Goal: Task Accomplishment & Management: Manage account settings

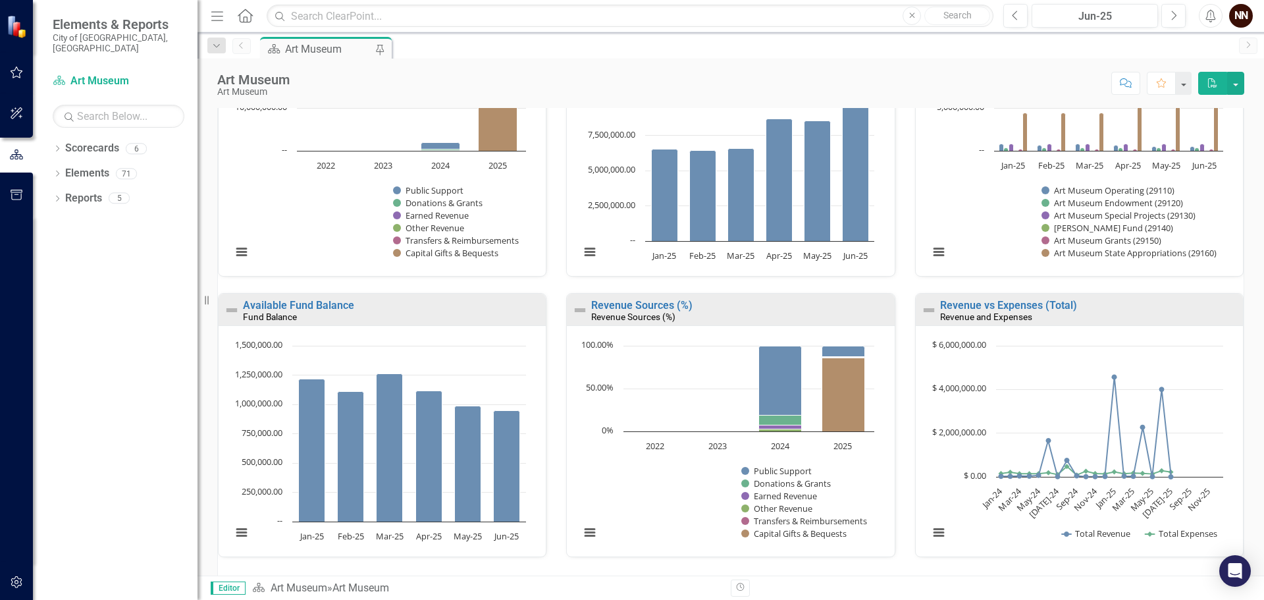
scroll to position [835, 0]
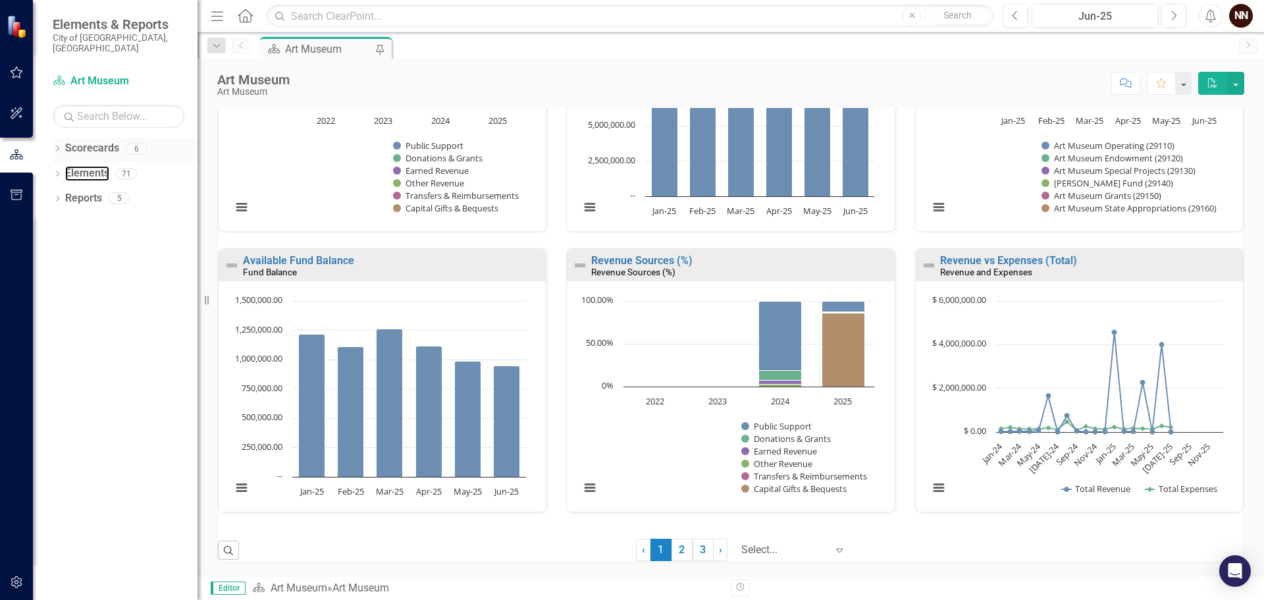
drag, startPoint x: 79, startPoint y: 161, endPoint x: 161, endPoint y: 142, distance: 83.8
click at [79, 166] on link "Elements" at bounding box center [87, 173] width 44 height 15
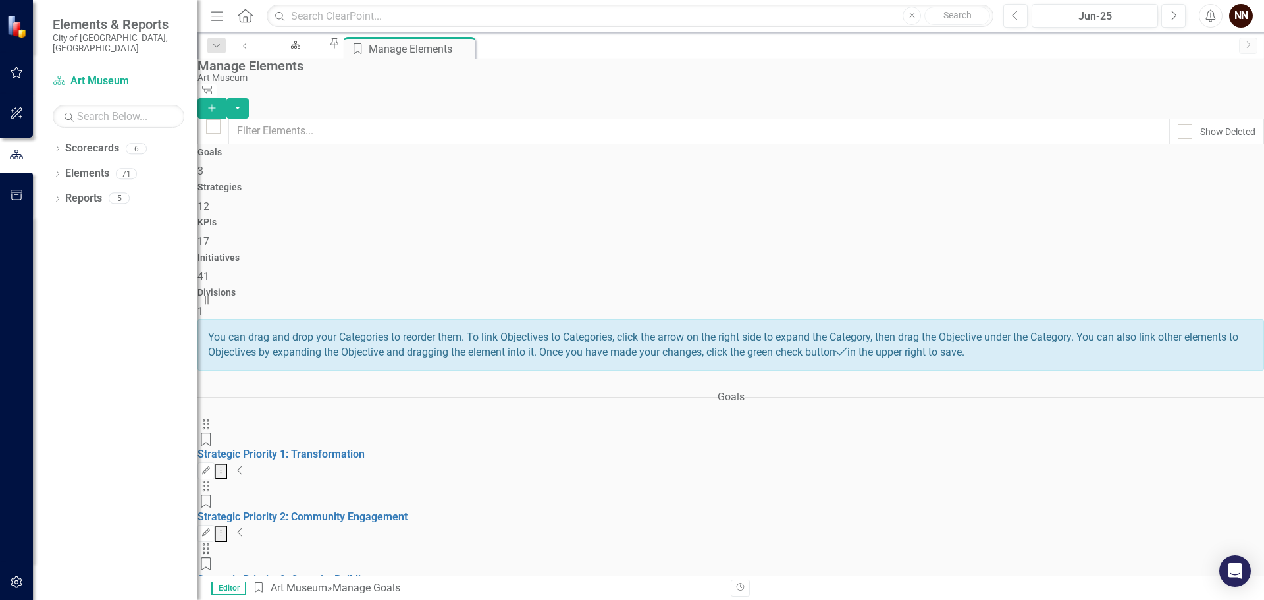
click at [244, 465] on icon "Collapse" at bounding box center [240, 470] width 7 height 11
click at [296, 49] on div "Art Museum" at bounding box center [293, 57] width 45 height 16
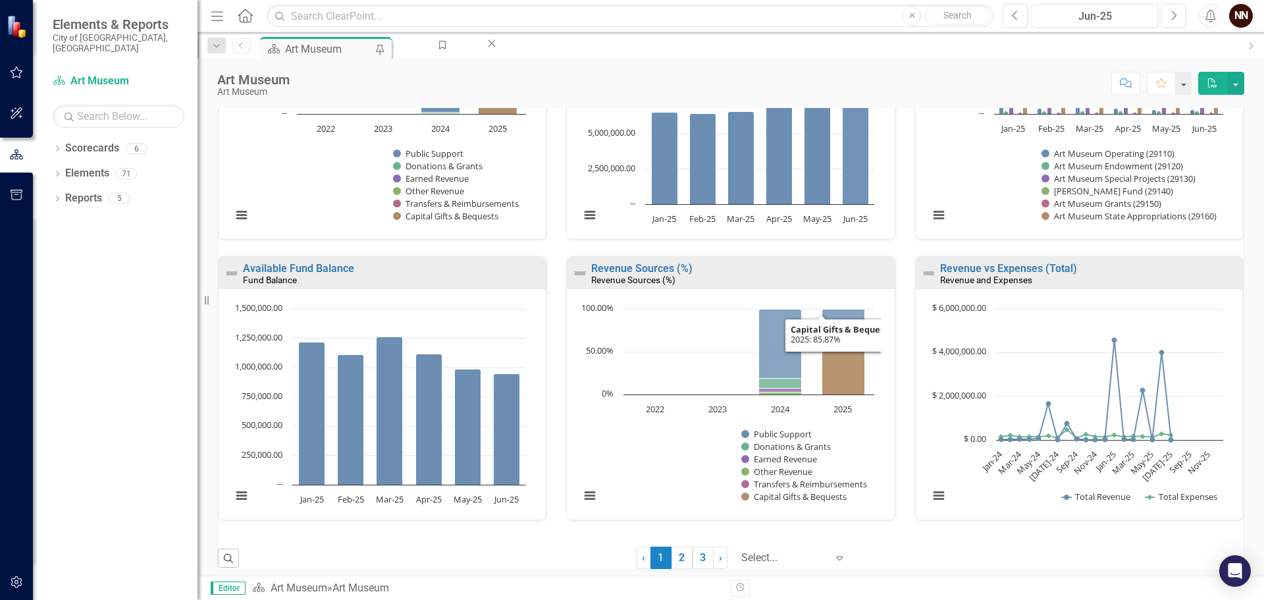
scroll to position [835, 0]
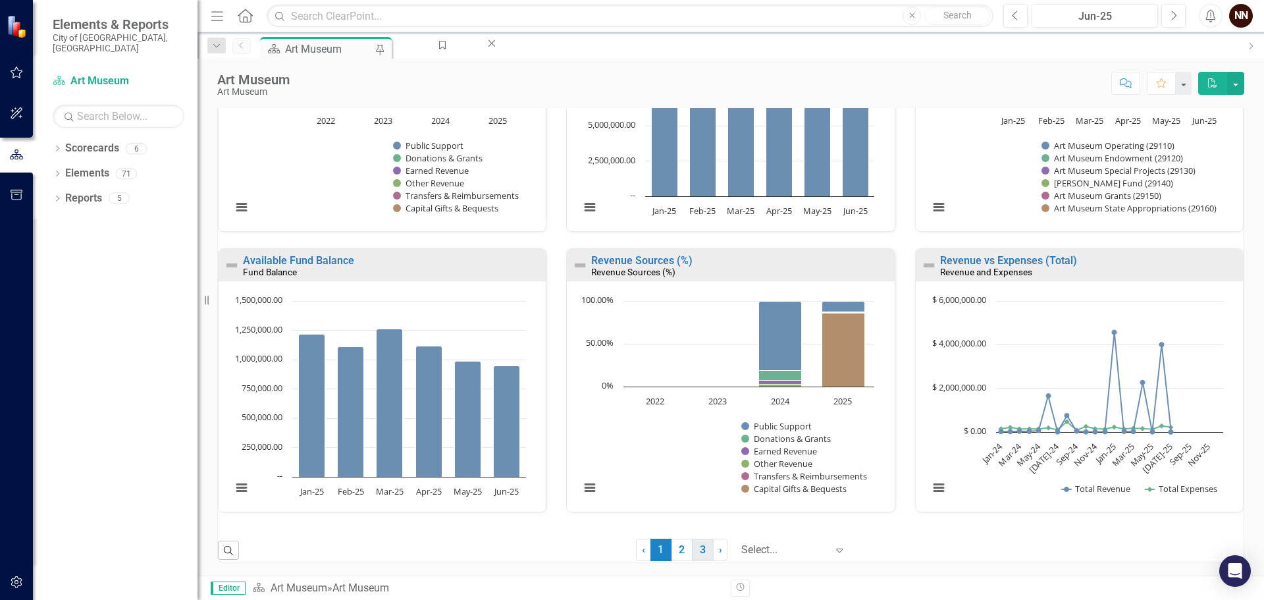
click at [693, 550] on link "3" at bounding box center [703, 549] width 21 height 22
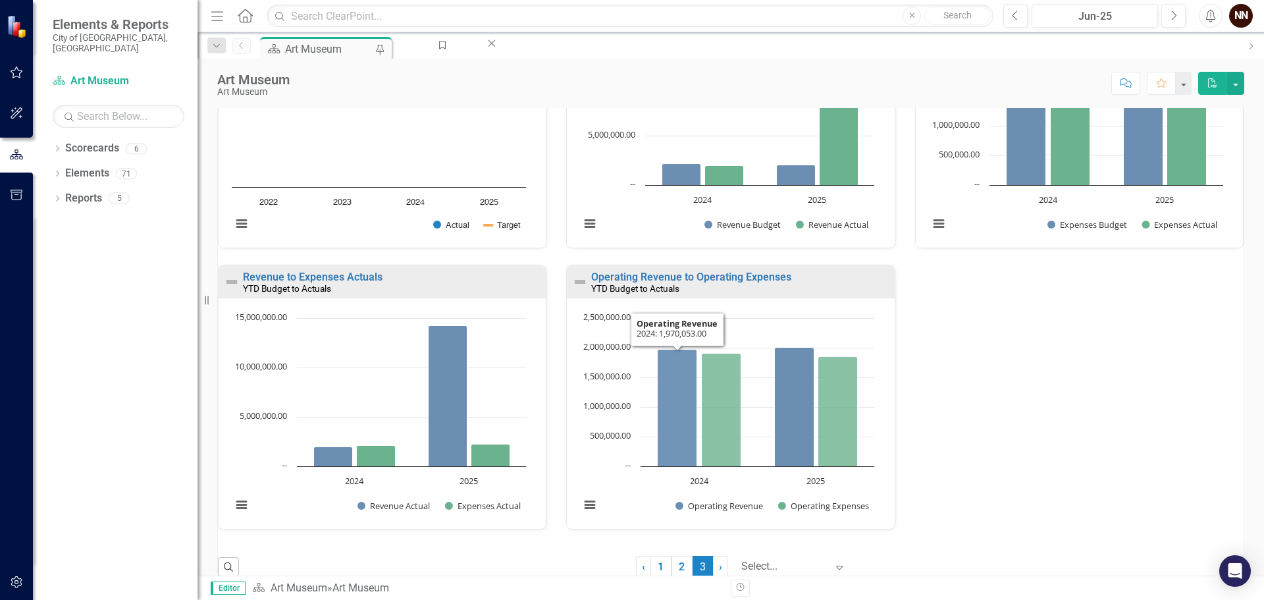
scroll to position [554, 0]
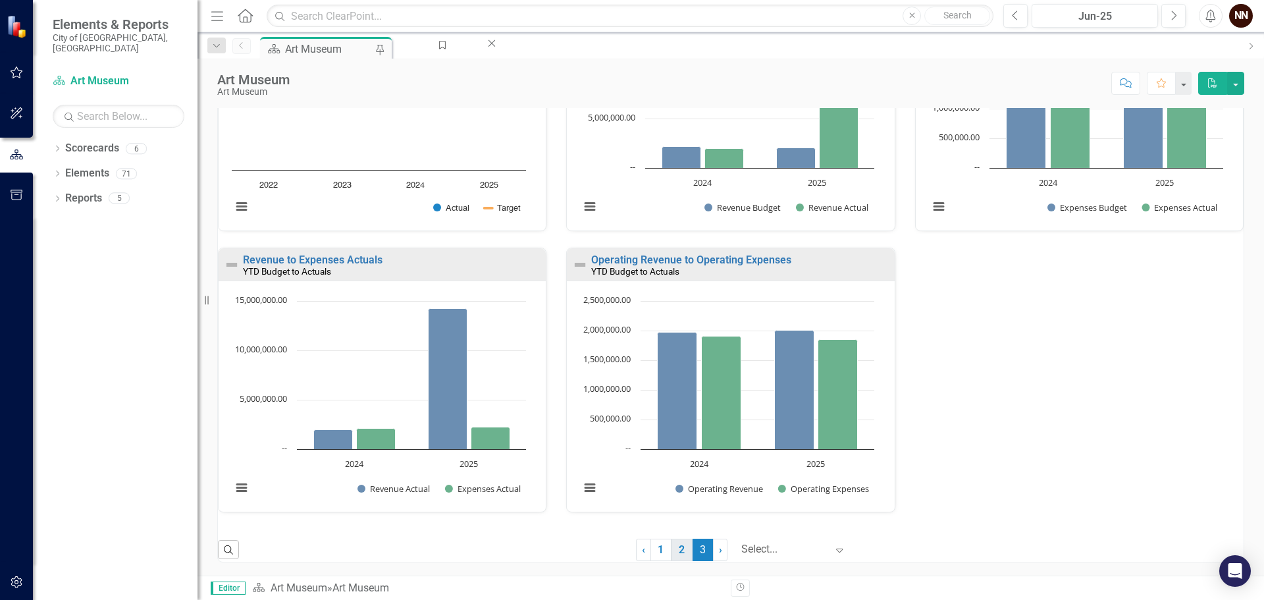
click at [671, 550] on link "2" at bounding box center [681, 549] width 21 height 22
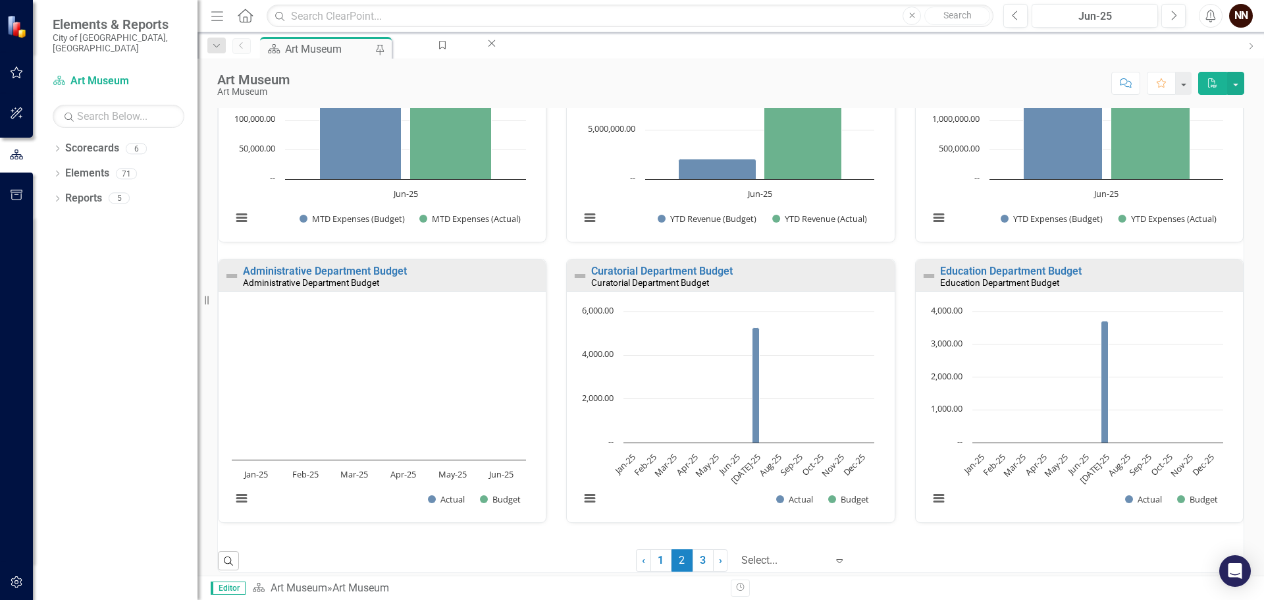
scroll to position [835, 0]
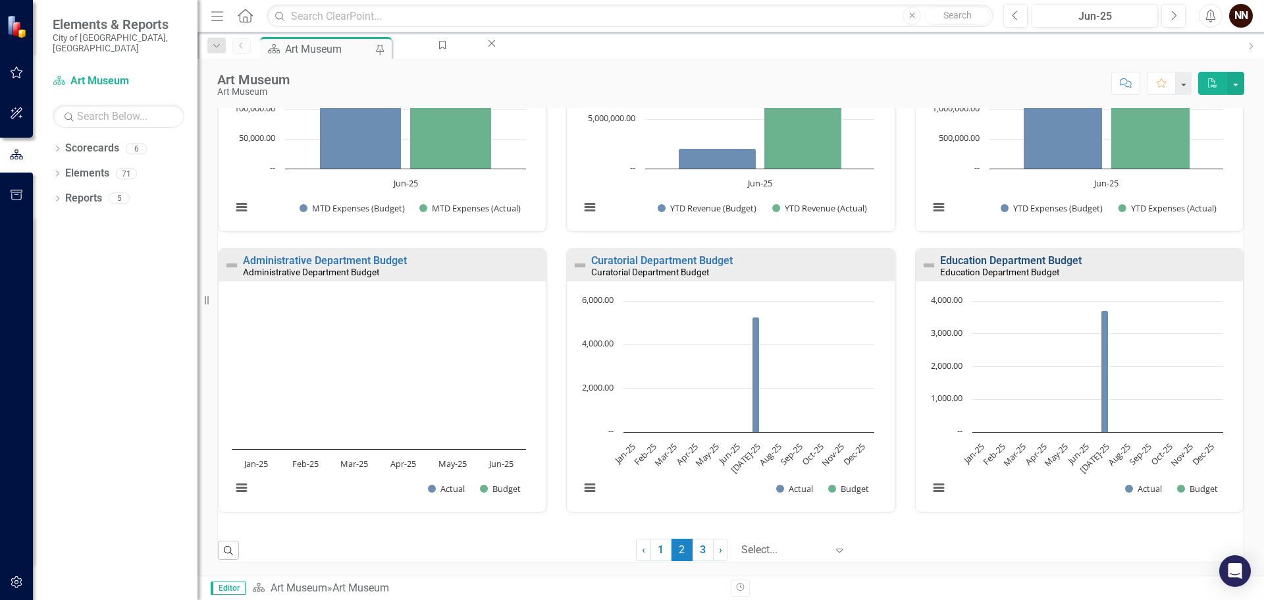
click at [995, 263] on link "Education Department Budget" at bounding box center [1011, 260] width 142 height 13
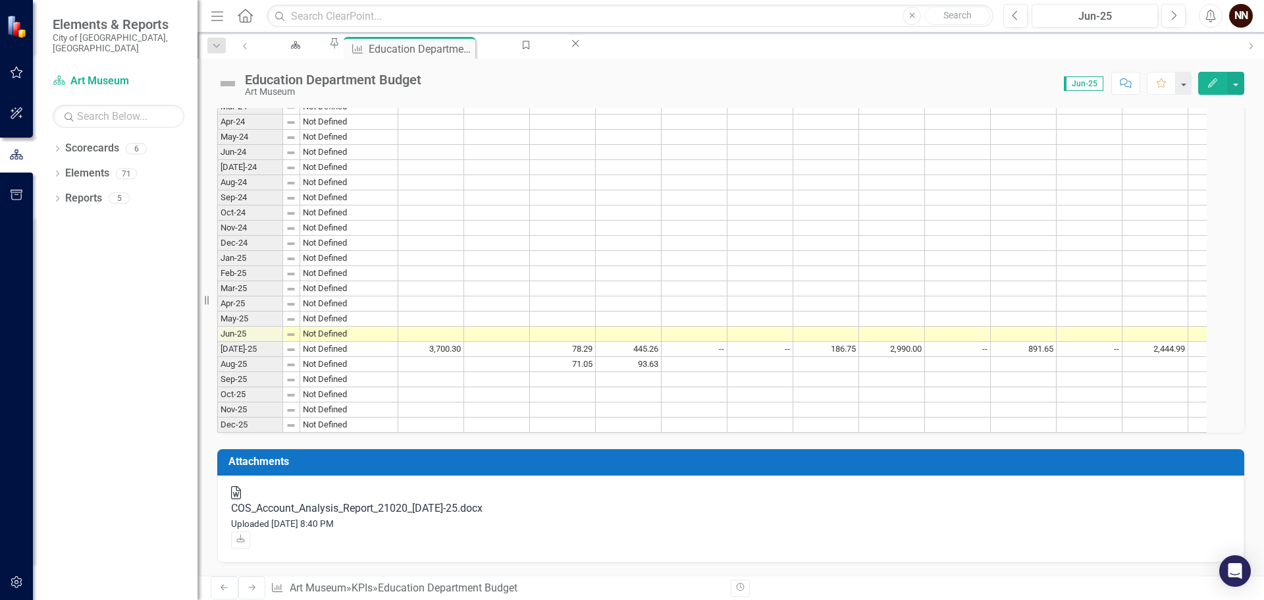
scroll to position [548, 0]
click at [434, 516] on div "COS_Account_Analysis_Report_21020_[DATE]-25.docx" at bounding box center [730, 508] width 999 height 15
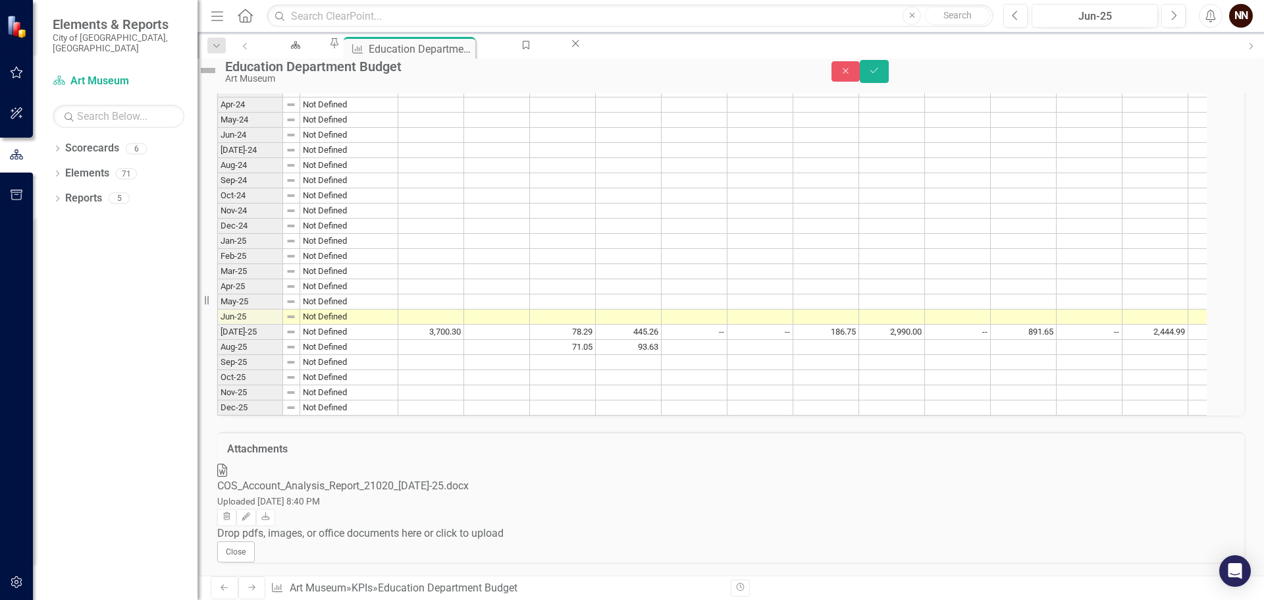
scroll to position [628, 0]
click at [275, 509] on link "Download" at bounding box center [265, 517] width 19 height 17
click at [889, 73] on button "Save" at bounding box center [874, 71] width 29 height 23
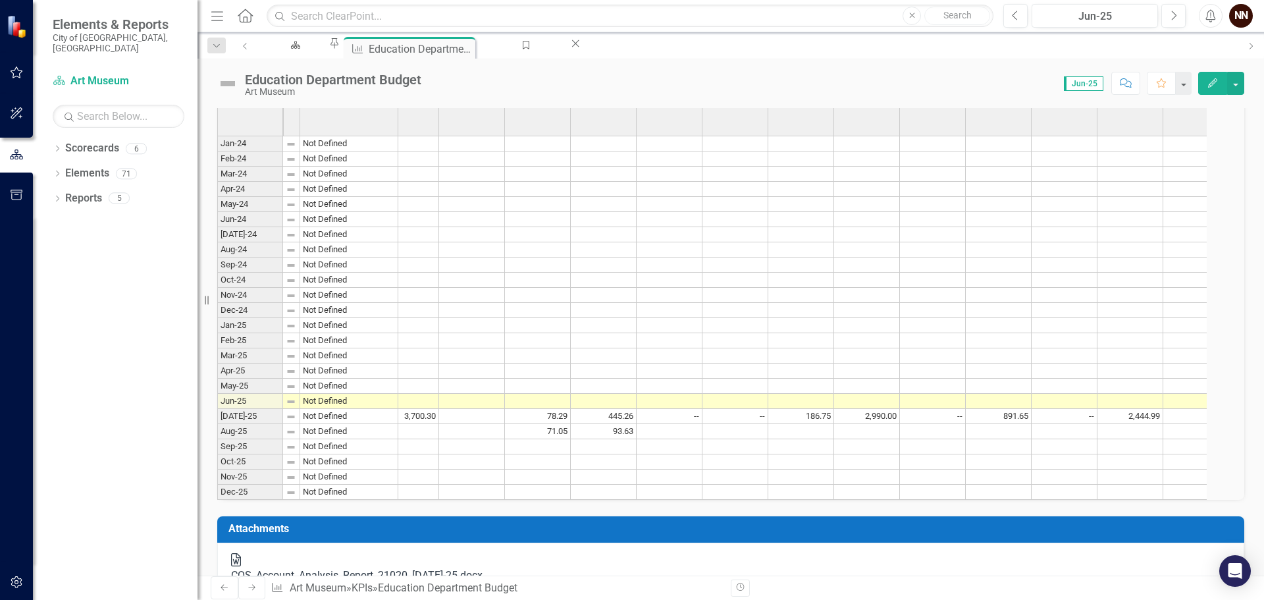
scroll to position [0, 0]
click at [820, 500] on td at bounding box center [787, 491] width 66 height 15
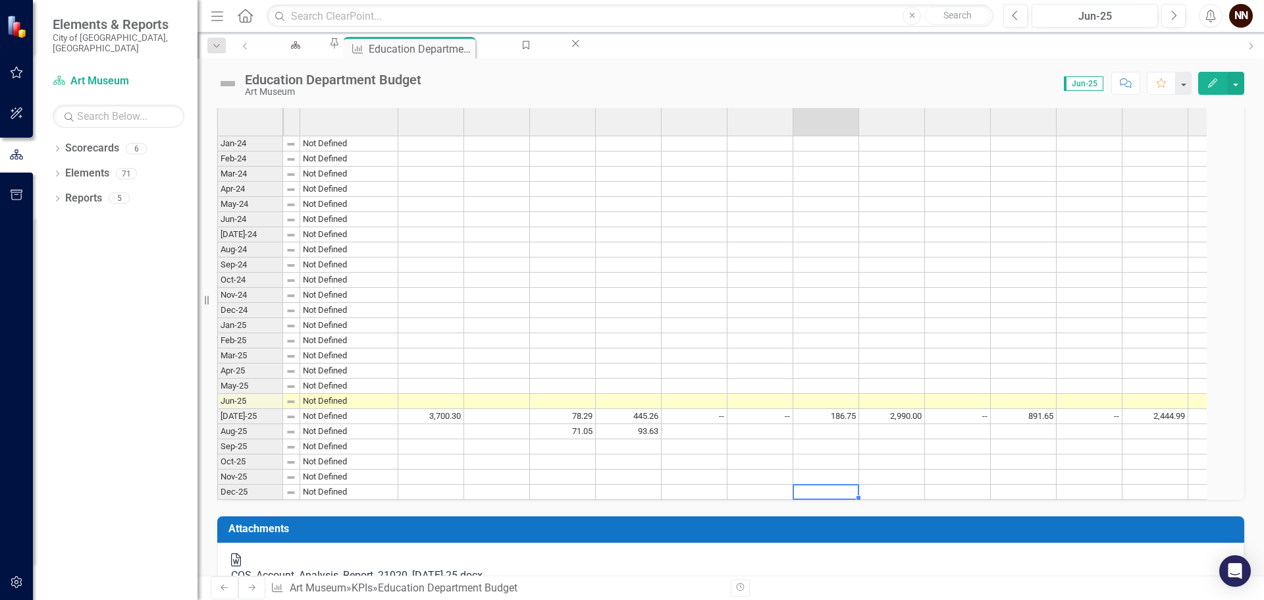
click at [1030, 136] on th "5th Grade Program" at bounding box center [1024, 104] width 66 height 61
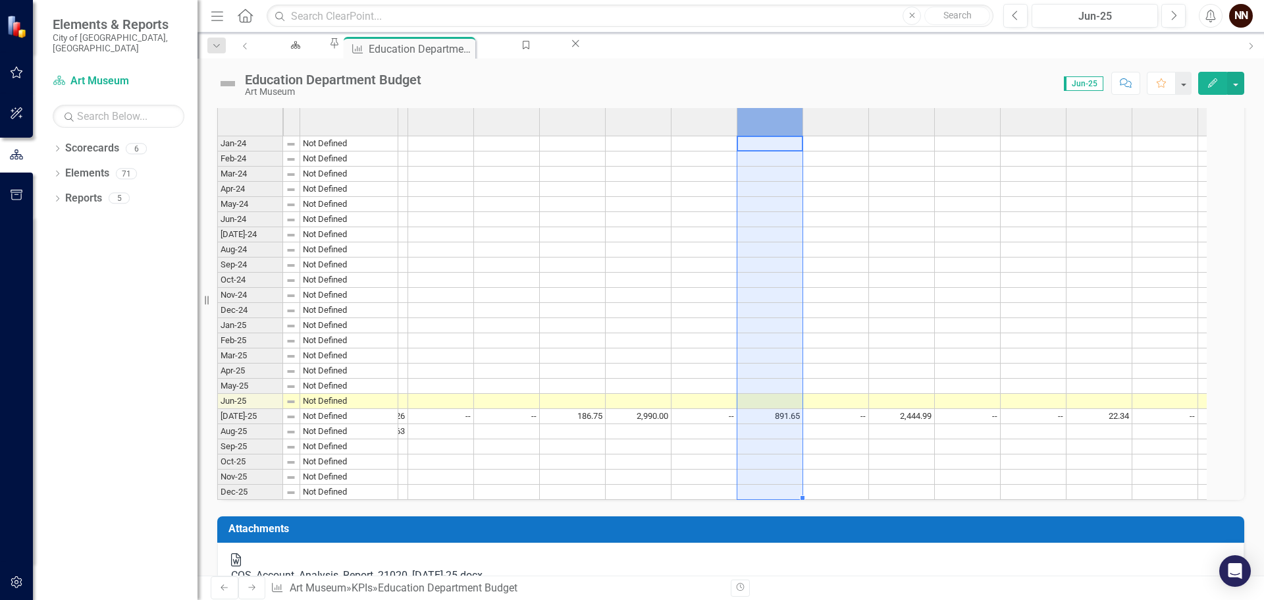
scroll to position [0, 258]
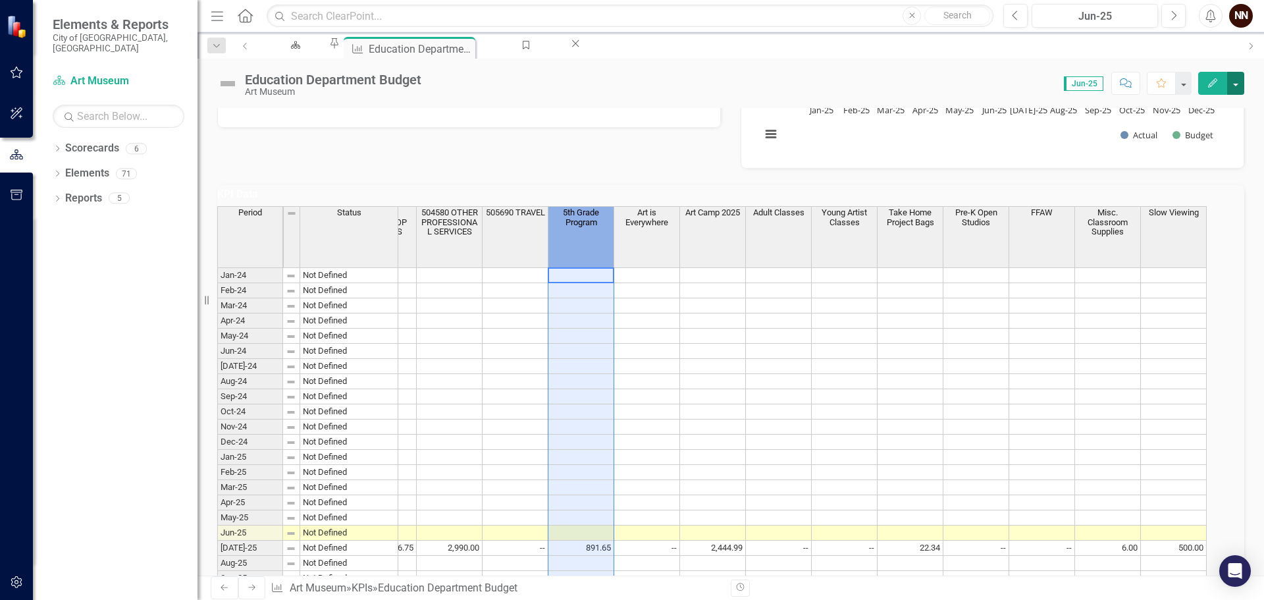
click at [1241, 84] on button "button" at bounding box center [1235, 83] width 17 height 23
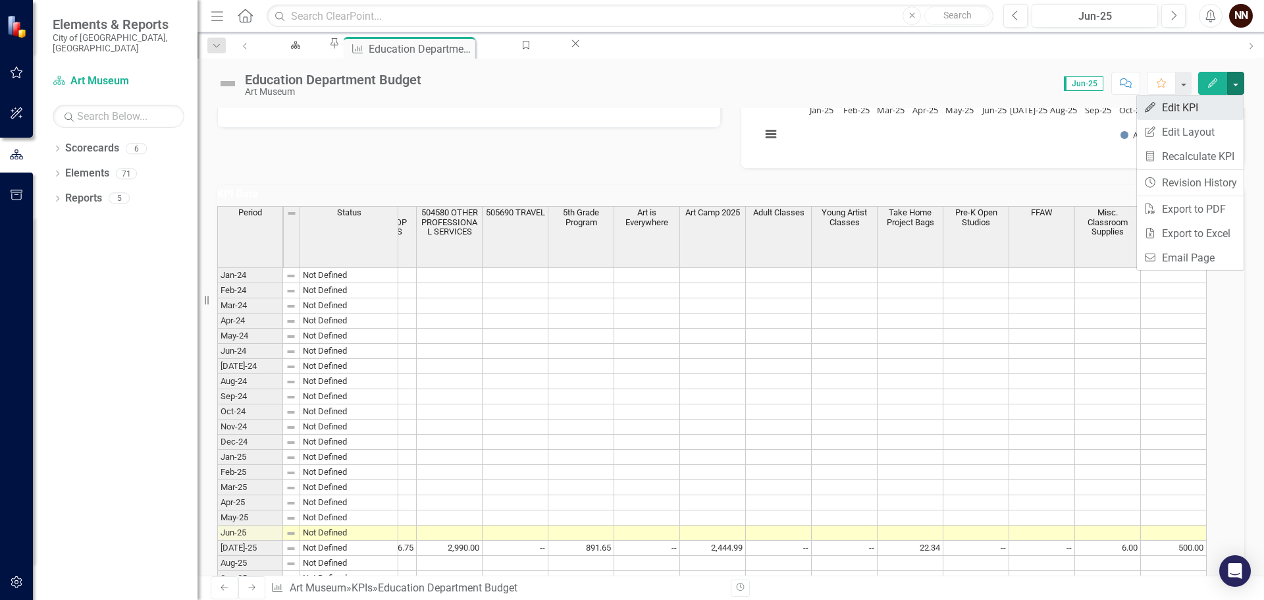
click at [1194, 105] on link "Edit Edit KPI" at bounding box center [1190, 107] width 107 height 24
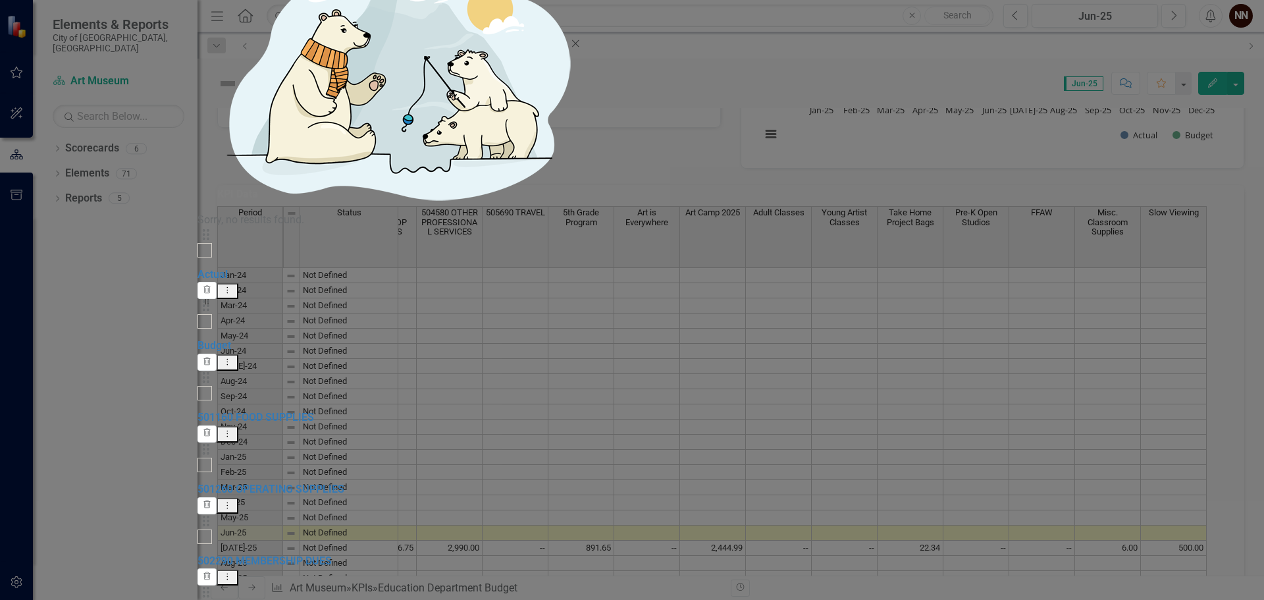
checkbox input "false"
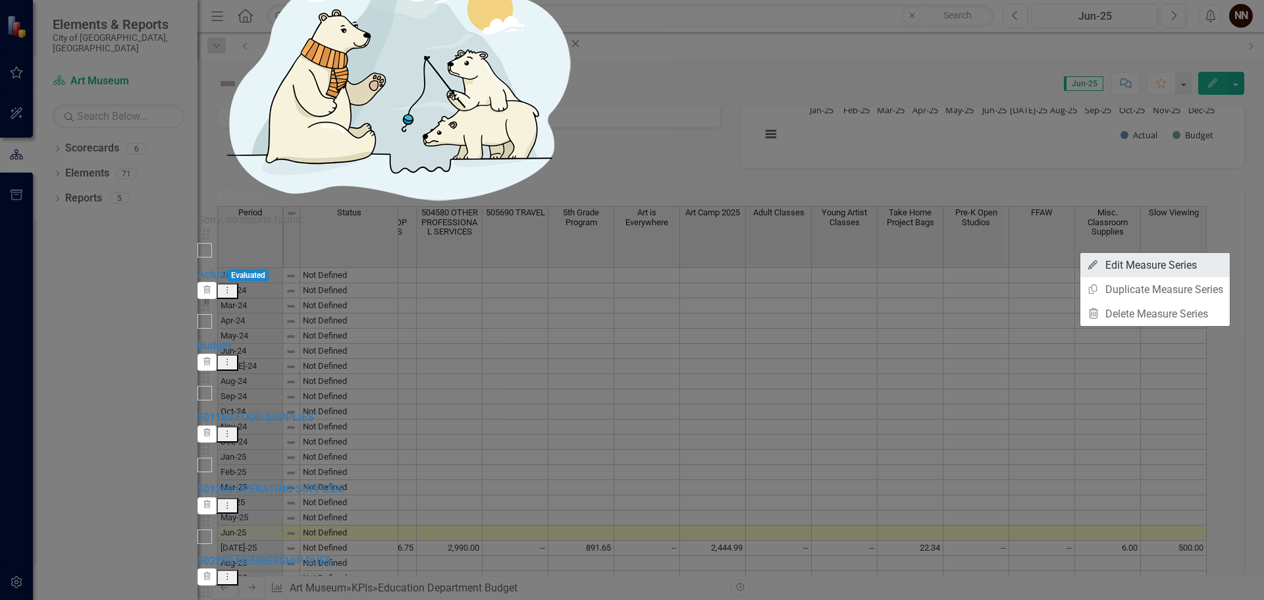
click at [1132, 257] on link "Edit Edit Measure Series" at bounding box center [1154, 265] width 149 height 24
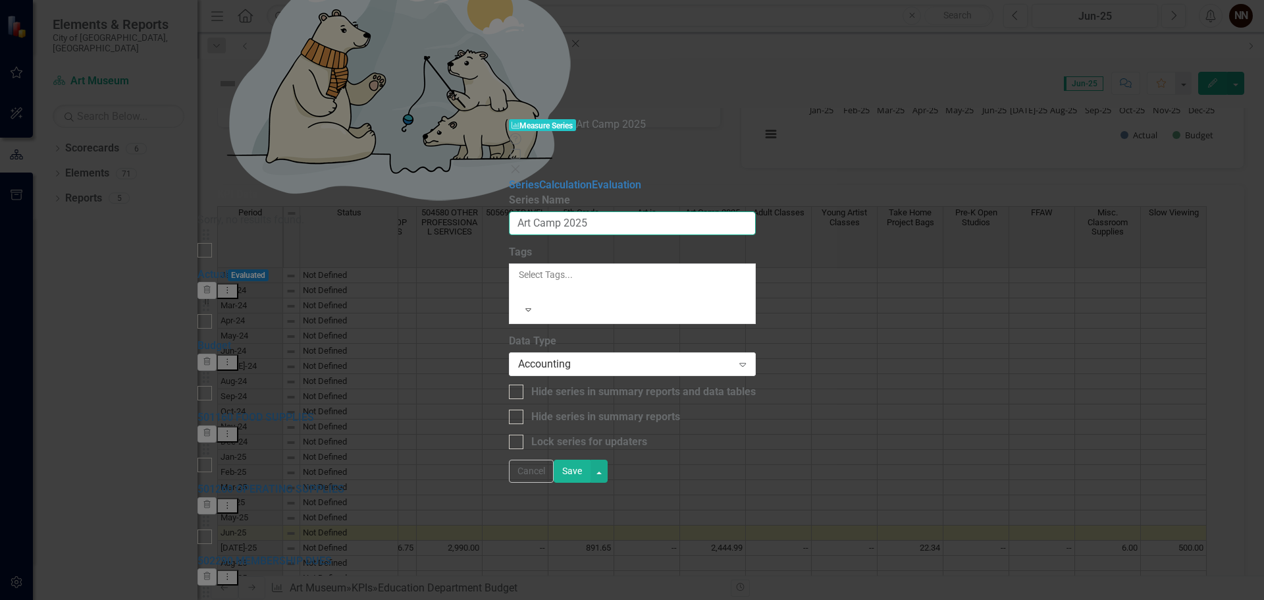
click at [560, 211] on input "Art Camp 2025" at bounding box center [632, 223] width 247 height 24
type input "Art Camp"
click at [590, 483] on button "Save" at bounding box center [572, 470] width 37 height 23
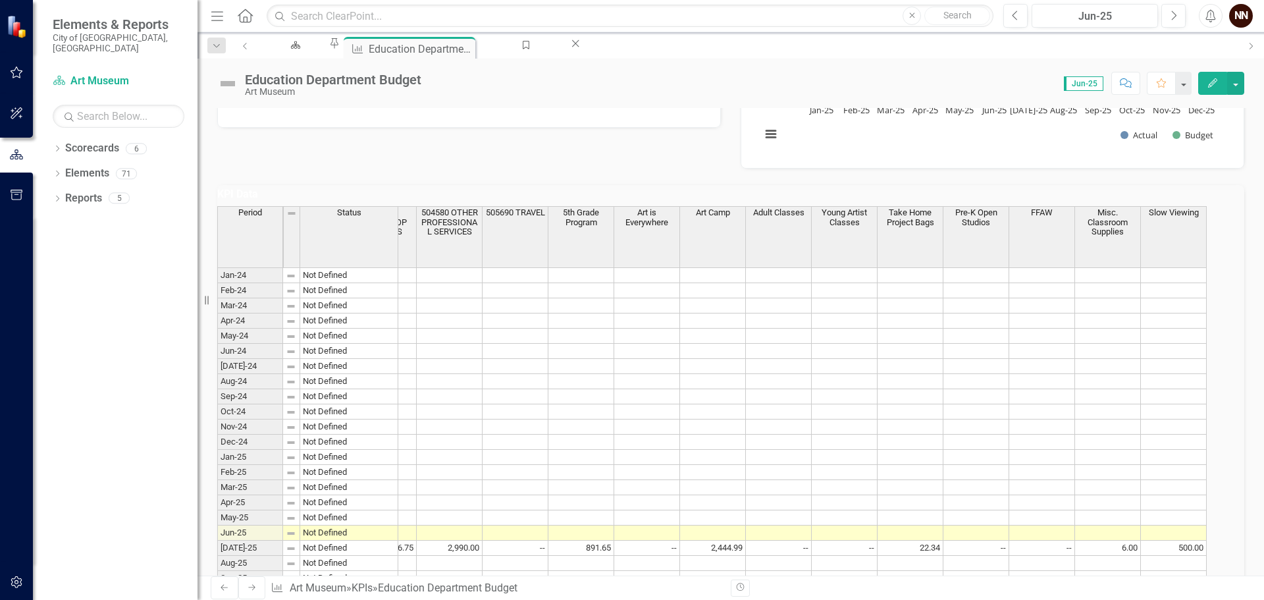
click at [1122, 200] on h3 "KPI Data" at bounding box center [730, 194] width 1027 height 12
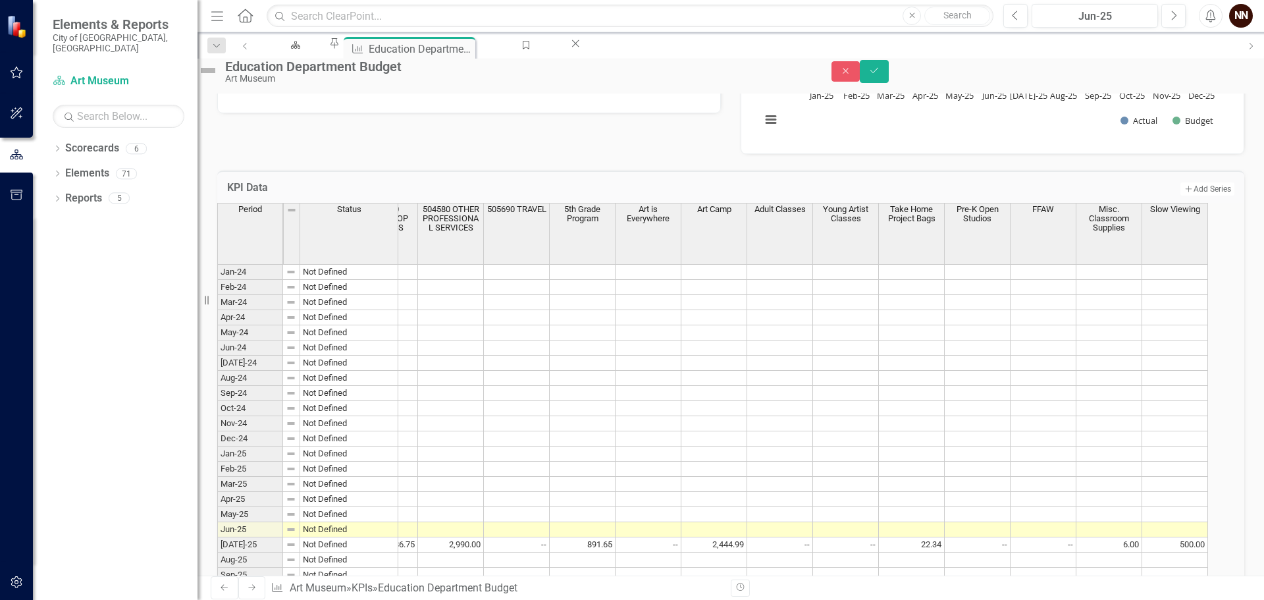
scroll to position [0, 441]
click at [1185, 196] on button "Add Add Series" at bounding box center [1206, 189] width 55 height 14
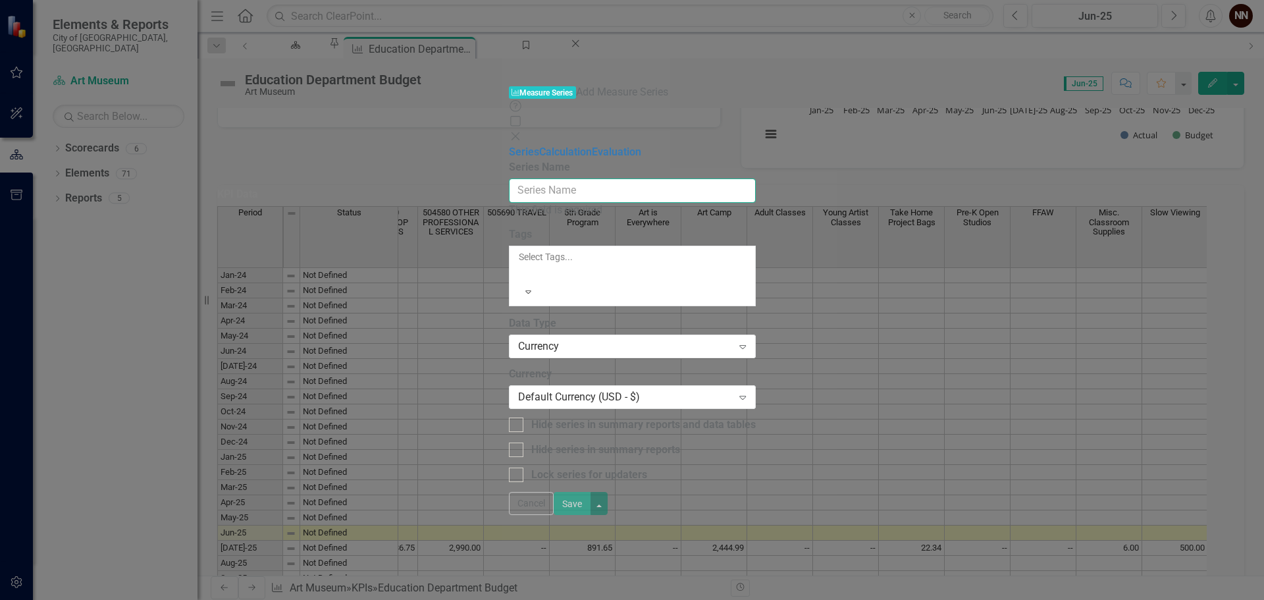
click at [619, 178] on input "Series Name" at bounding box center [632, 190] width 247 height 24
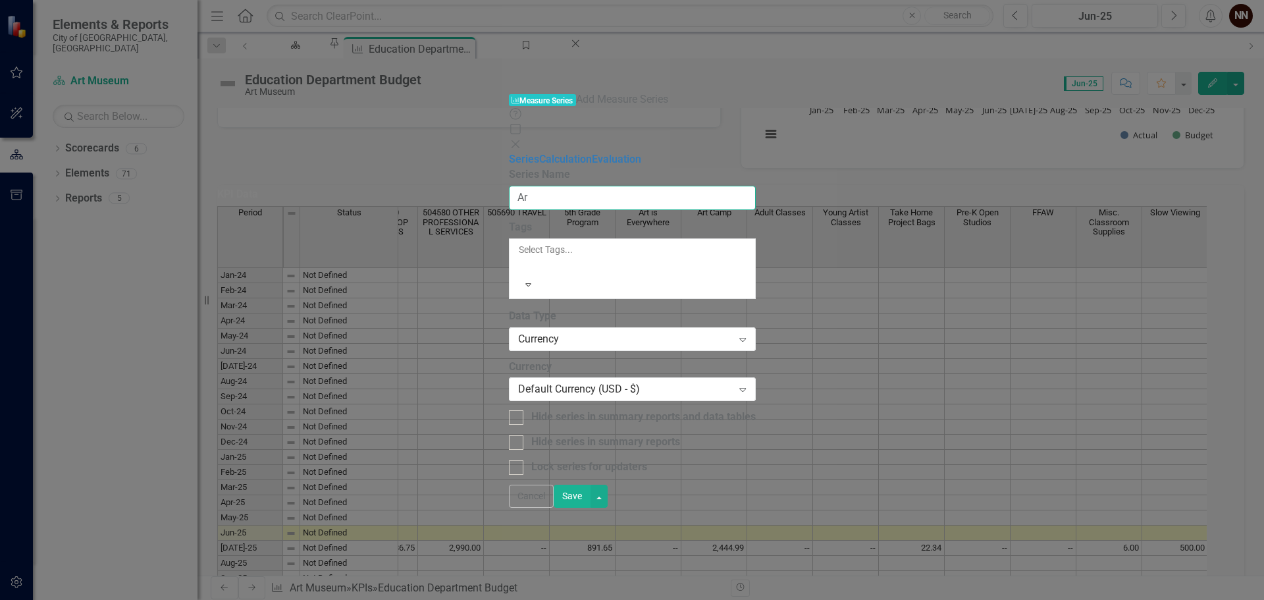
type input "A"
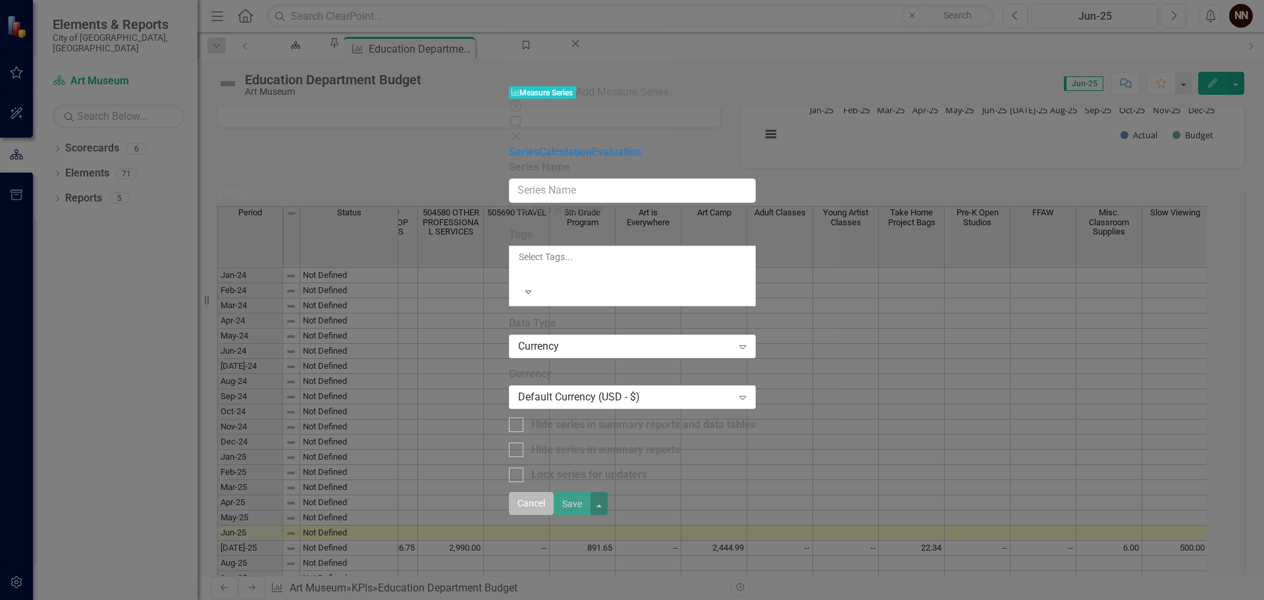
click at [554, 515] on button "Cancel" at bounding box center [531, 503] width 45 height 23
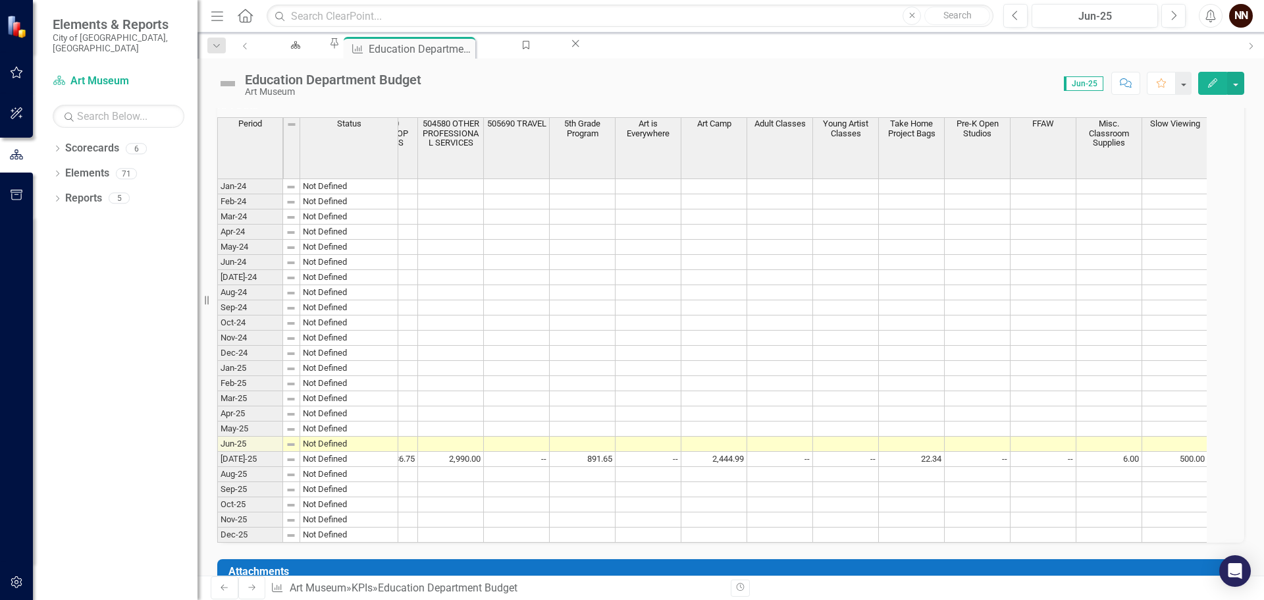
scroll to position [350, 0]
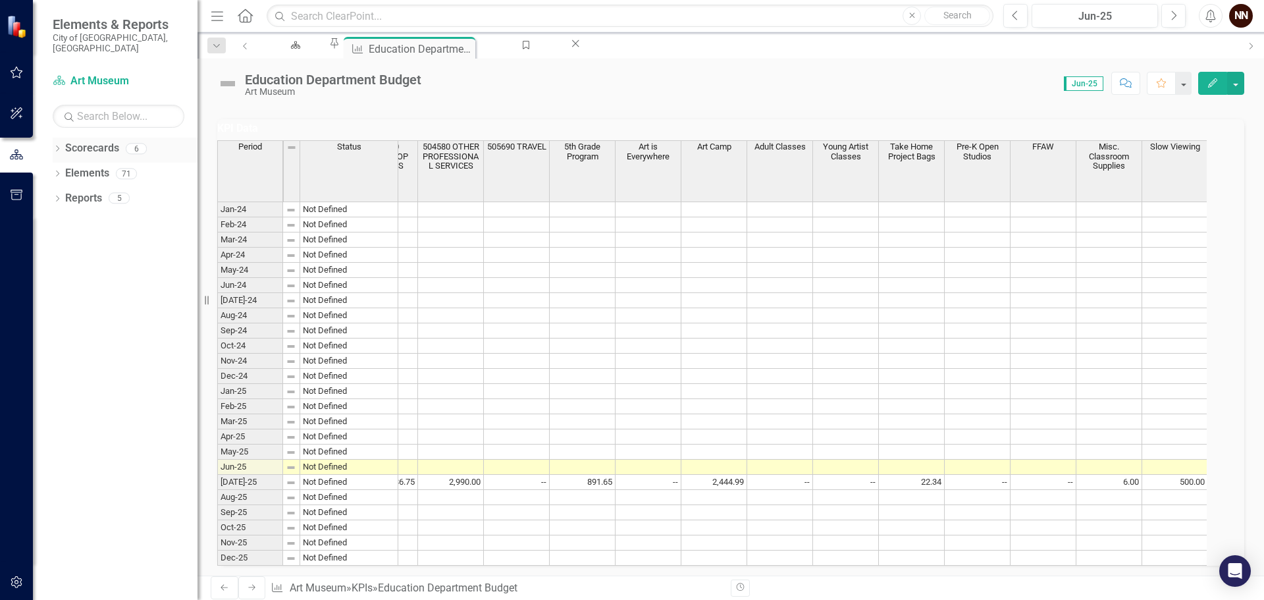
click at [54, 146] on icon "Dropdown" at bounding box center [57, 149] width 9 height 7
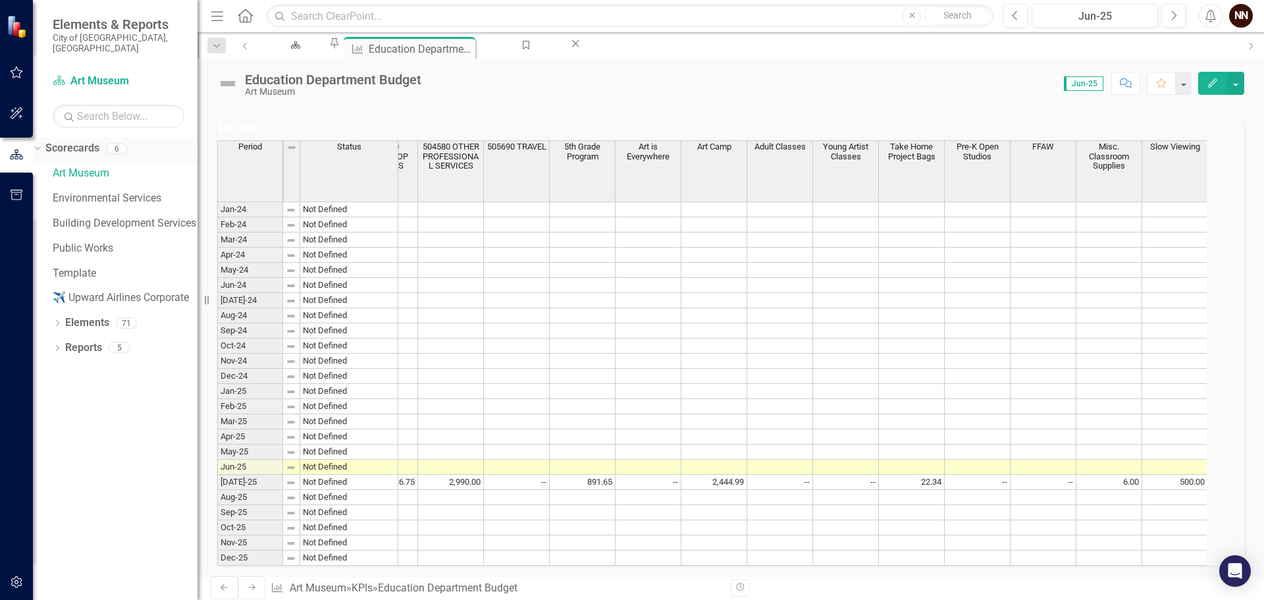
click at [39, 144] on icon "Dropdown" at bounding box center [35, 148] width 7 height 9
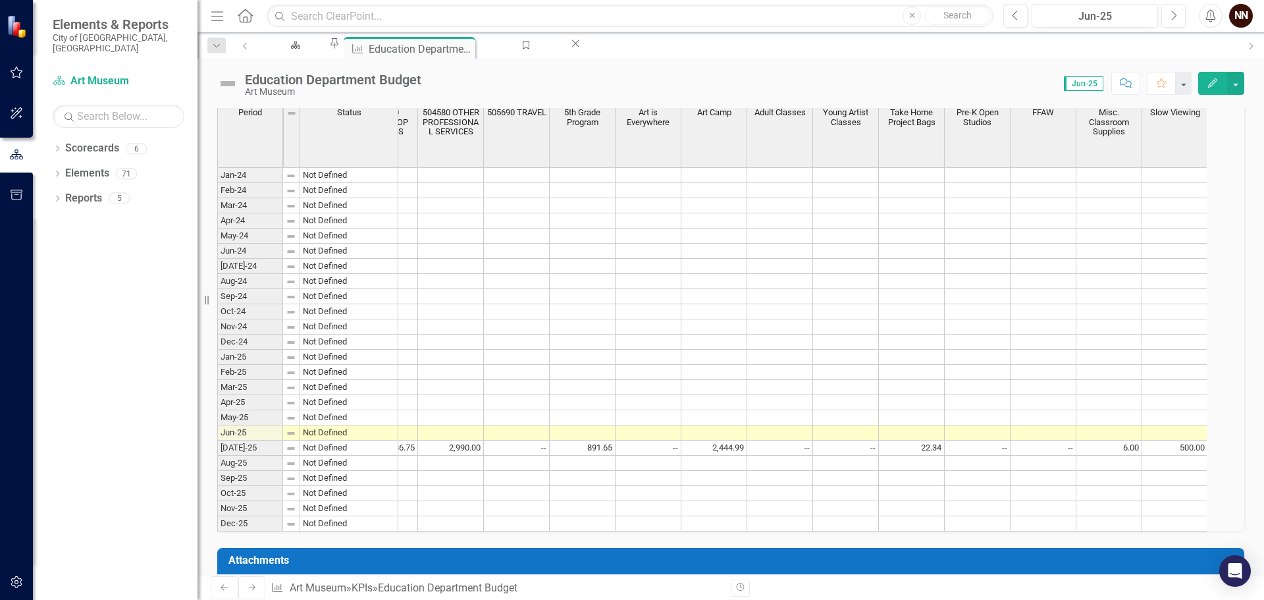
scroll to position [416, 0]
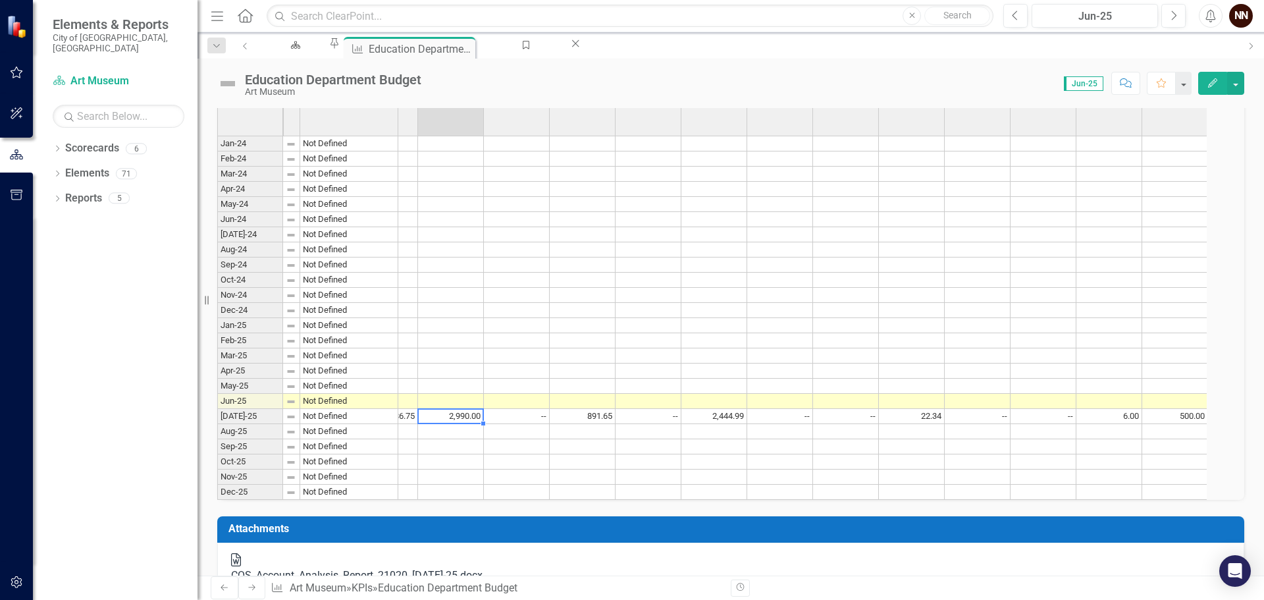
click at [461, 424] on td "2,990.00" at bounding box center [451, 416] width 66 height 15
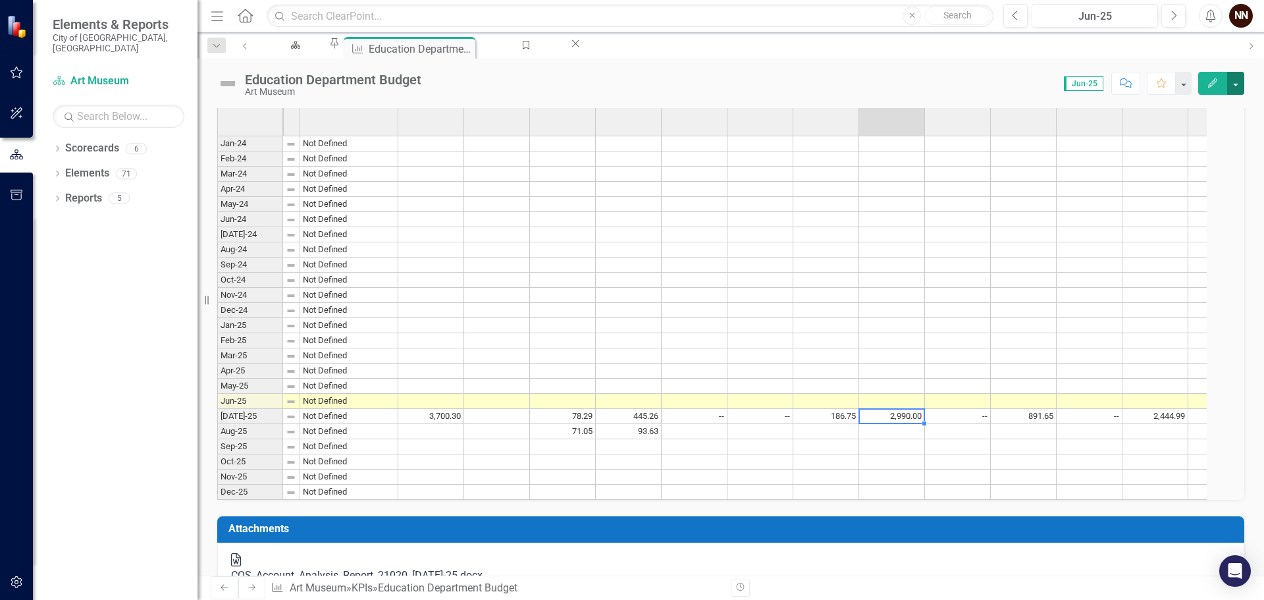
click at [1236, 78] on button "button" at bounding box center [1235, 83] width 17 height 23
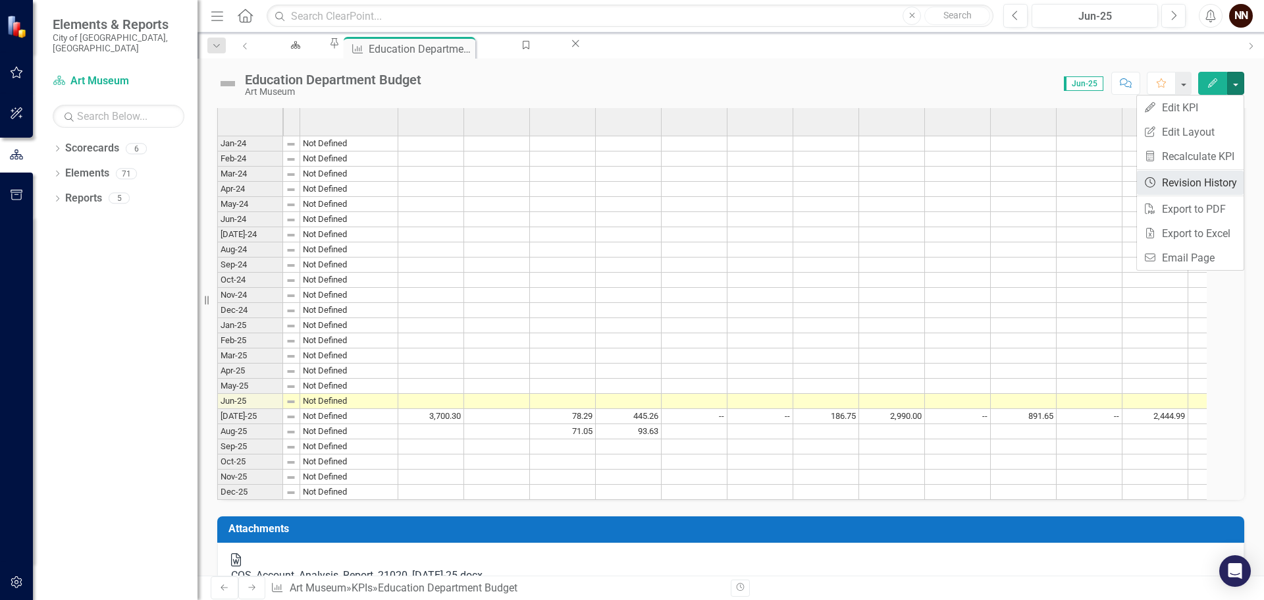
click at [1213, 187] on link "Revision History Revision History" at bounding box center [1190, 182] width 107 height 24
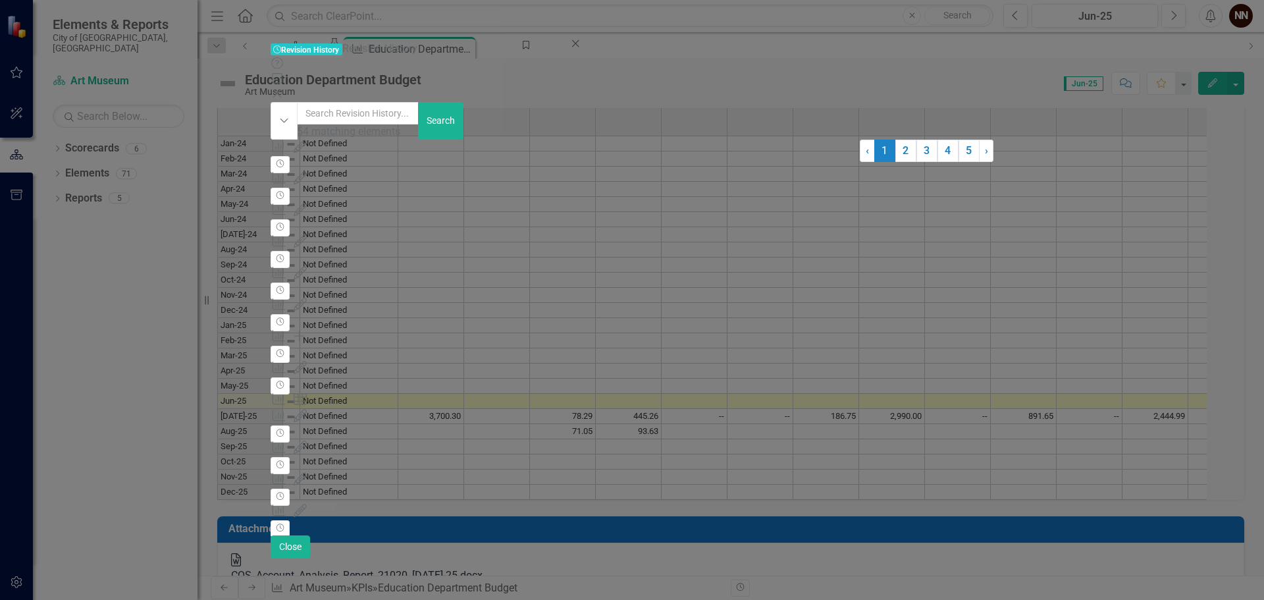
click at [506, 186] on div "Chart 3026314 (Education Department Budget) edited by Nick Nelson (Art Museum) …" at bounding box center [565, 193] width 589 height 15
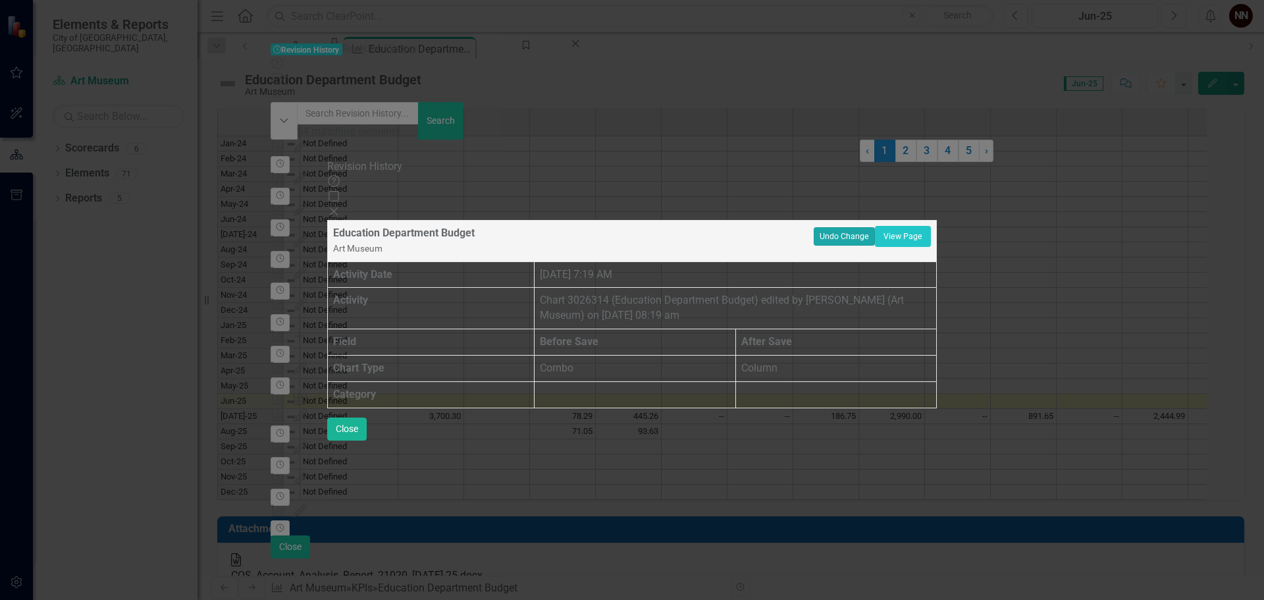
click at [875, 227] on button "Undo Change" at bounding box center [844, 236] width 61 height 18
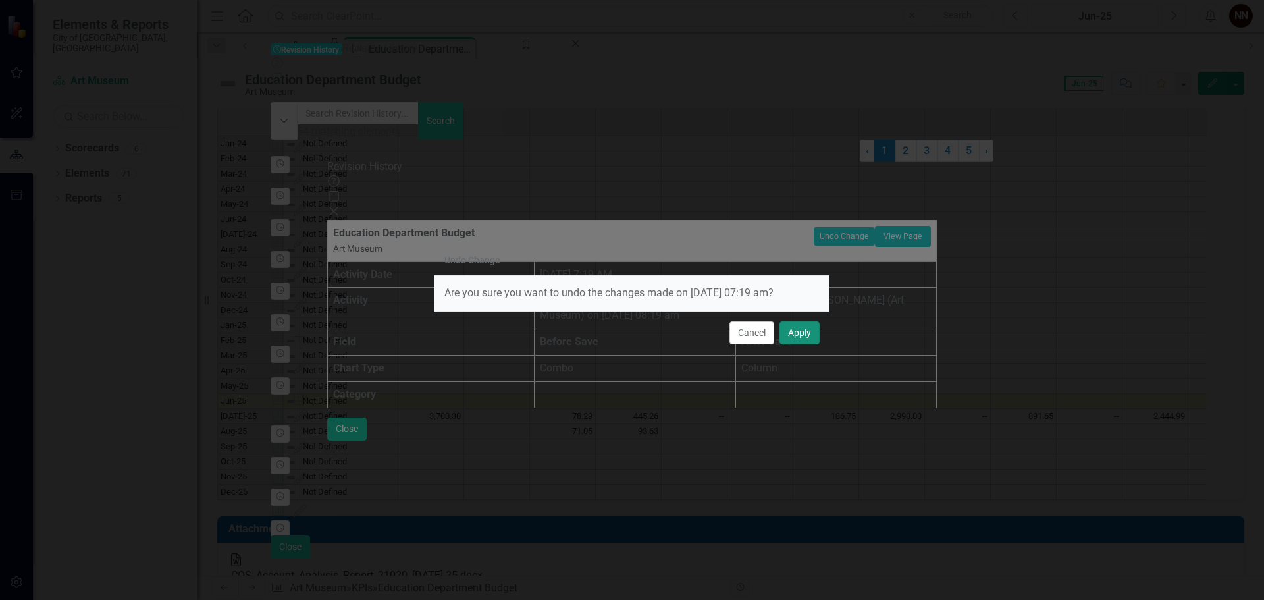
drag, startPoint x: 805, startPoint y: 330, endPoint x: 1166, endPoint y: 300, distance: 362.1
click at [805, 330] on button "Apply" at bounding box center [799, 332] width 40 height 23
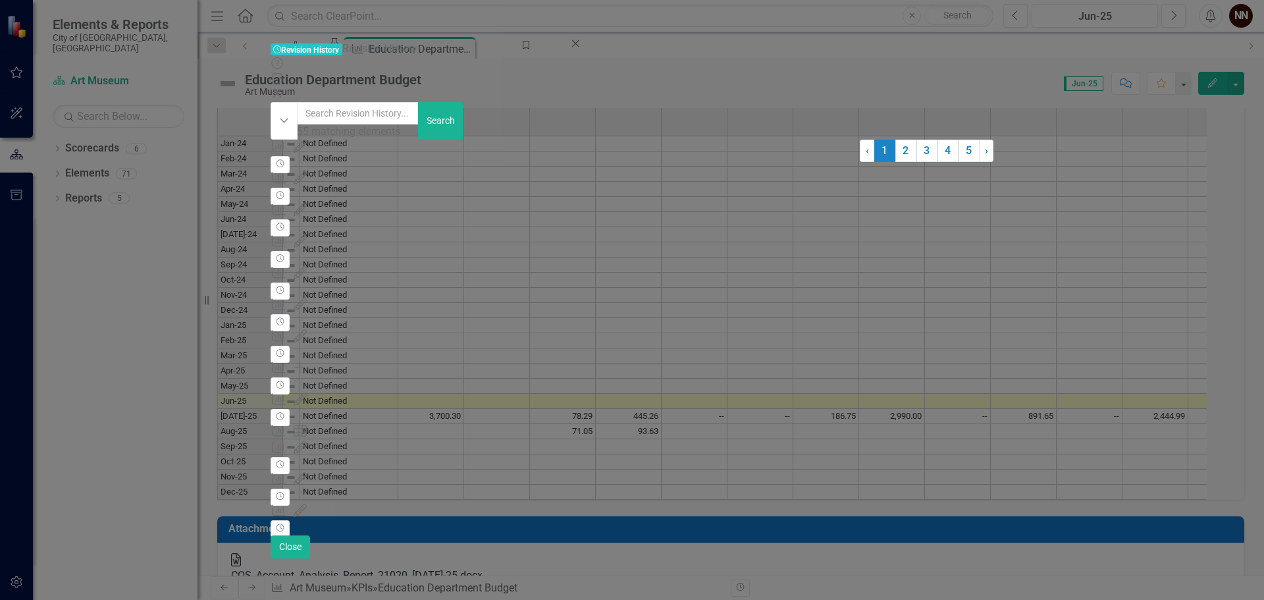
click at [284, 88] on icon "Close" at bounding box center [277, 93] width 13 height 11
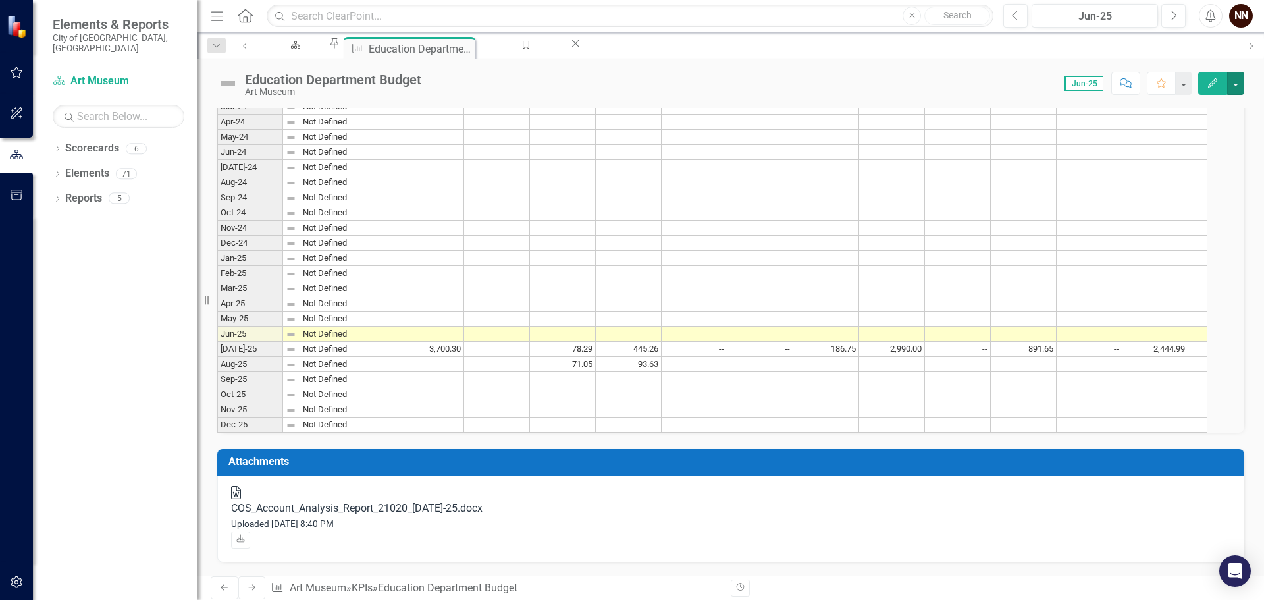
scroll to position [548, 0]
click at [824, 239] on td at bounding box center [826, 243] width 66 height 15
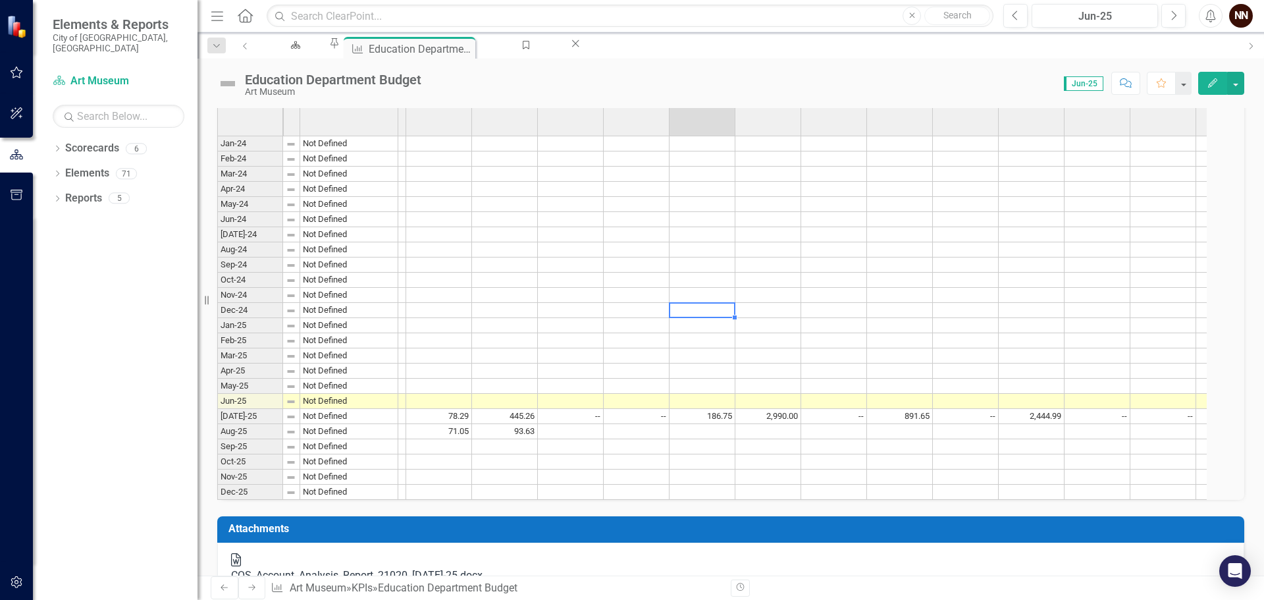
scroll to position [0, 157]
click at [862, 75] on td "KPI Data" at bounding box center [730, 64] width 1027 height 22
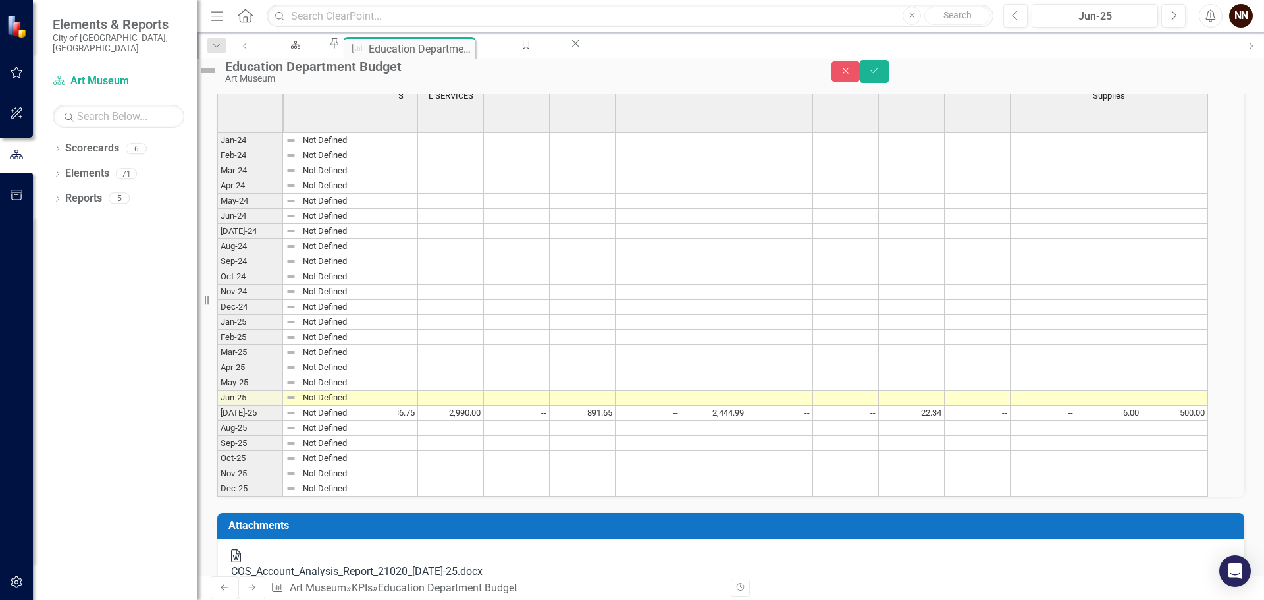
drag, startPoint x: 1202, startPoint y: 120, endPoint x: 967, endPoint y: 124, distance: 235.0
click at [1202, 64] on button "Add Add Series" at bounding box center [1207, 57] width 54 height 13
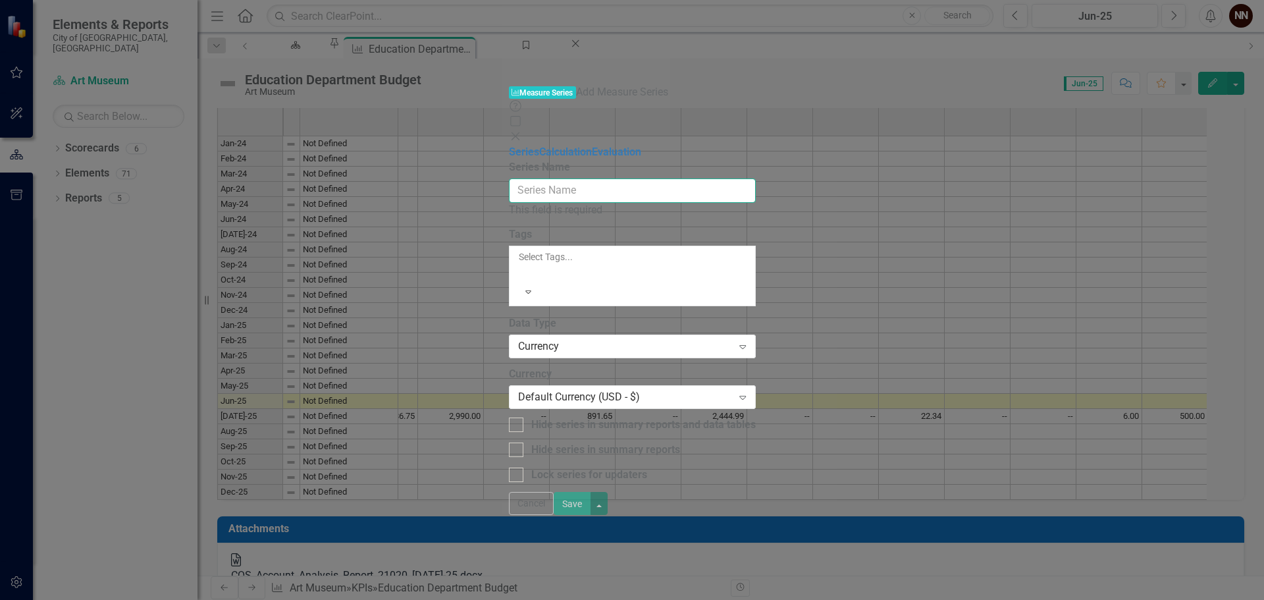
click at [753, 178] on input "Series Name" at bounding box center [632, 190] width 247 height 24
type input "S"
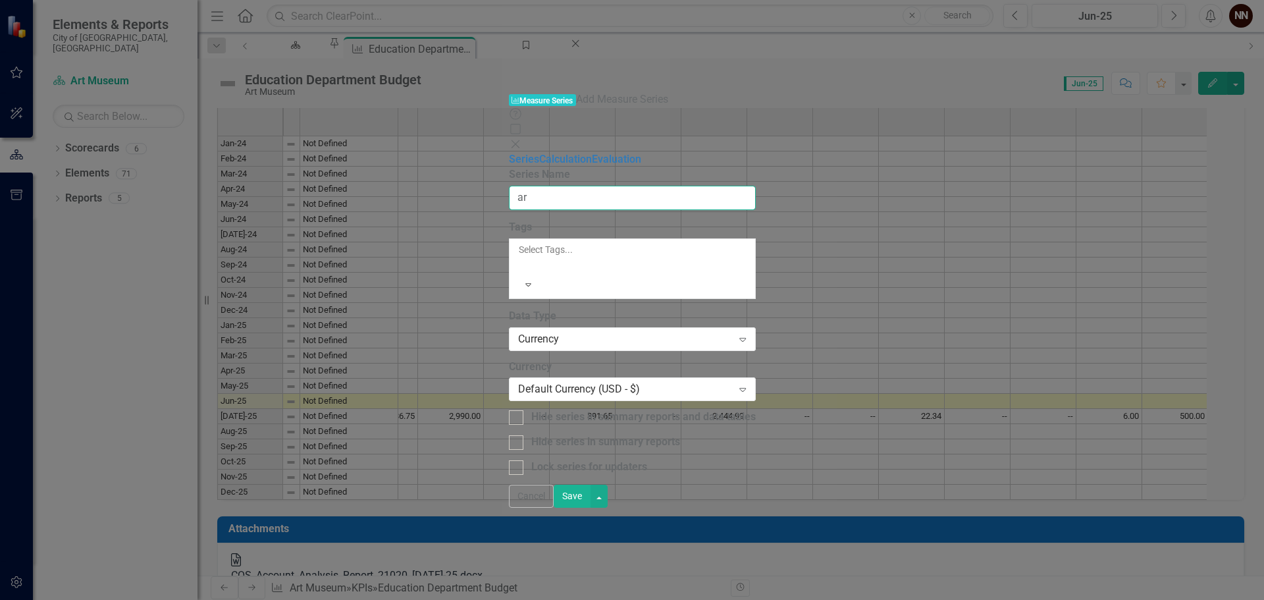
type input "a"
type input "Art Camp Teaching Artists"
click at [731, 331] on div "Currency" at bounding box center [625, 338] width 215 height 15
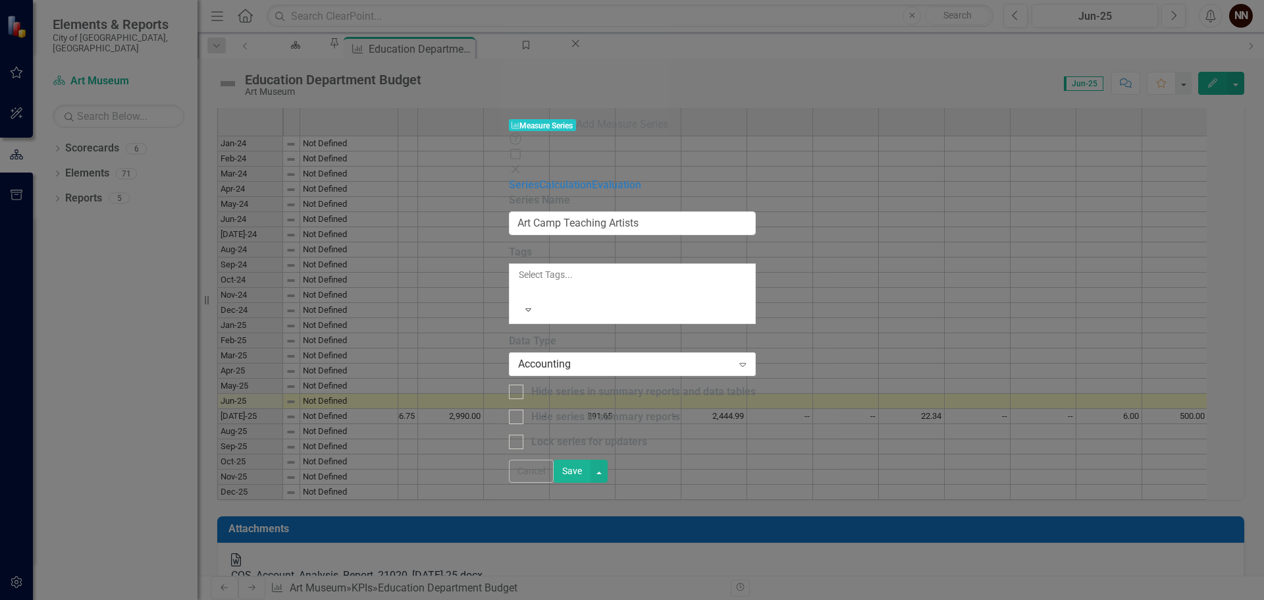
click at [590, 483] on button "Save" at bounding box center [572, 470] width 37 height 23
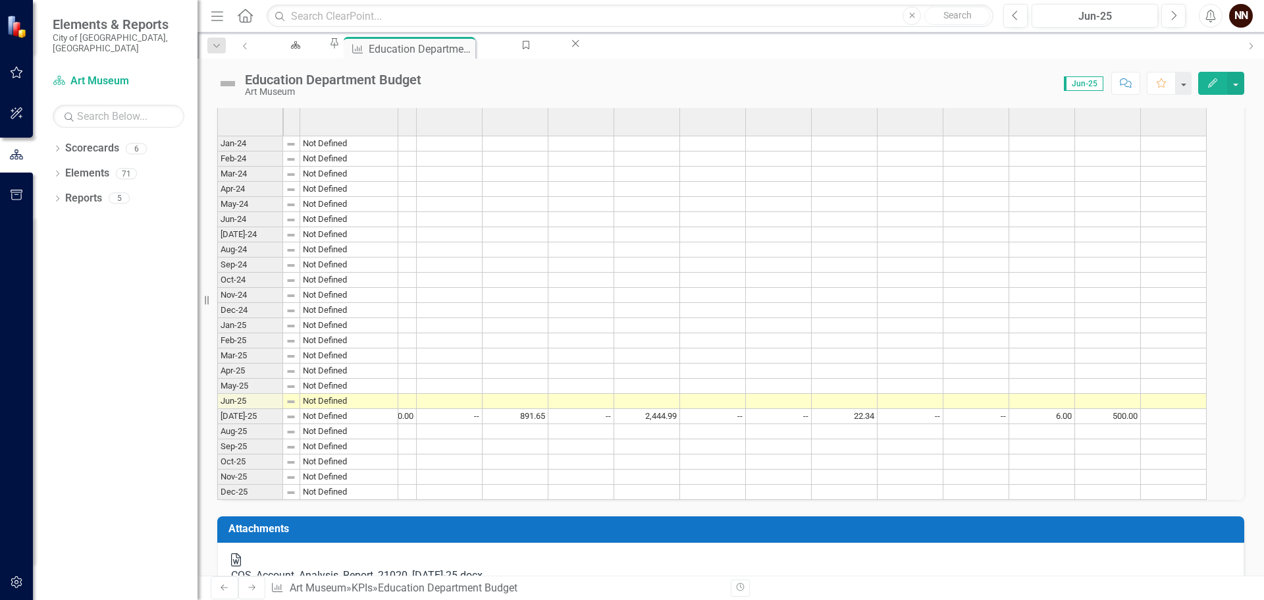
click at [1200, 424] on td at bounding box center [1174, 416] width 66 height 15
click at [1201, 424] on td at bounding box center [1174, 416] width 66 height 15
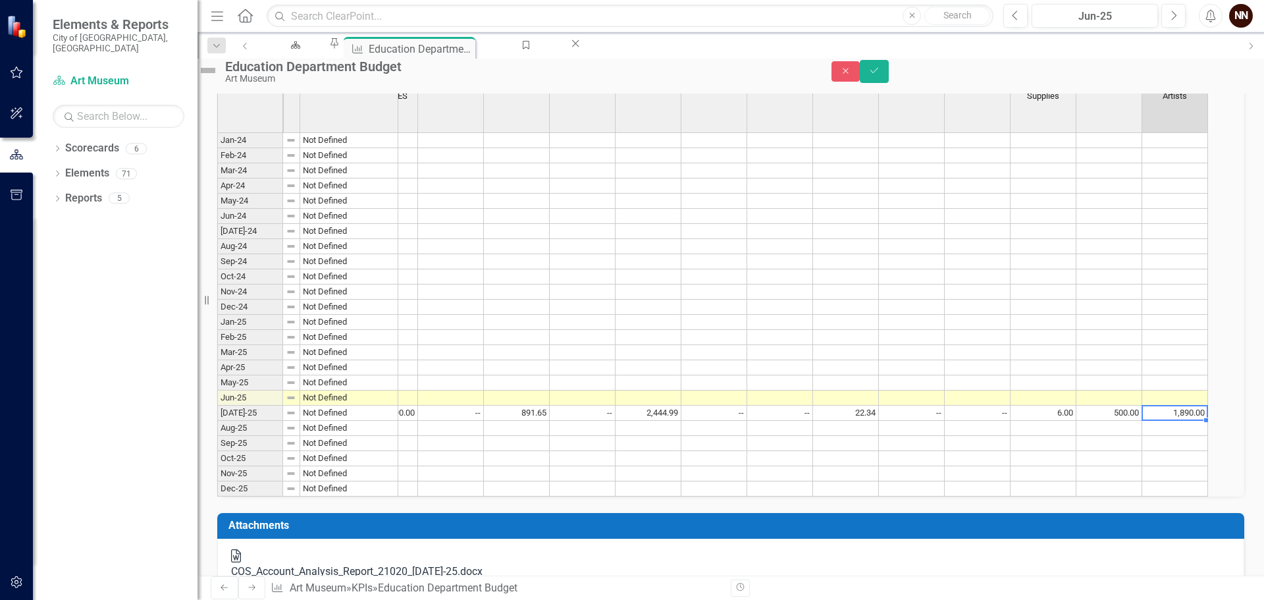
scroll to position [0, 507]
type textarea "1890.00"
click at [880, 75] on icon "Save" at bounding box center [874, 70] width 12 height 9
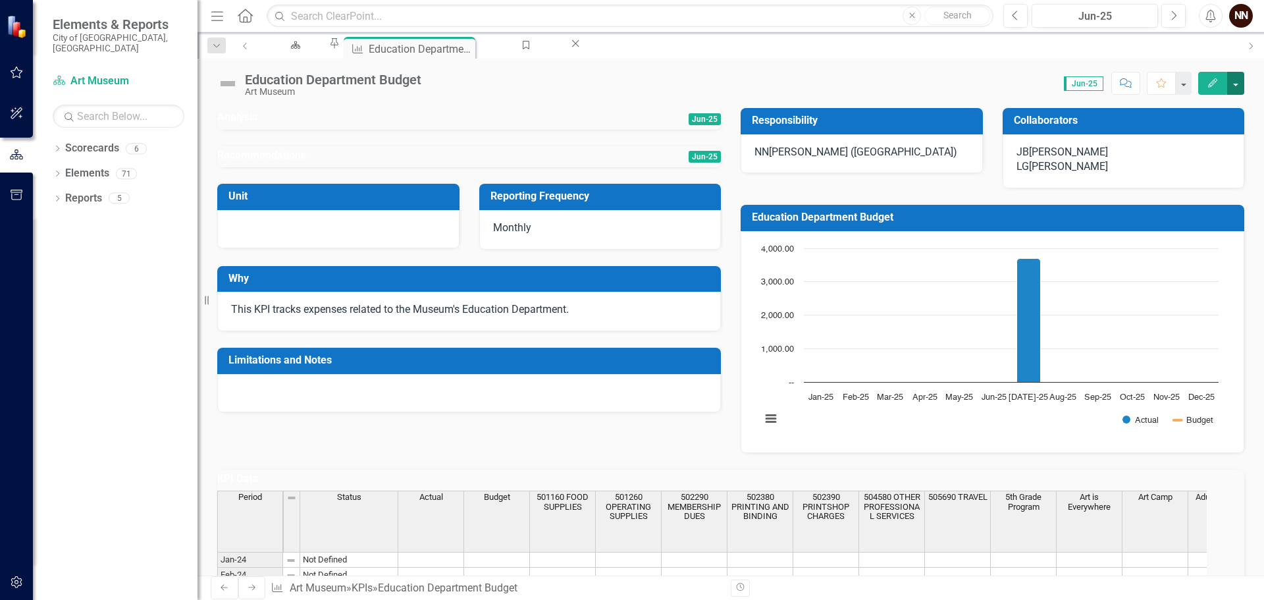
click at [1237, 84] on button "button" at bounding box center [1235, 83] width 17 height 23
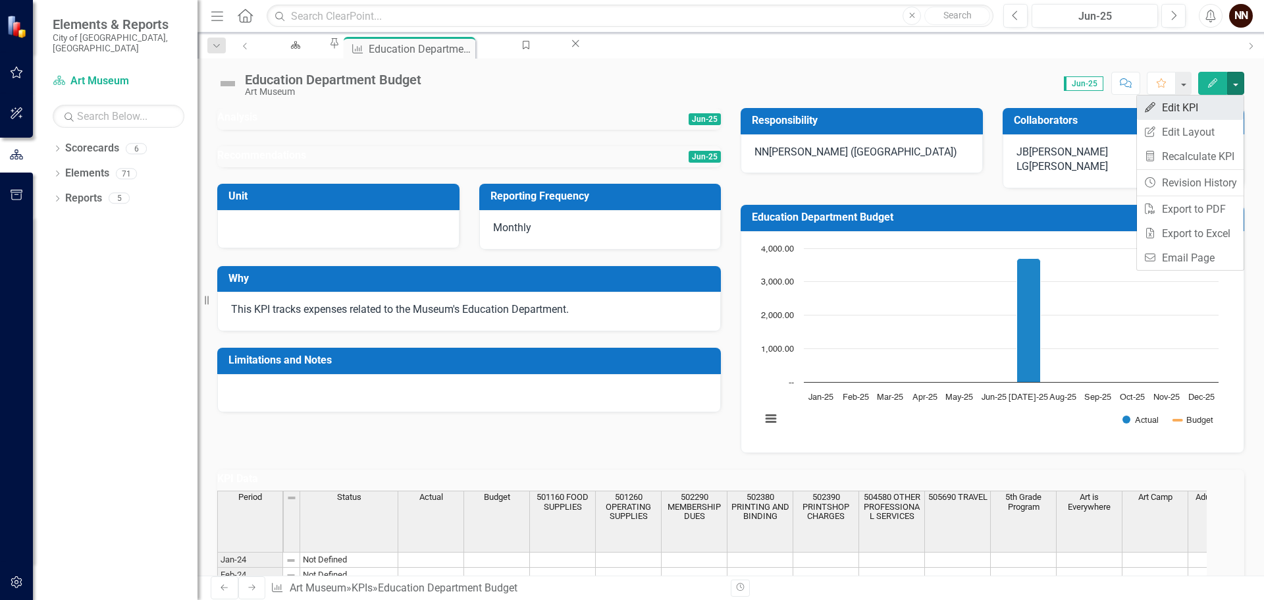
click at [1201, 109] on link "Edit Edit KPI" at bounding box center [1190, 107] width 107 height 24
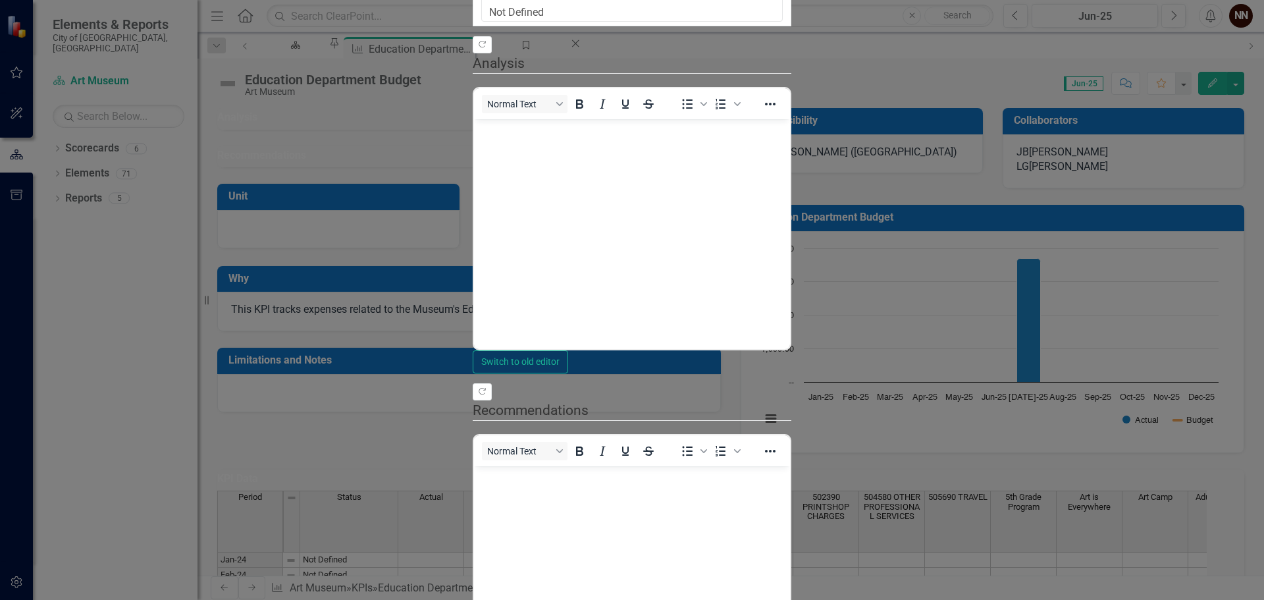
scroll to position [0, 0]
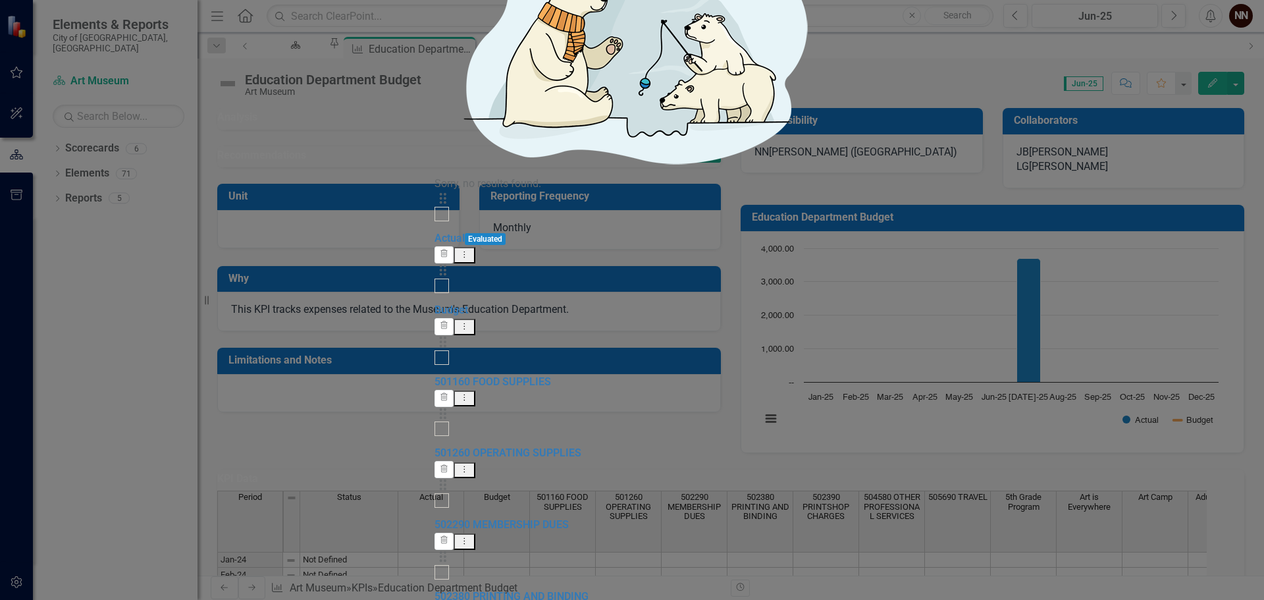
scroll to position [400, 0]
drag, startPoint x: 380, startPoint y: 532, endPoint x: 379, endPoint y: 228, distance: 303.5
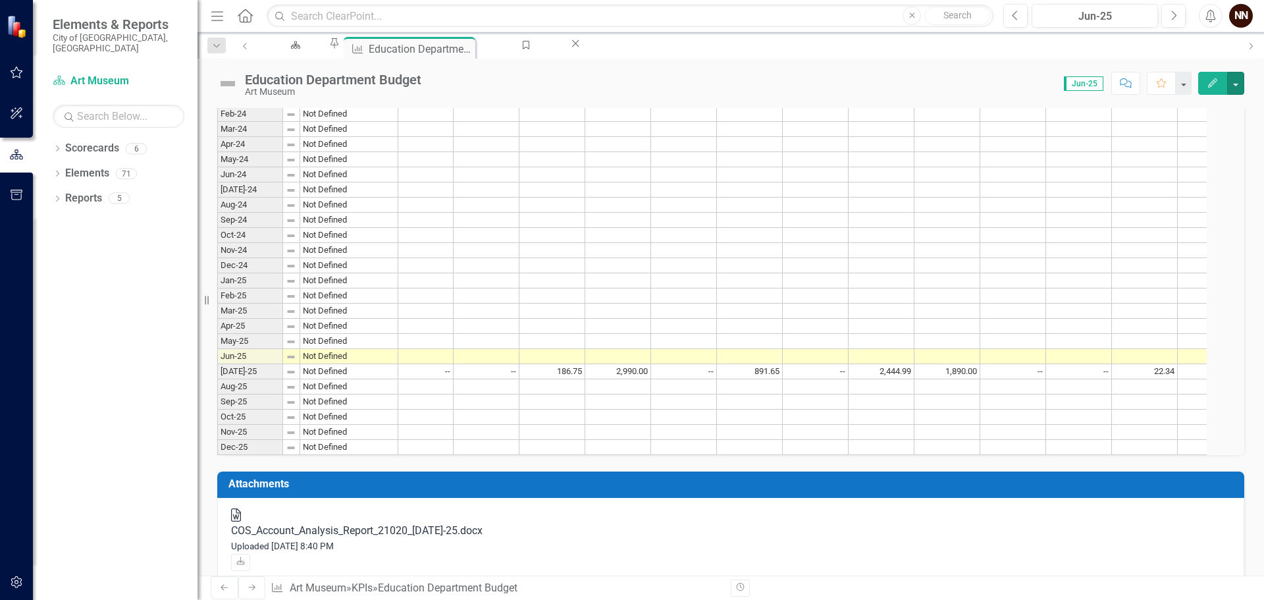
scroll to position [395, 0]
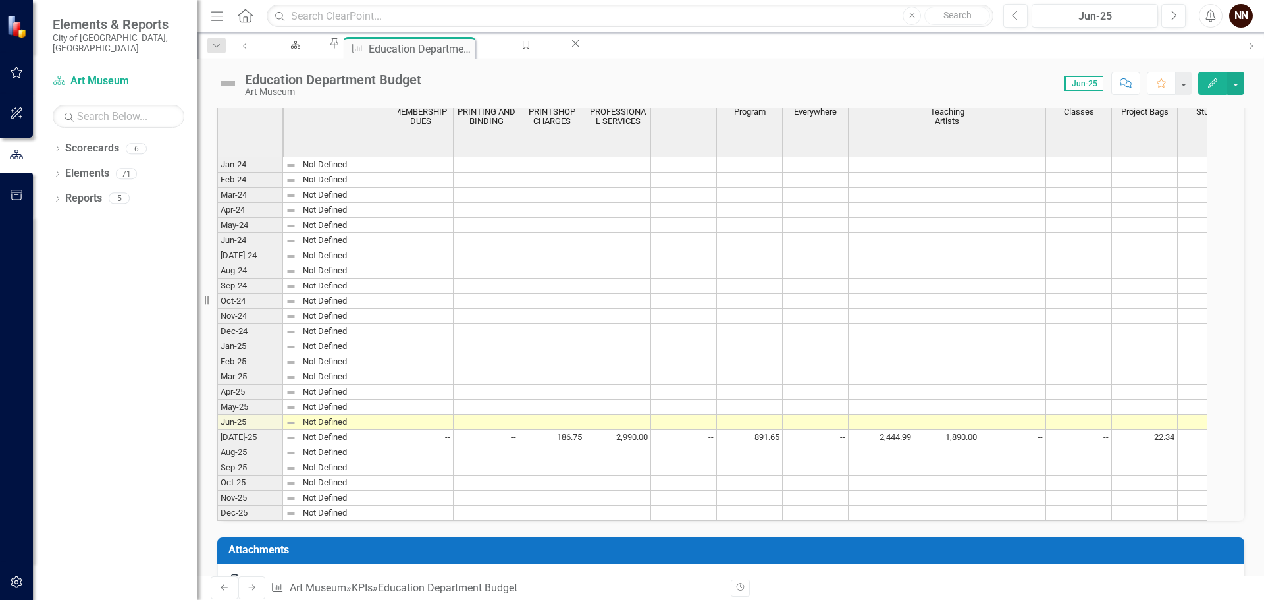
click at [970, 460] on td at bounding box center [947, 452] width 66 height 15
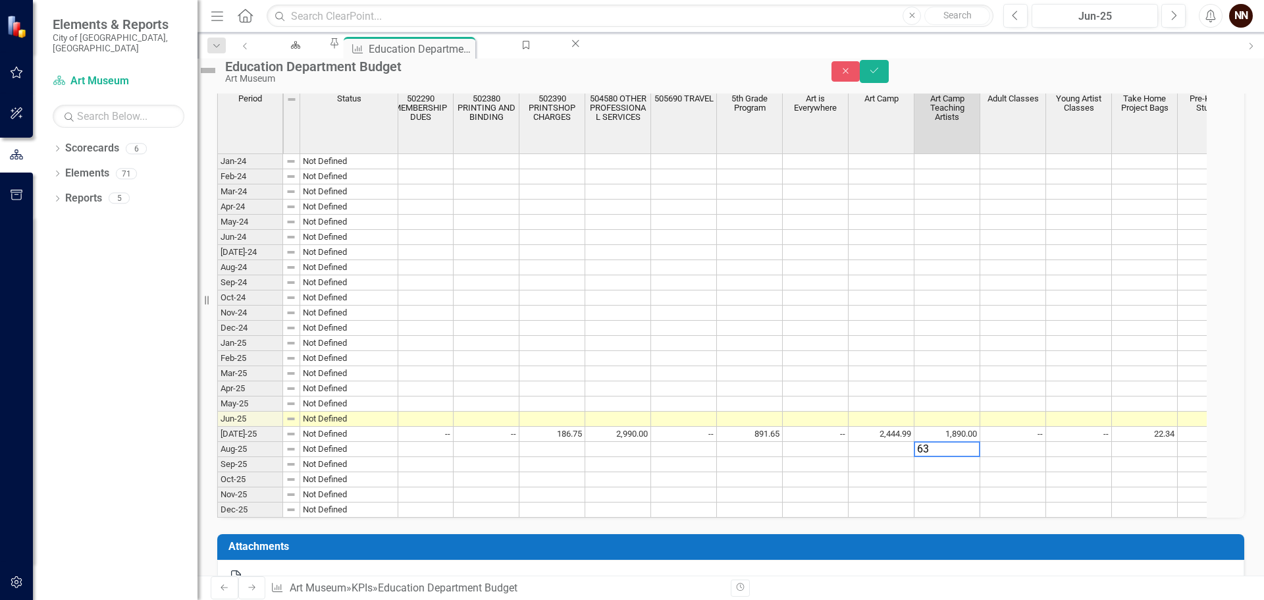
type textarea "630"
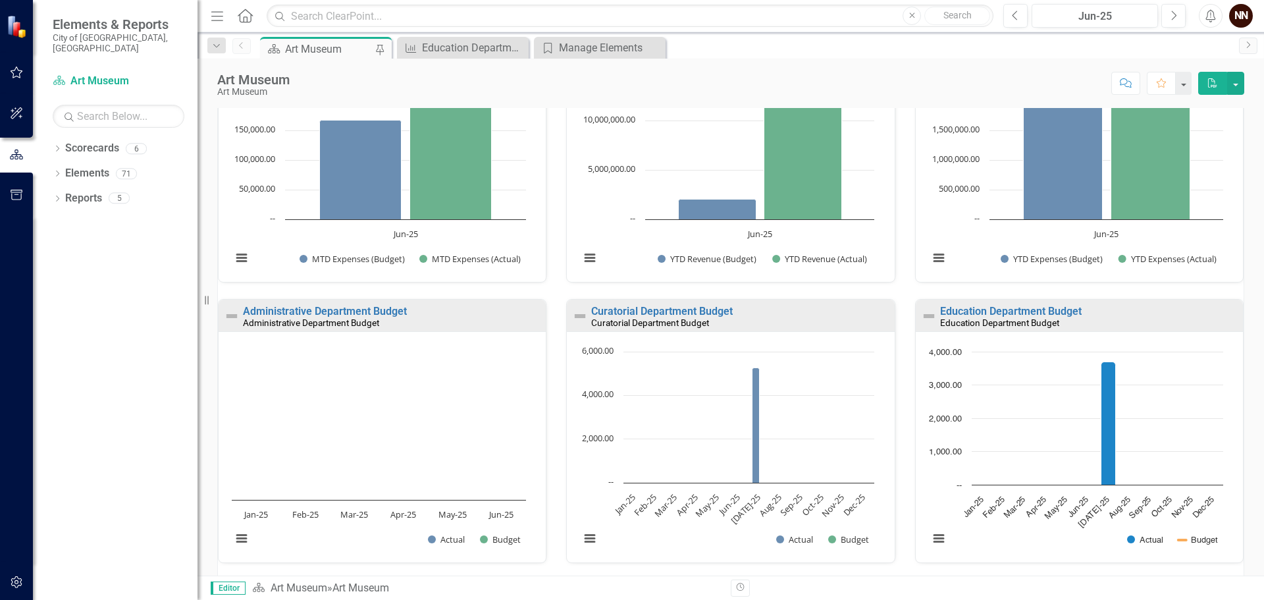
scroll to position [835, 0]
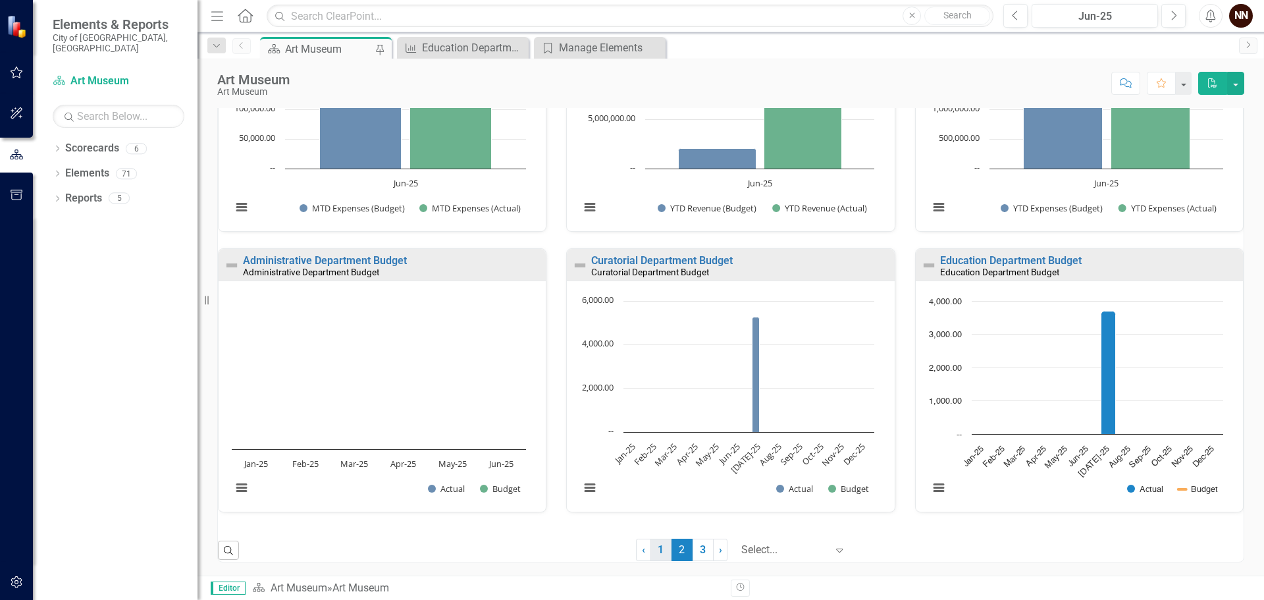
click at [654, 551] on link "1" at bounding box center [660, 549] width 21 height 22
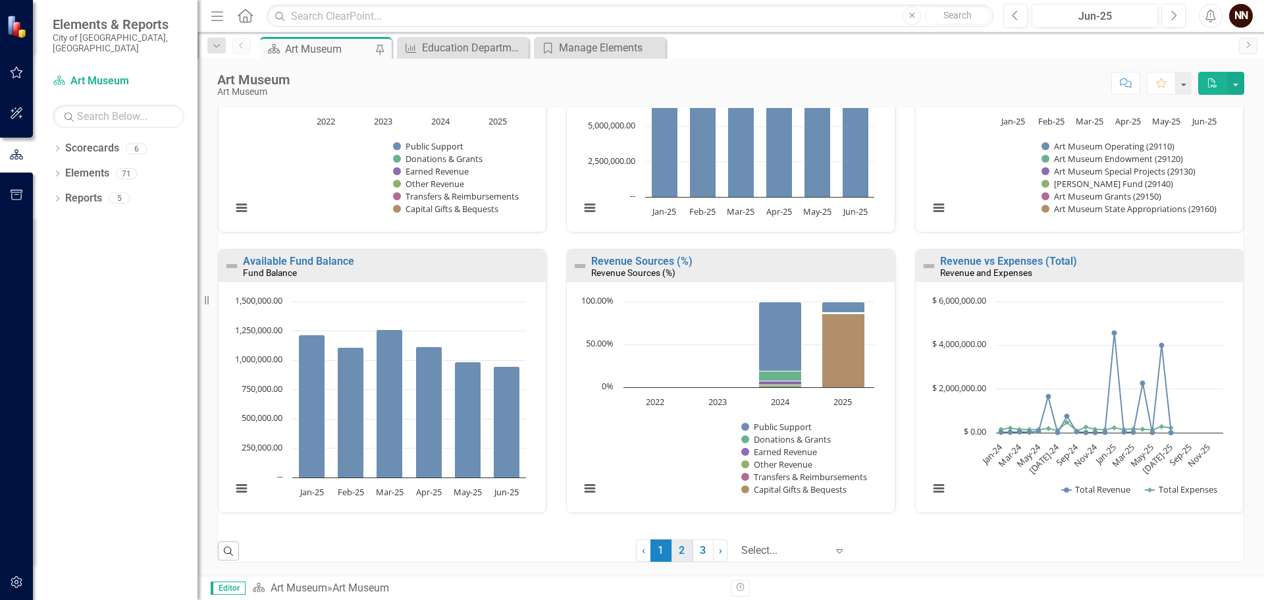
click at [671, 544] on link "2" at bounding box center [681, 550] width 21 height 22
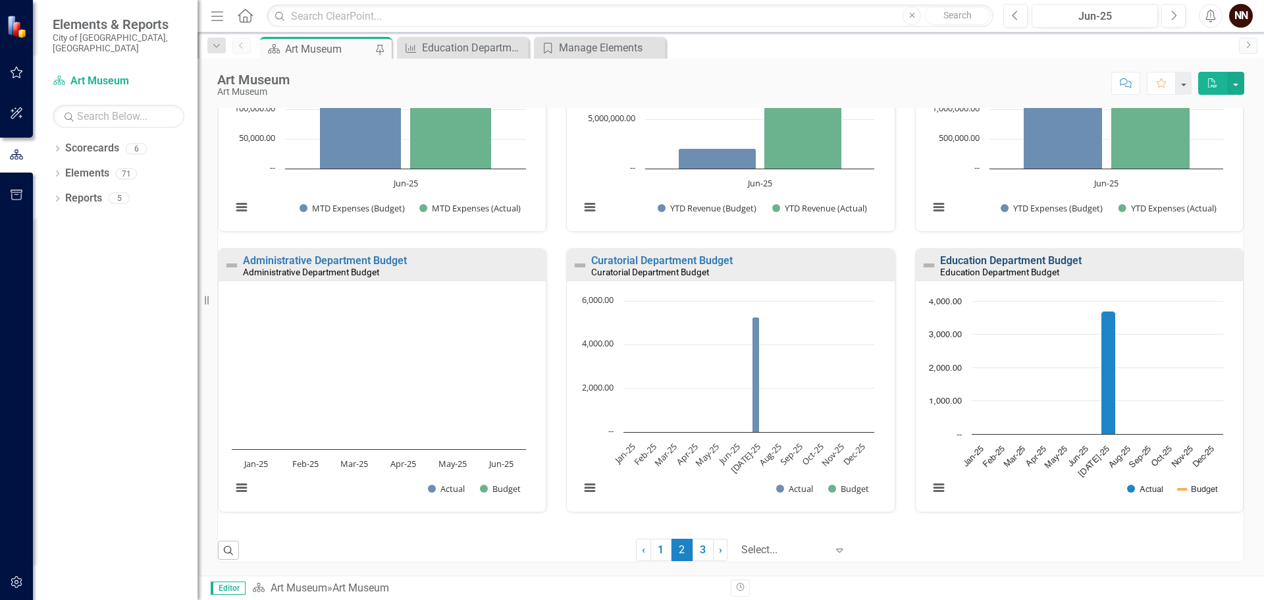
click at [949, 261] on link "Education Department Budget" at bounding box center [1011, 260] width 142 height 13
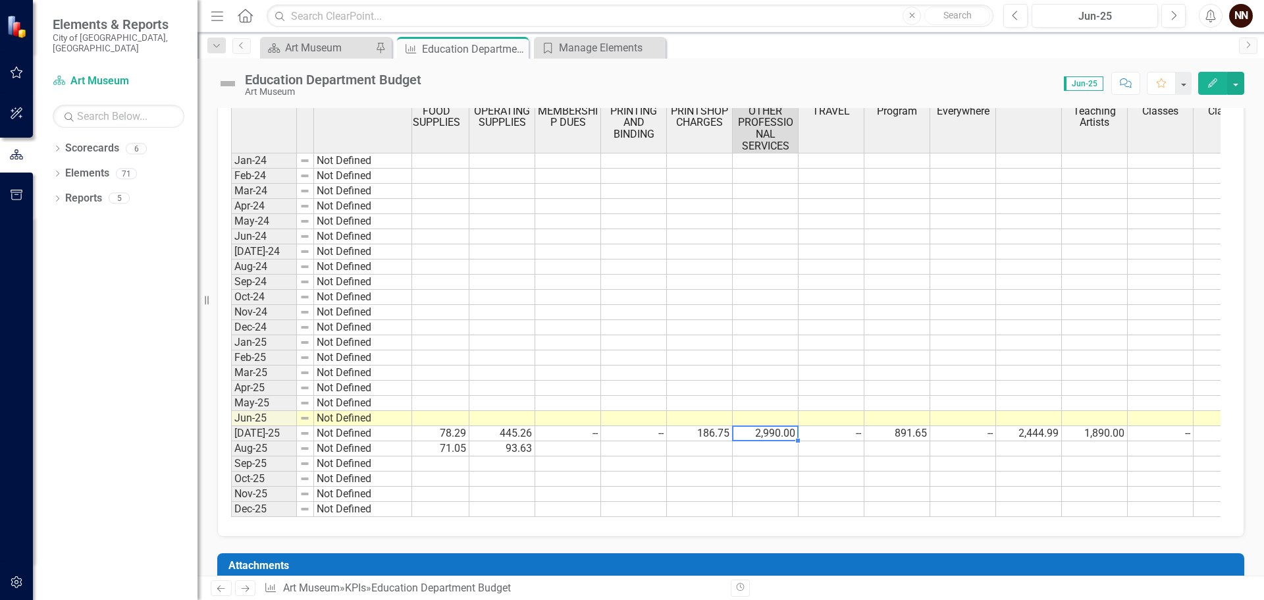
click at [782, 434] on td "2,990.00" at bounding box center [766, 433] width 66 height 15
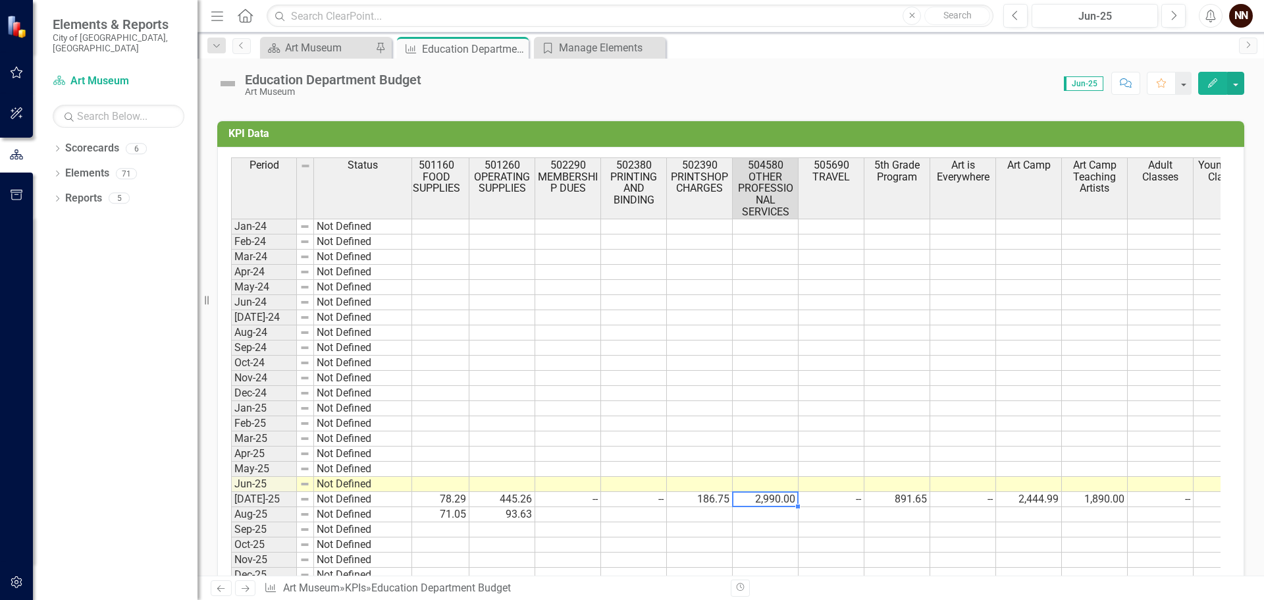
click at [809, 525] on td at bounding box center [831, 529] width 66 height 15
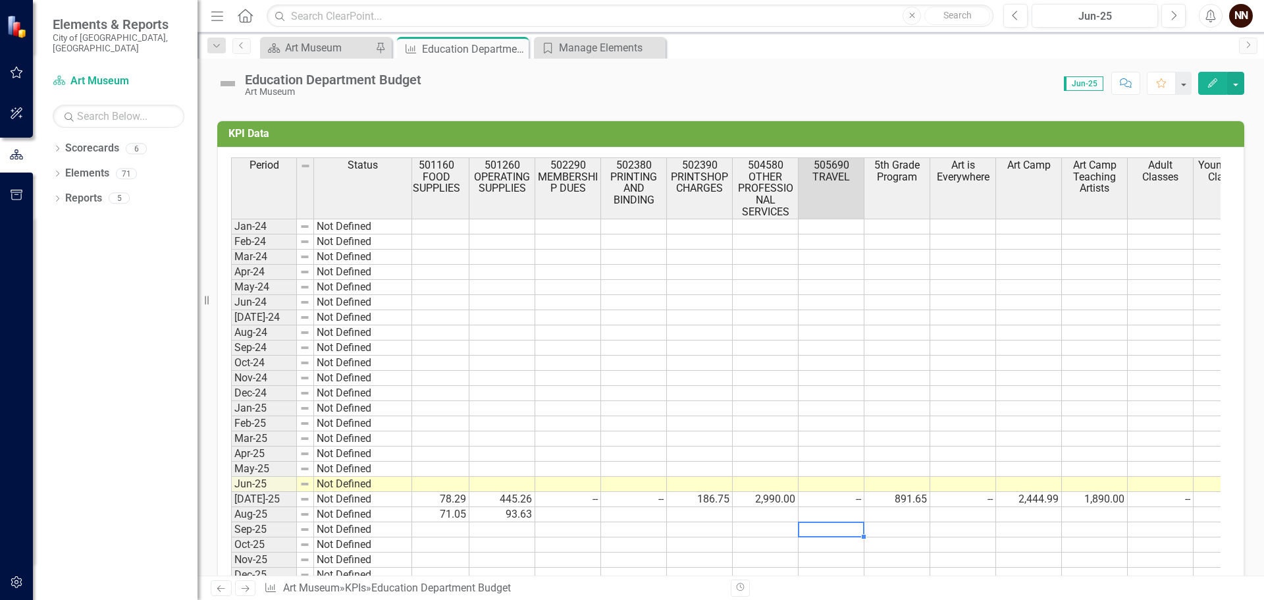
click at [754, 494] on td "2,990.00" at bounding box center [766, 499] width 66 height 15
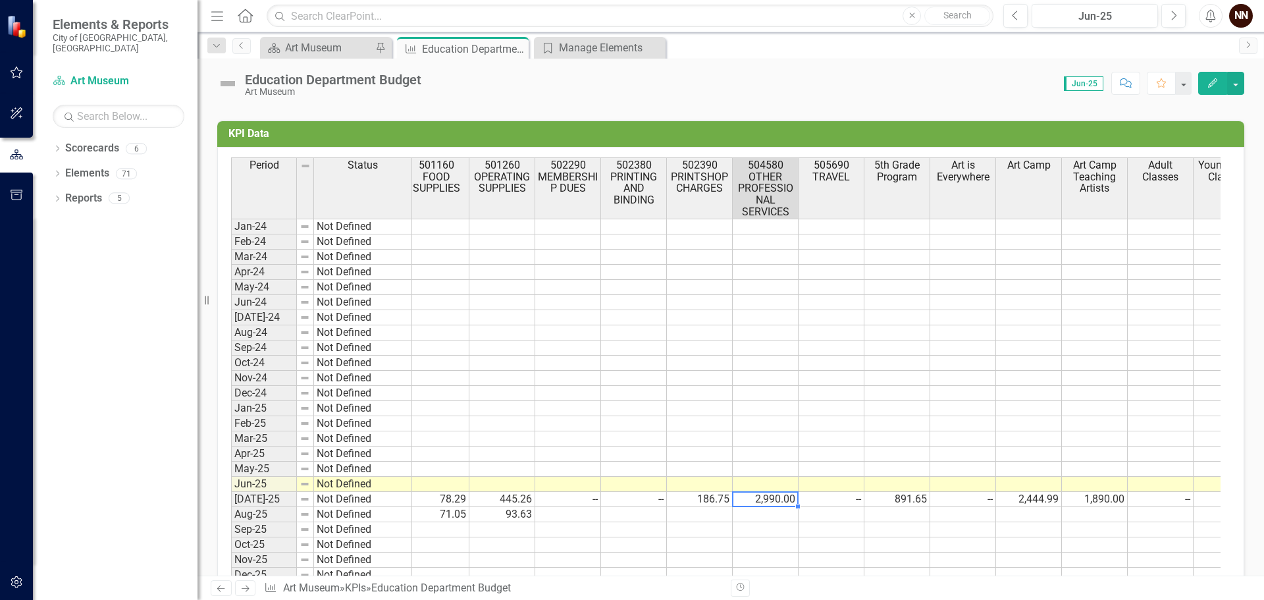
click at [1034, 408] on td at bounding box center [1029, 408] width 66 height 15
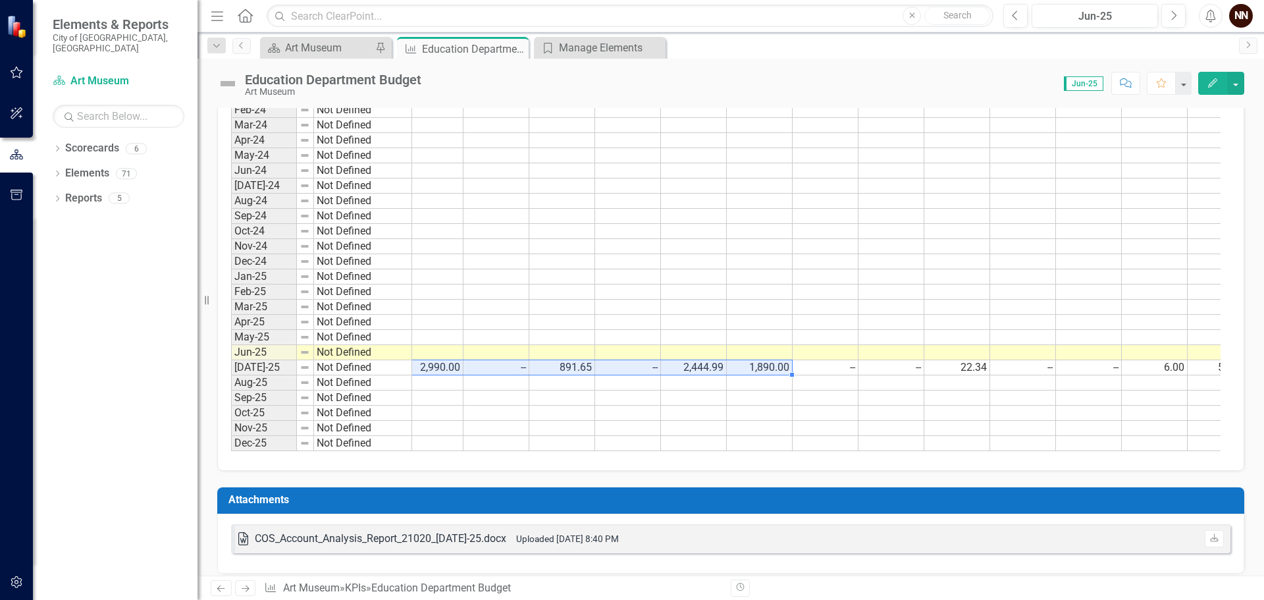
scroll to position [0, 508]
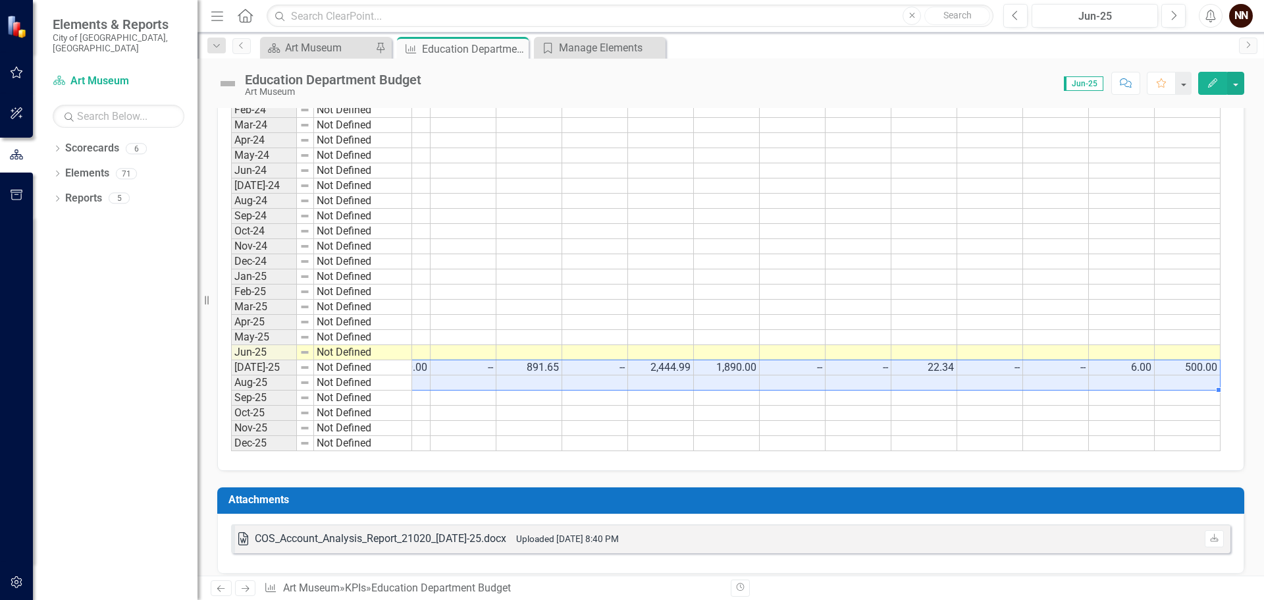
drag, startPoint x: 452, startPoint y: 365, endPoint x: 1222, endPoint y: 357, distance: 770.2
click at [1222, 357] on div "Period Status Actual Budget 501160 FOOD SUPPLIES 501260 OPERATING SUPPLIES 5022…" at bounding box center [730, 243] width 1027 height 456
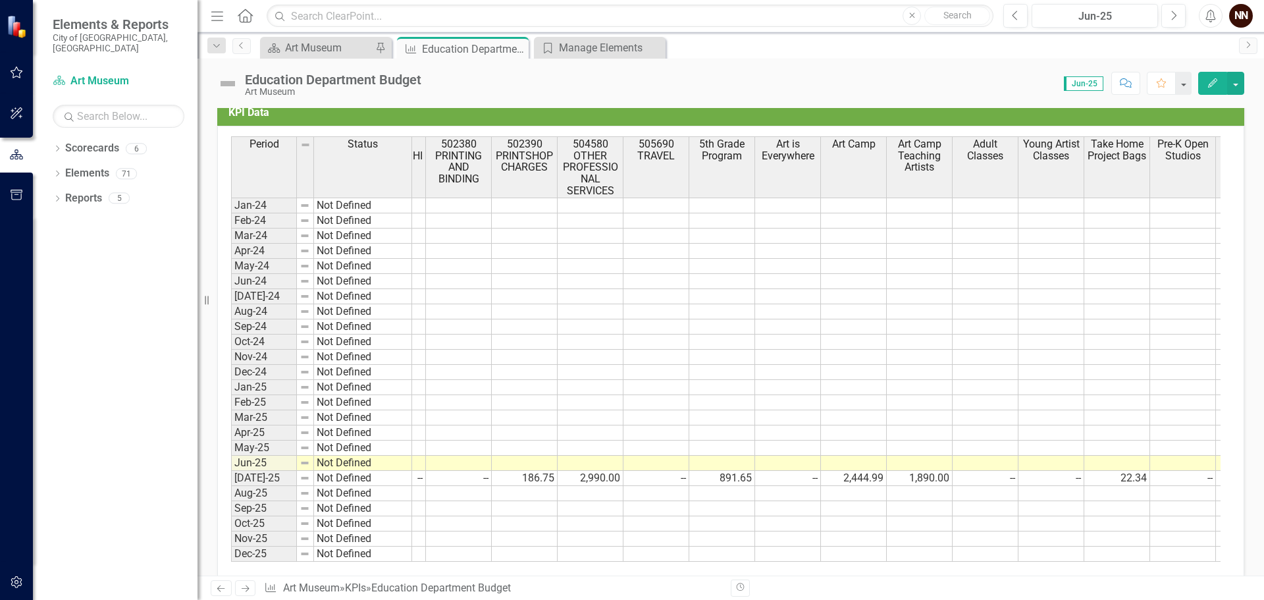
scroll to position [0, 377]
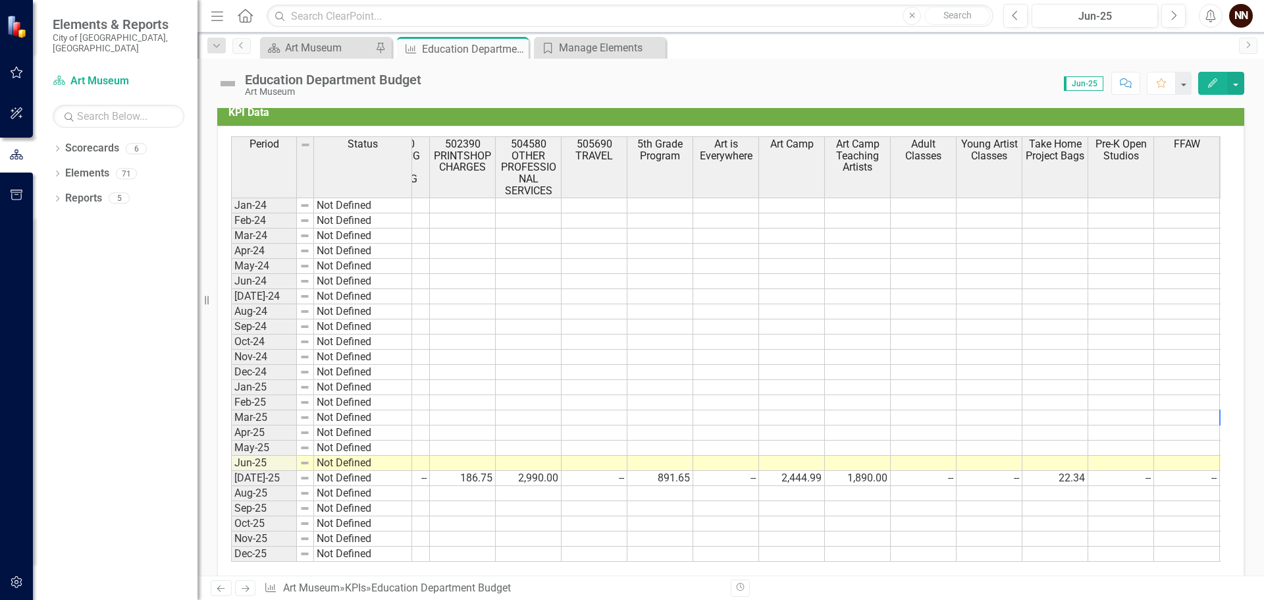
click at [917, 476] on td "--" at bounding box center [924, 478] width 66 height 15
click at [1003, 475] on td "--" at bounding box center [989, 478] width 66 height 15
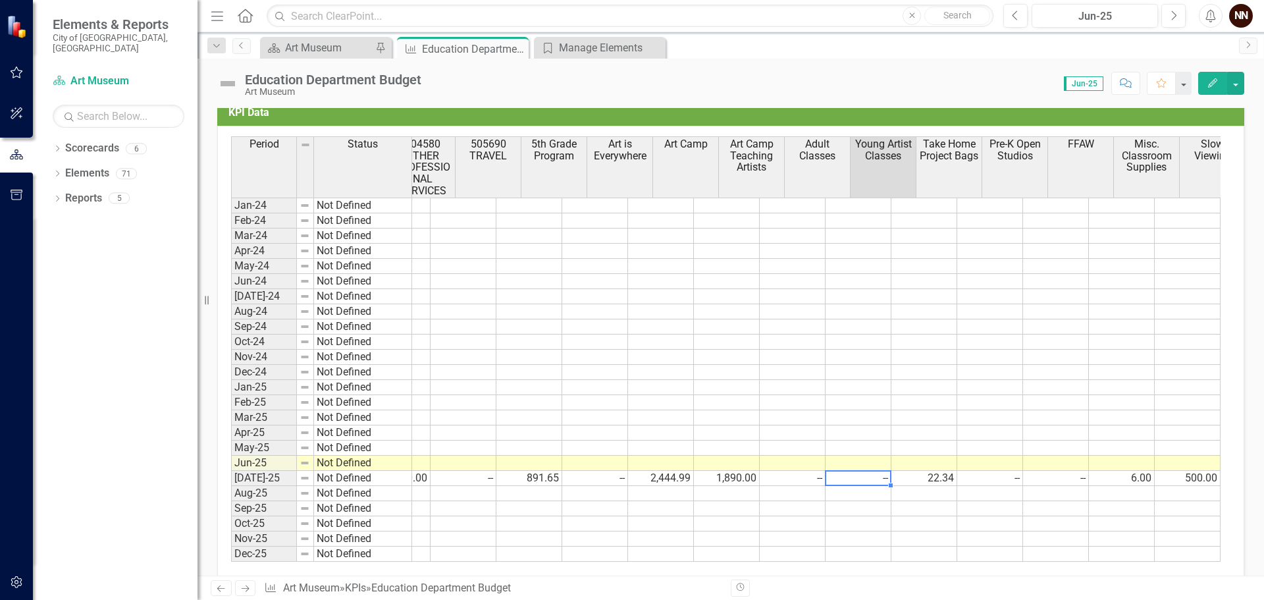
scroll to position [0, 508]
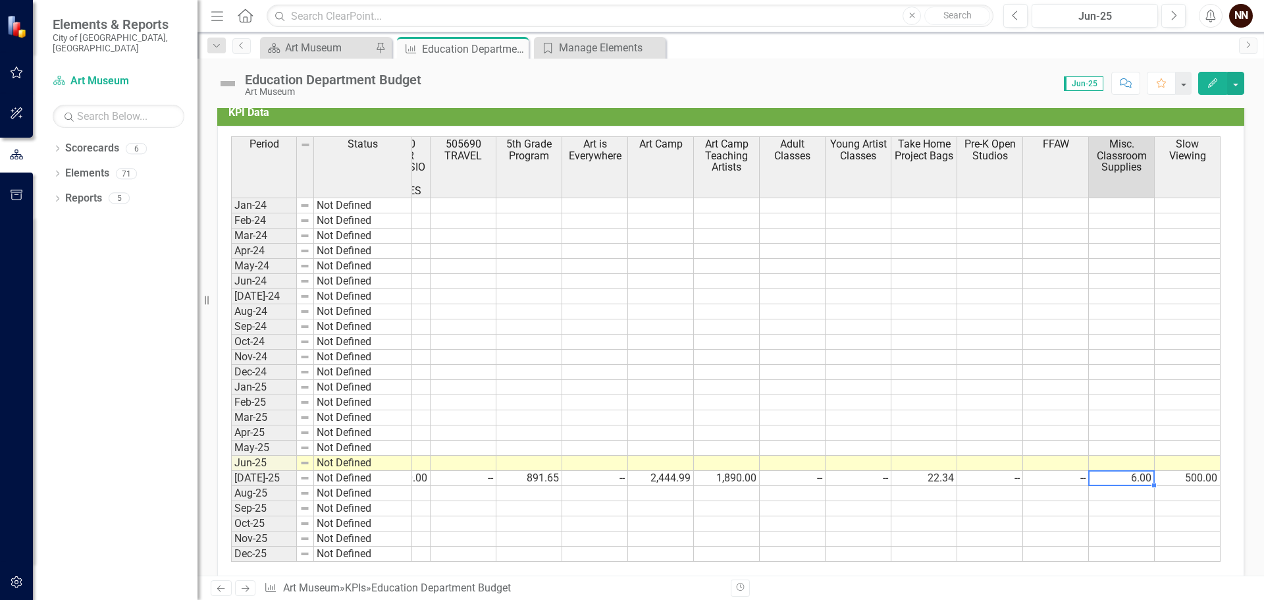
click at [1109, 478] on td "6.00" at bounding box center [1122, 478] width 66 height 15
click at [340, 49] on div "Art Museum" at bounding box center [328, 47] width 87 height 16
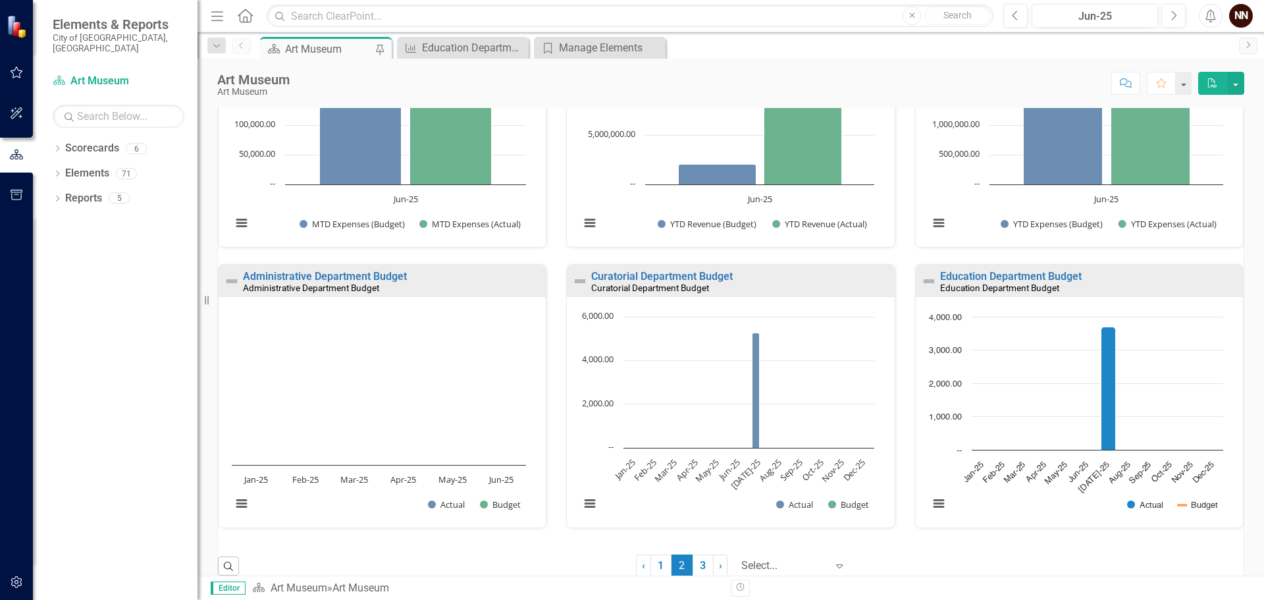
scroll to position [835, 0]
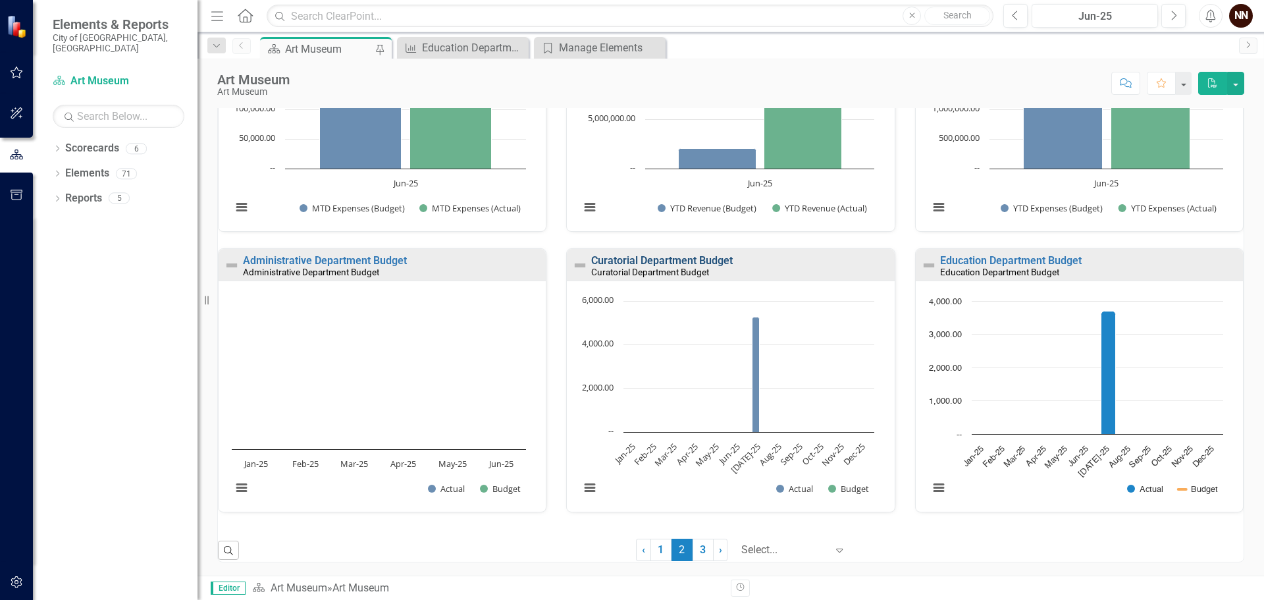
click at [646, 264] on link "Curatorial Department Budget" at bounding box center [662, 260] width 142 height 13
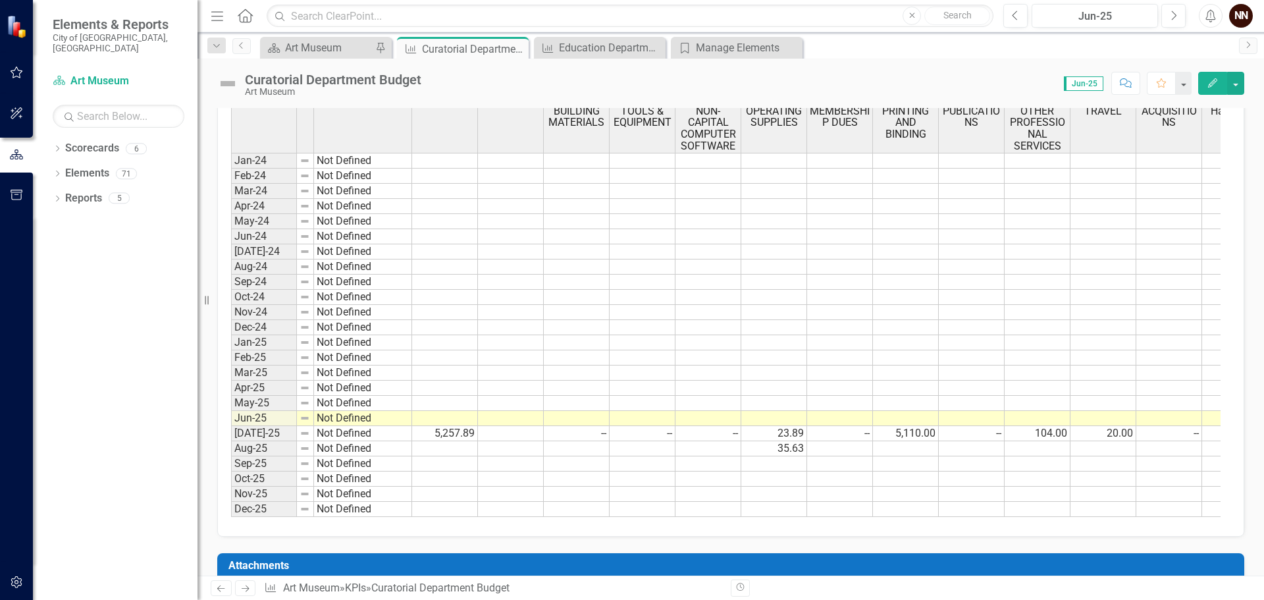
scroll to position [395, 0]
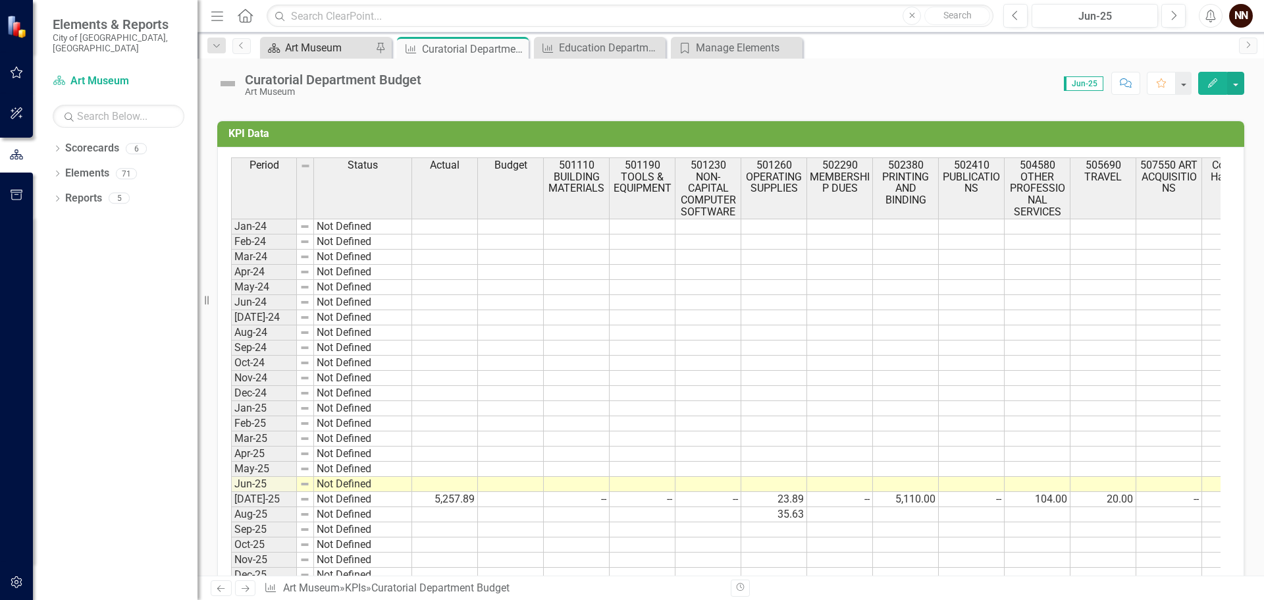
click at [302, 55] on div "Art Museum" at bounding box center [328, 47] width 87 height 16
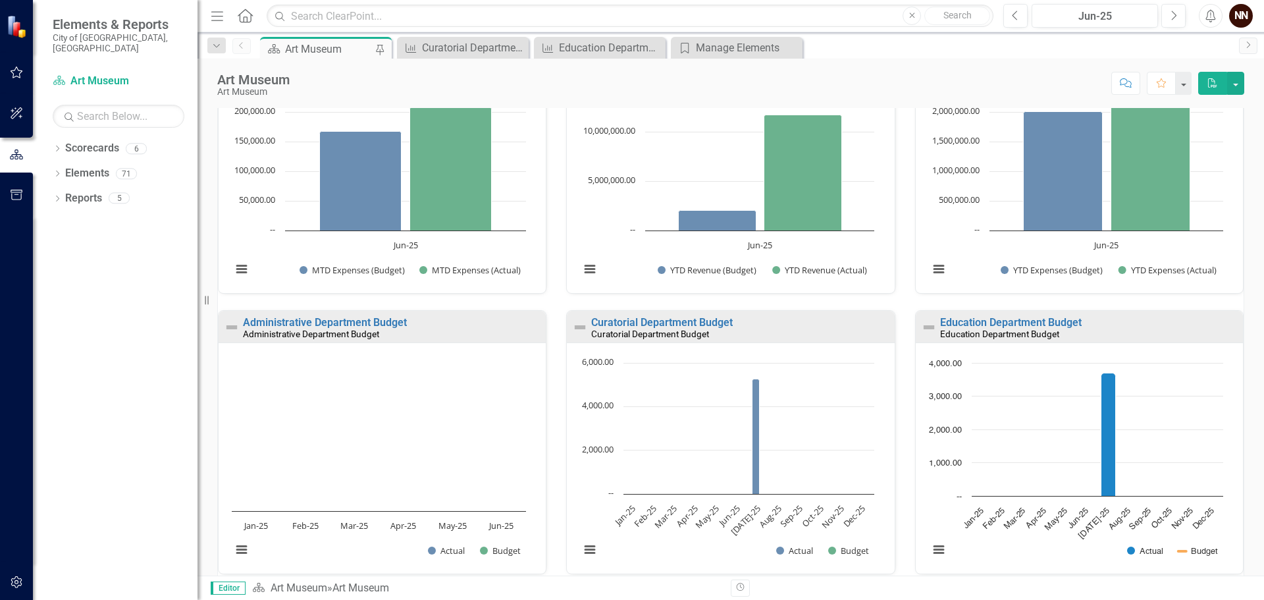
scroll to position [835, 0]
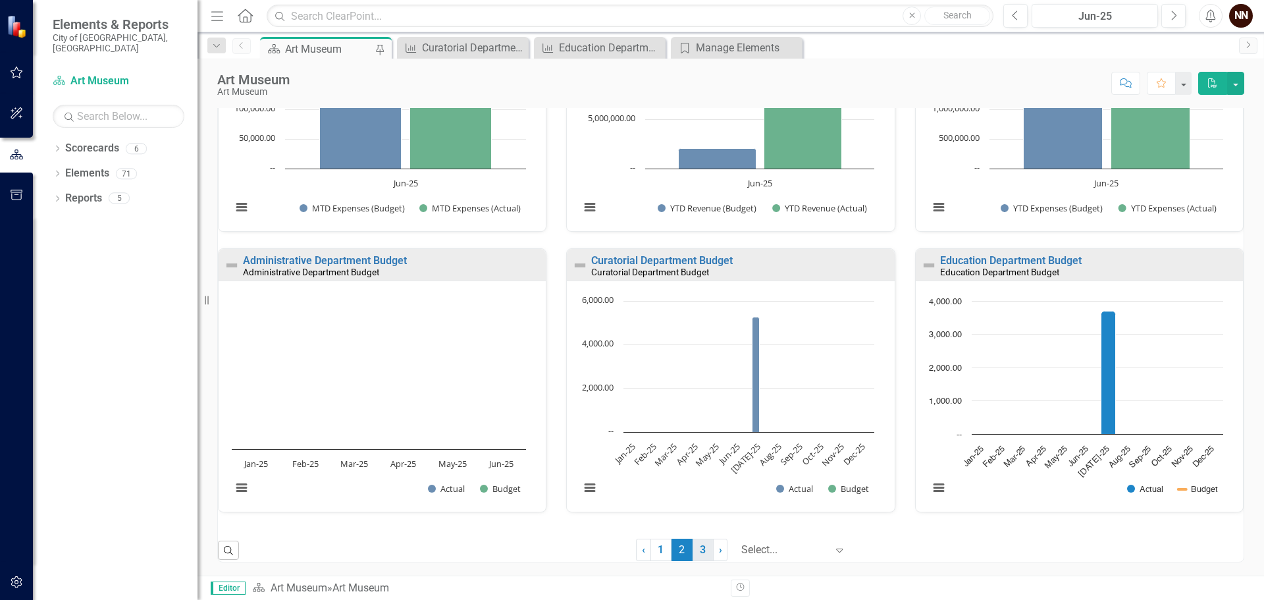
click at [693, 554] on link "3" at bounding box center [703, 549] width 21 height 22
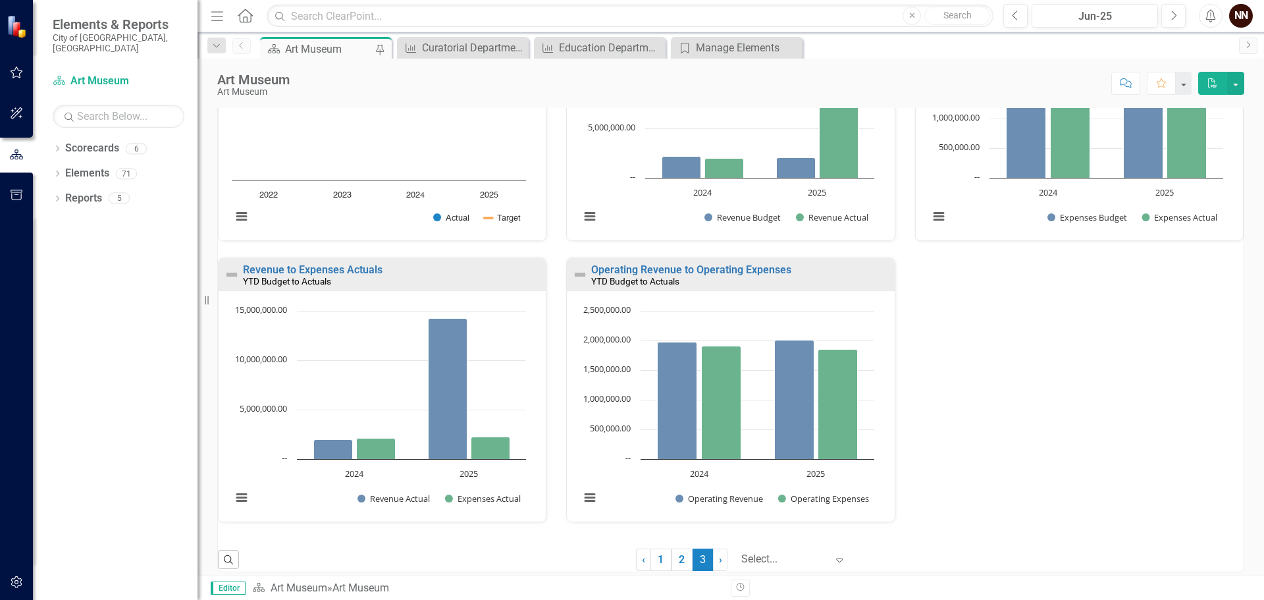
scroll to position [554, 0]
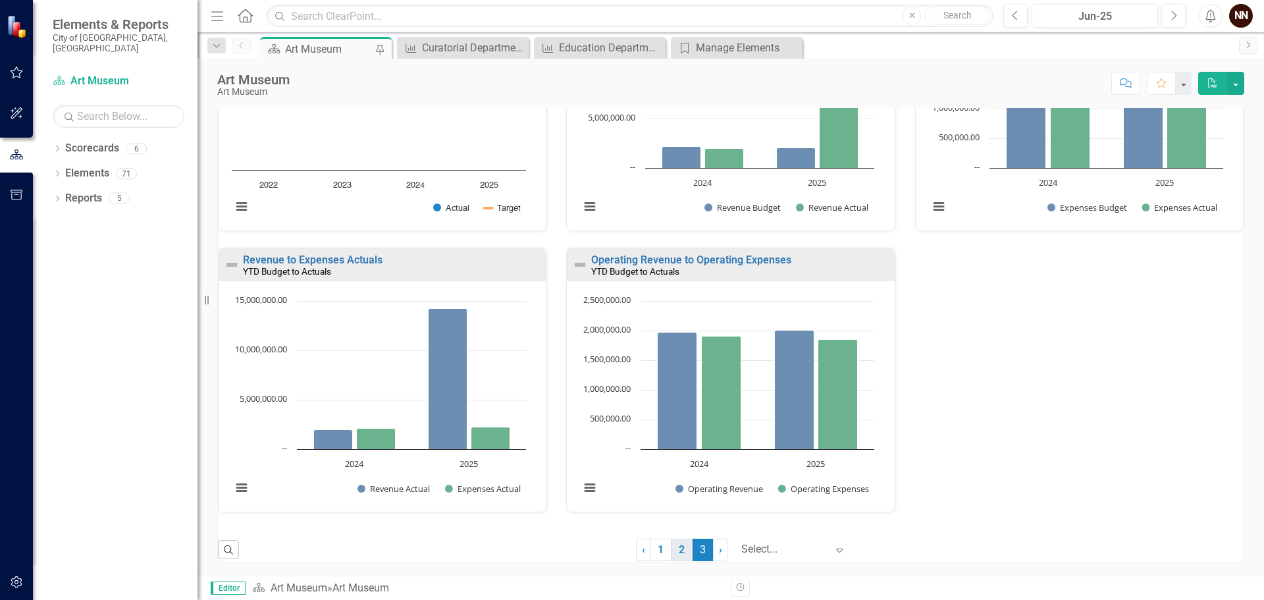
click at [671, 554] on link "2" at bounding box center [681, 549] width 21 height 22
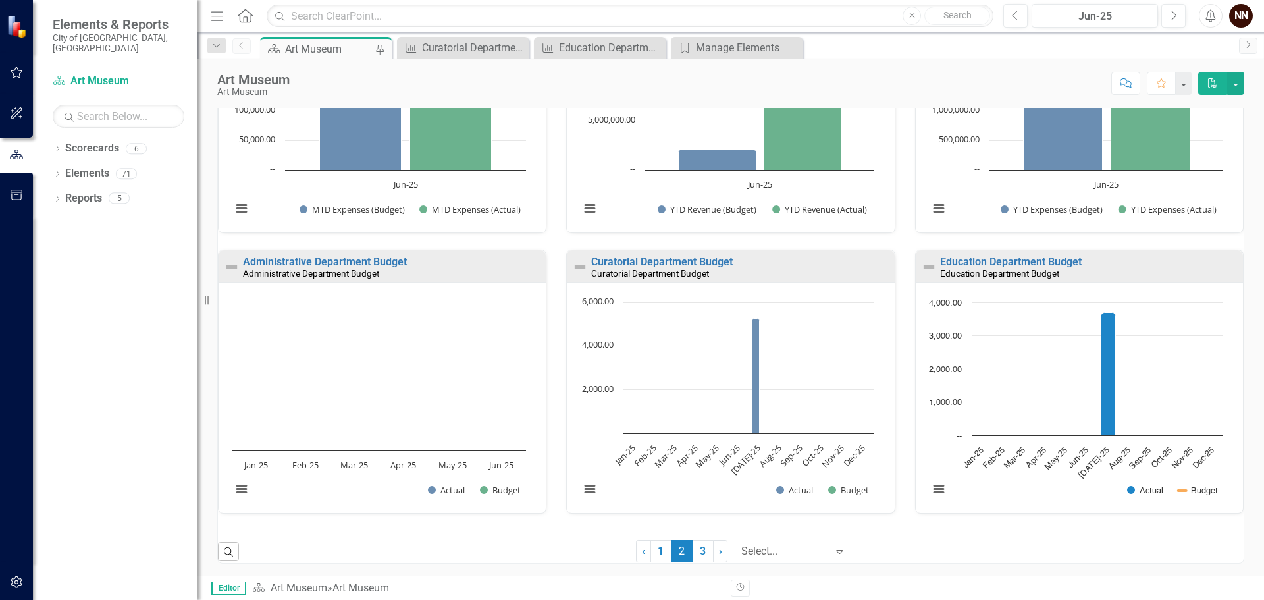
scroll to position [835, 0]
click at [652, 260] on link "Curatorial Department Budget" at bounding box center [662, 260] width 142 height 13
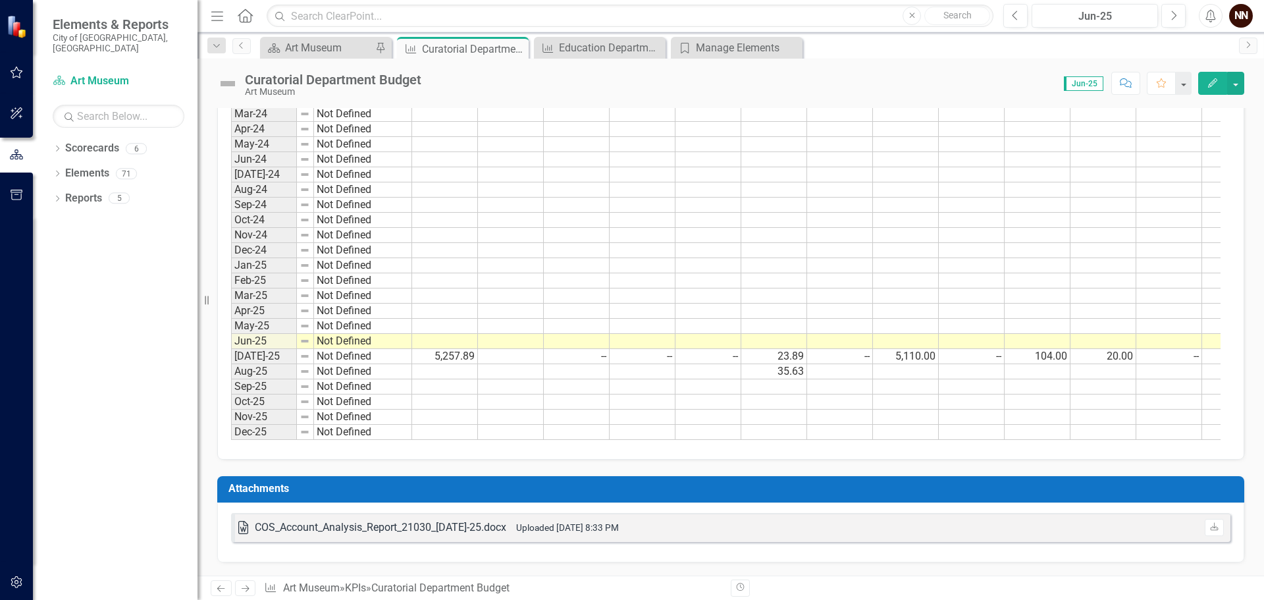
scroll to position [548, 0]
click at [351, 525] on div "COS_Account_Analysis_Report_21030_[DATE]-25.docx" at bounding box center [380, 527] width 251 height 15
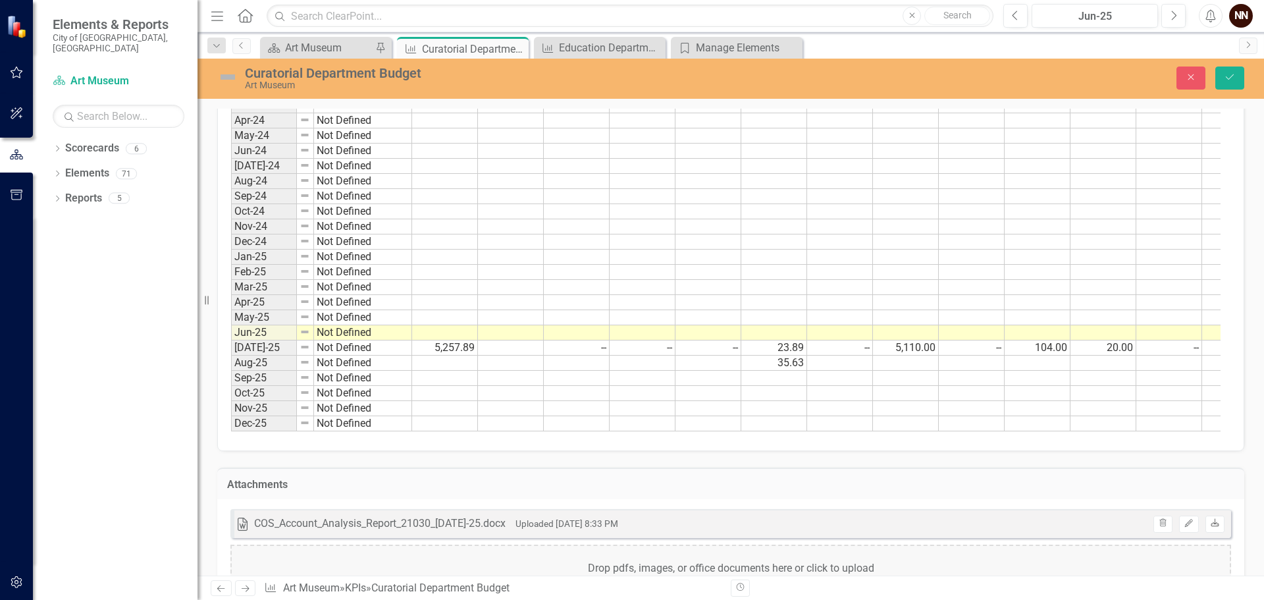
click at [1210, 527] on icon "Download" at bounding box center [1215, 523] width 10 height 8
click at [471, 47] on div "Curatorial Department Budget" at bounding box center [457, 49] width 70 height 16
click at [1224, 75] on icon "Save" at bounding box center [1230, 76] width 12 height 9
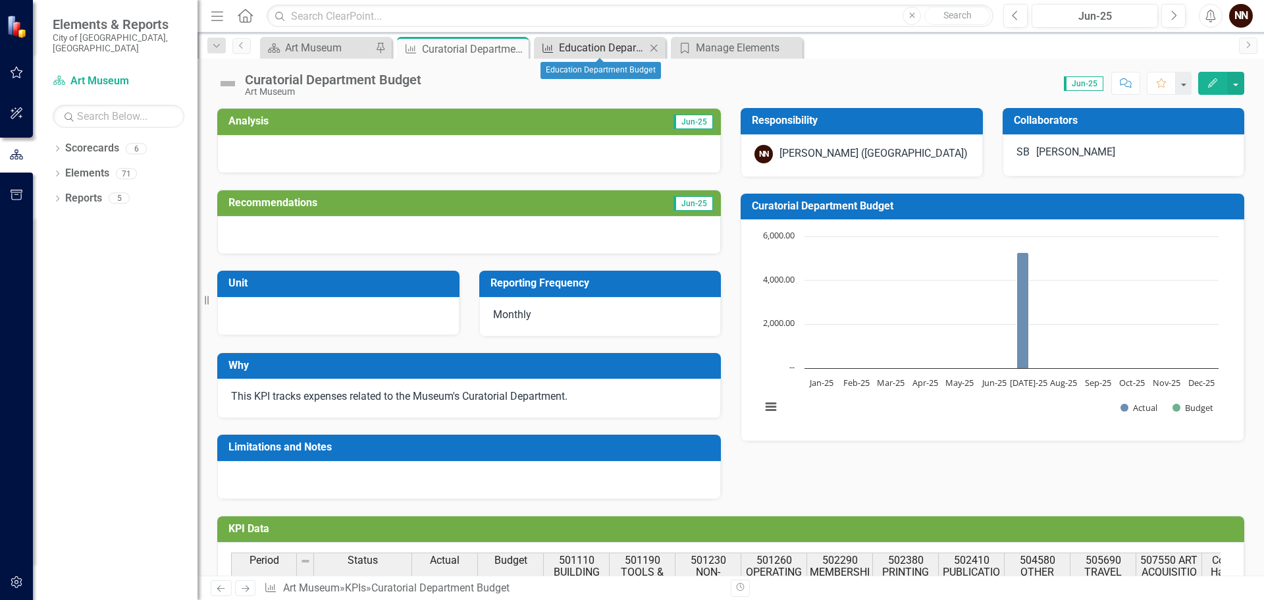
click at [595, 47] on div "Education Department Budget" at bounding box center [602, 47] width 87 height 16
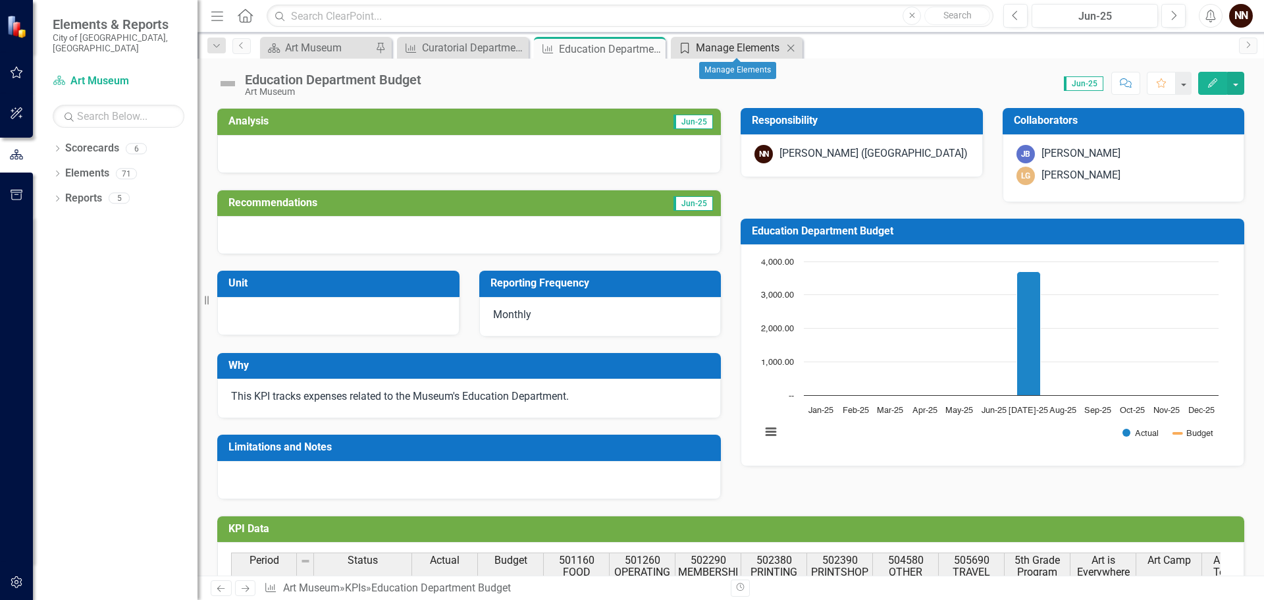
click at [736, 49] on div "Manage Elements" at bounding box center [739, 47] width 87 height 16
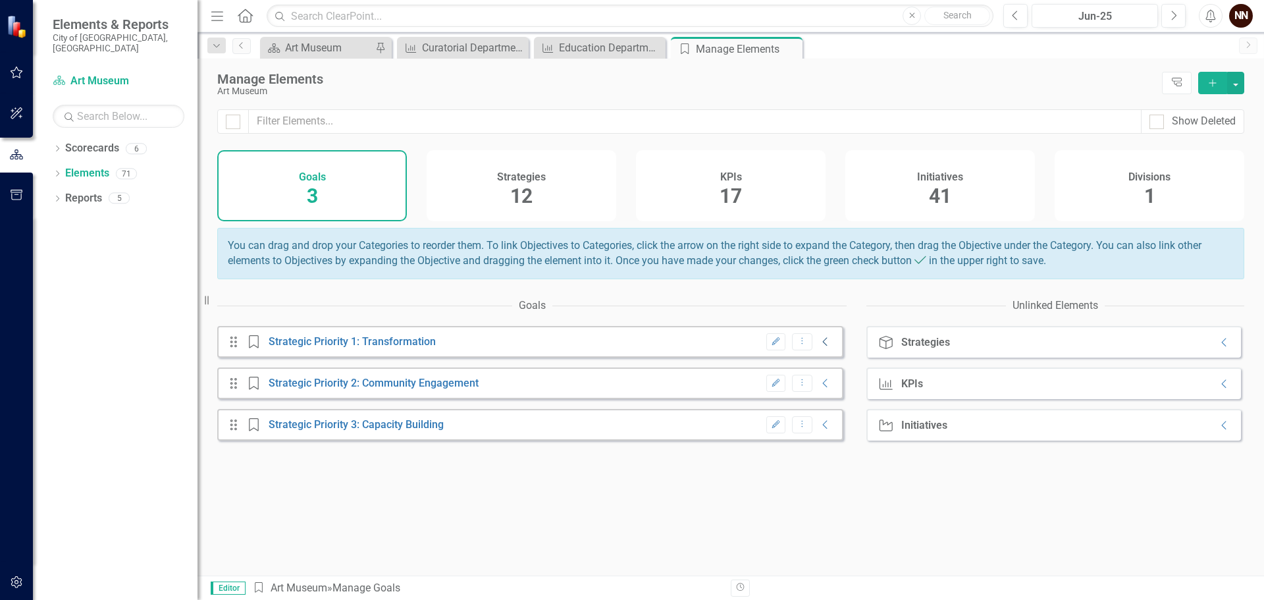
click at [819, 347] on icon "Collapse" at bounding box center [825, 341] width 13 height 11
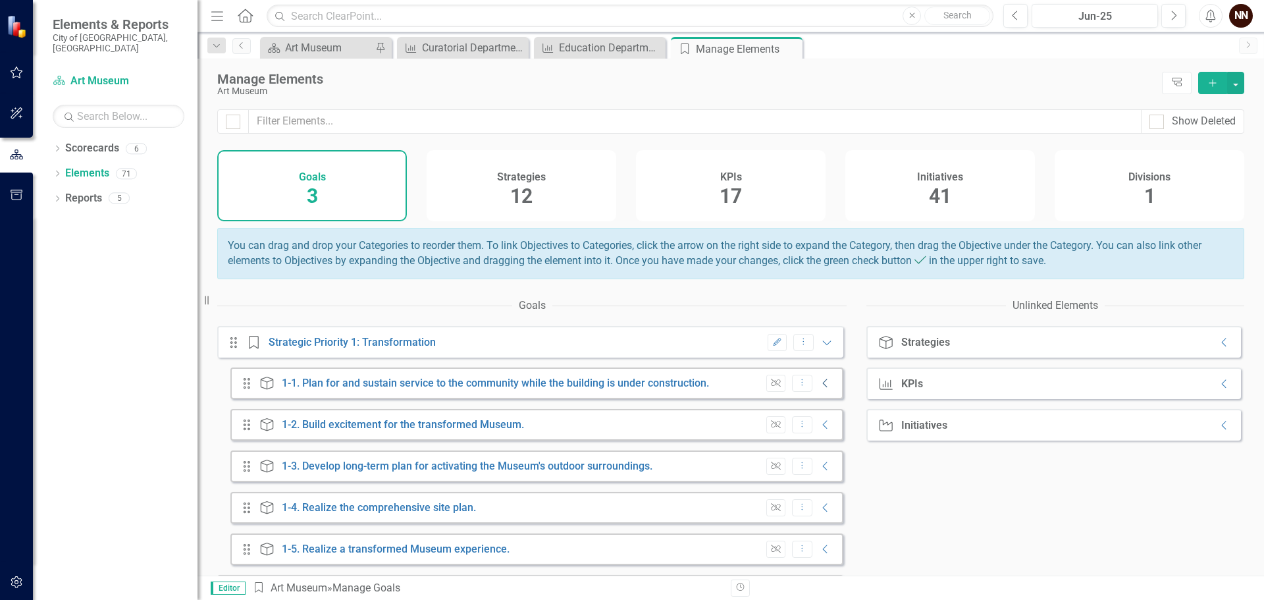
click at [819, 388] on icon "Collapse" at bounding box center [825, 383] width 13 height 11
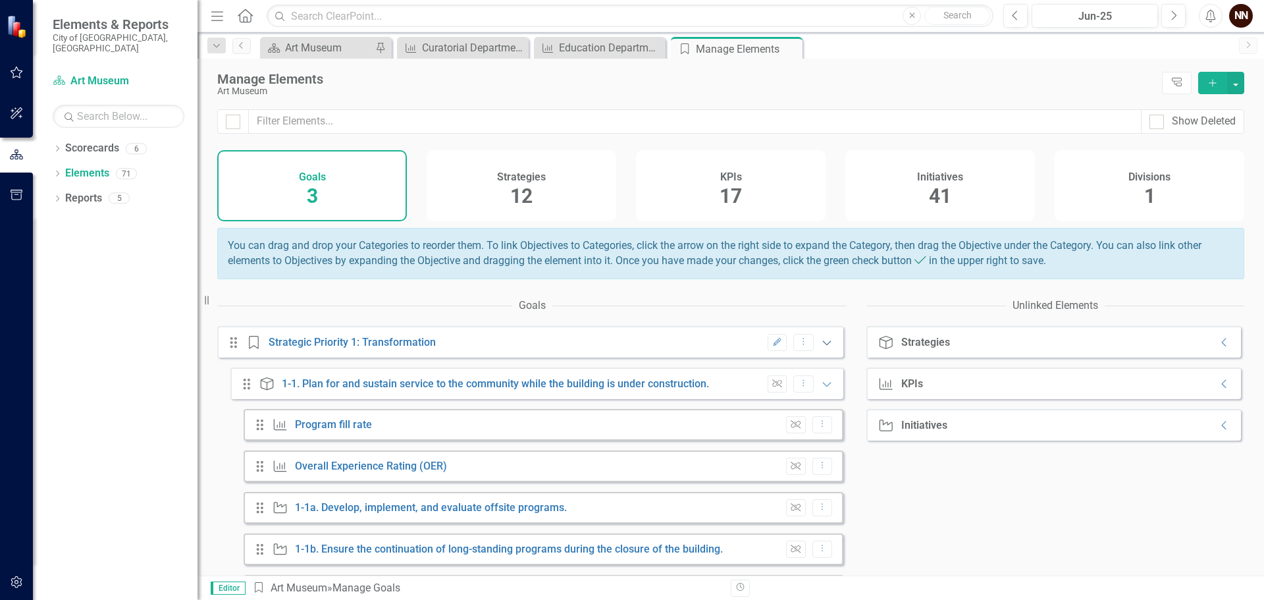
click at [820, 348] on icon "Expanded" at bounding box center [826, 342] width 13 height 11
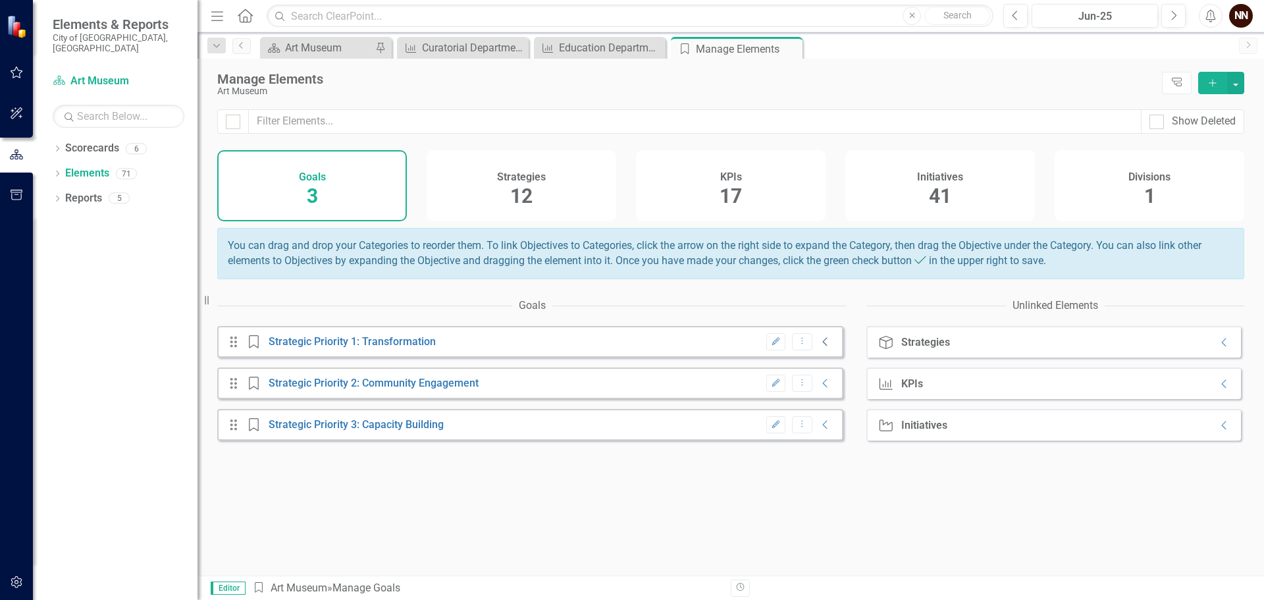
click at [819, 347] on icon "Collapse" at bounding box center [825, 341] width 13 height 11
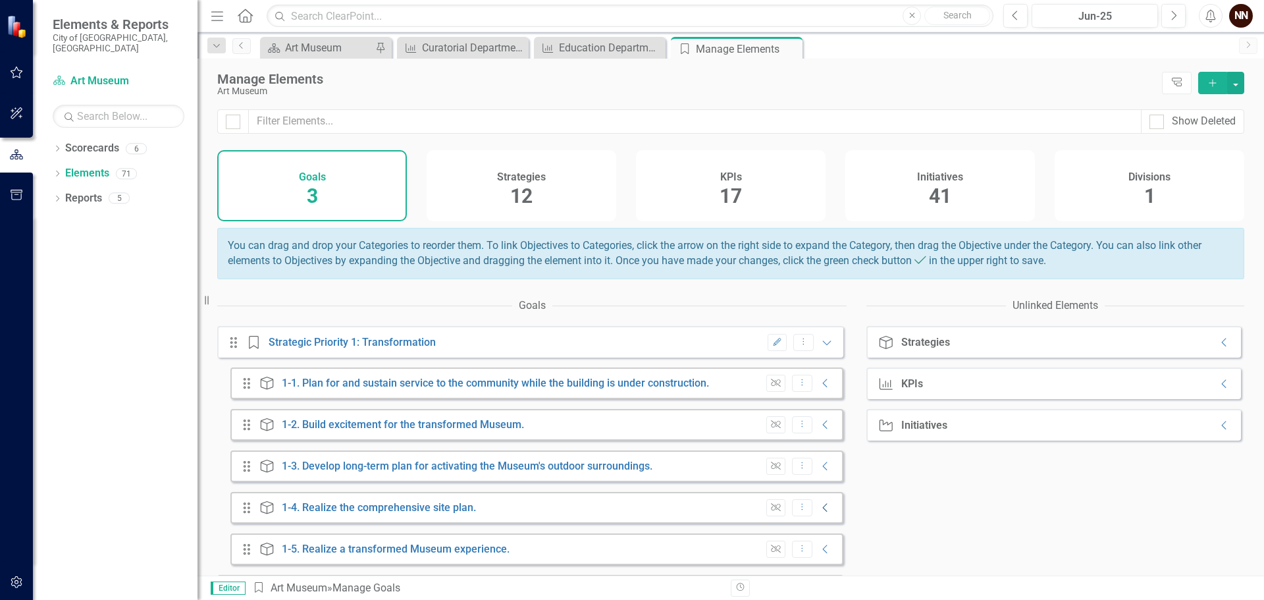
click at [819, 513] on icon "Collapse" at bounding box center [825, 507] width 13 height 11
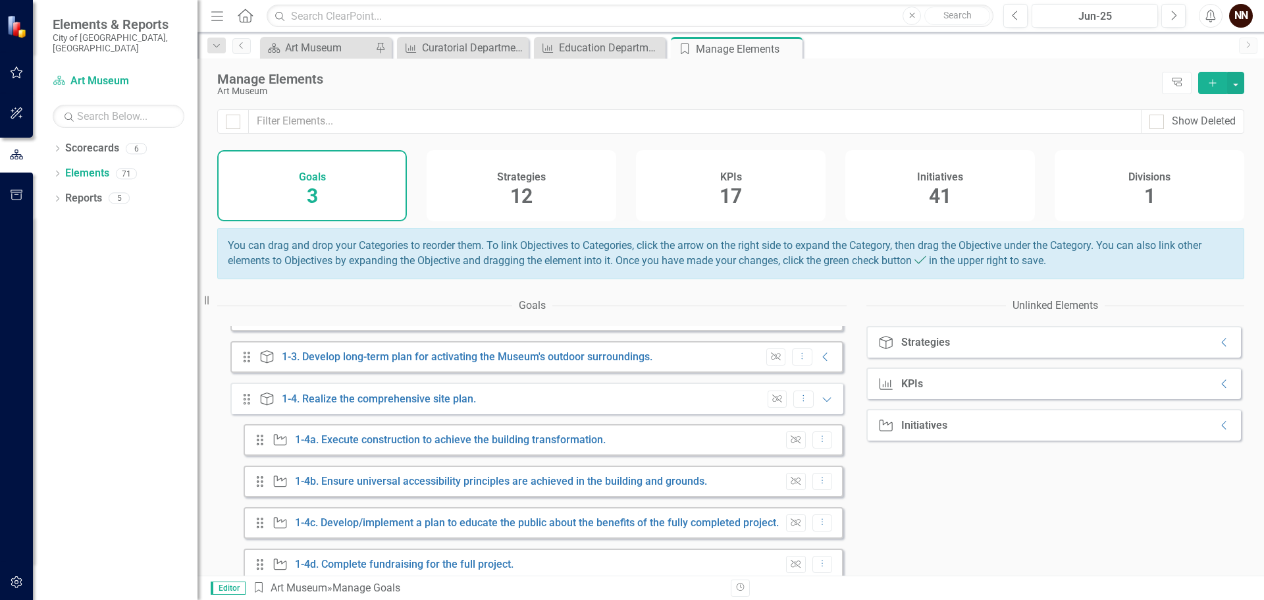
scroll to position [132, 0]
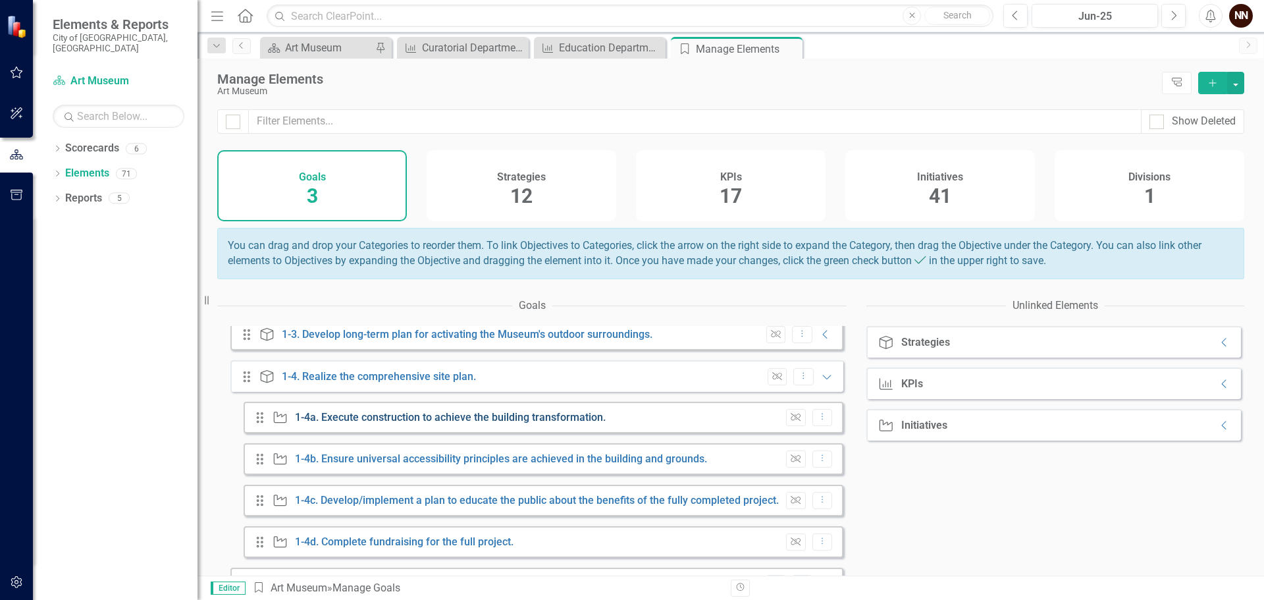
click at [406, 423] on link "1-4a. Execute construction to achieve the building transformation." at bounding box center [450, 417] width 311 height 13
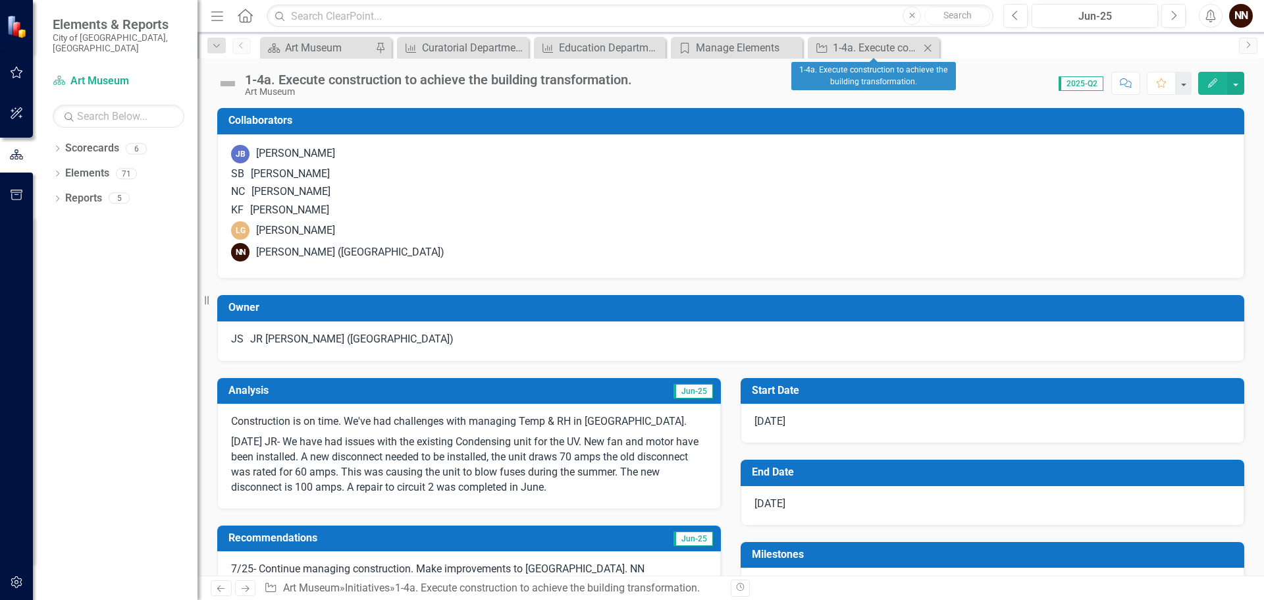
click at [926, 47] on icon "Close" at bounding box center [927, 48] width 13 height 11
click at [773, 44] on div "Manage Elements" at bounding box center [739, 47] width 87 height 16
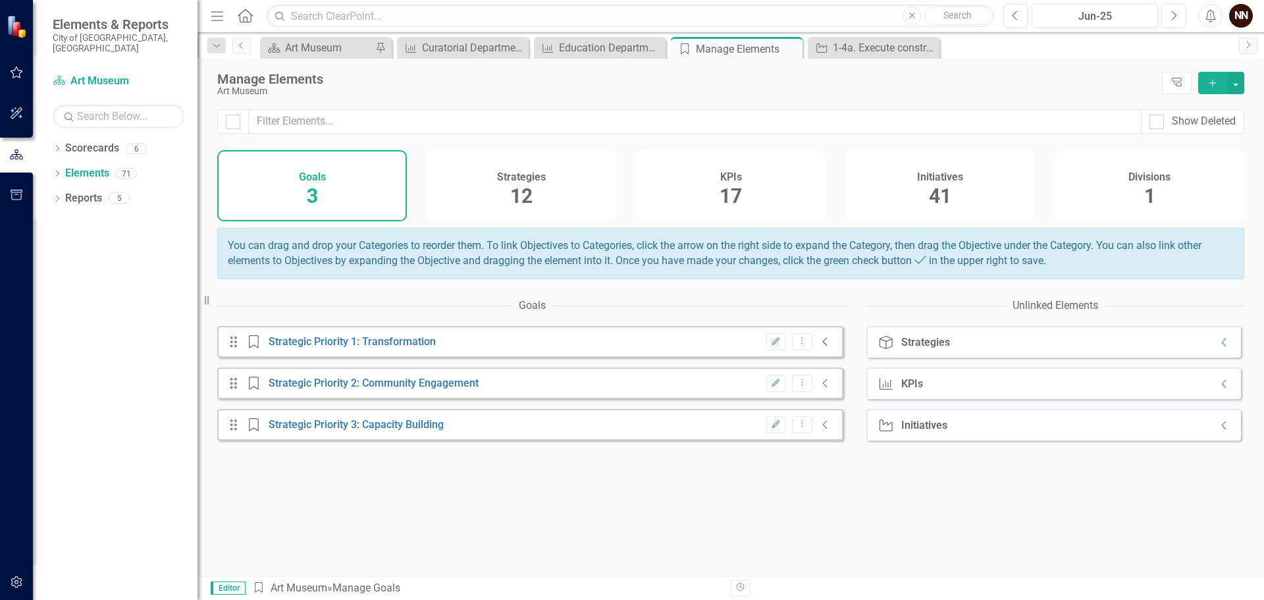
click at [823, 346] on icon at bounding box center [825, 342] width 5 height 9
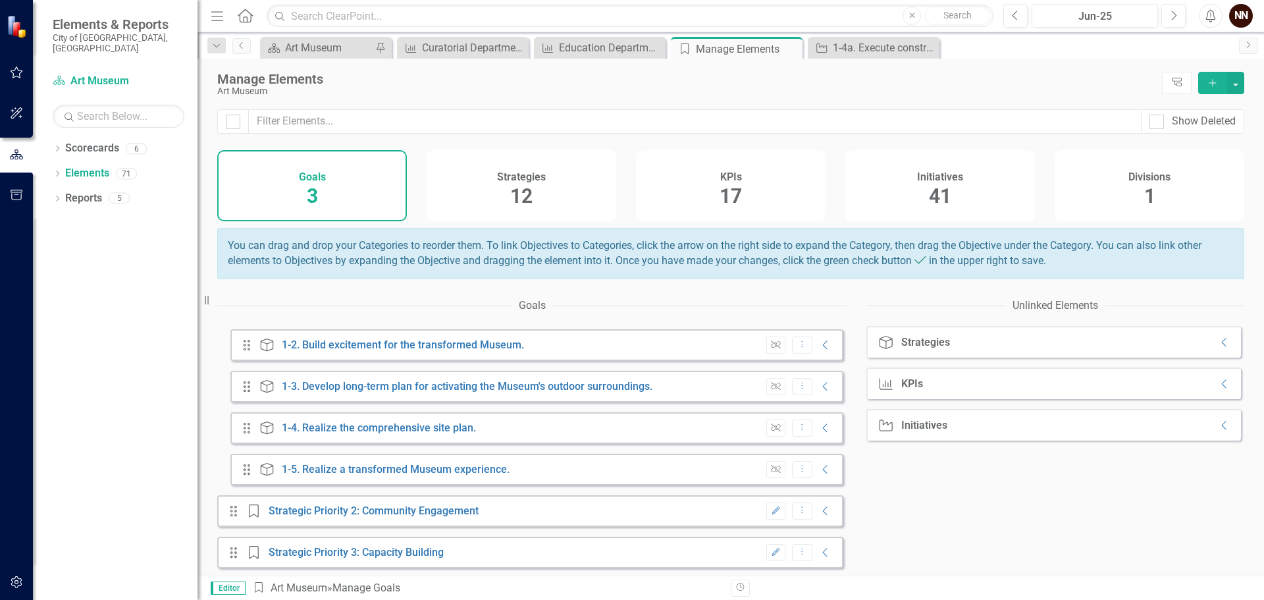
scroll to position [92, 0]
click at [425, 467] on link "1-5. Realize a transformed Museum experience." at bounding box center [396, 466] width 228 height 13
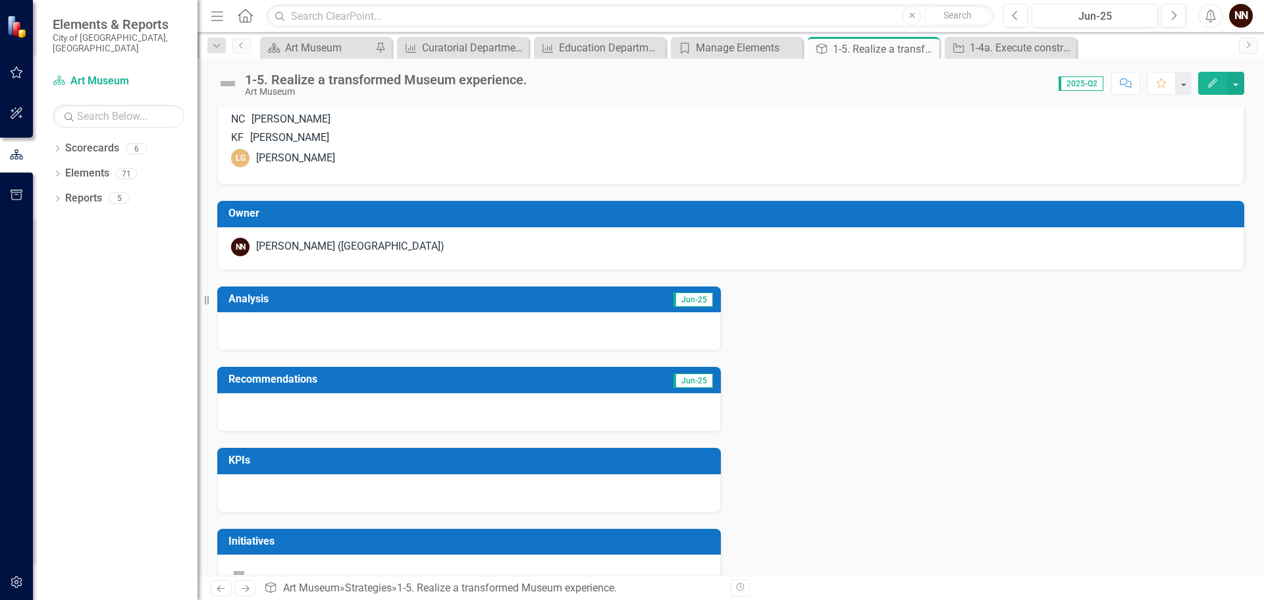
scroll to position [9, 0]
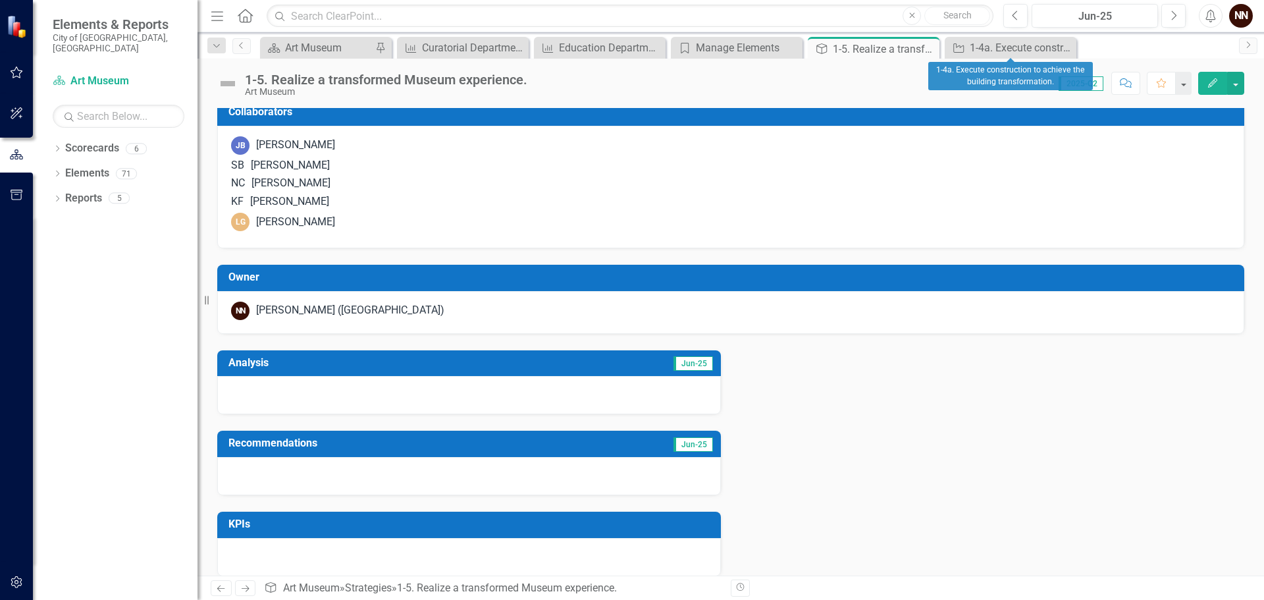
click at [0, 0] on icon "Close" at bounding box center [0, 0] width 0 height 0
click at [928, 49] on icon at bounding box center [927, 48] width 7 height 7
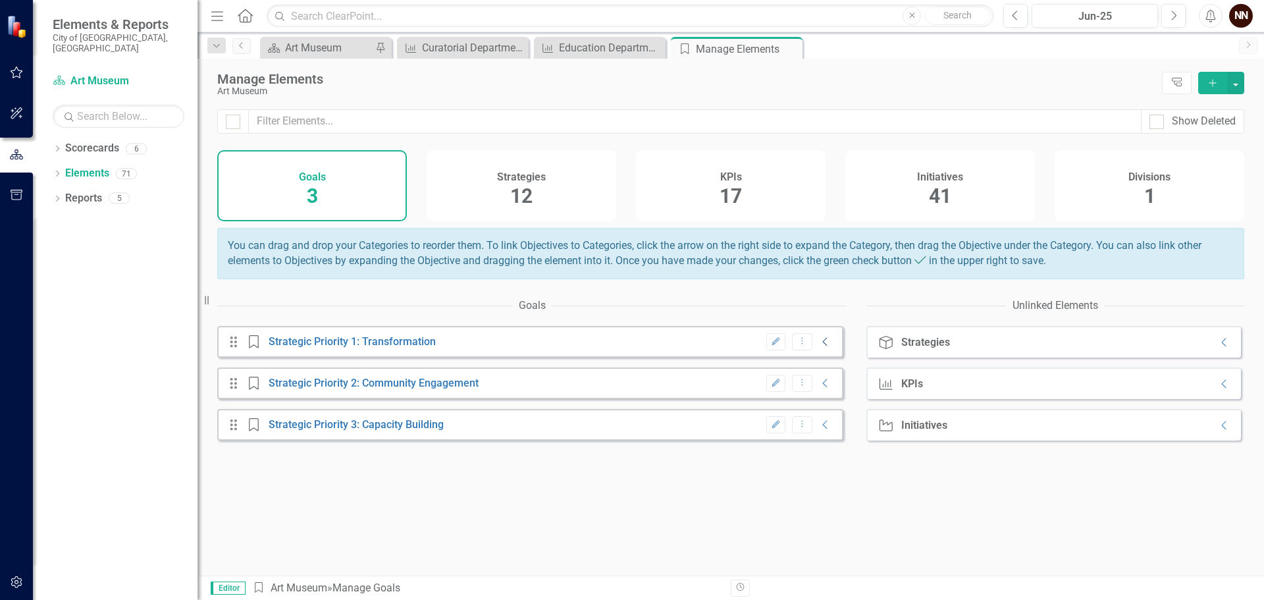
click at [819, 347] on icon "Collapse" at bounding box center [825, 341] width 13 height 11
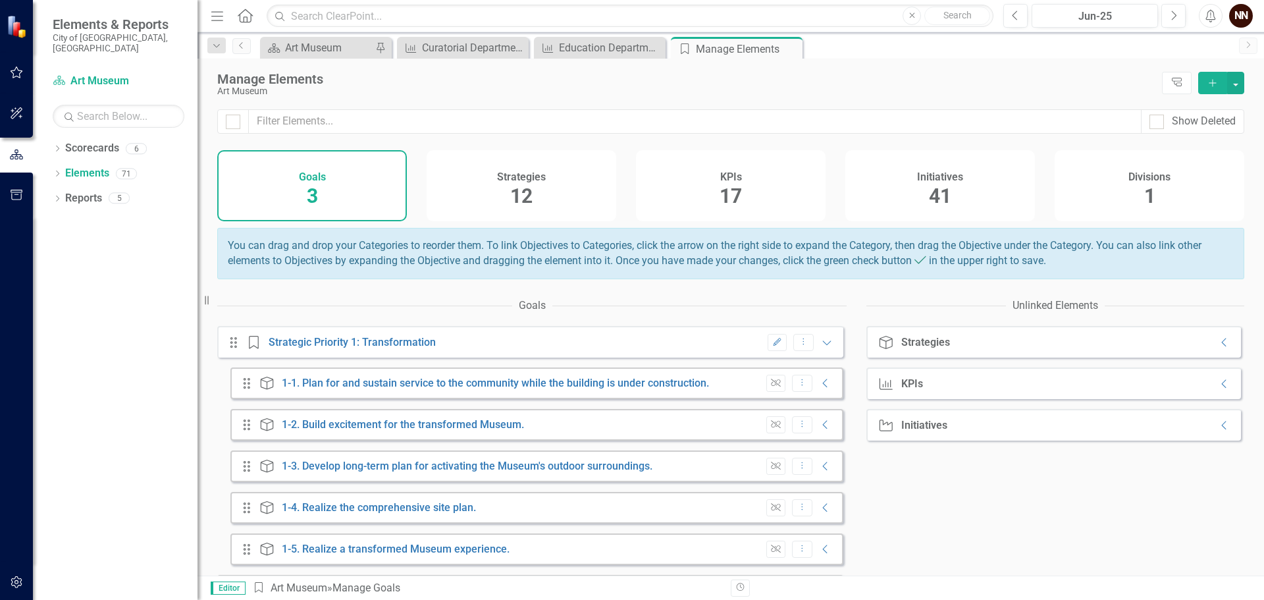
scroll to position [66, 0]
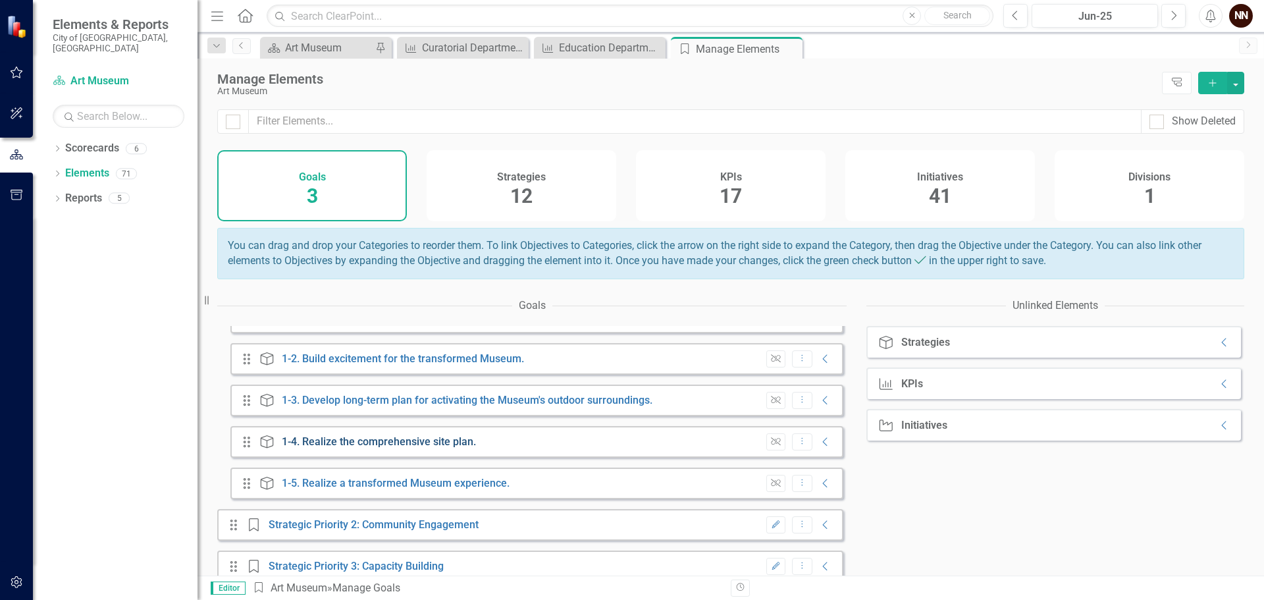
click at [417, 448] on link "1-4. Realize the comprehensive site plan." at bounding box center [379, 441] width 194 height 13
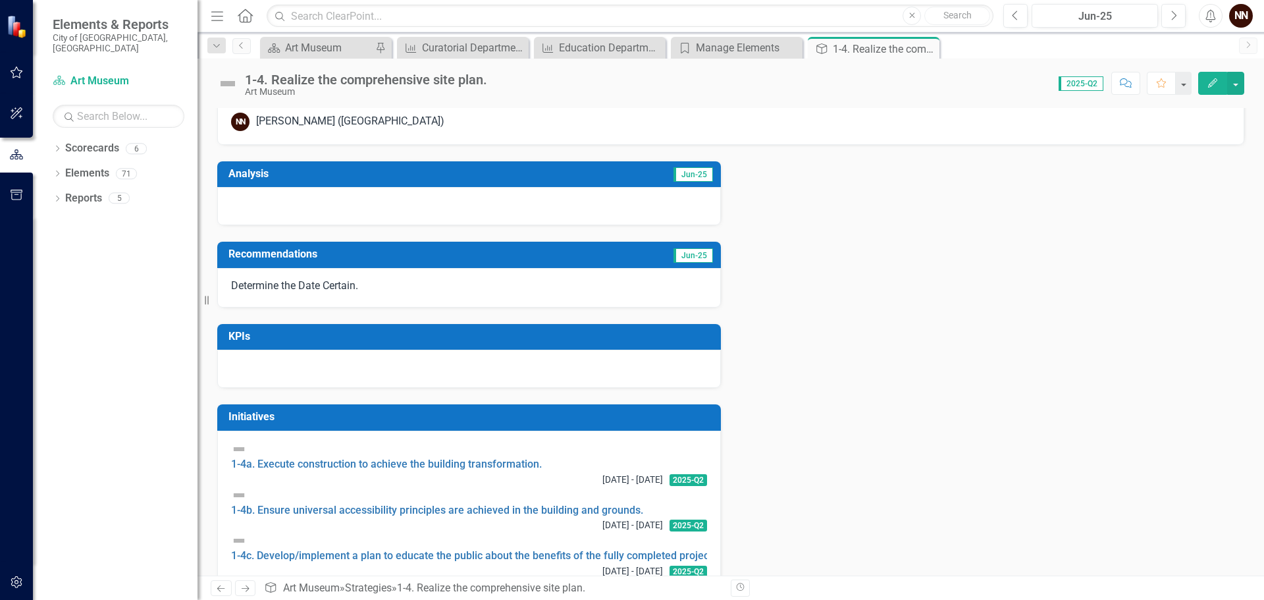
scroll to position [242, 0]
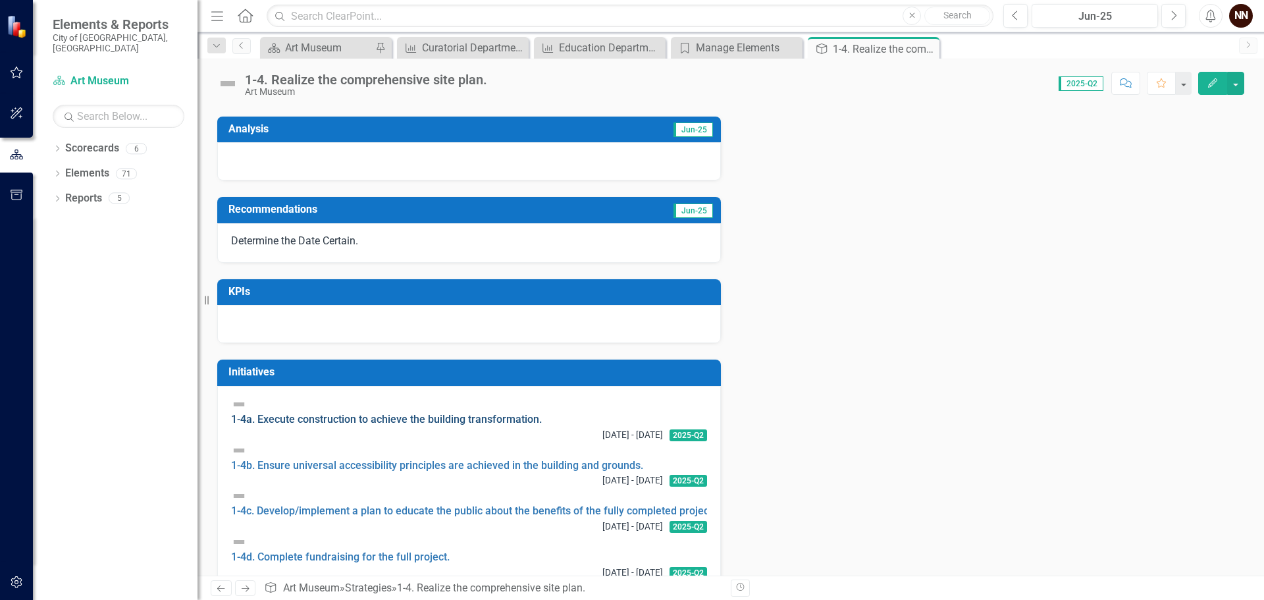
click at [339, 423] on link "1-4a. Execute construction to achieve the building transformation." at bounding box center [386, 419] width 311 height 13
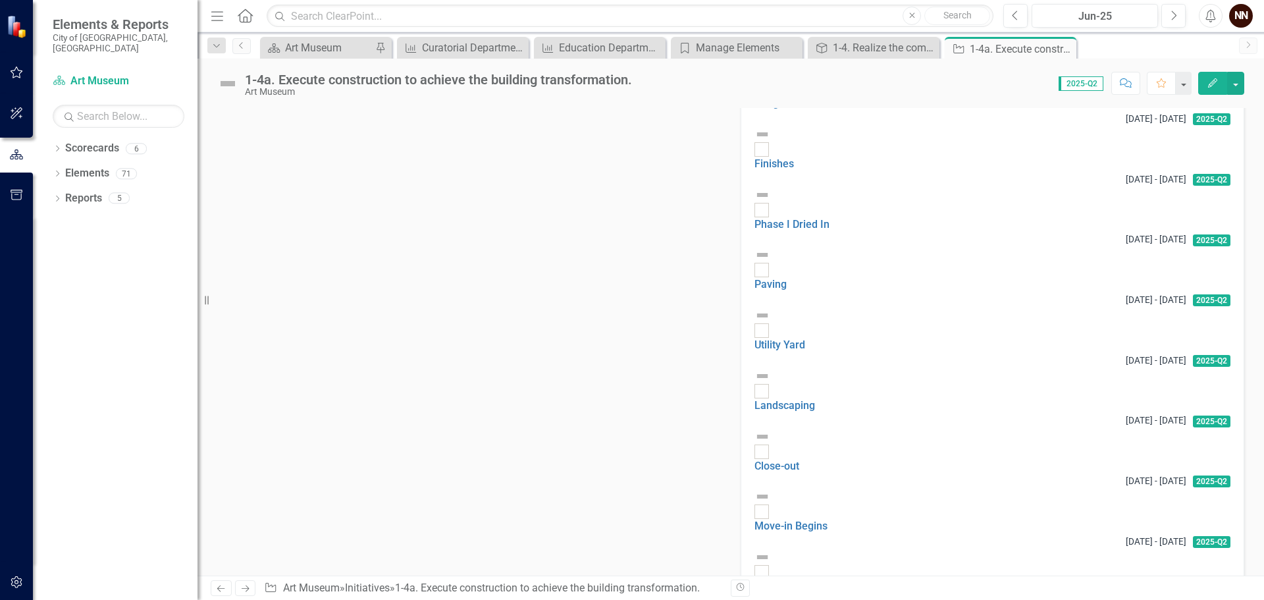
scroll to position [1149, 0]
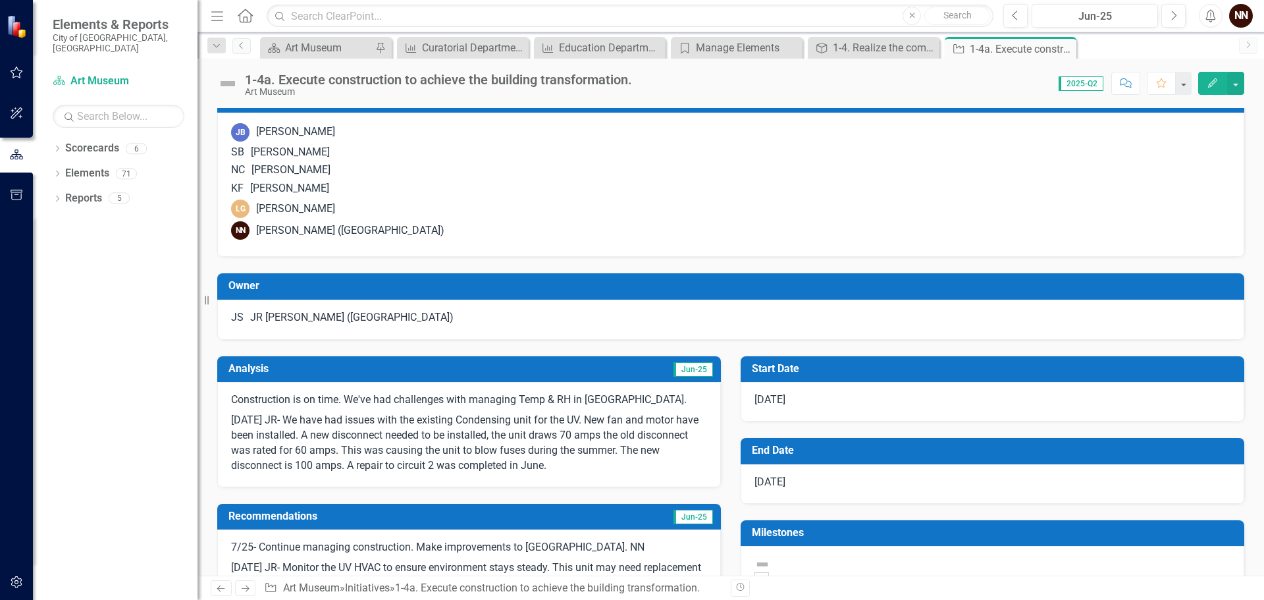
scroll to position [0, 0]
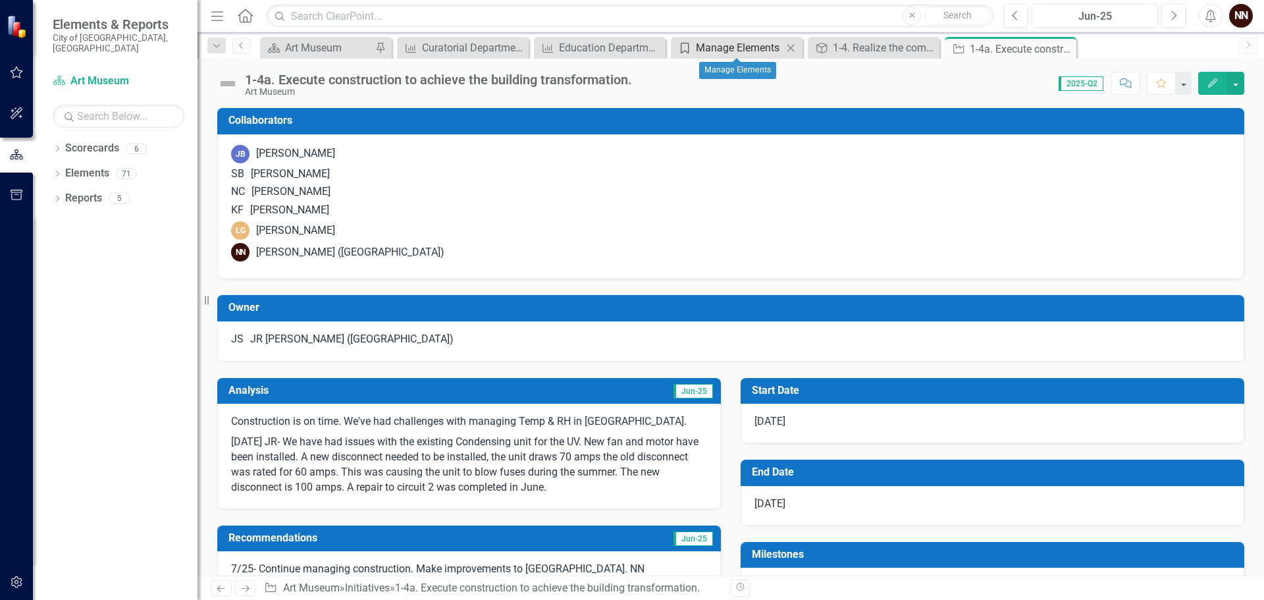
click at [714, 47] on div "Manage Elements" at bounding box center [739, 47] width 87 height 16
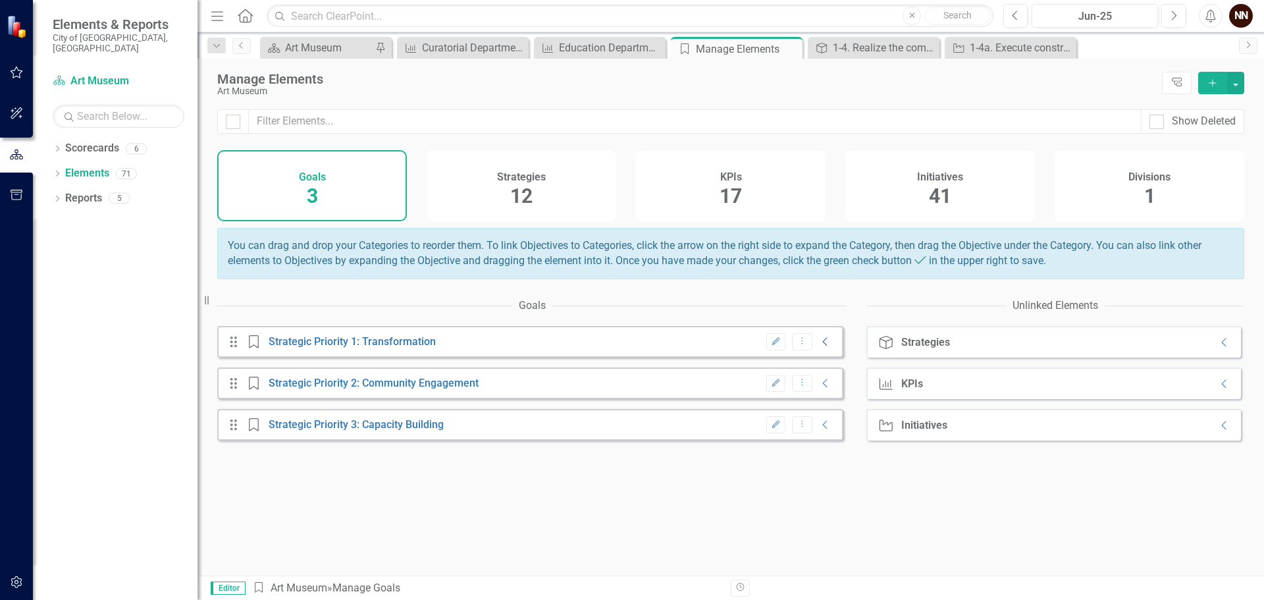
click at [823, 346] on icon at bounding box center [825, 342] width 5 height 9
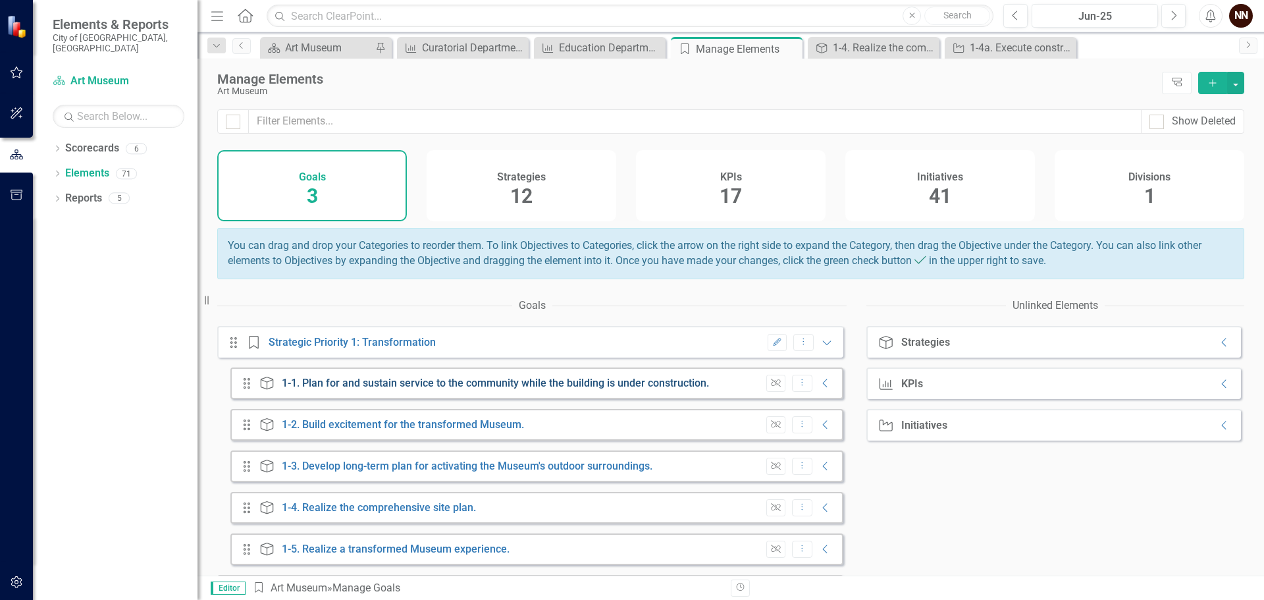
click at [502, 389] on link "1-1. Plan for and sustain service to the community while the building is under …" at bounding box center [495, 383] width 427 height 13
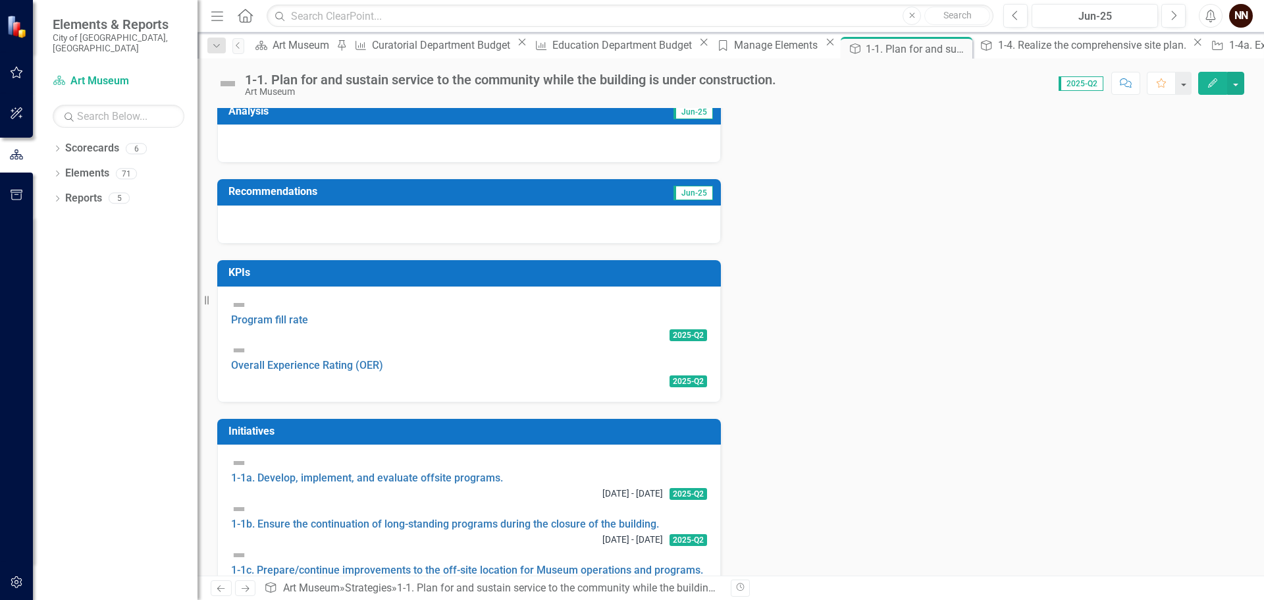
scroll to position [263, 0]
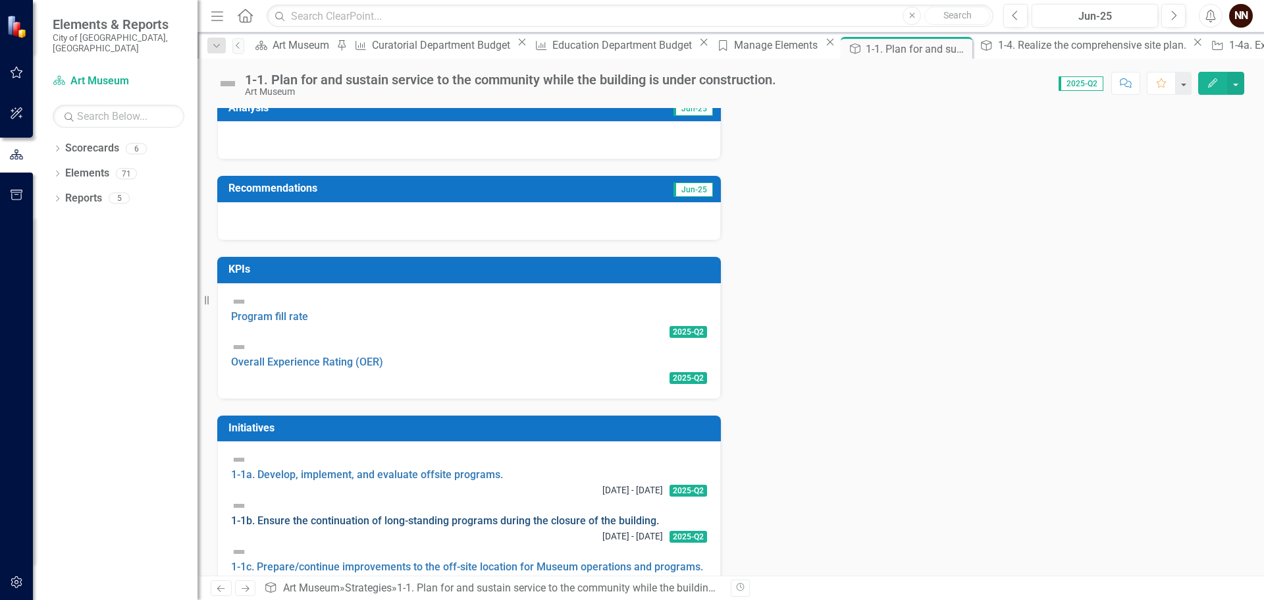
click at [468, 514] on link "1-1b. Ensure the continuation of long-standing programs during the closure of t…" at bounding box center [445, 520] width 428 height 13
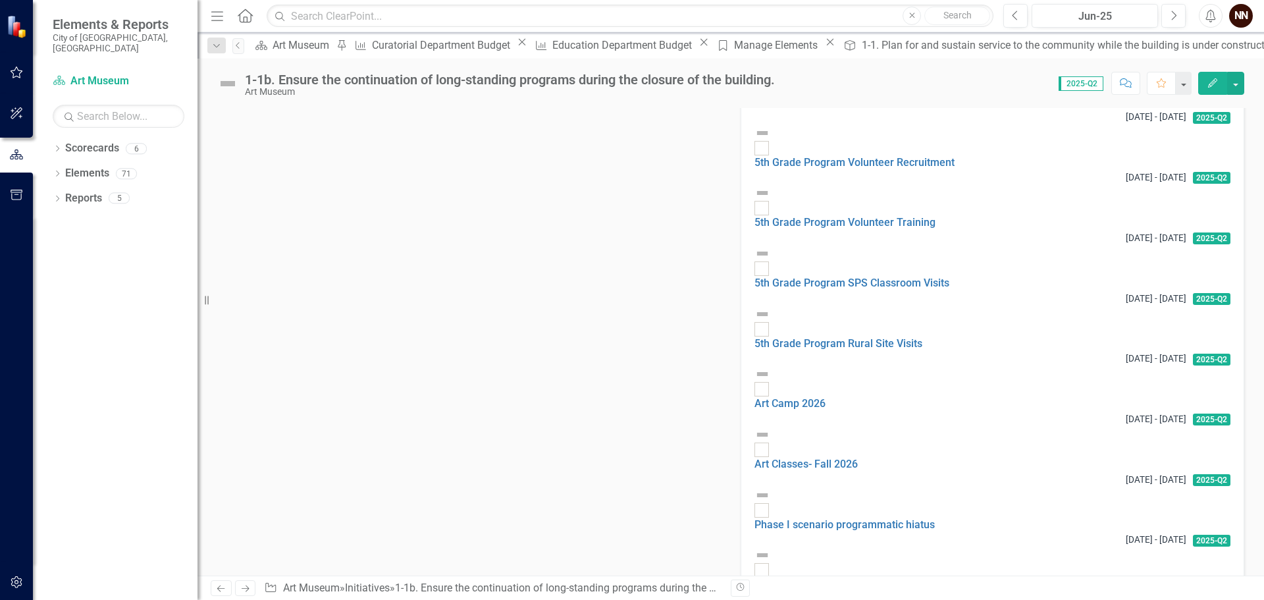
scroll to position [1251, 0]
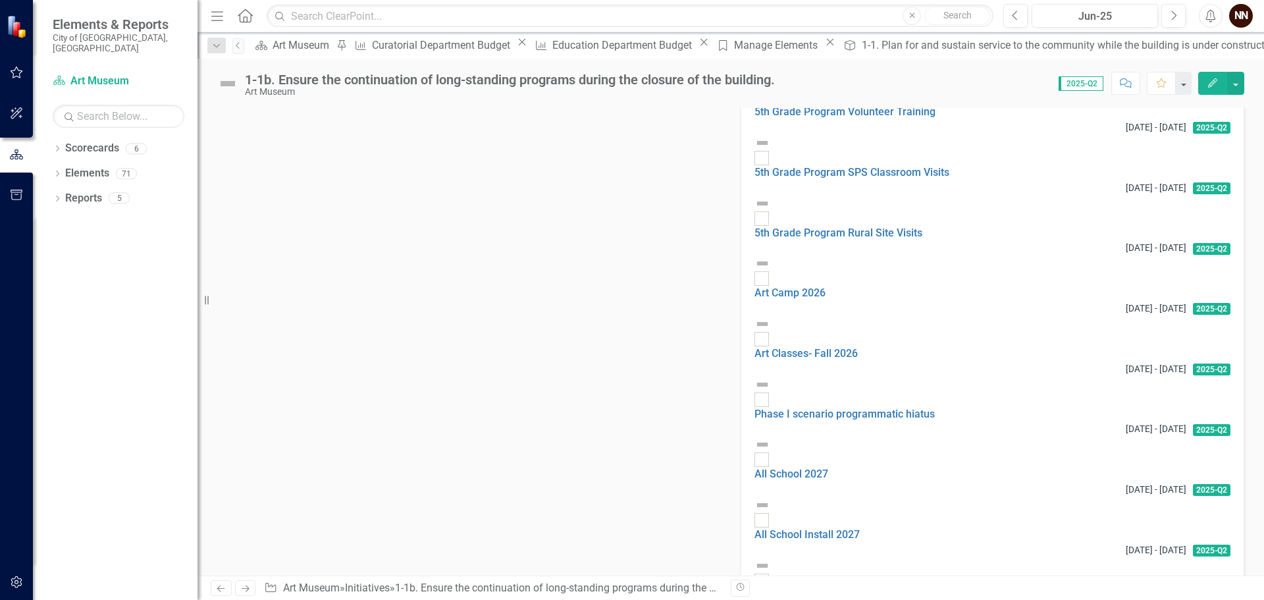
drag, startPoint x: 363, startPoint y: 242, endPoint x: 382, endPoint y: 244, distance: 19.8
click at [1176, 12] on icon "Next" at bounding box center [1173, 16] width 7 height 12
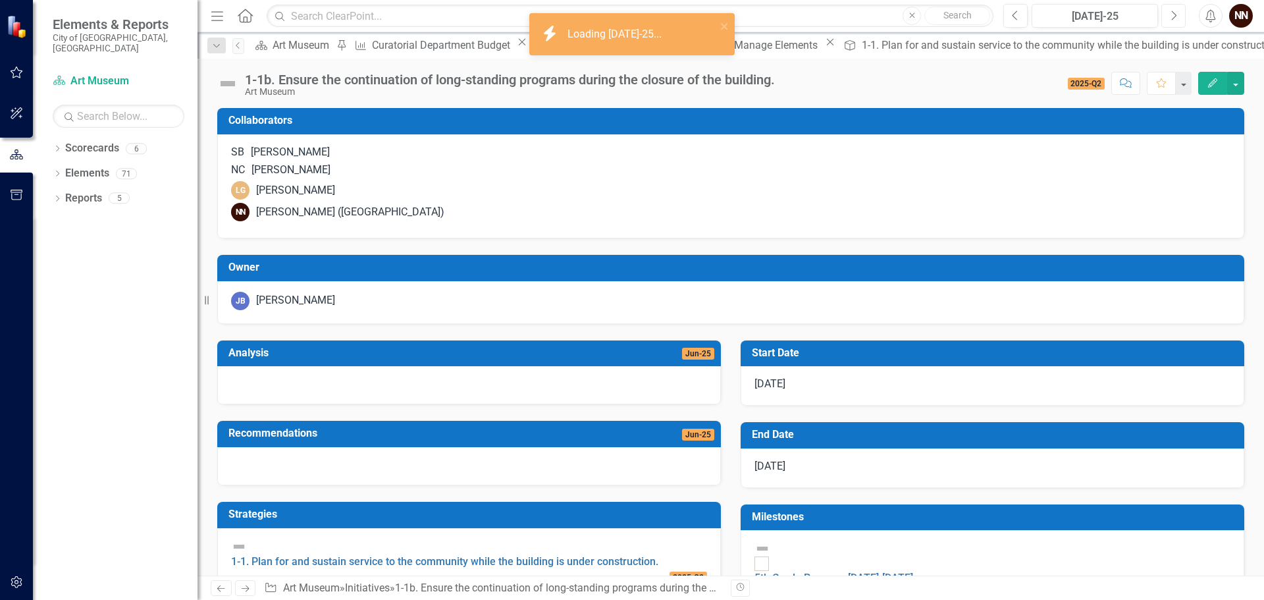
click at [1171, 11] on icon "Next" at bounding box center [1173, 16] width 7 height 12
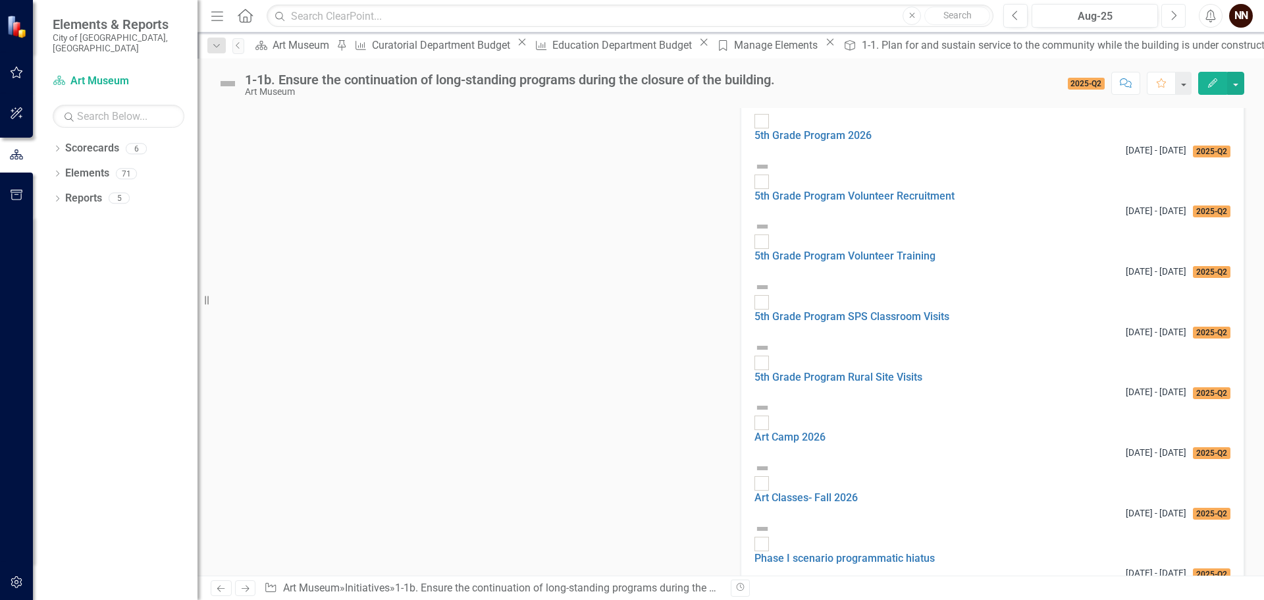
scroll to position [1119, 0]
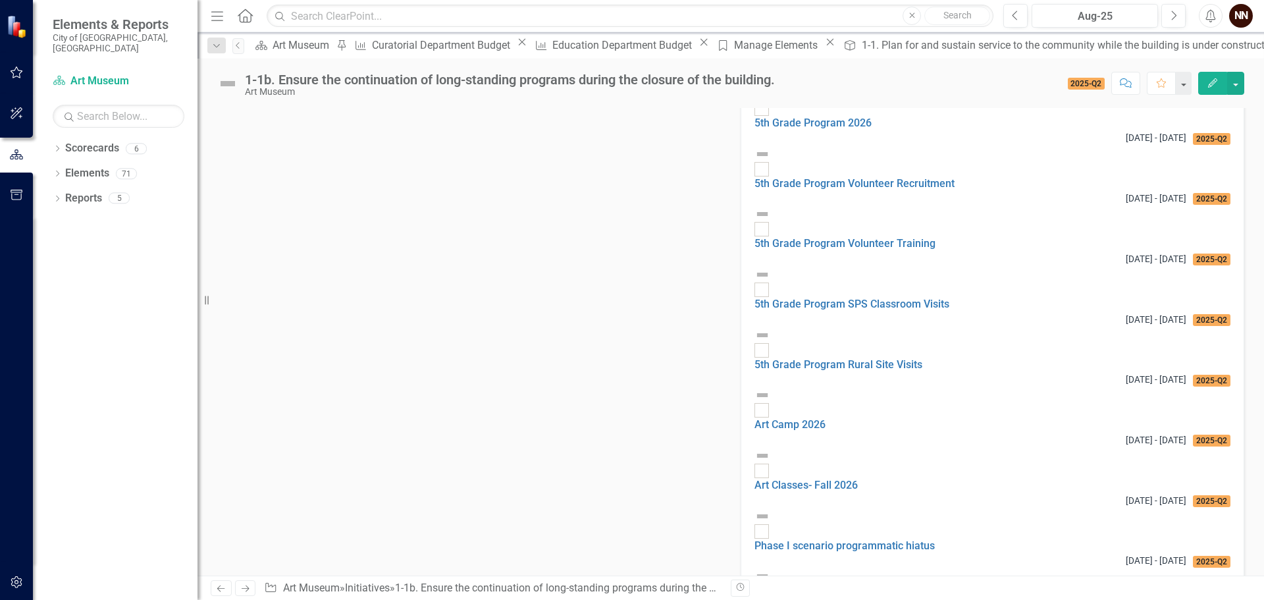
drag, startPoint x: 363, startPoint y: 412, endPoint x: 415, endPoint y: 412, distance: 52.0
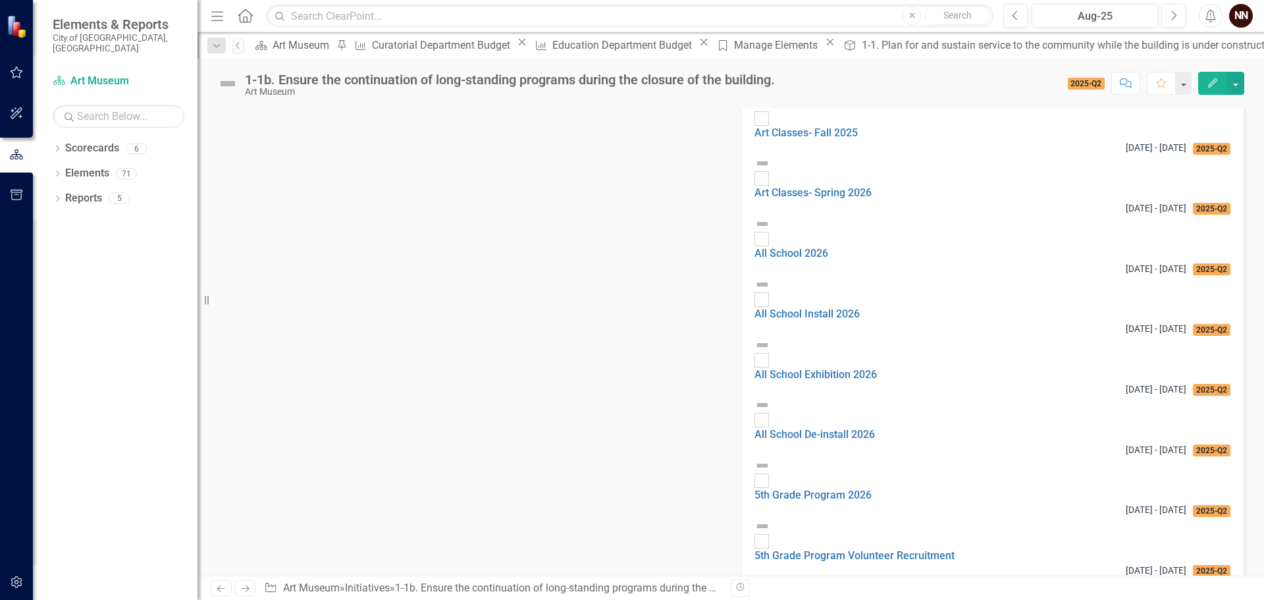
scroll to position [724, 0]
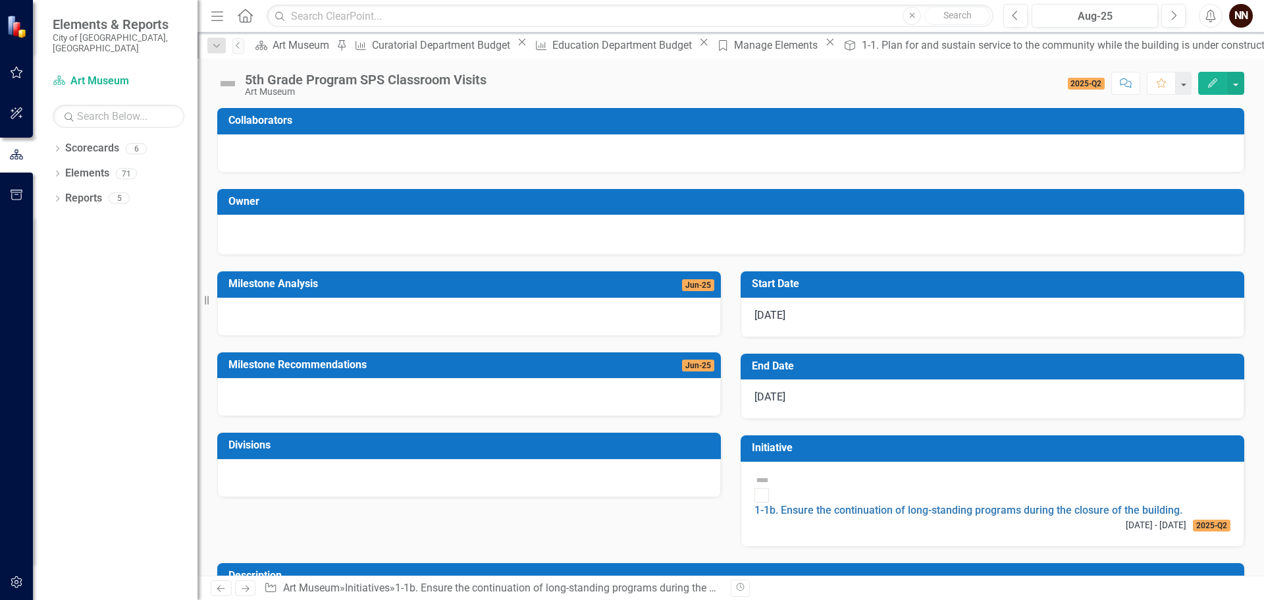
click at [833, 280] on h3 "Start Date" at bounding box center [995, 284] width 486 height 12
drag, startPoint x: 833, startPoint y: 280, endPoint x: 843, endPoint y: 280, distance: 9.2
click at [833, 280] on h3 "Start Date" at bounding box center [995, 284] width 486 height 12
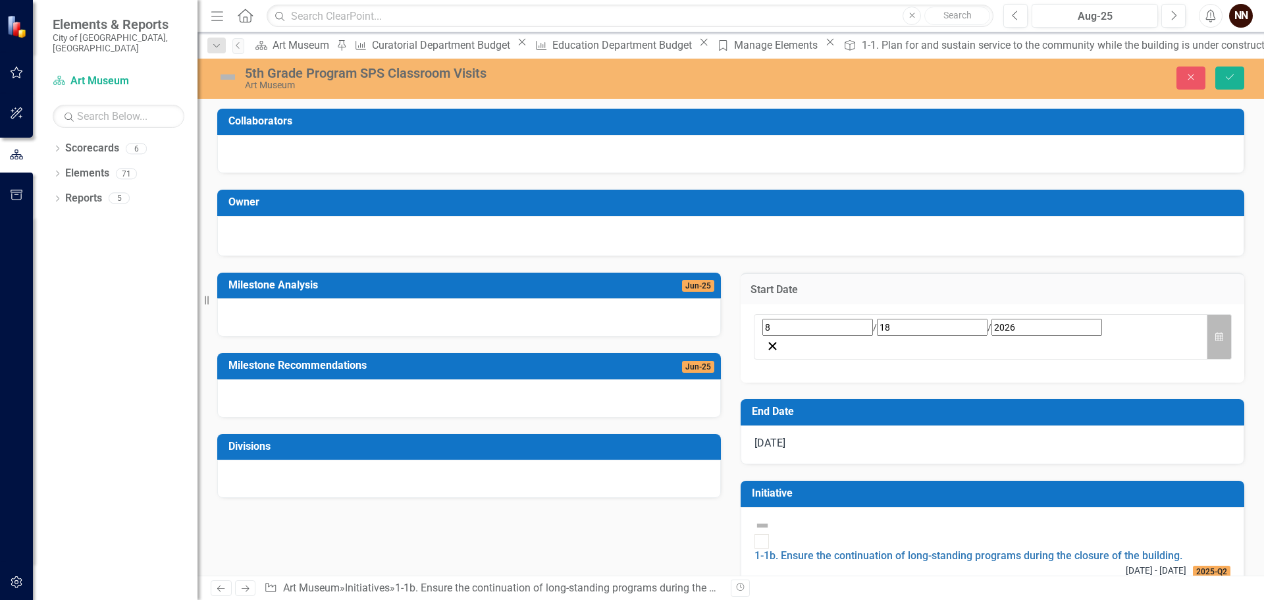
click at [1217, 324] on button "Calendar" at bounding box center [1219, 336] width 25 height 45
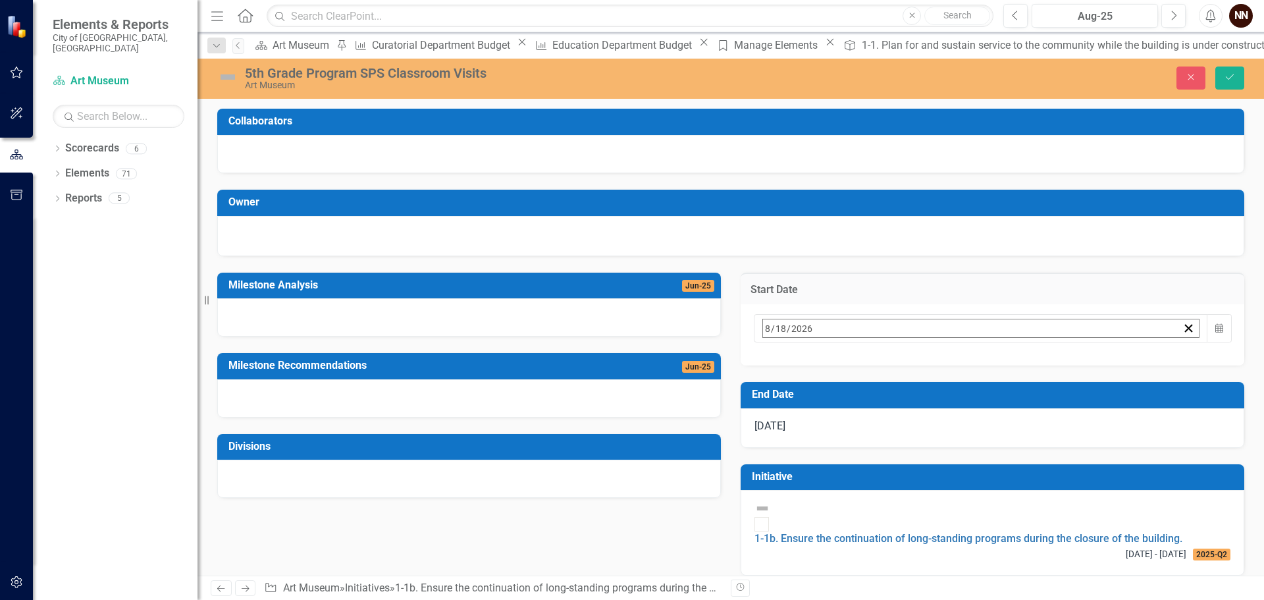
click at [955, 362] on button "›" at bounding box center [940, 356] width 29 height 29
click at [908, 428] on abbr "10" at bounding box center [902, 433] width 11 height 11
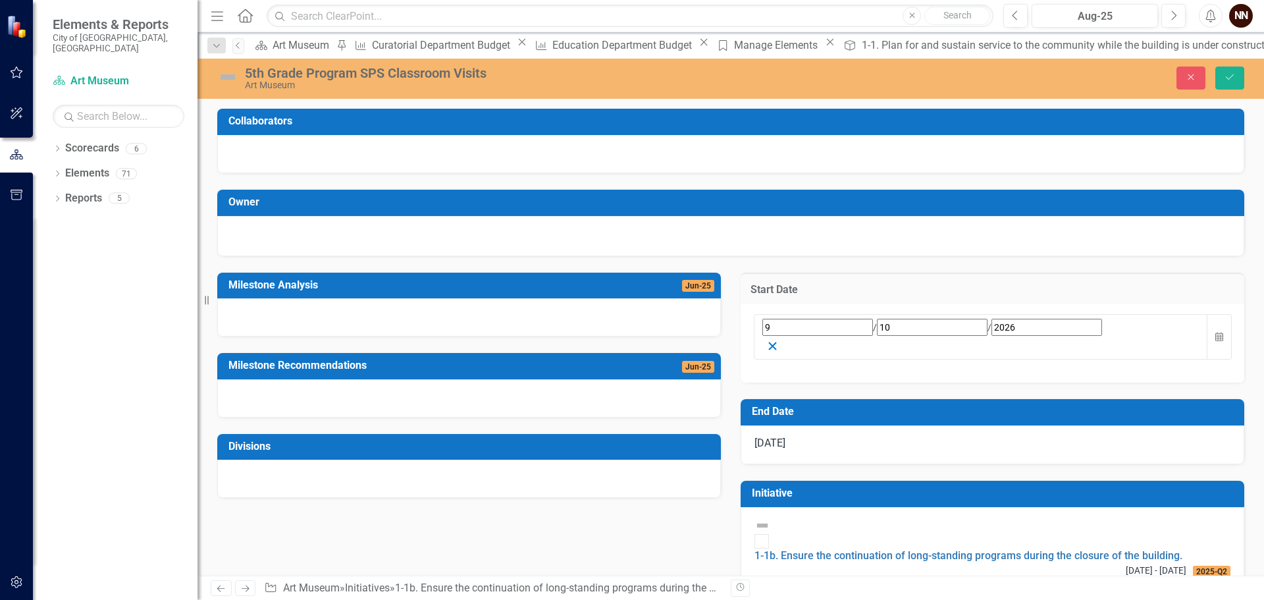
click at [776, 342] on line "button" at bounding box center [772, 345] width 7 height 7
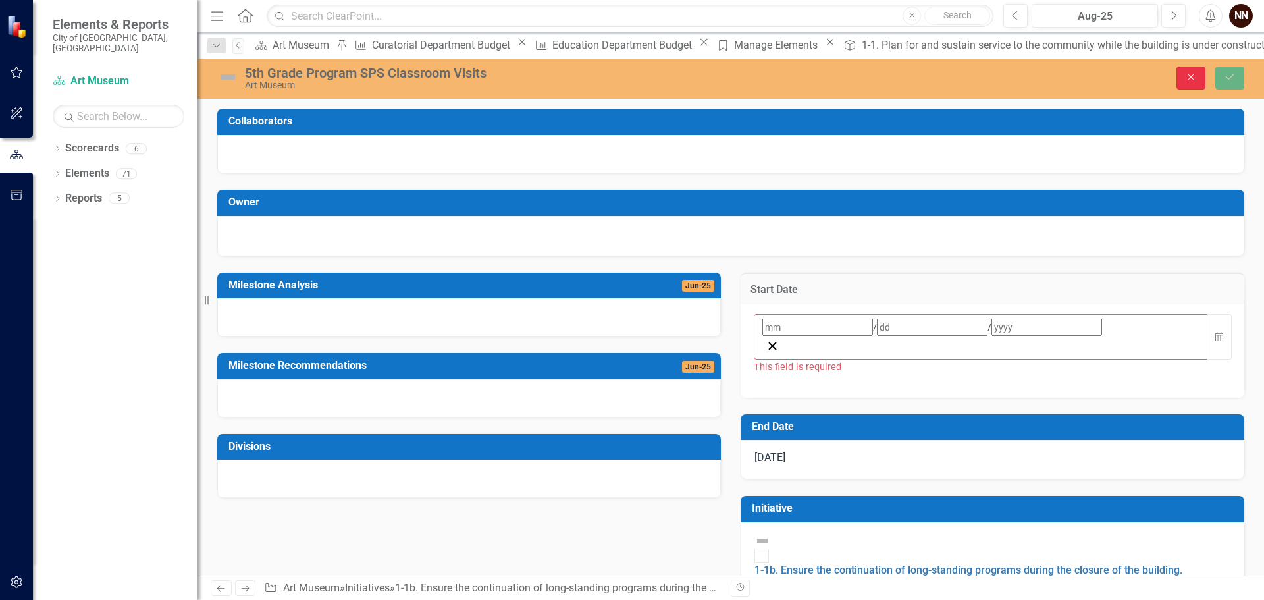
click at [1195, 81] on icon "Close" at bounding box center [1191, 76] width 12 height 9
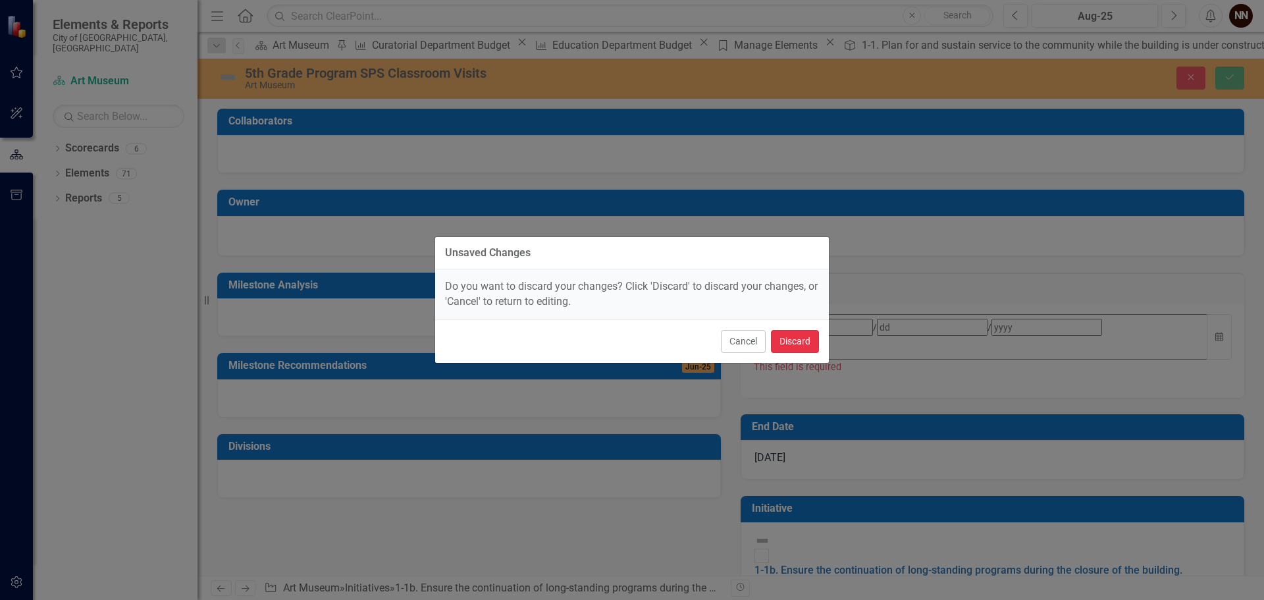
drag, startPoint x: 801, startPoint y: 346, endPoint x: 811, endPoint y: 343, distance: 10.4
click at [801, 346] on button "Discard" at bounding box center [795, 341] width 48 height 23
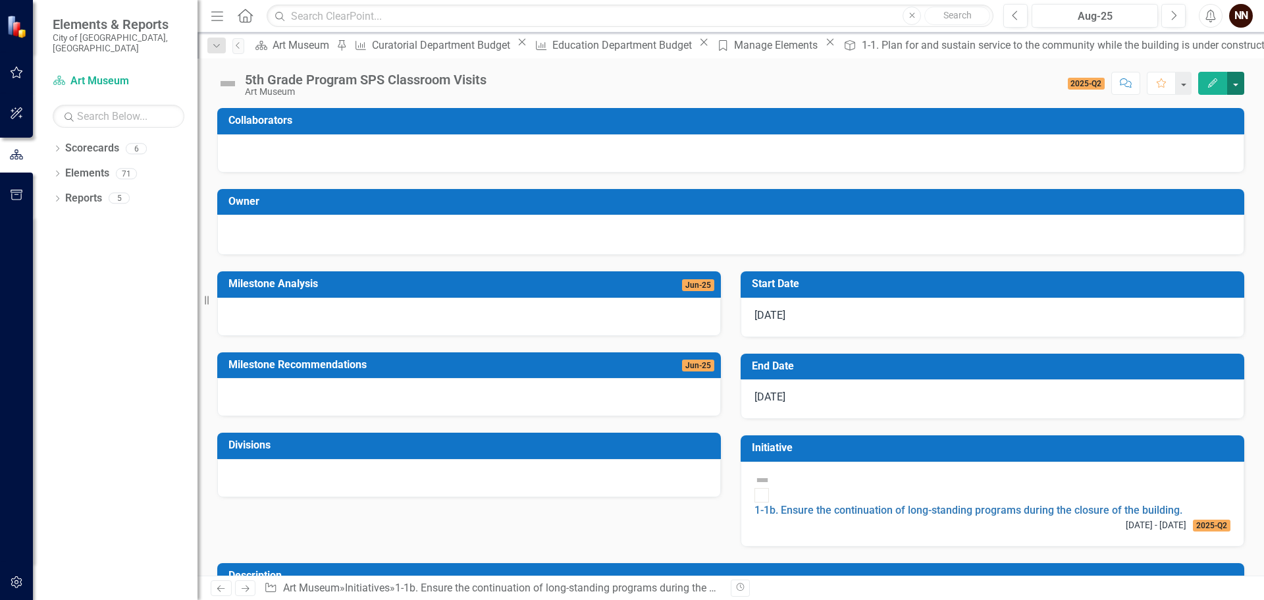
click at [1234, 85] on button "button" at bounding box center [1235, 83] width 17 height 23
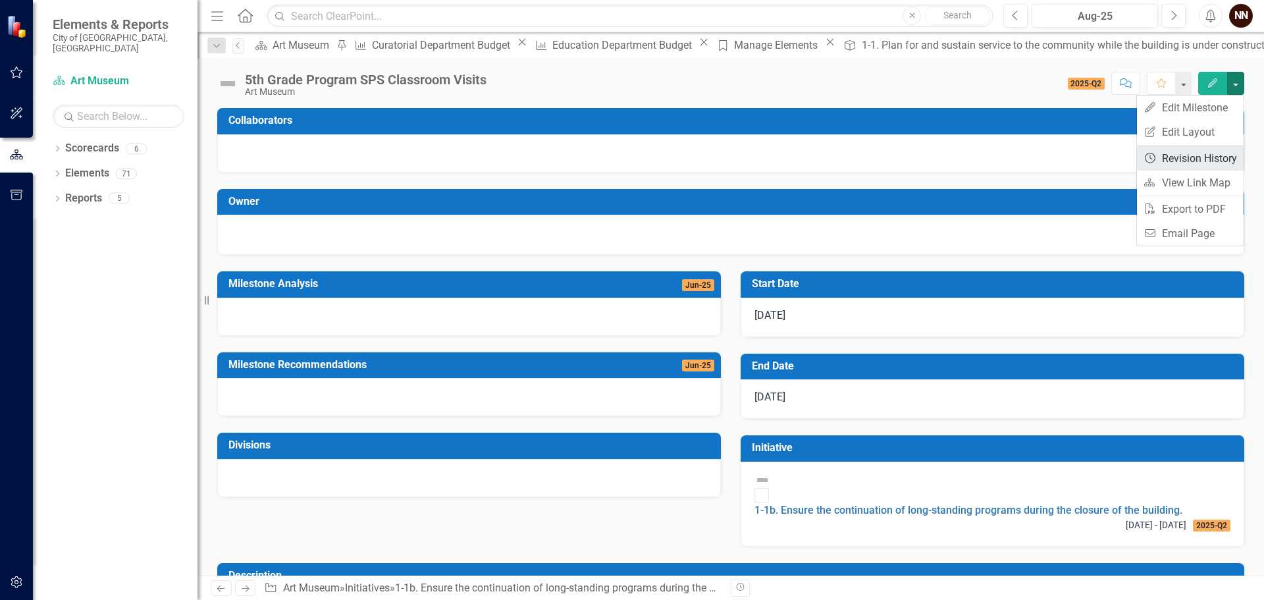
click at [1212, 161] on link "Revision History Revision History" at bounding box center [1190, 158] width 107 height 24
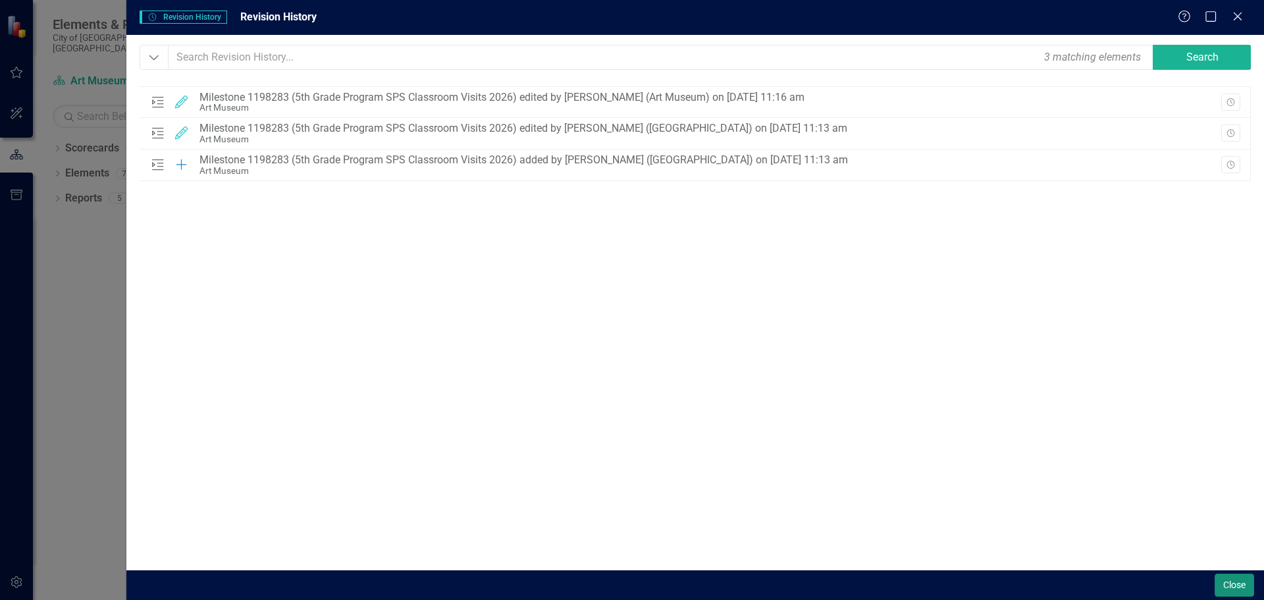
click at [1231, 577] on button "Close" at bounding box center [1234, 584] width 39 height 23
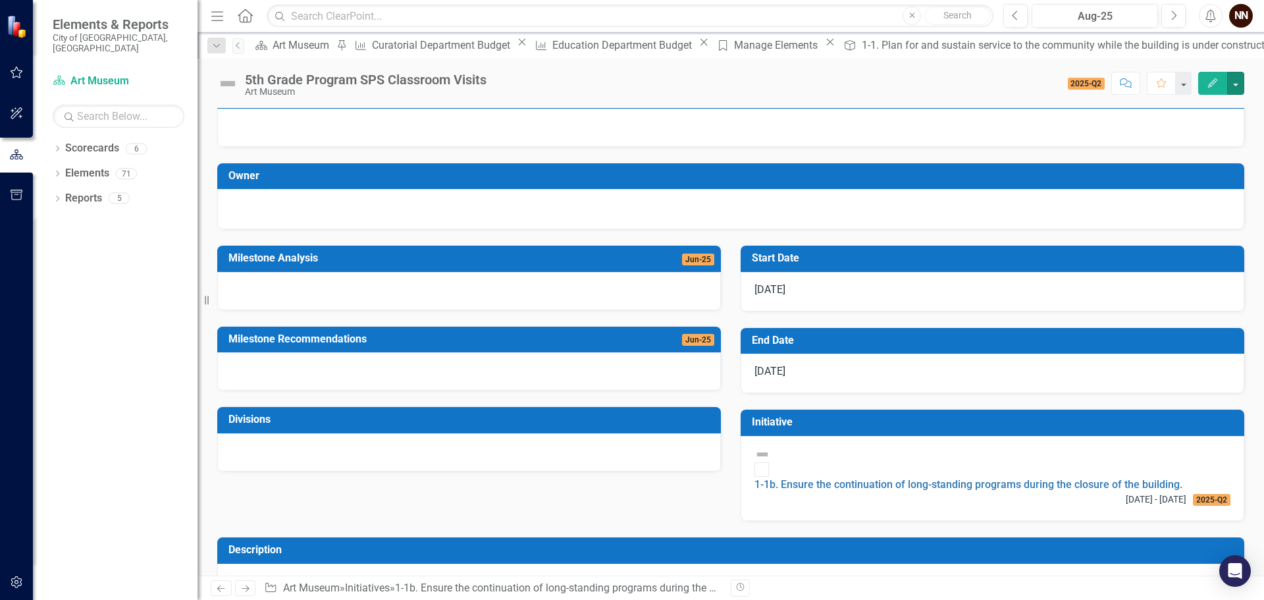
scroll to position [39, 0]
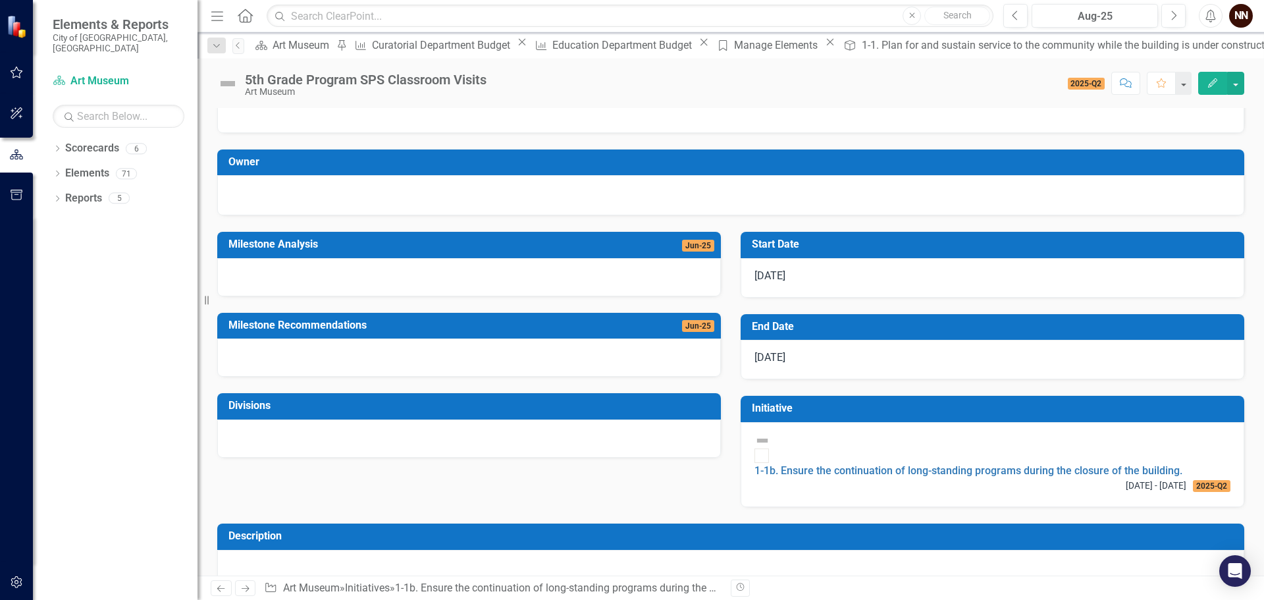
click at [474, 246] on h3 "Milestone Analysis" at bounding box center [407, 244] width 358 height 12
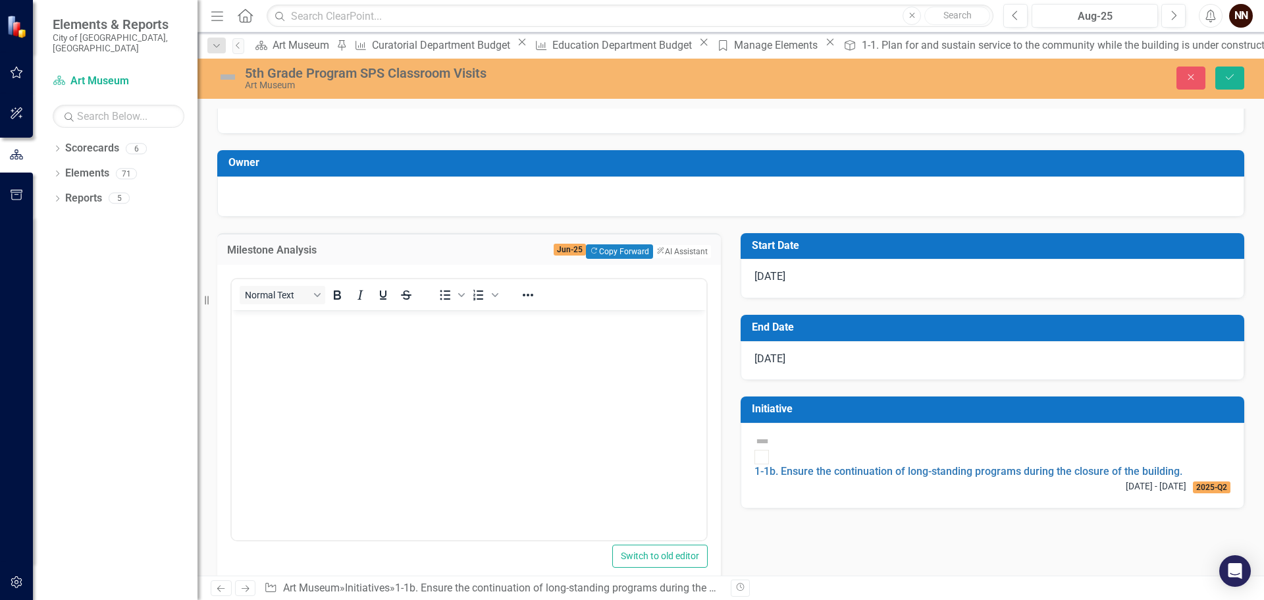
scroll to position [0, 0]
click at [538, 202] on div at bounding box center [730, 195] width 999 height 16
click at [1195, 78] on icon "Close" at bounding box center [1191, 76] width 12 height 9
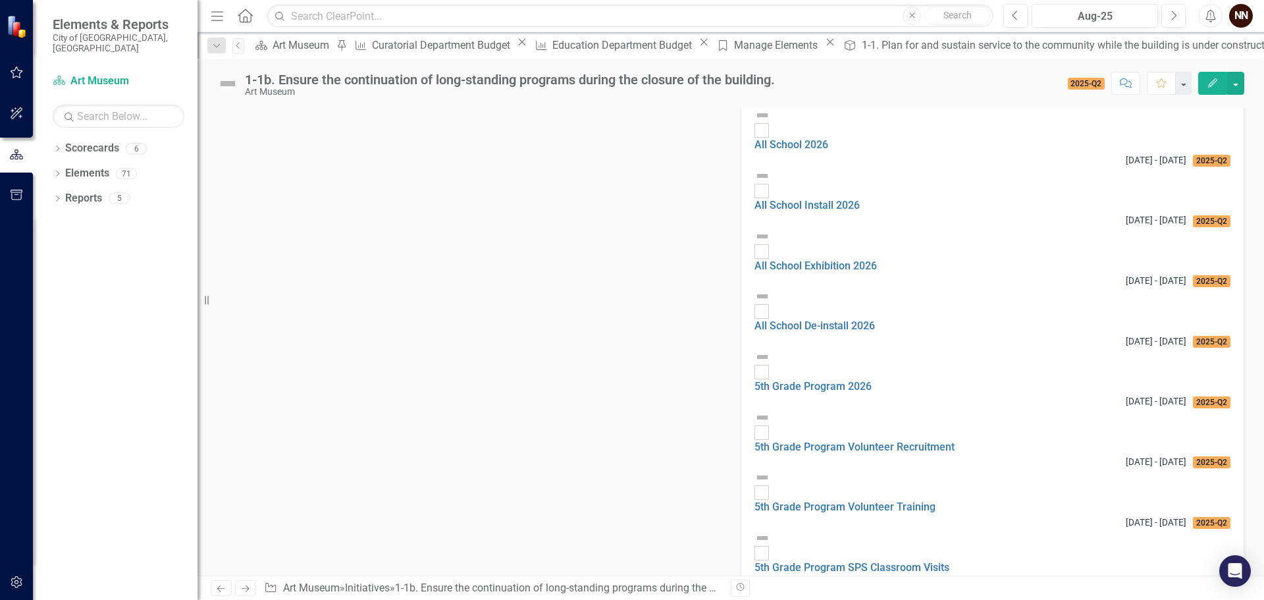
scroll to position [1119, 0]
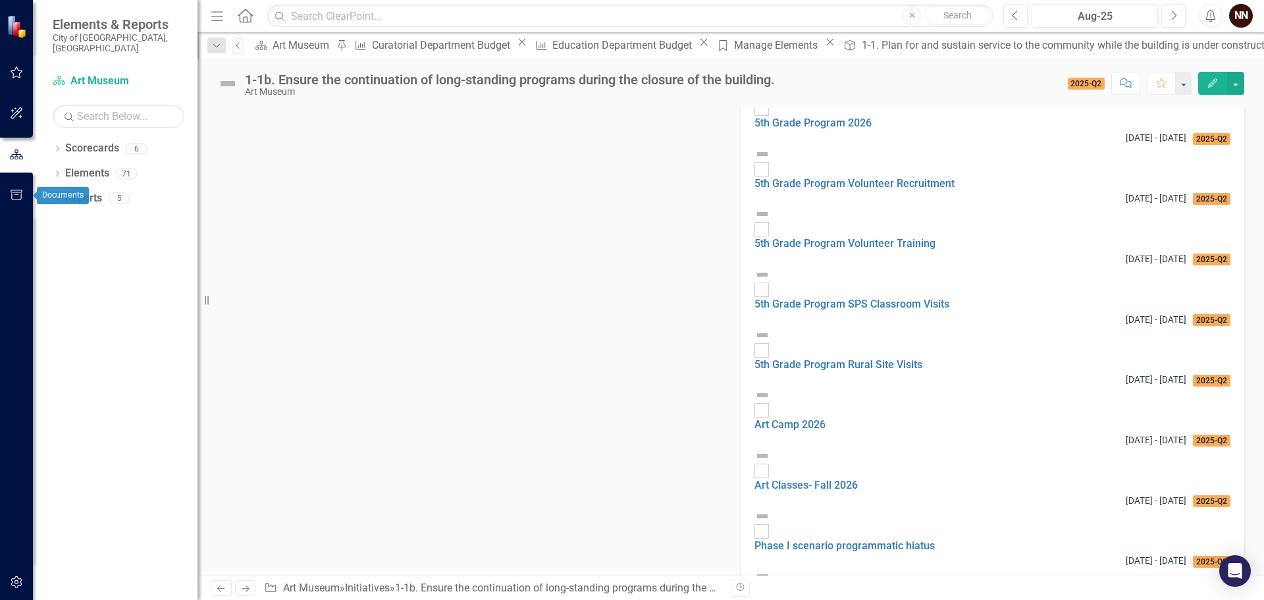
click at [19, 195] on icon "button" at bounding box center [17, 195] width 14 height 11
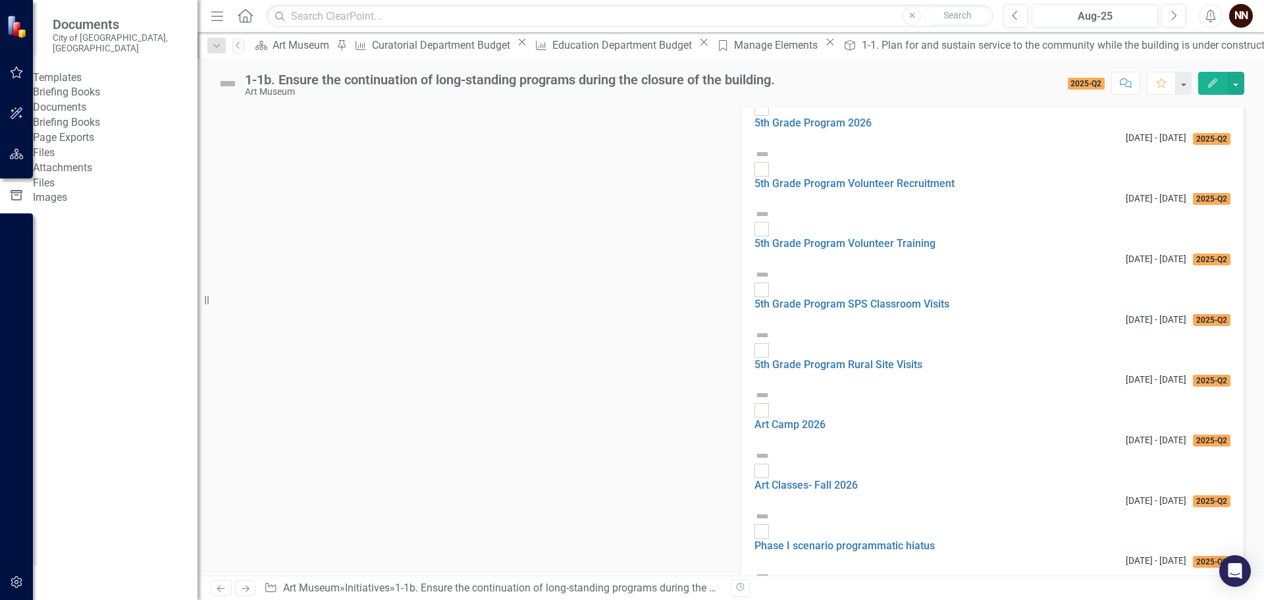
click at [92, 88] on link "Briefing Books" at bounding box center [115, 92] width 165 height 15
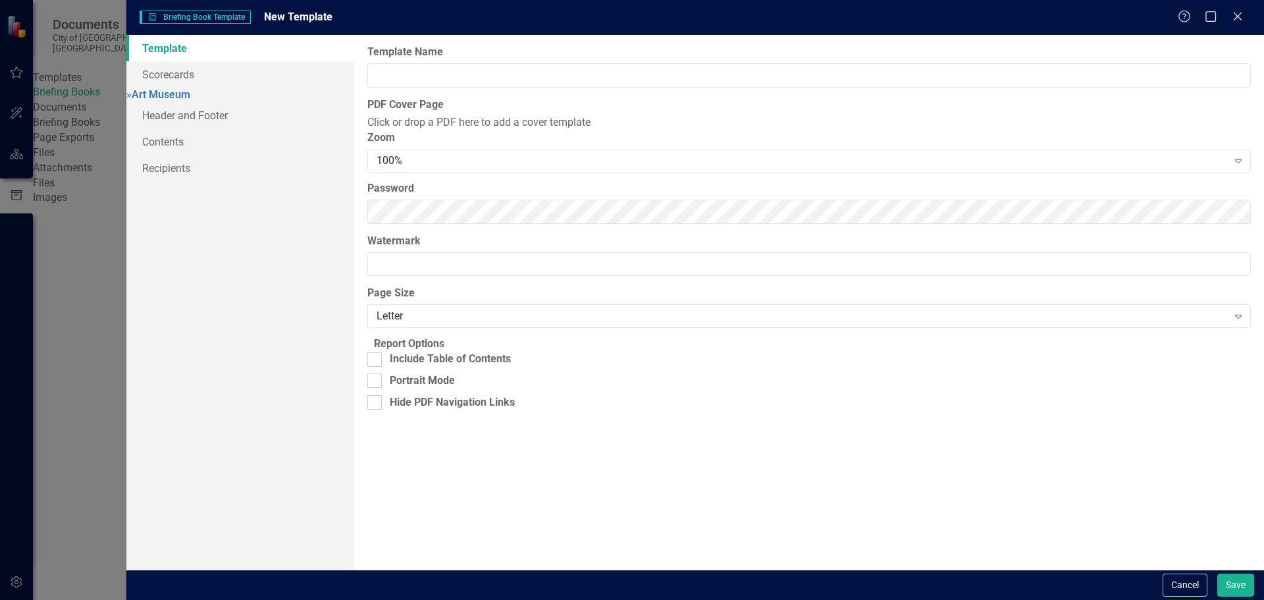
type input "Strategic Plan Update"
drag, startPoint x: 185, startPoint y: 97, endPoint x: 218, endPoint y: 93, distance: 33.2
click at [185, 97] on link "» [GEOGRAPHIC_DATA]" at bounding box center [158, 94] width 64 height 13
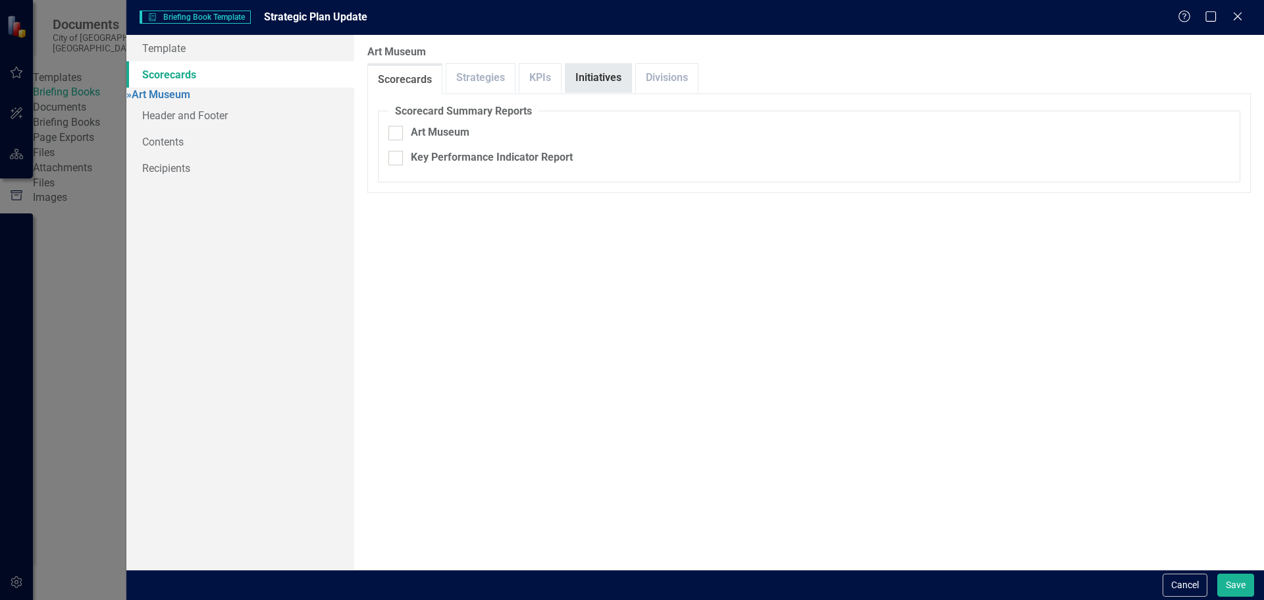
click at [590, 82] on link "Initiatives" at bounding box center [598, 78] width 66 height 28
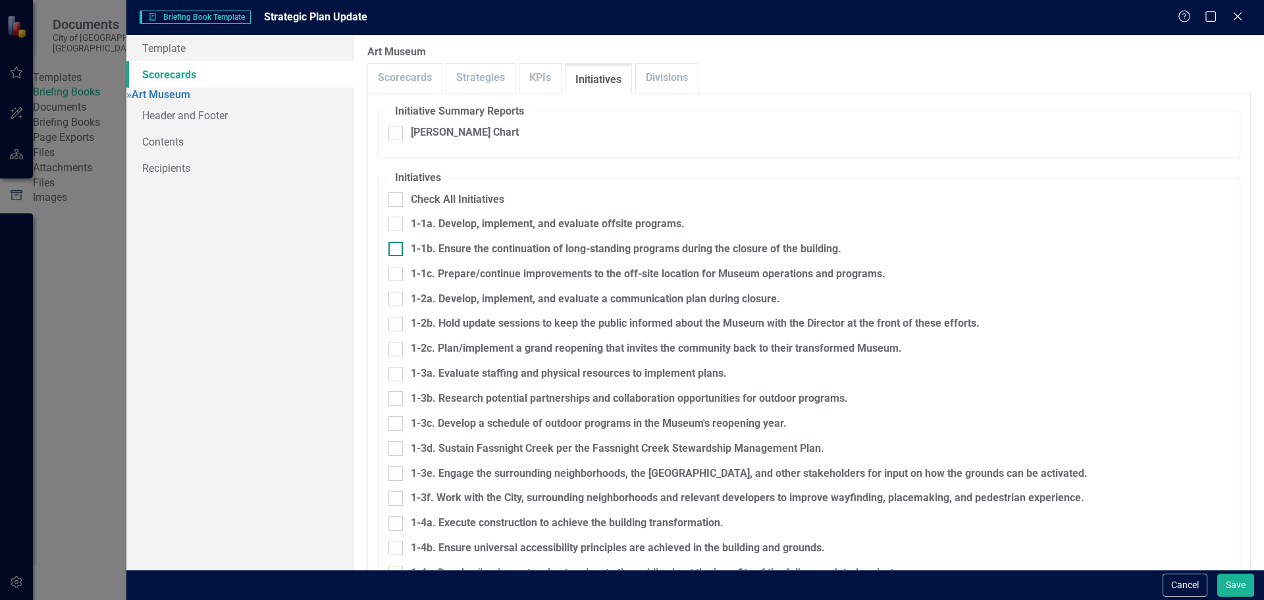
click at [515, 249] on div "1-1b. Ensure the continuation of long-standing programs during the closure of t…" at bounding box center [626, 249] width 431 height 15
click at [397, 249] on input "1-1b. Ensure the continuation of long-standing programs during the closure of t…" at bounding box center [392, 246] width 9 height 9
checkbox input "true"
click at [398, 132] on div at bounding box center [395, 133] width 14 height 14
click at [397, 132] on input "[PERSON_NAME] Chart" at bounding box center [392, 130] width 9 height 9
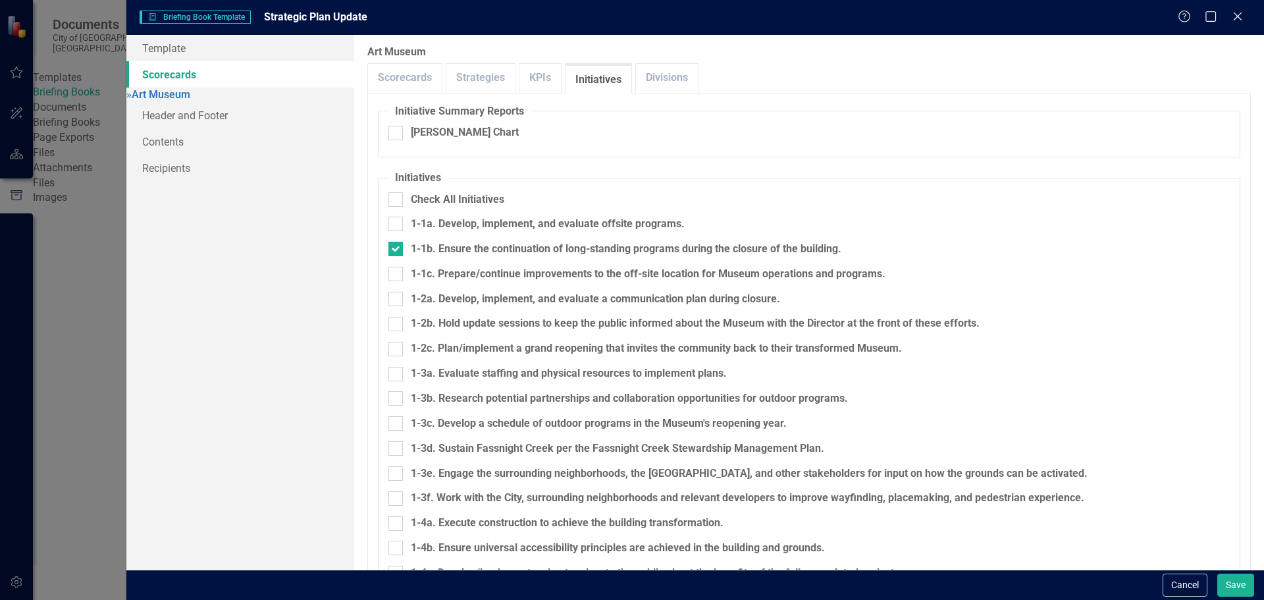
checkbox input "true"
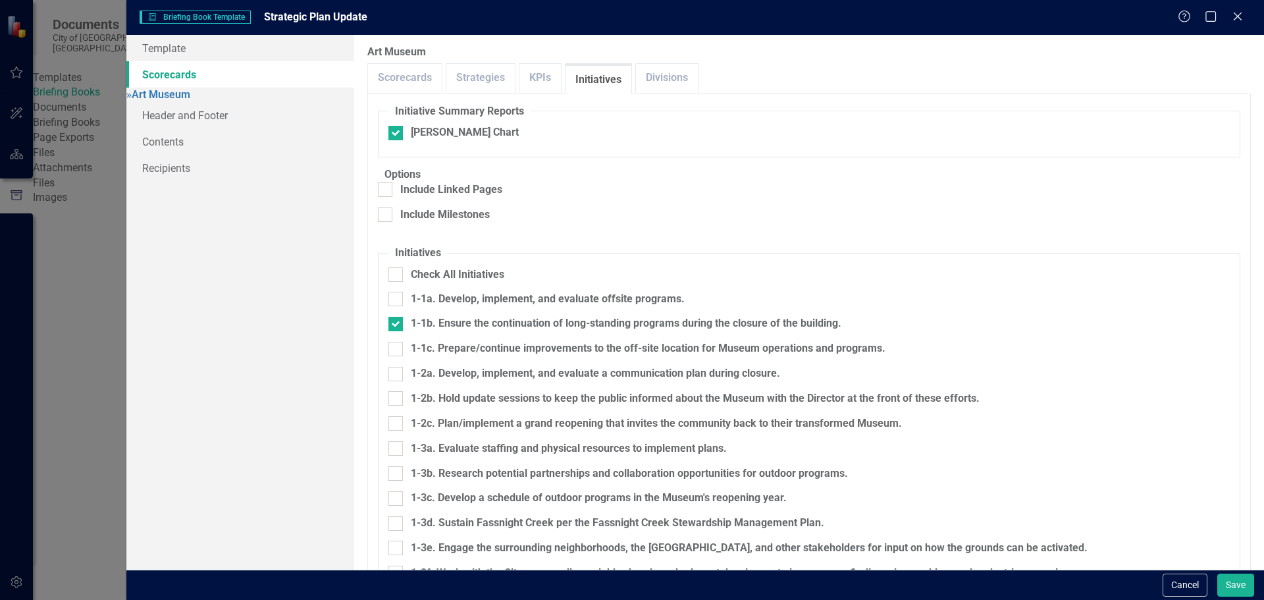
scroll to position [132, 0]
click at [1236, 587] on button "Save" at bounding box center [1235, 584] width 37 height 23
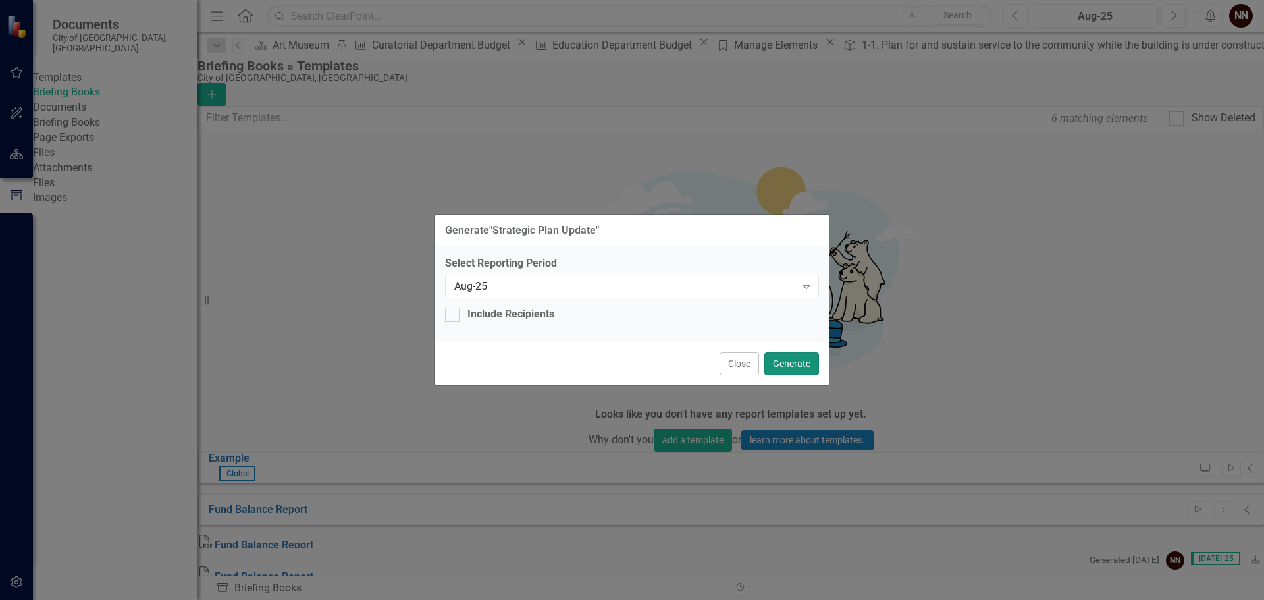
drag, startPoint x: 797, startPoint y: 362, endPoint x: 813, endPoint y: 346, distance: 23.3
click at [798, 359] on button "Generate" at bounding box center [791, 363] width 55 height 23
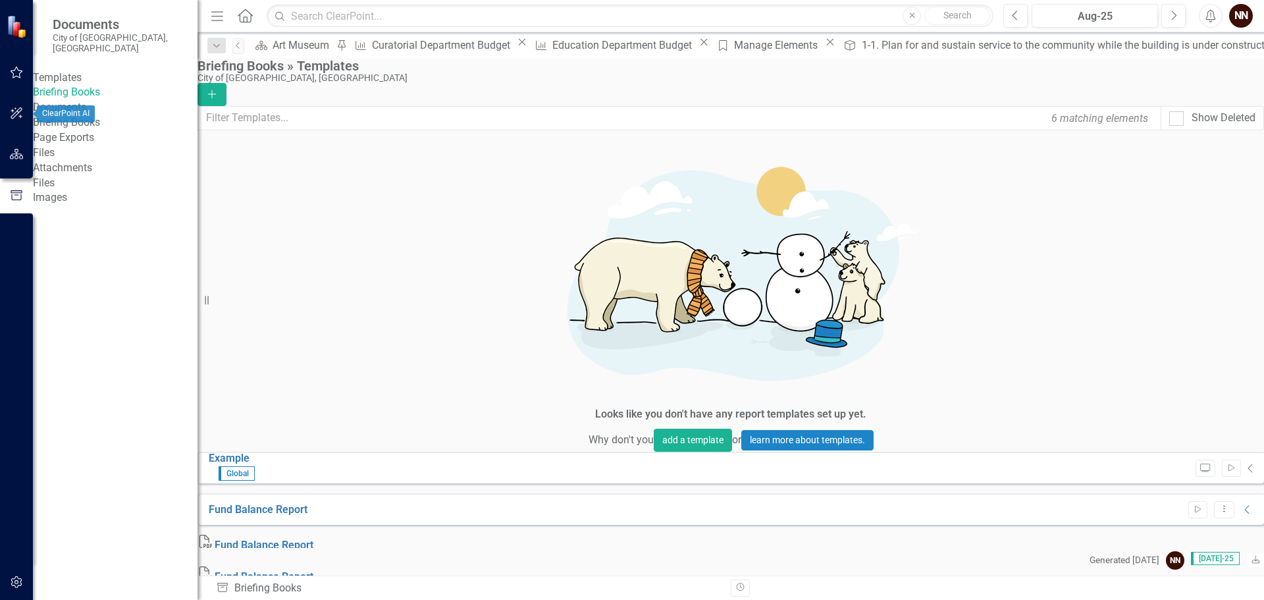
click at [13, 144] on button "button" at bounding box center [17, 155] width 30 height 28
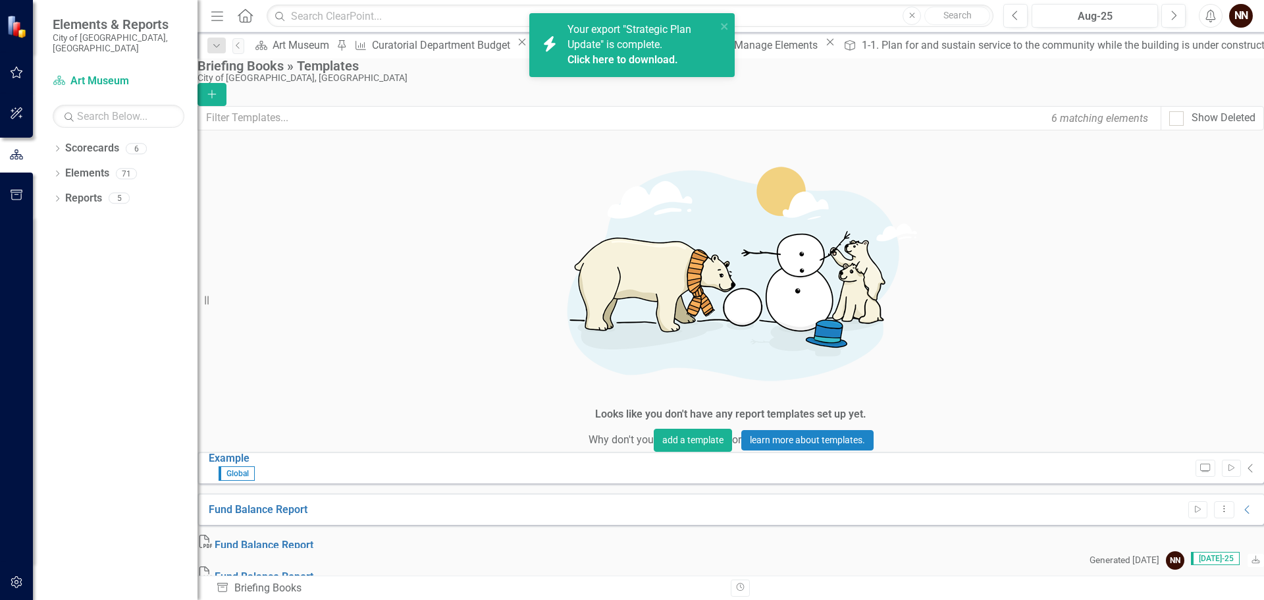
drag, startPoint x: 946, startPoint y: 48, endPoint x: 723, endPoint y: 47, distance: 223.2
click at [0, 0] on icon "Close" at bounding box center [0, 0] width 0 height 0
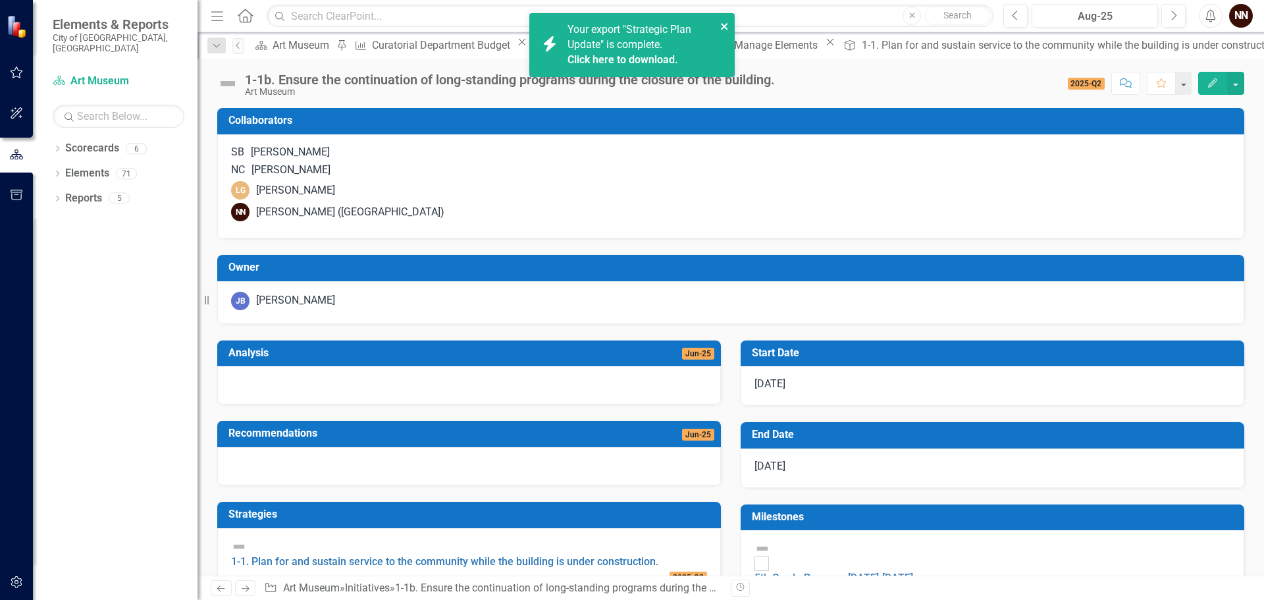
click at [723, 22] on icon "close" at bounding box center [724, 26] width 9 height 11
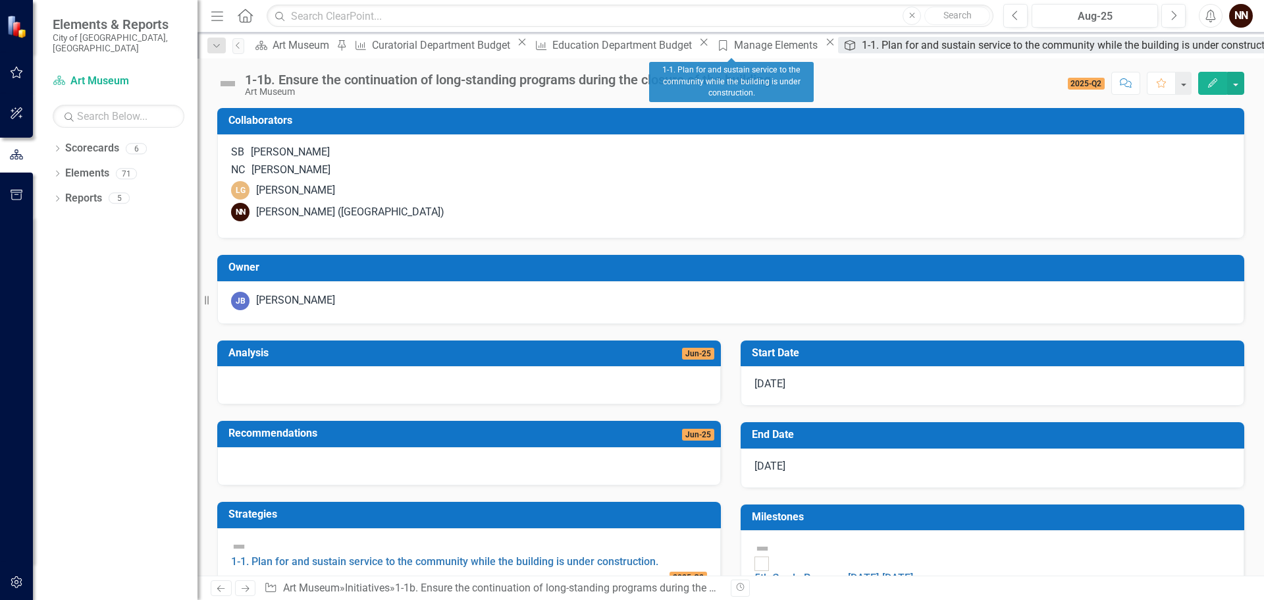
click at [862, 45] on div "1-1. Plan for and sustain service to the community while the building is under …" at bounding box center [1073, 45] width 423 height 16
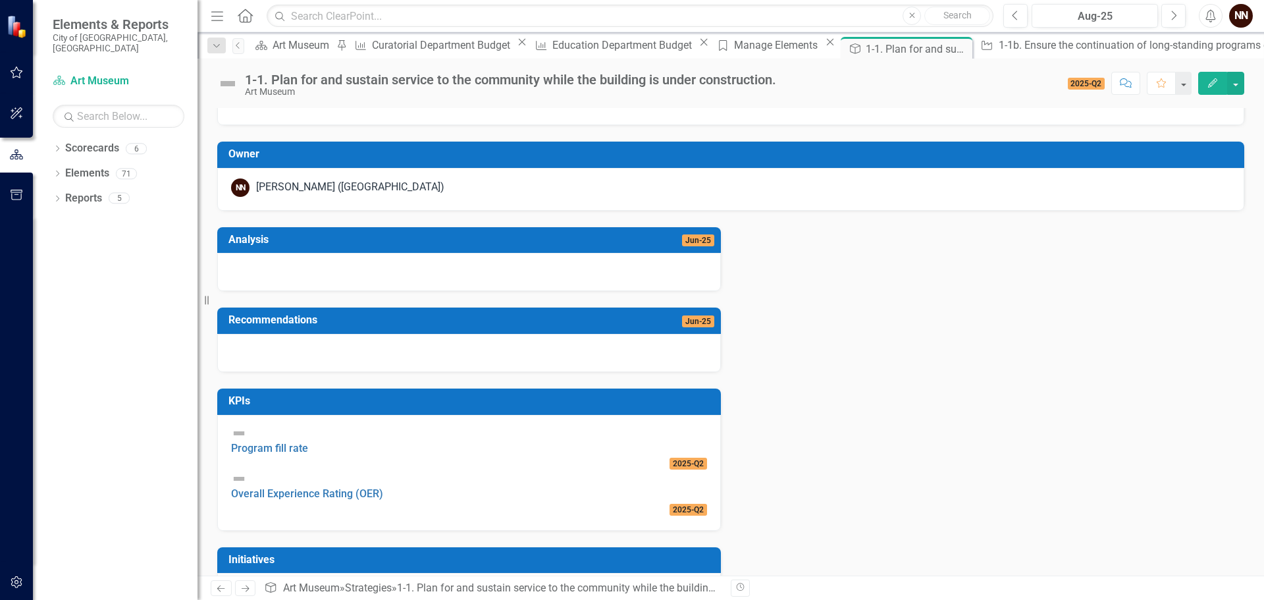
scroll to position [263, 0]
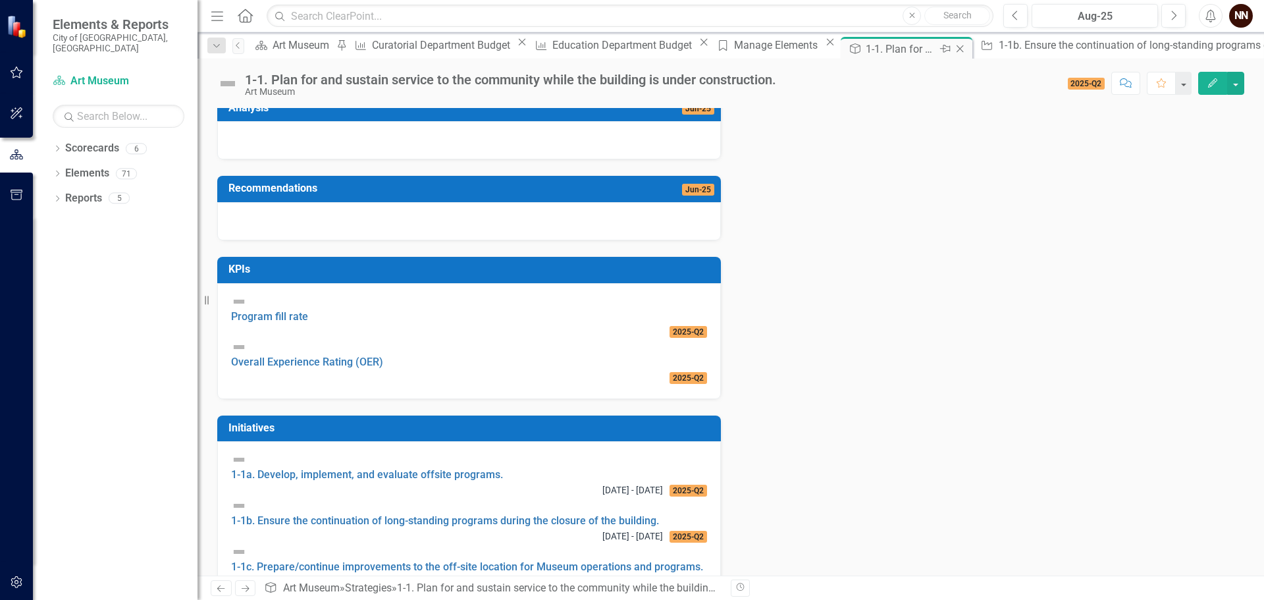
click at [953, 49] on icon "Close" at bounding box center [959, 48] width 13 height 11
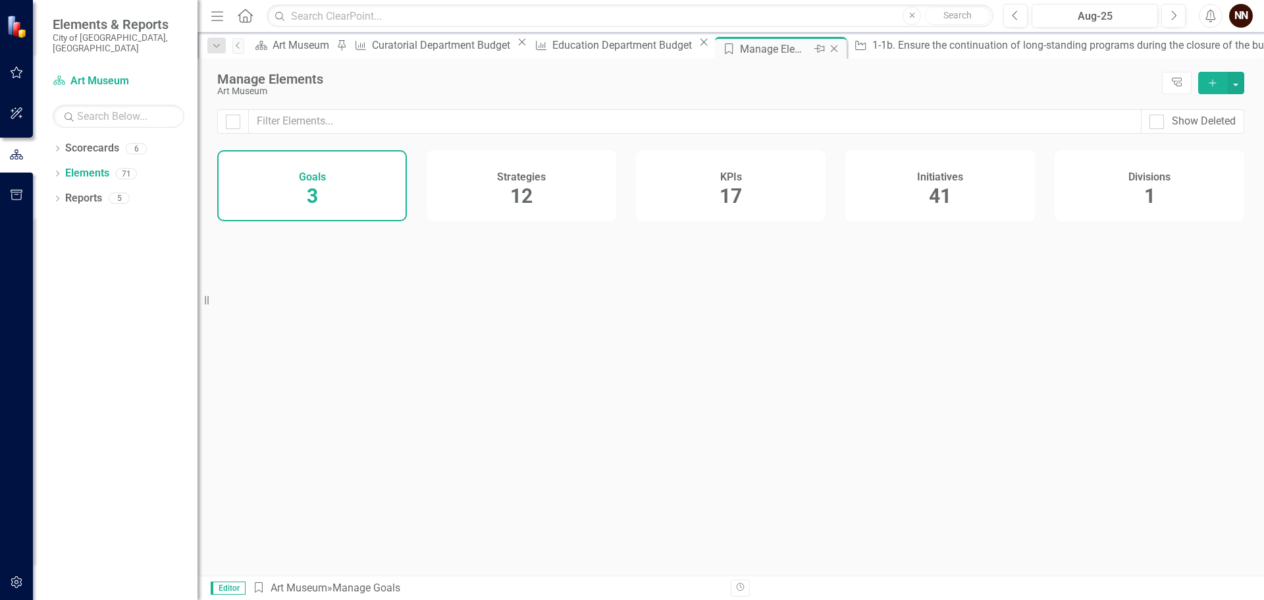
click at [740, 48] on div "Manage Elements" at bounding box center [775, 49] width 70 height 16
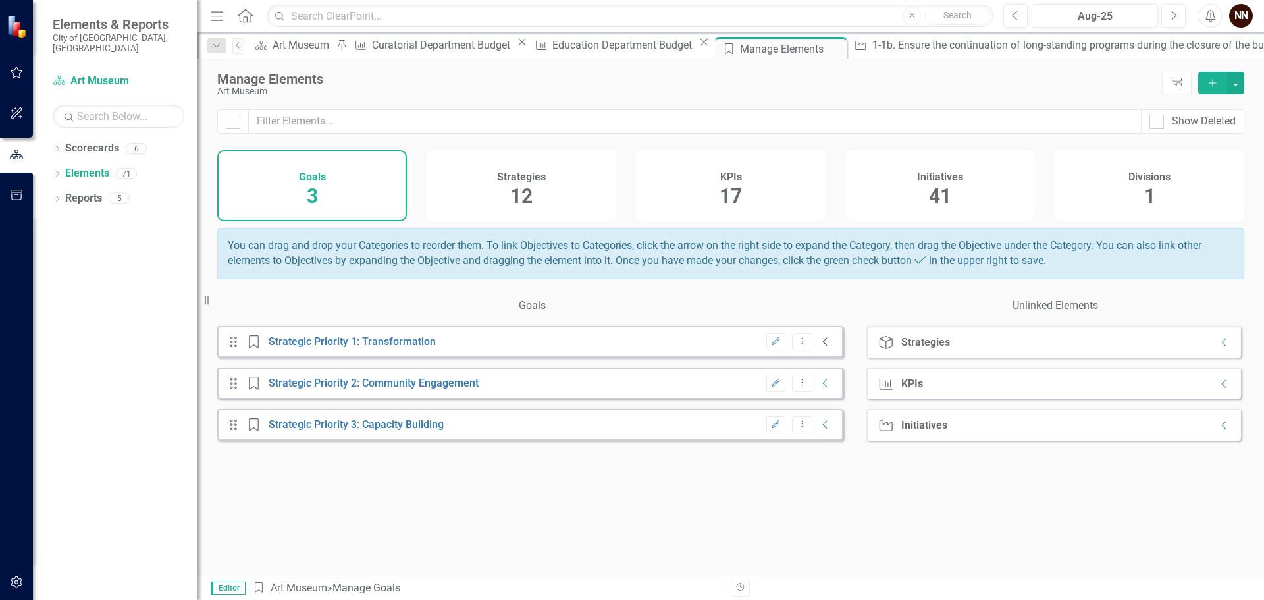
click at [819, 347] on icon "Collapse" at bounding box center [825, 341] width 13 height 11
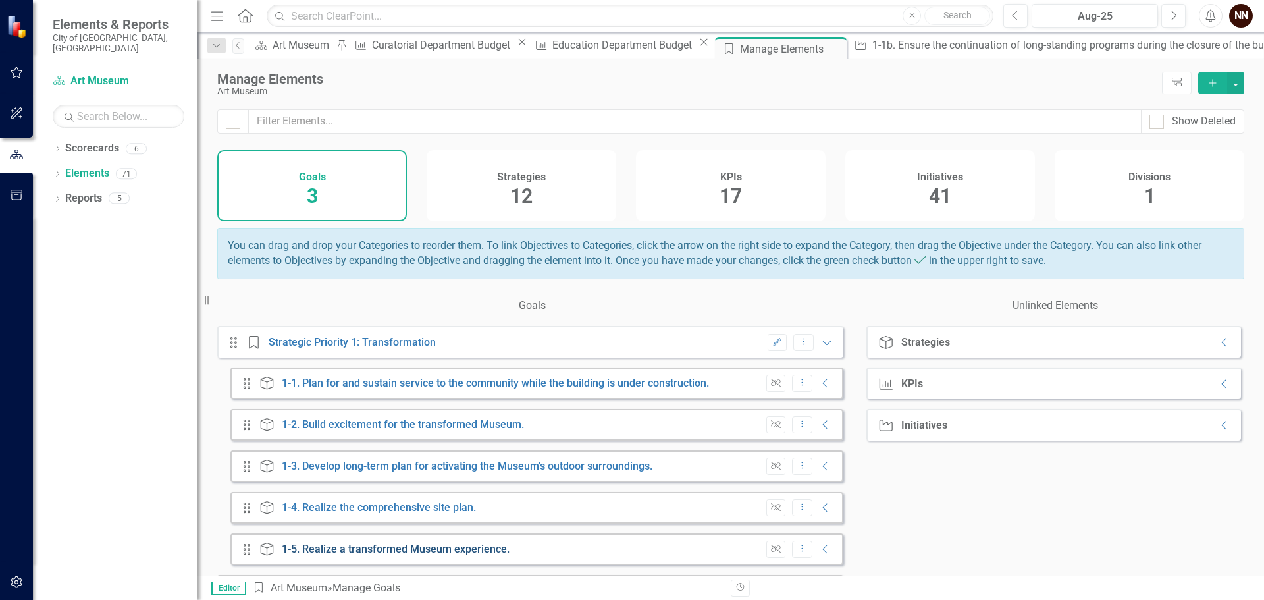
click at [406, 555] on link "1-5. Realize a transformed Museum experience." at bounding box center [396, 548] width 228 height 13
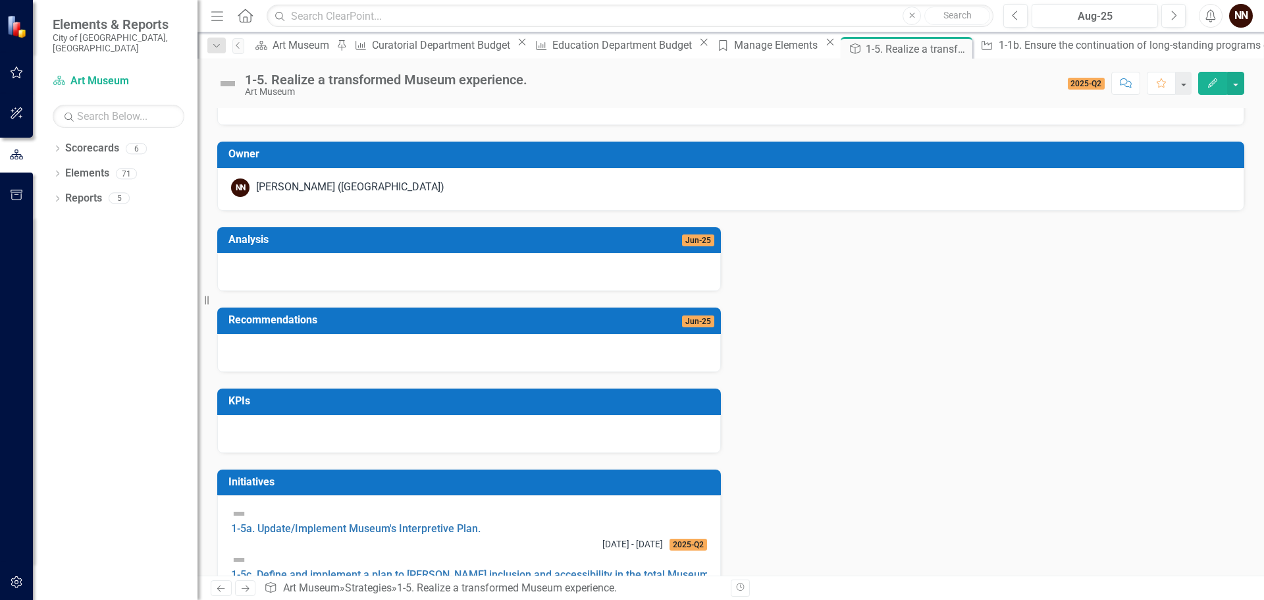
scroll to position [206, 0]
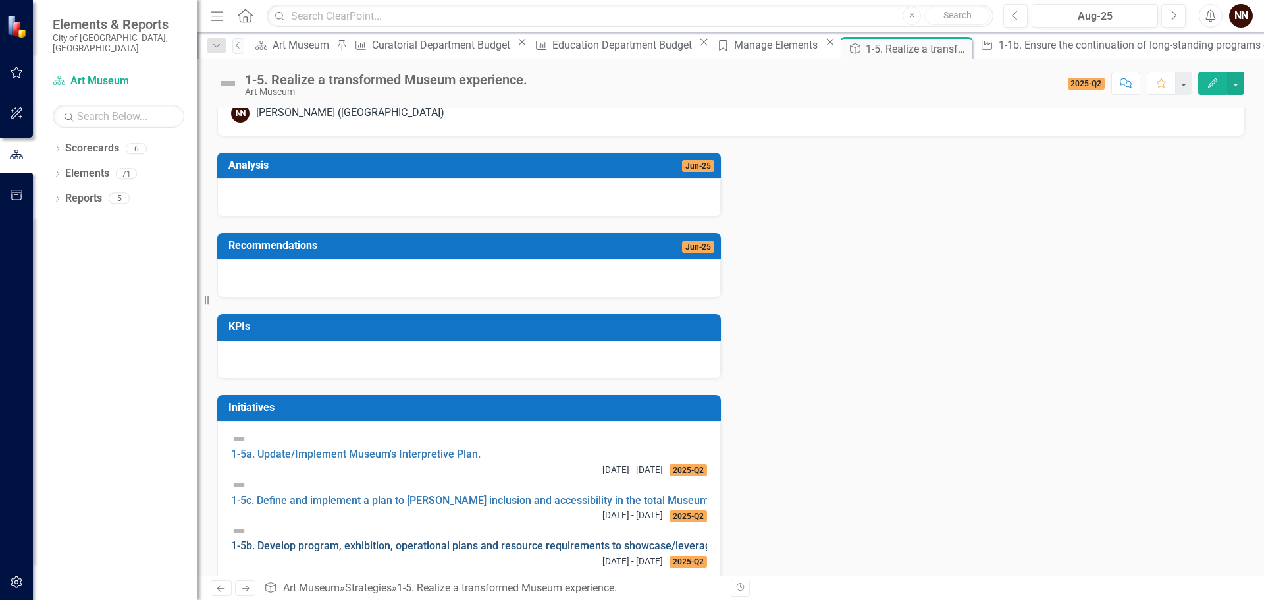
click at [436, 539] on link "1-5b. Develop program, exhibition, operational plans and resource requirements …" at bounding box center [572, 545] width 683 height 13
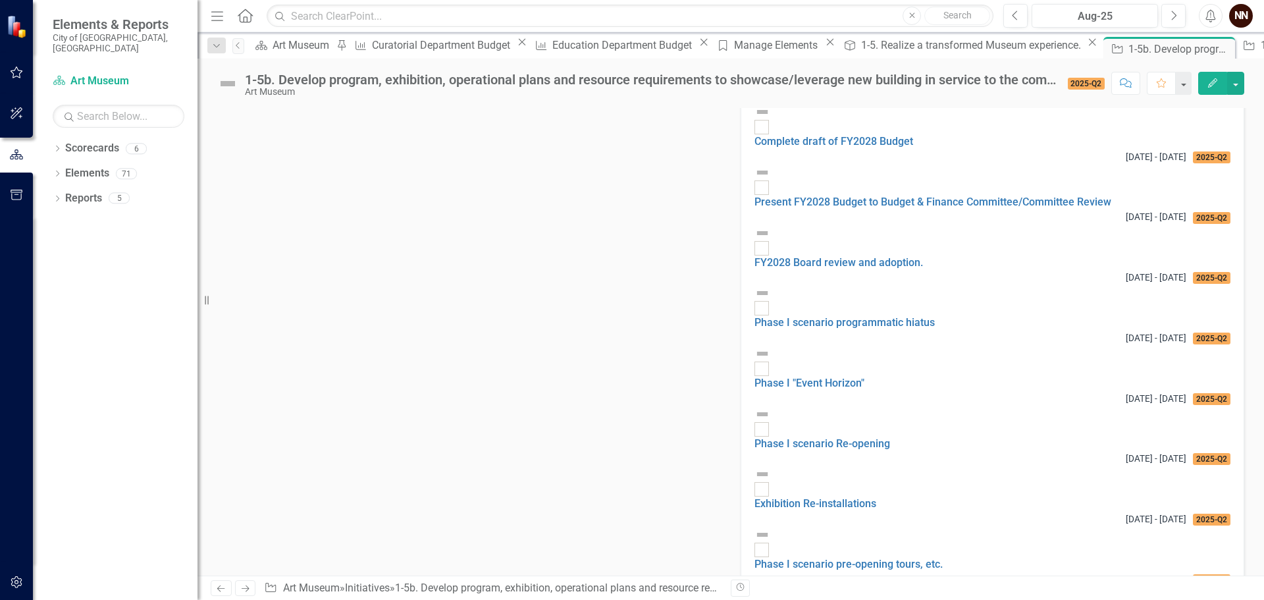
scroll to position [1448, 0]
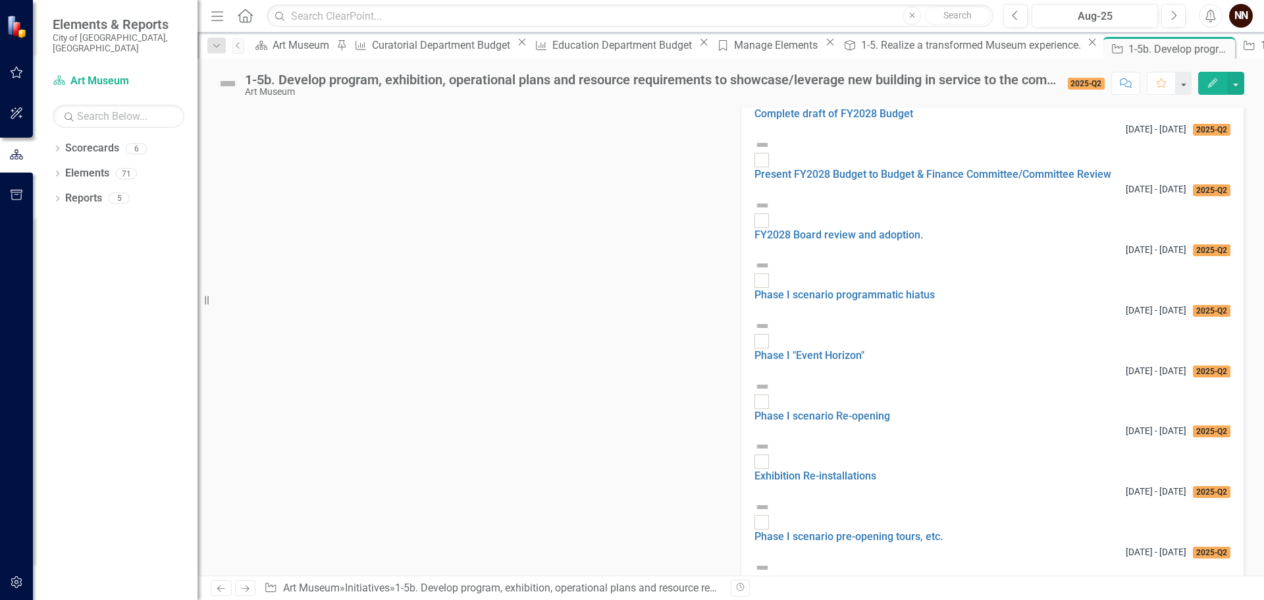
drag, startPoint x: 360, startPoint y: 309, endPoint x: 413, endPoint y: 308, distance: 52.7
drag, startPoint x: 417, startPoint y: 273, endPoint x: 438, endPoint y: 274, distance: 21.1
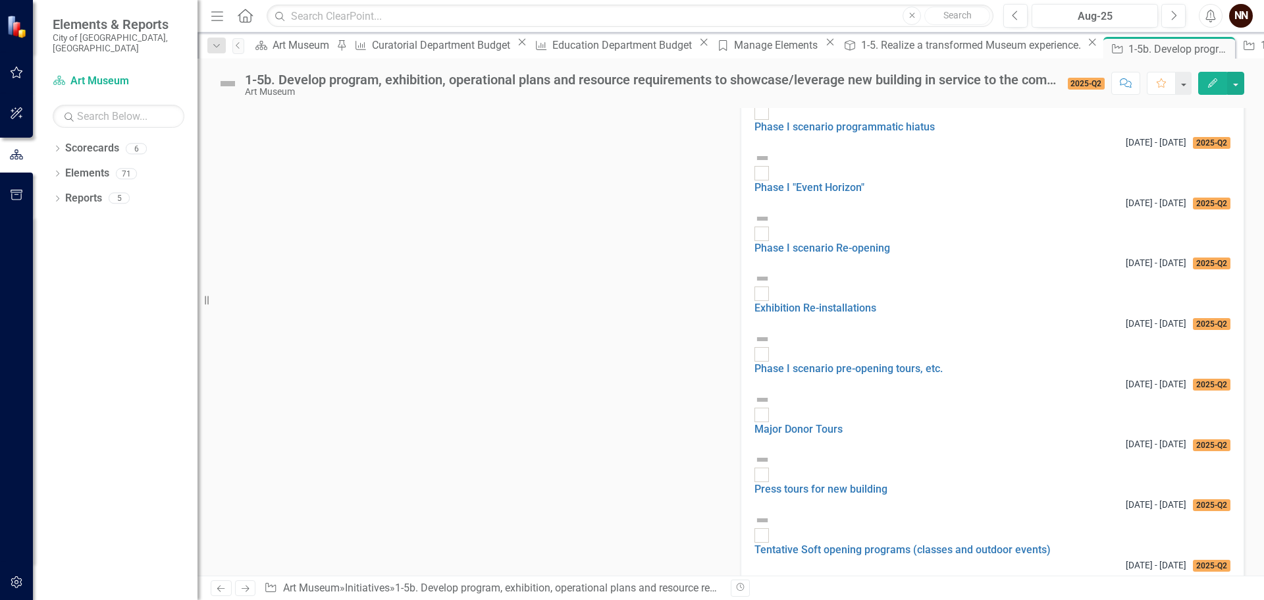
scroll to position [1631, 0]
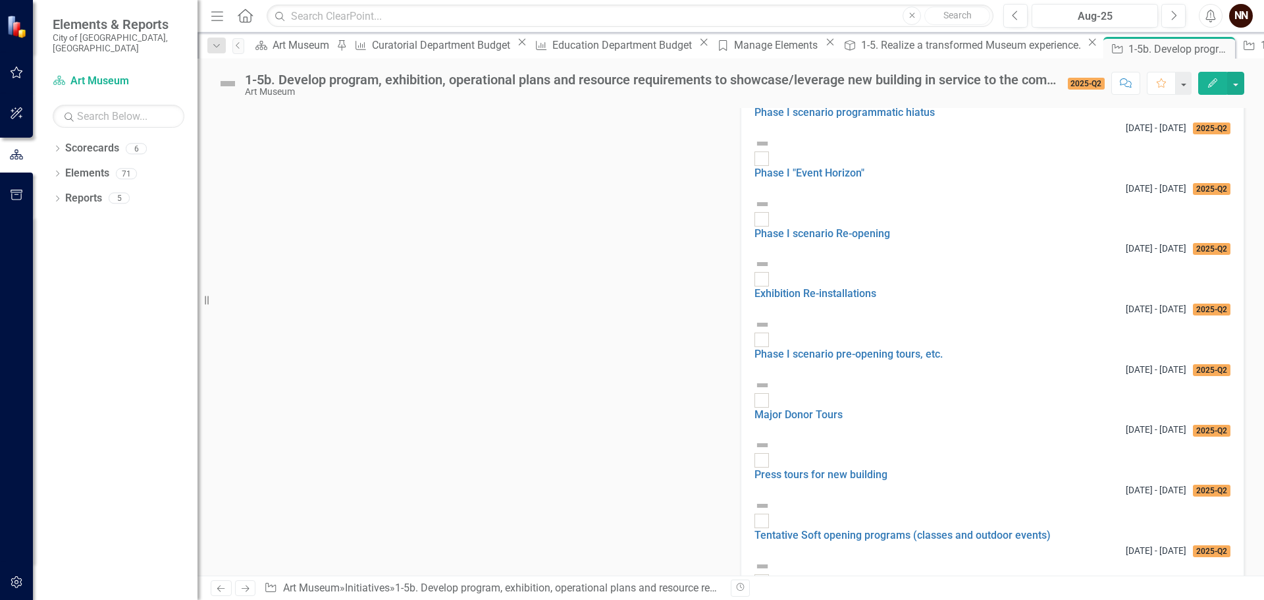
drag, startPoint x: 434, startPoint y: 423, endPoint x: 484, endPoint y: 425, distance: 50.1
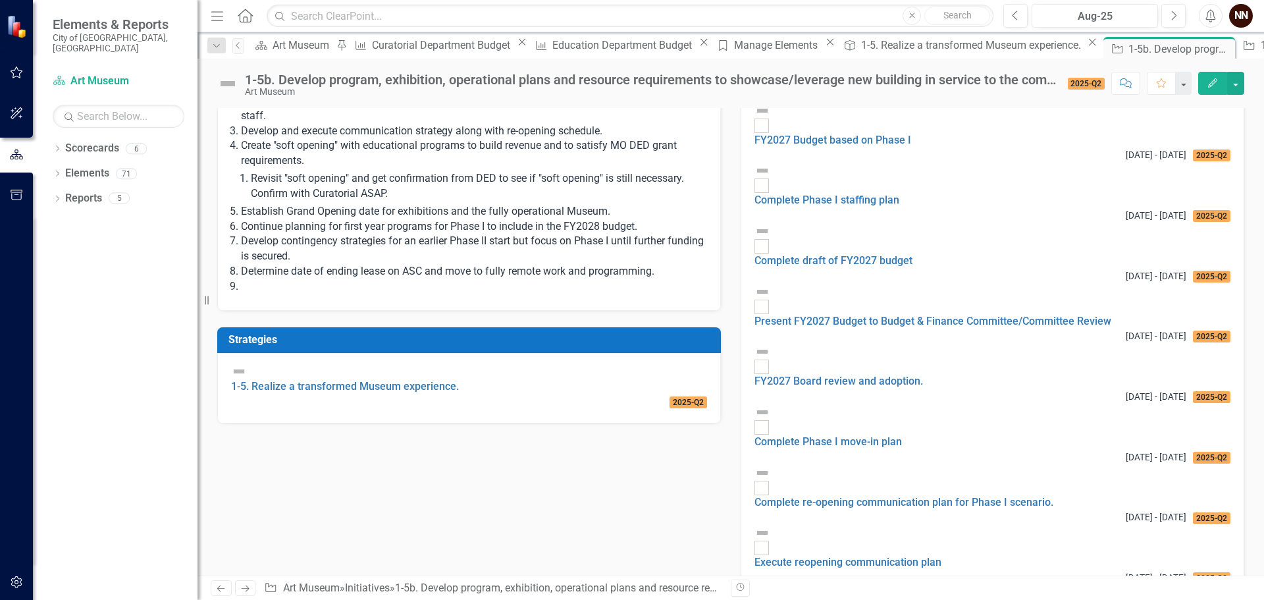
scroll to position [511, 0]
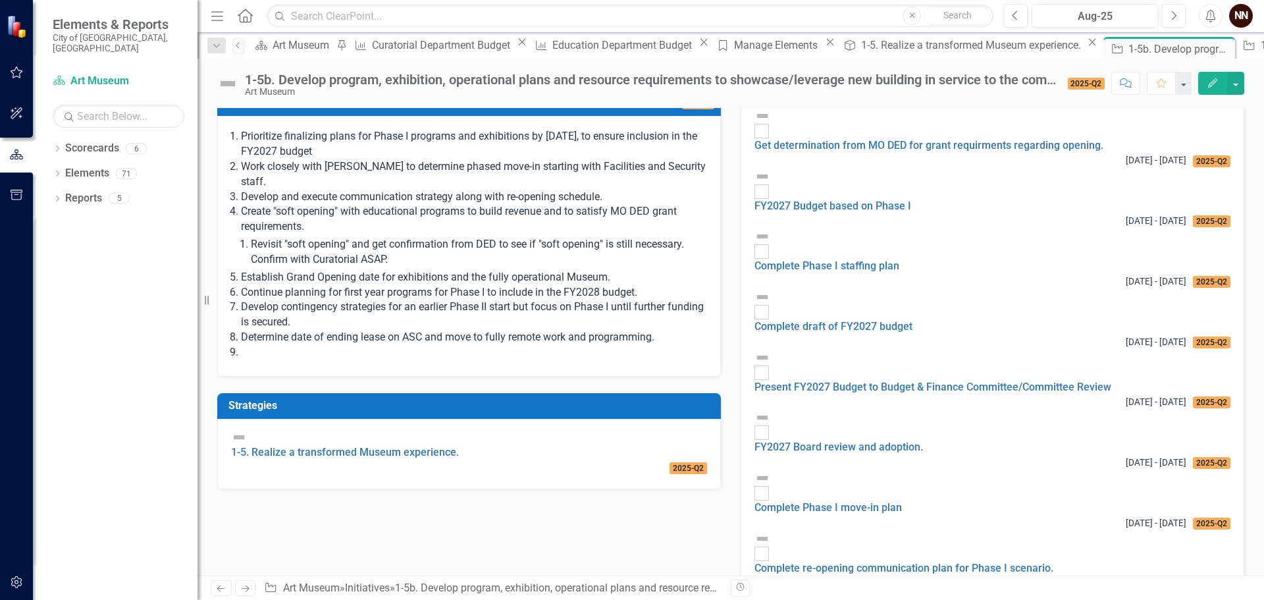
click at [388, 109] on h3 "Recommendations" at bounding box center [406, 103] width 357 height 12
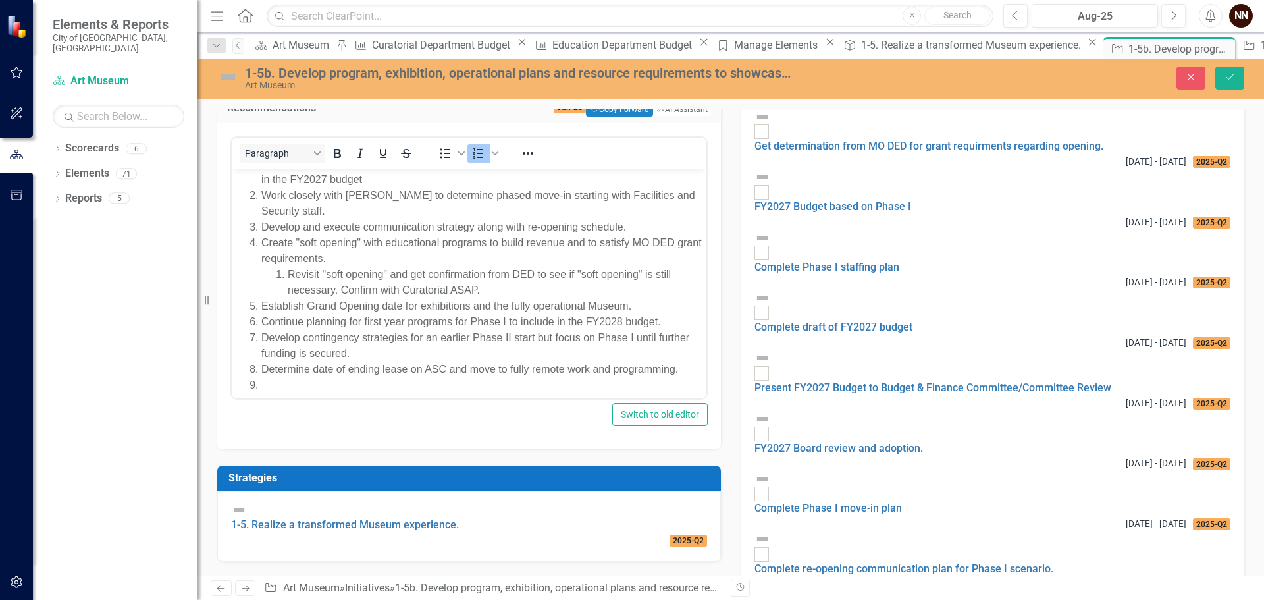
scroll to position [24, 0]
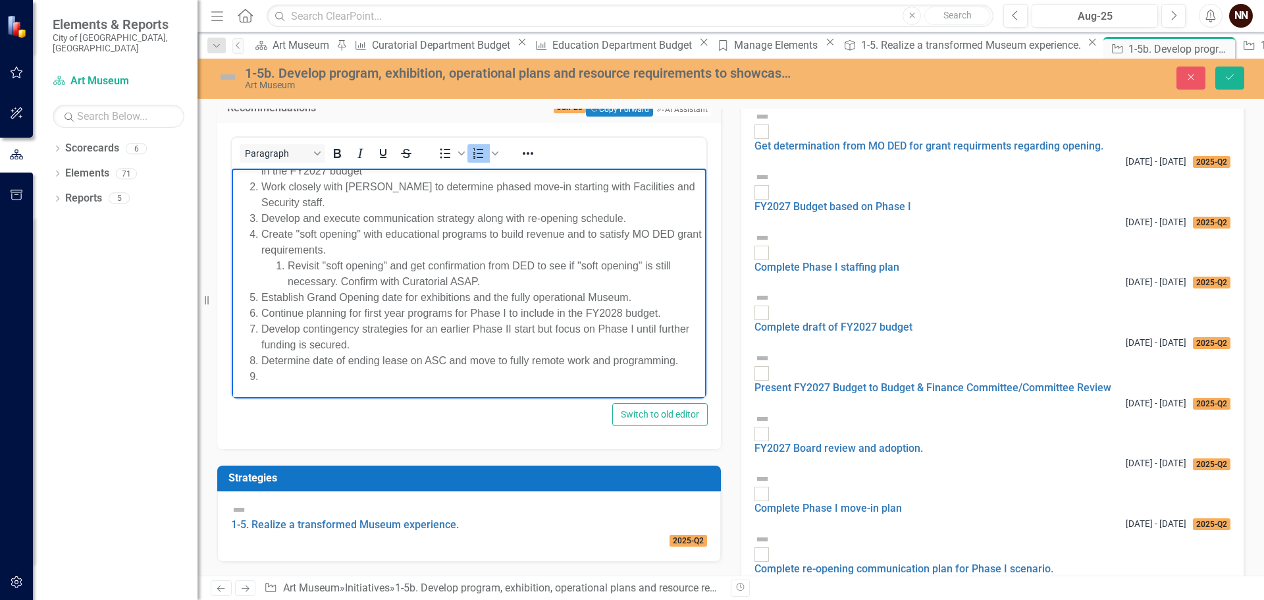
click at [314, 379] on li "Rich Text Area. Press ALT-0 for help." at bounding box center [482, 376] width 442 height 16
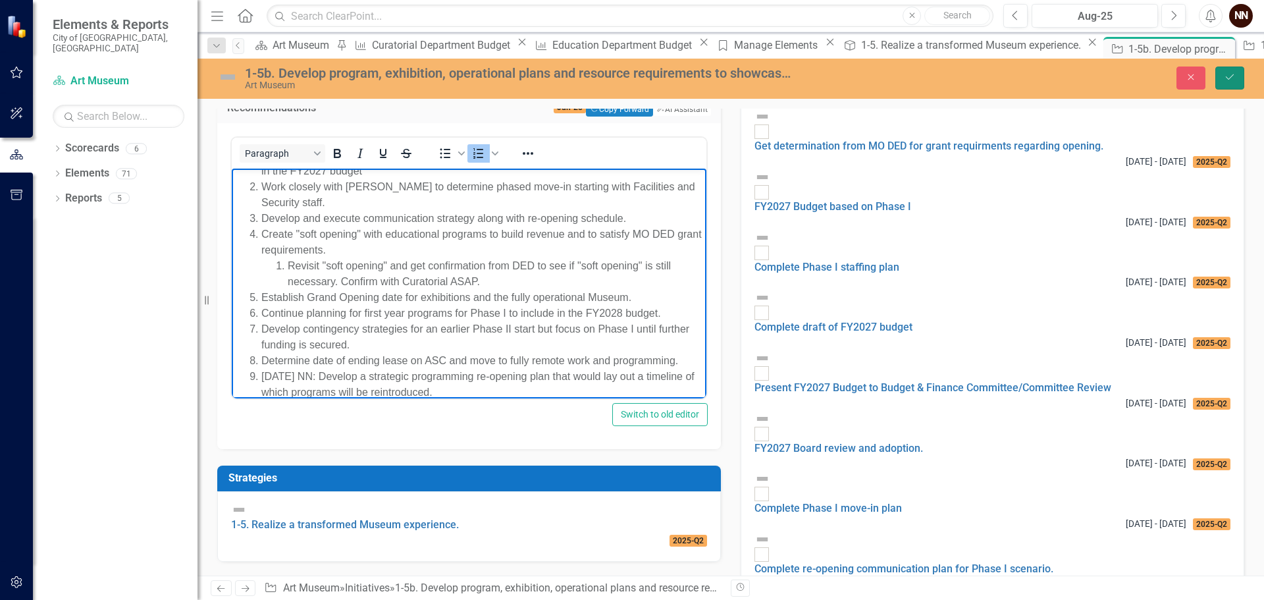
click at [1220, 73] on button "Save" at bounding box center [1229, 77] width 29 height 23
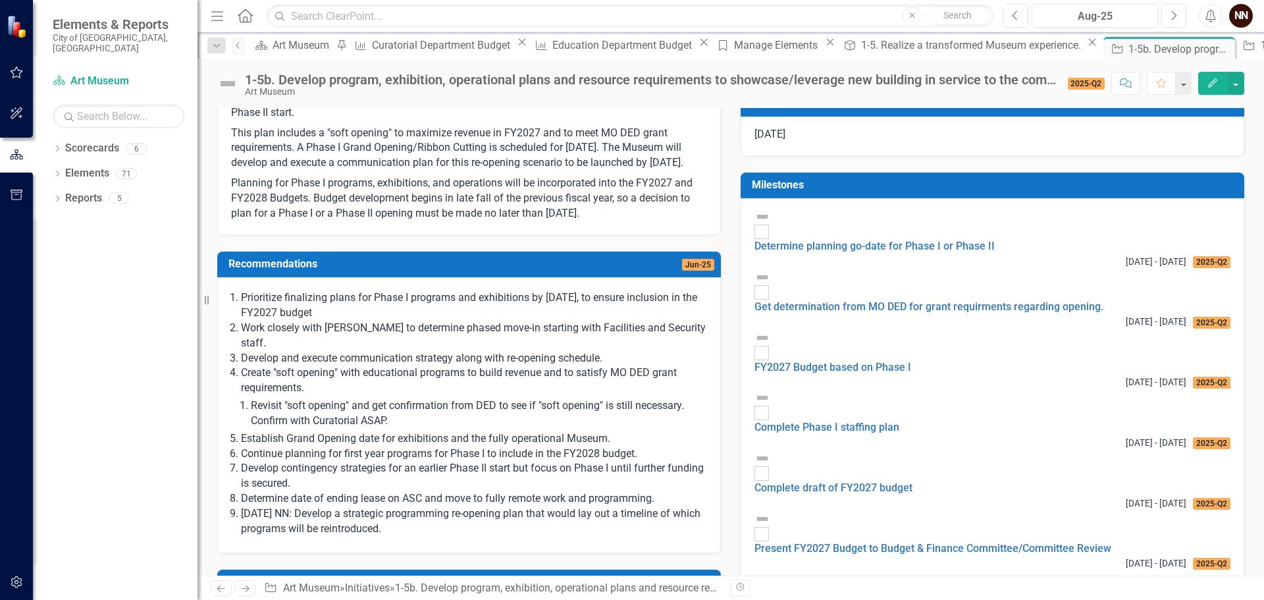
scroll to position [395, 0]
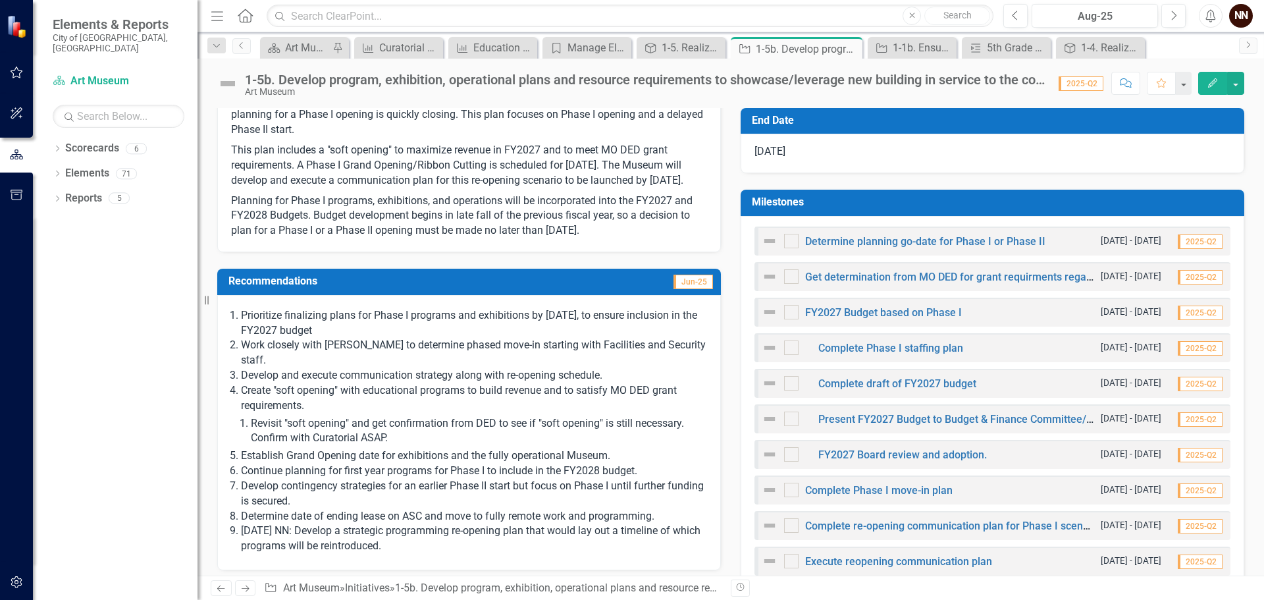
scroll to position [329, 0]
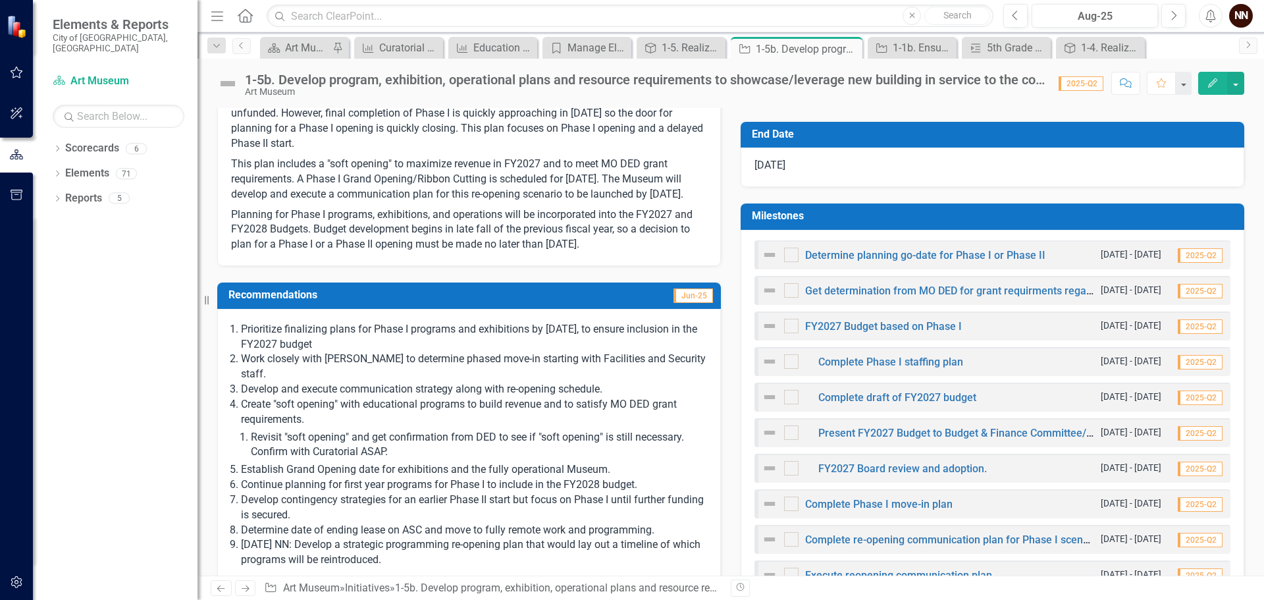
click at [1105, 214] on h3 "Milestones" at bounding box center [995, 216] width 486 height 12
click at [1101, 214] on h3 "Milestones" at bounding box center [995, 216] width 486 height 12
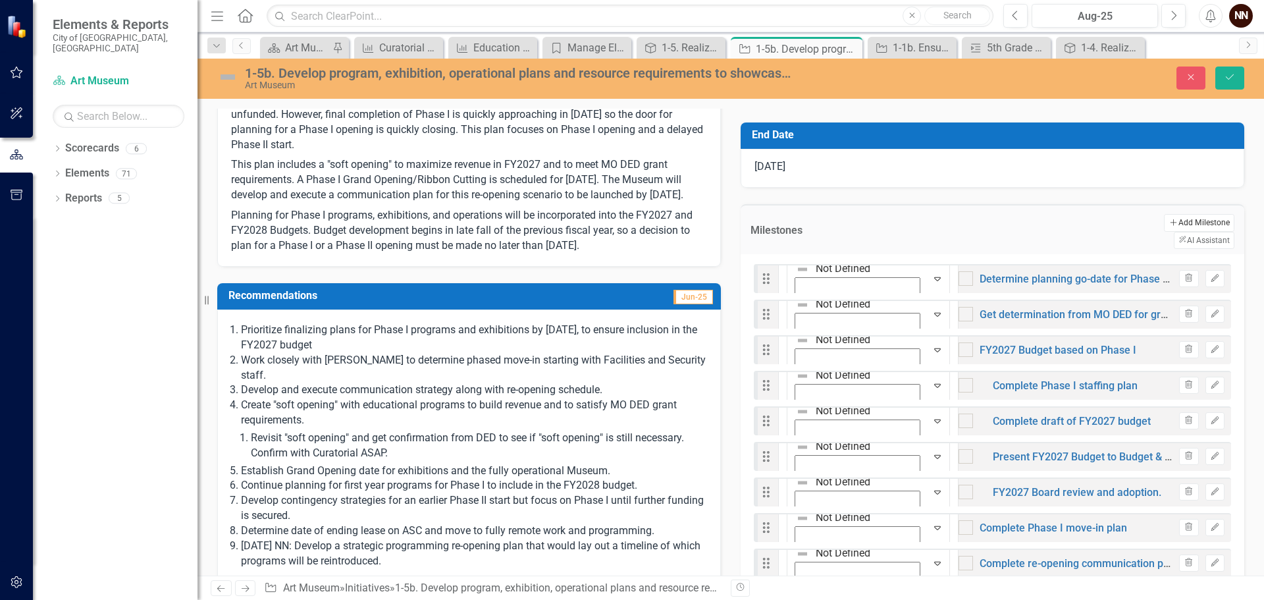
click at [1164, 227] on button "Add Add Milestone" at bounding box center [1199, 222] width 70 height 17
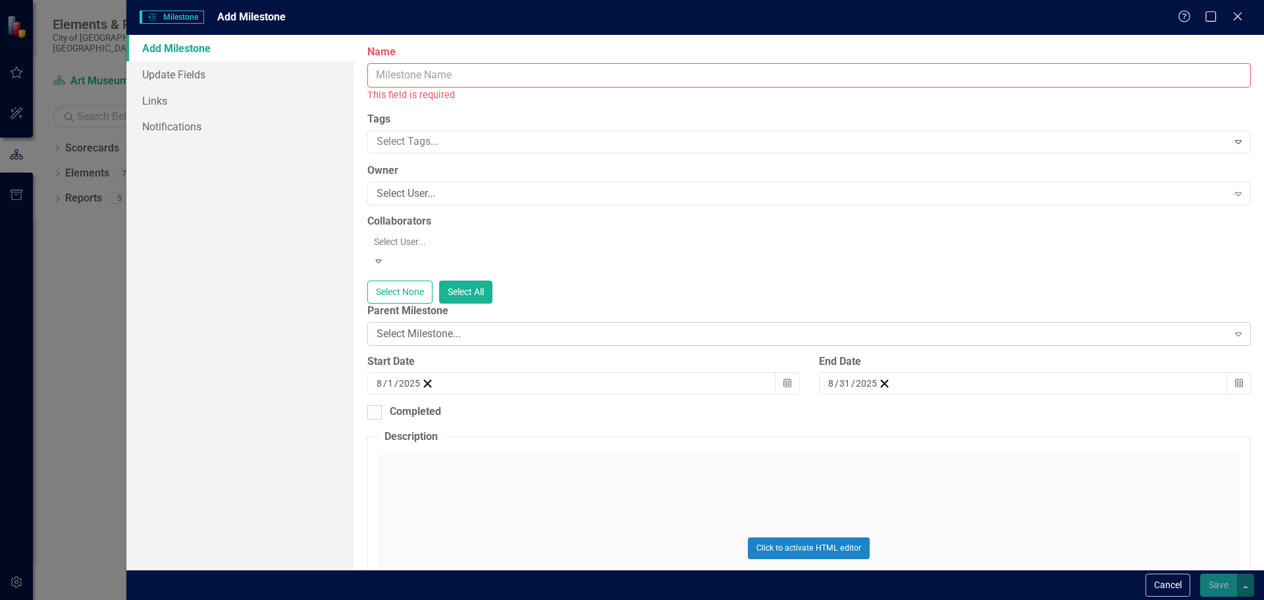
click at [459, 327] on div "Select Milestone..." at bounding box center [802, 333] width 851 height 15
click at [454, 66] on input "Name" at bounding box center [808, 75] width 883 height 24
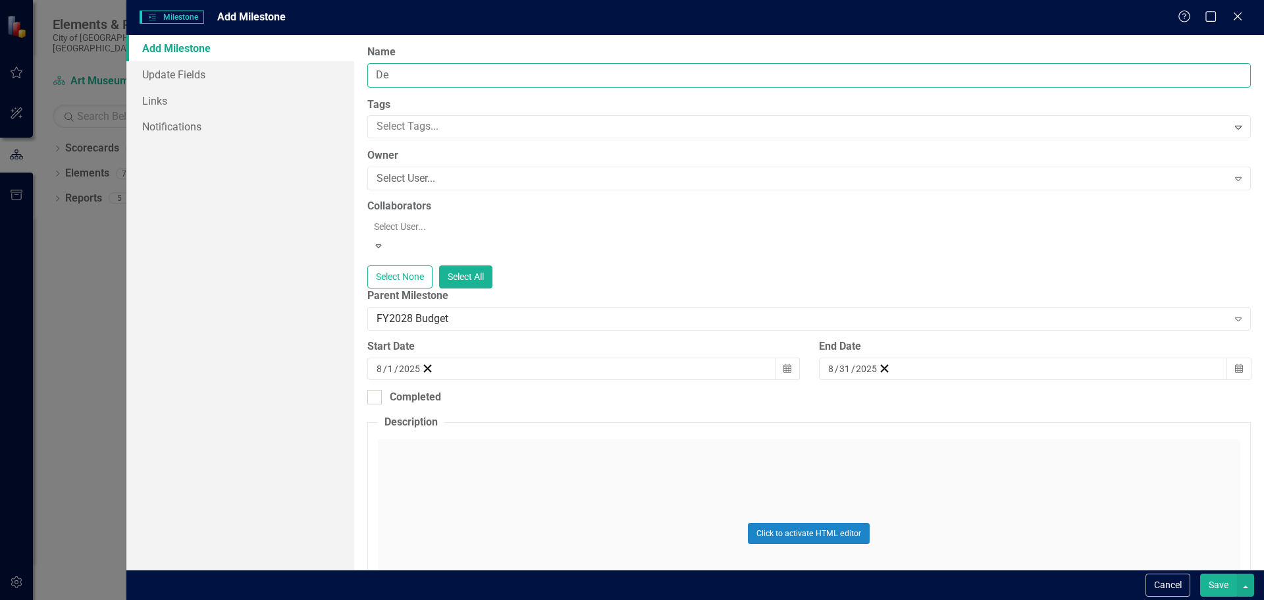
type input "D"
type input "Program Re-opening Plan"
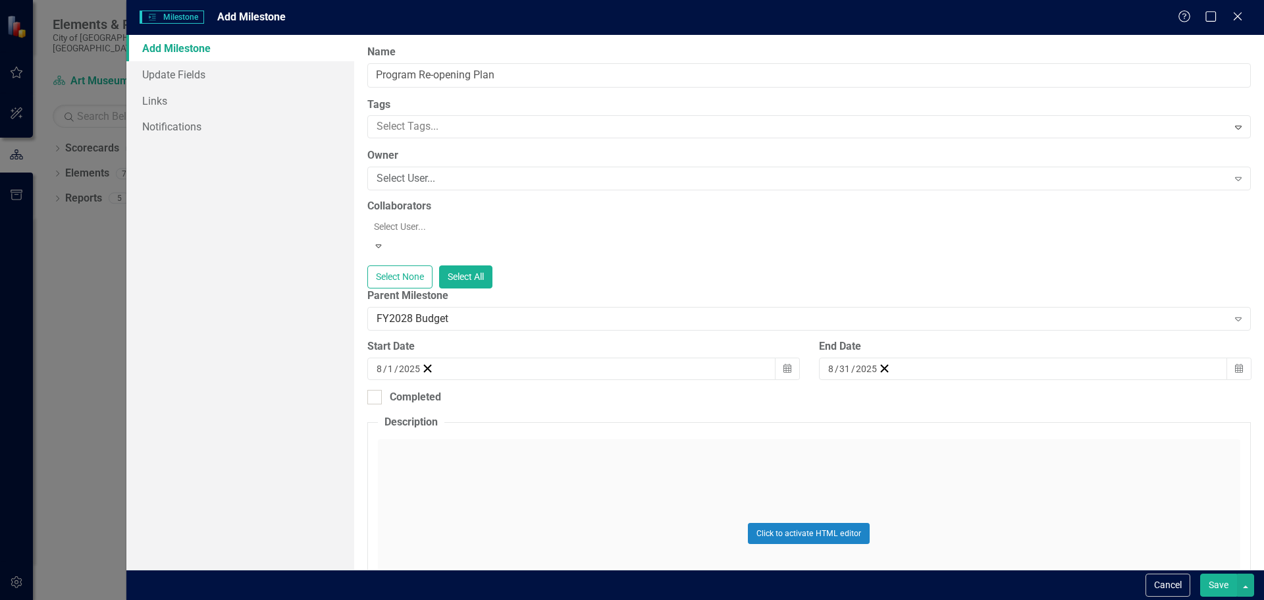
click at [731, 265] on div "Select None Select All" at bounding box center [808, 276] width 883 height 23
click at [783, 363] on icon "button" at bounding box center [787, 367] width 8 height 9
click at [496, 389] on span "August 2025" at bounding box center [482, 393] width 27 height 11
click at [494, 390] on span "2025" at bounding box center [483, 393] width 21 height 11
click at [598, 471] on button "2026" at bounding box center [559, 479] width 76 height 47
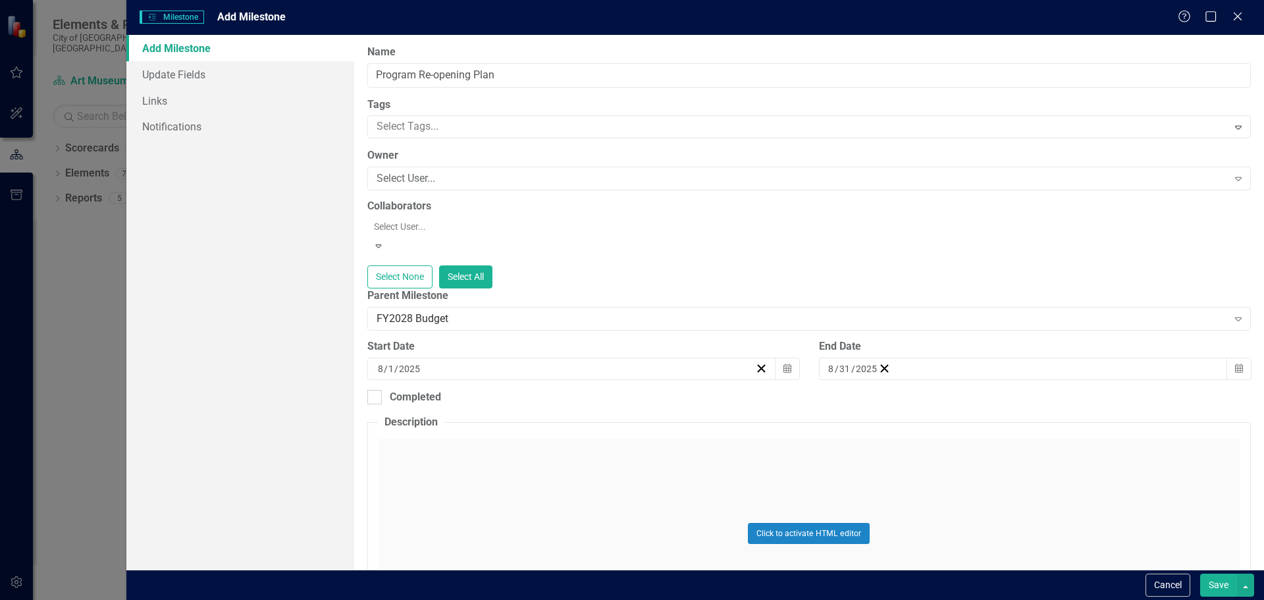
click at [1205, 581] on button "Save" at bounding box center [1218, 584] width 37 height 23
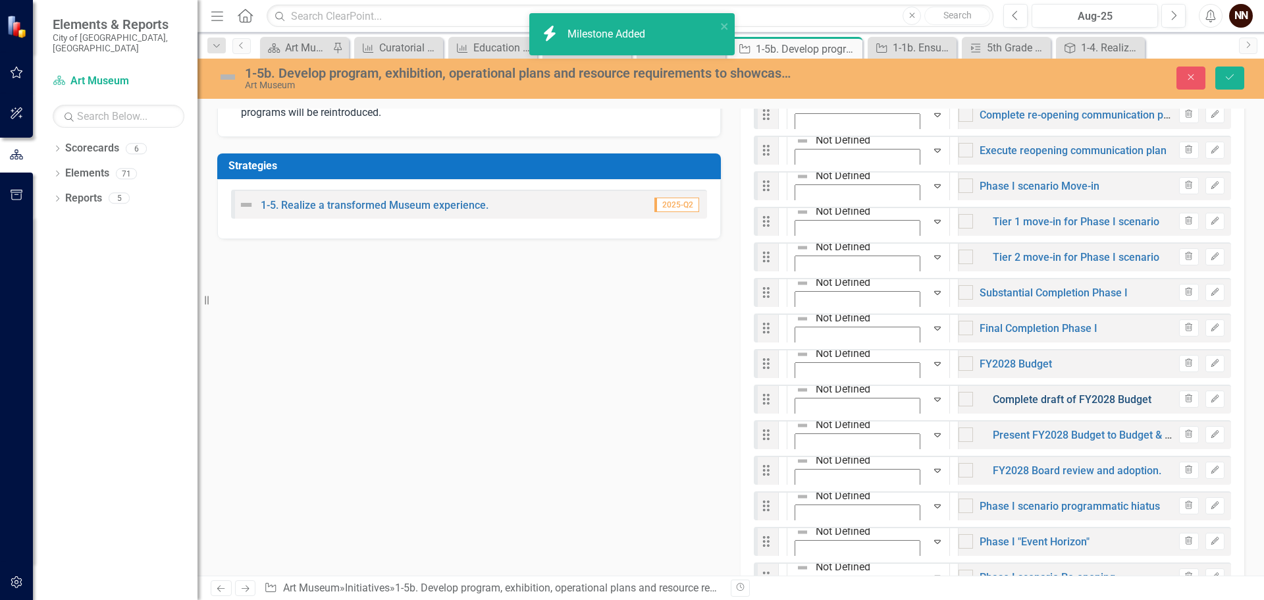
scroll to position [790, 0]
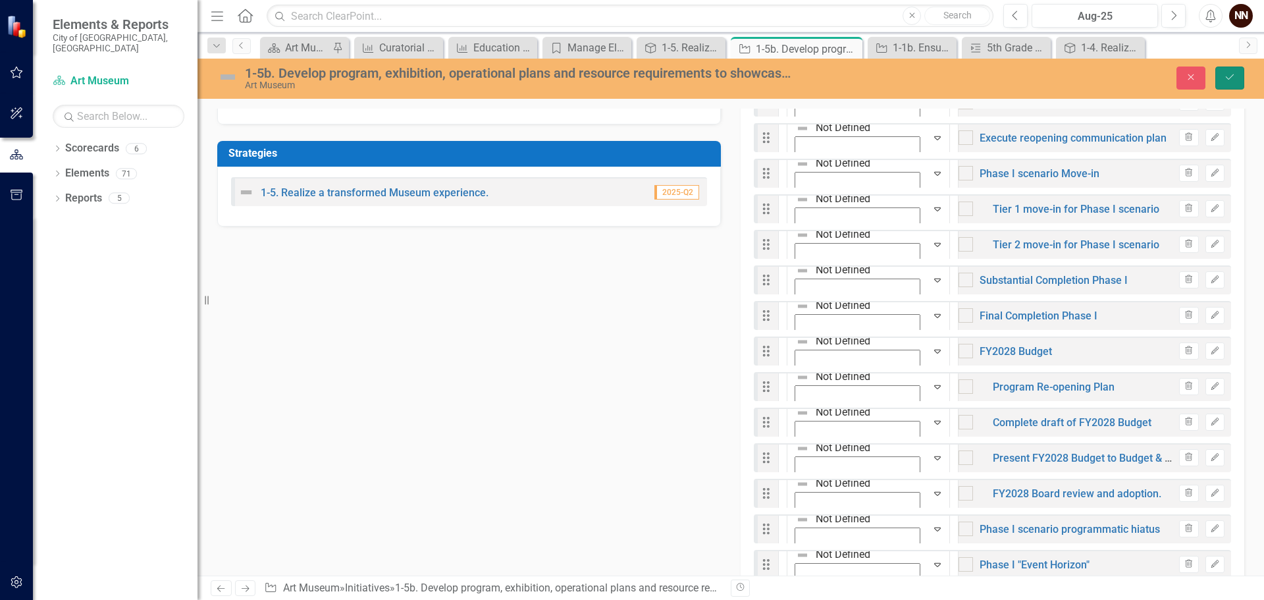
click at [1240, 72] on button "Save" at bounding box center [1229, 77] width 29 height 23
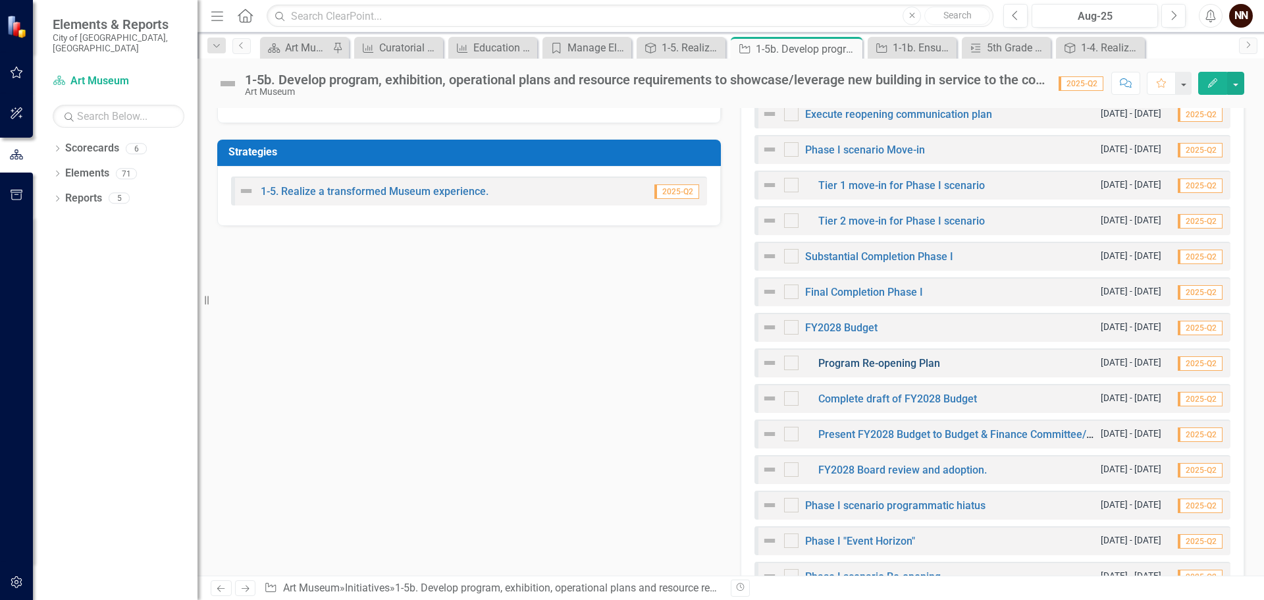
click at [906, 363] on link "Program Re-opening Plan" at bounding box center [879, 363] width 122 height 13
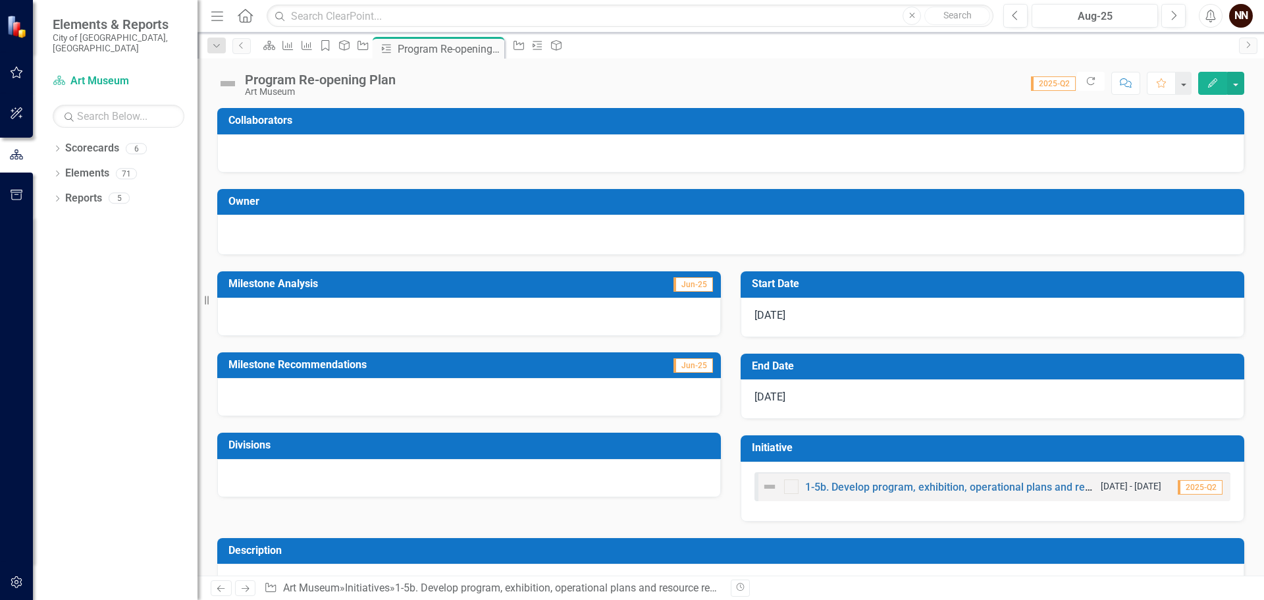
click at [801, 286] on h3 "Start Date" at bounding box center [995, 284] width 486 height 12
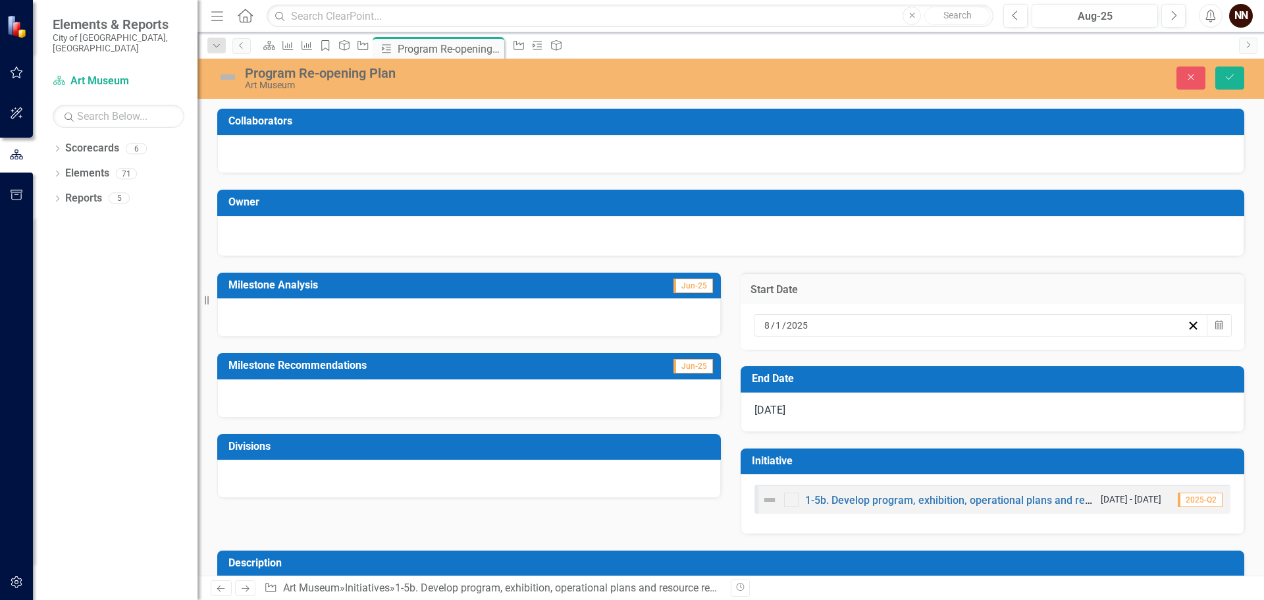
click at [826, 318] on div "8 / 1 / 2025" at bounding box center [981, 325] width 454 height 22
click at [1215, 329] on button "Calendar" at bounding box center [1219, 325] width 25 height 22
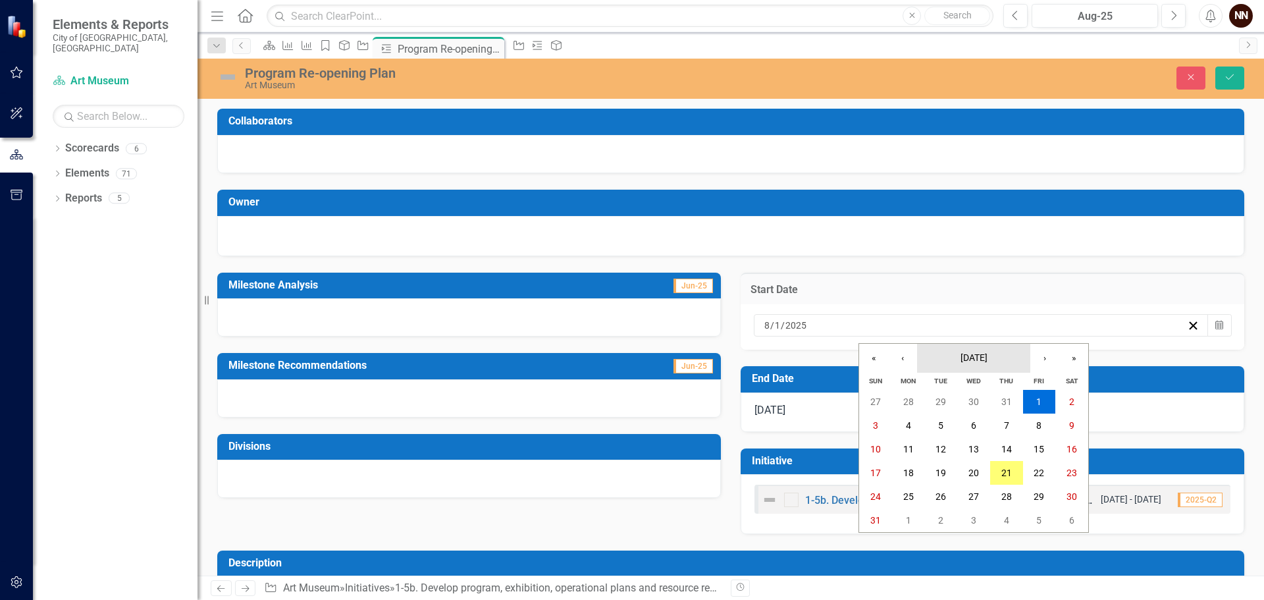
click at [960, 358] on span "August 2025" at bounding box center [973, 357] width 27 height 11
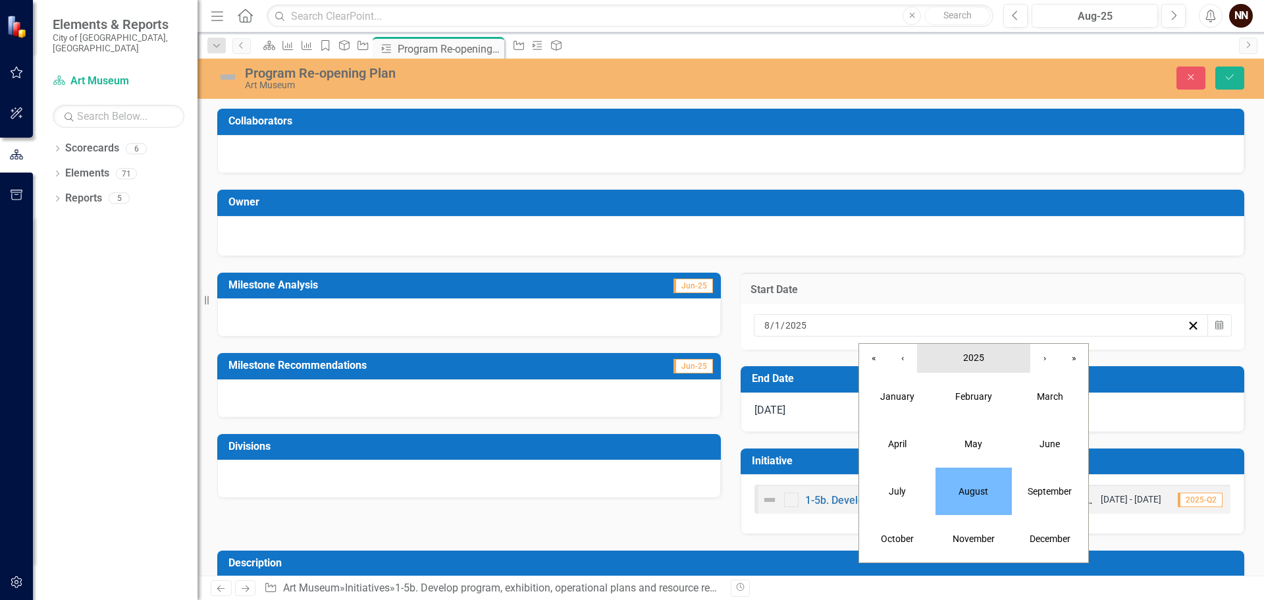
click at [987, 361] on button "2025" at bounding box center [973, 358] width 113 height 29
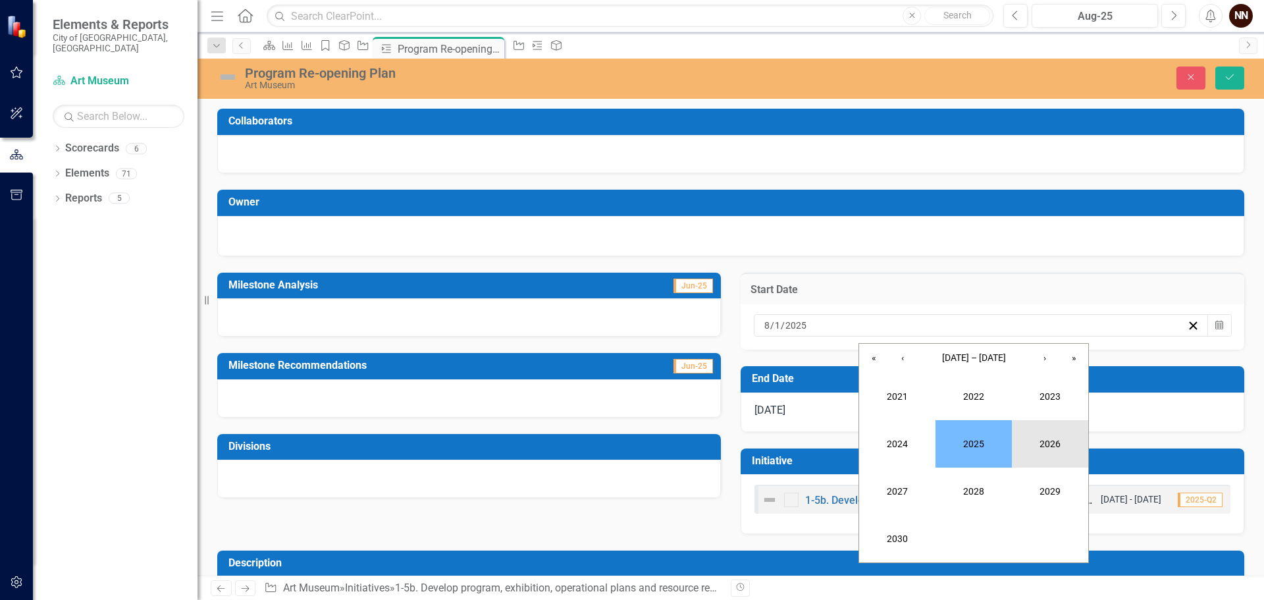
click at [1050, 436] on button "2026" at bounding box center [1050, 443] width 76 height 47
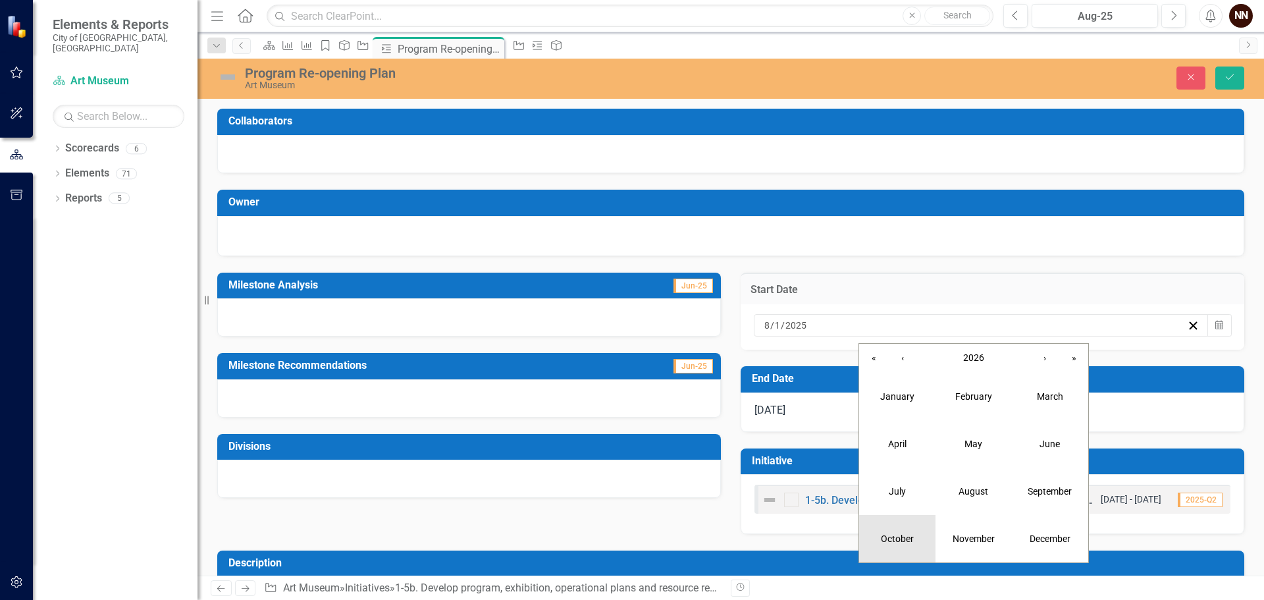
click at [919, 542] on button "October" at bounding box center [897, 538] width 76 height 47
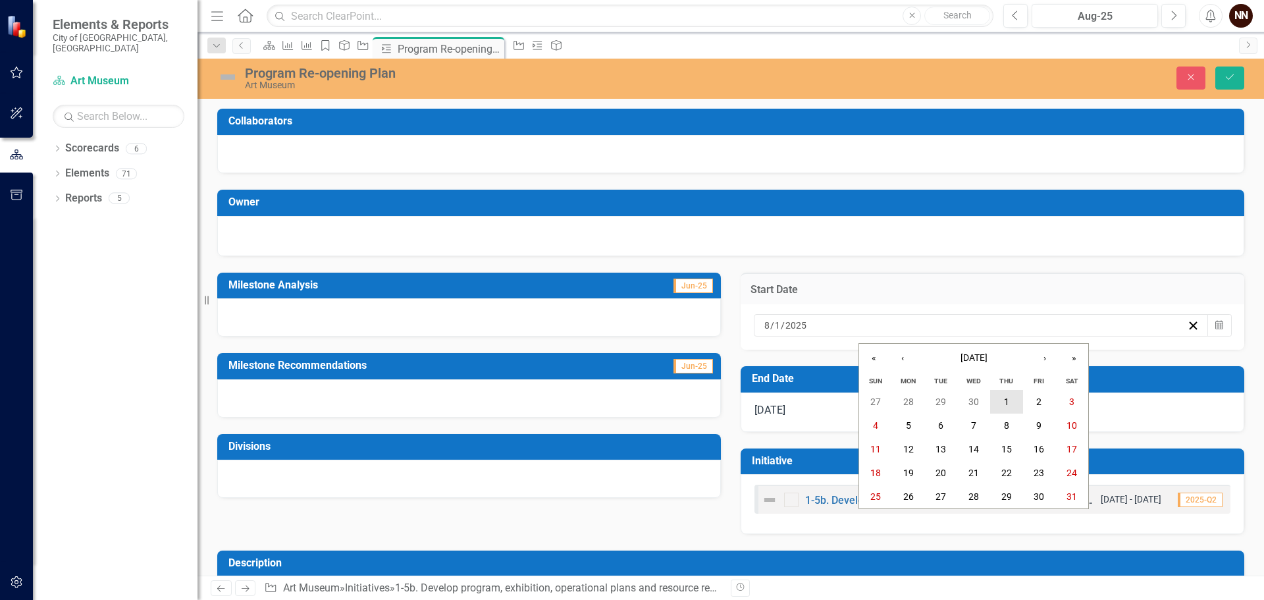
click at [1010, 402] on button "1" at bounding box center [1006, 402] width 33 height 24
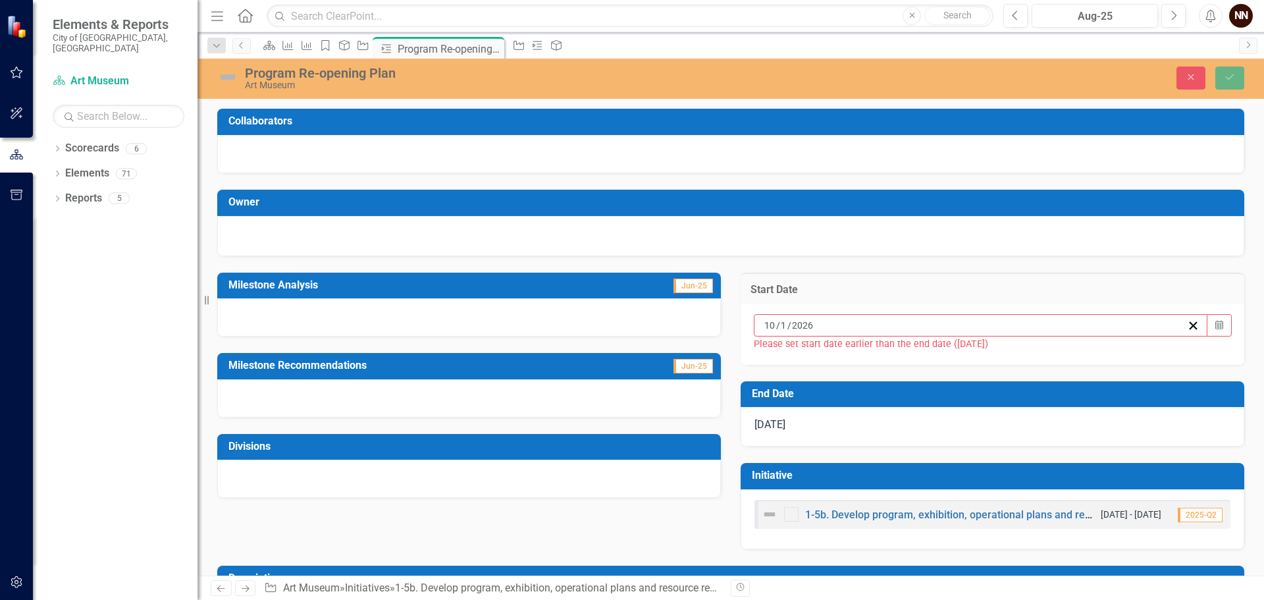
click at [977, 389] on h3 "End Date" at bounding box center [995, 394] width 486 height 12
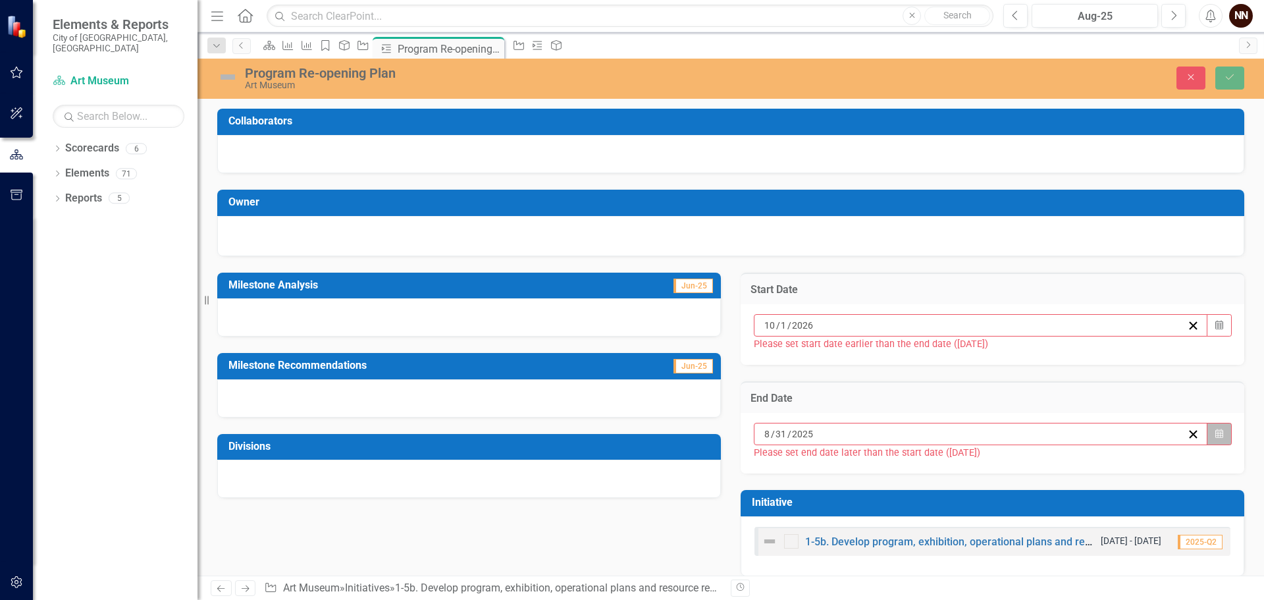
click at [1215, 432] on icon "Calendar" at bounding box center [1219, 433] width 8 height 9
click at [926, 445] on button "August 2025" at bounding box center [869, 459] width 113 height 29
click at [880, 454] on span "2025" at bounding box center [869, 459] width 21 height 11
click at [984, 521] on button "2026" at bounding box center [946, 544] width 76 height 47
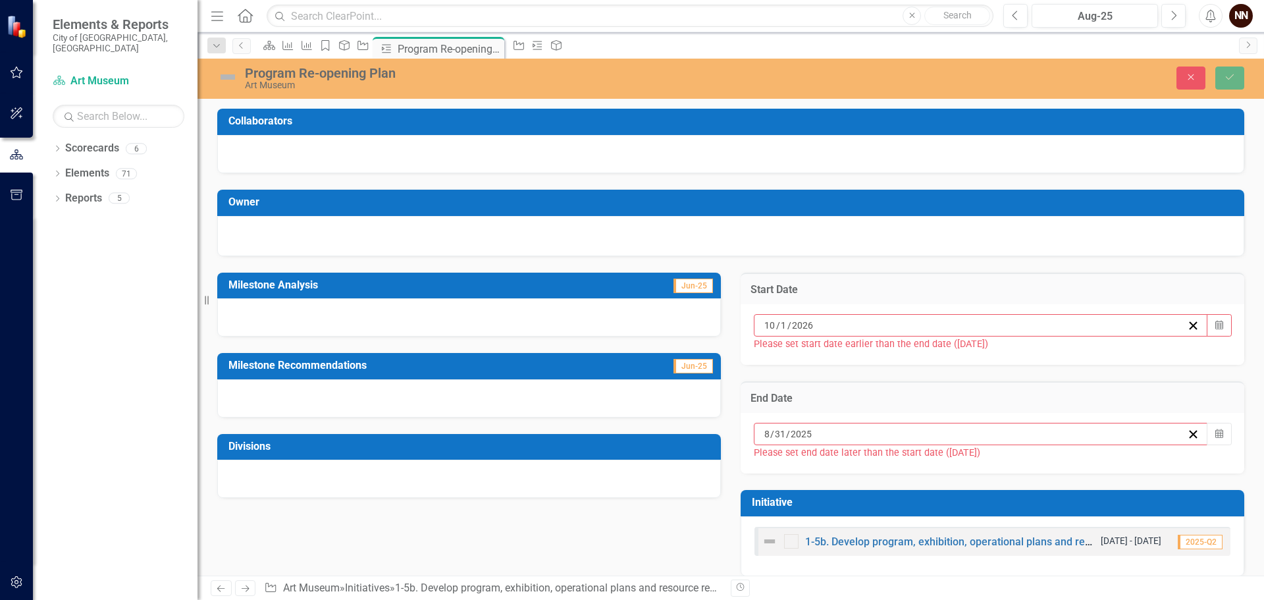
click at [908, 593] on abbr "31" at bounding box center [902, 598] width 11 height 11
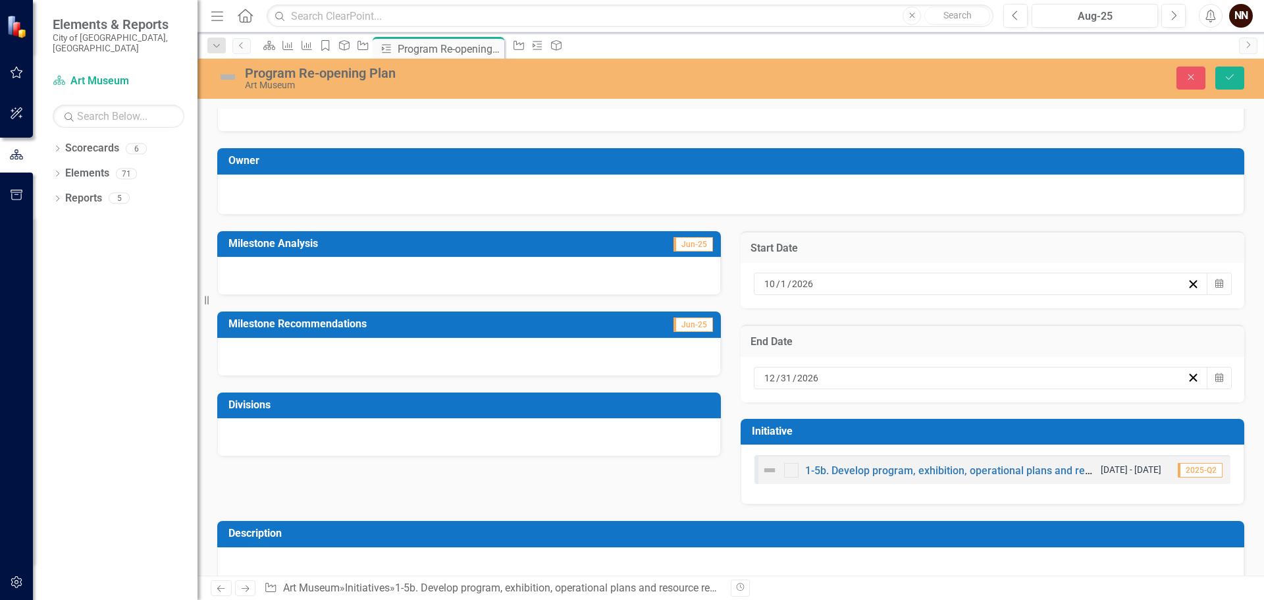
scroll to position [65, 0]
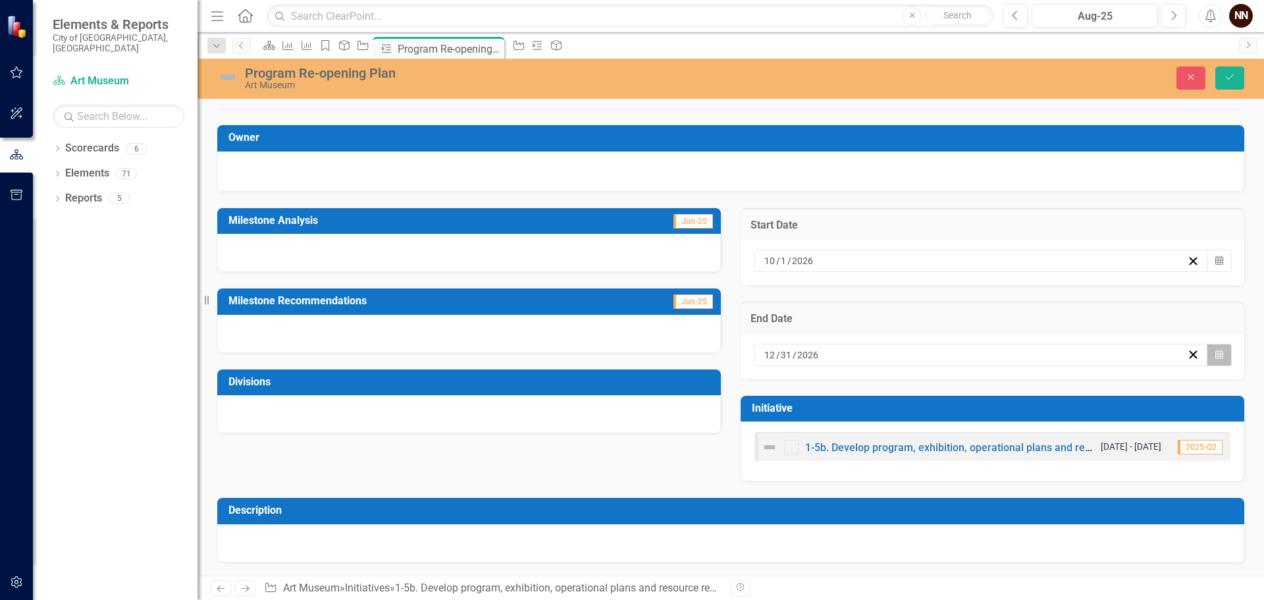
click at [1207, 353] on button "Calendar" at bounding box center [1219, 355] width 25 height 22
click at [883, 385] on span "December 2026" at bounding box center [869, 380] width 27 height 11
click at [926, 389] on button "2026" at bounding box center [869, 380] width 113 height 29
click at [831, 511] on button "2027" at bounding box center [793, 513] width 76 height 47
click at [810, 424] on abbr "January" at bounding box center [793, 418] width 34 height 11
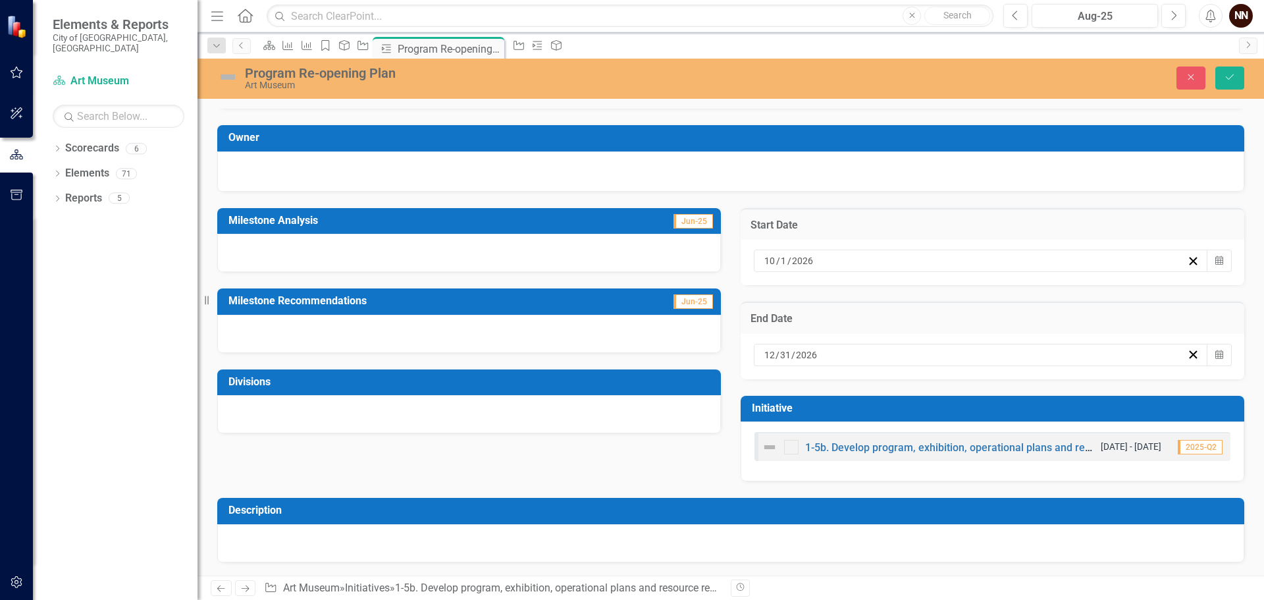
click at [952, 454] on button "8" at bounding box center [935, 448] width 33 height 24
click at [1030, 327] on td "End Date" at bounding box center [992, 319] width 484 height 17
click at [1215, 265] on icon "Calendar" at bounding box center [1219, 260] width 8 height 9
click at [883, 291] on span "October 2026" at bounding box center [869, 285] width 27 height 11
click at [908, 385] on button "May" at bounding box center [869, 371] width 76 height 47
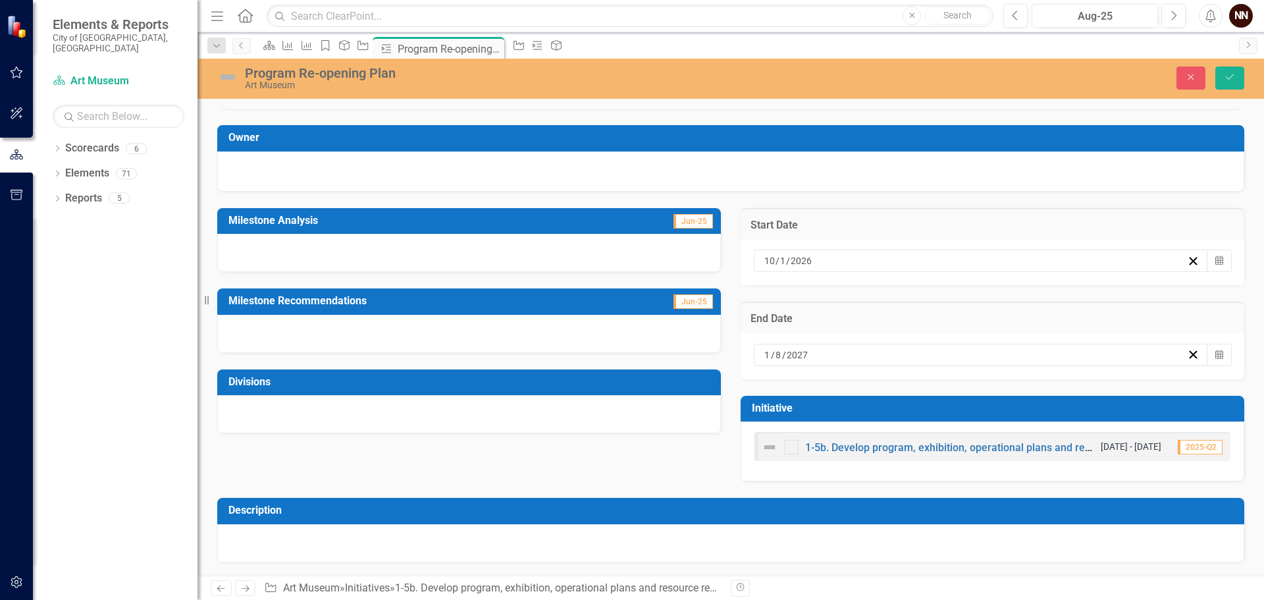
click at [952, 336] on button "1" at bounding box center [935, 330] width 33 height 24
click at [1215, 353] on icon "Calendar" at bounding box center [1219, 354] width 8 height 9
click at [883, 385] on span "January 2027" at bounding box center [869, 380] width 27 height 11
click at [926, 382] on button "2027" at bounding box center [869, 380] width 113 height 29
click at [984, 463] on button "2026" at bounding box center [946, 465] width 76 height 47
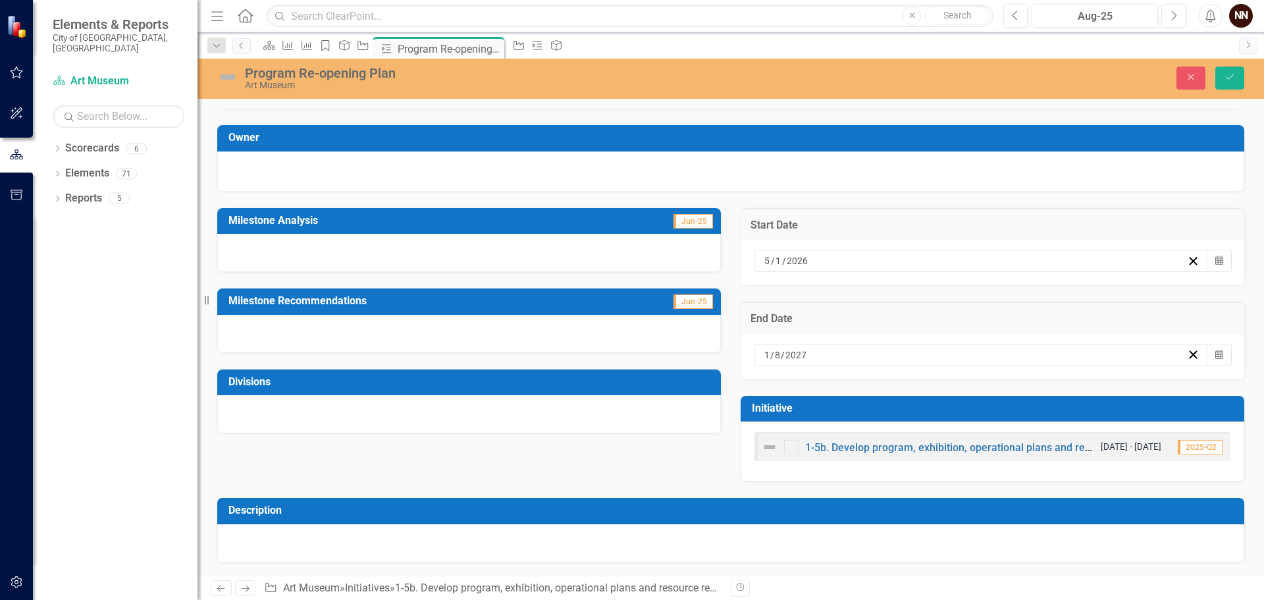
click at [908, 562] on button "November" at bounding box center [869, 560] width 76 height 47
click at [788, 431] on button "1" at bounding box center [771, 424] width 33 height 24
click at [411, 298] on h3 "Milestone Recommendations" at bounding box center [415, 301] width 375 height 12
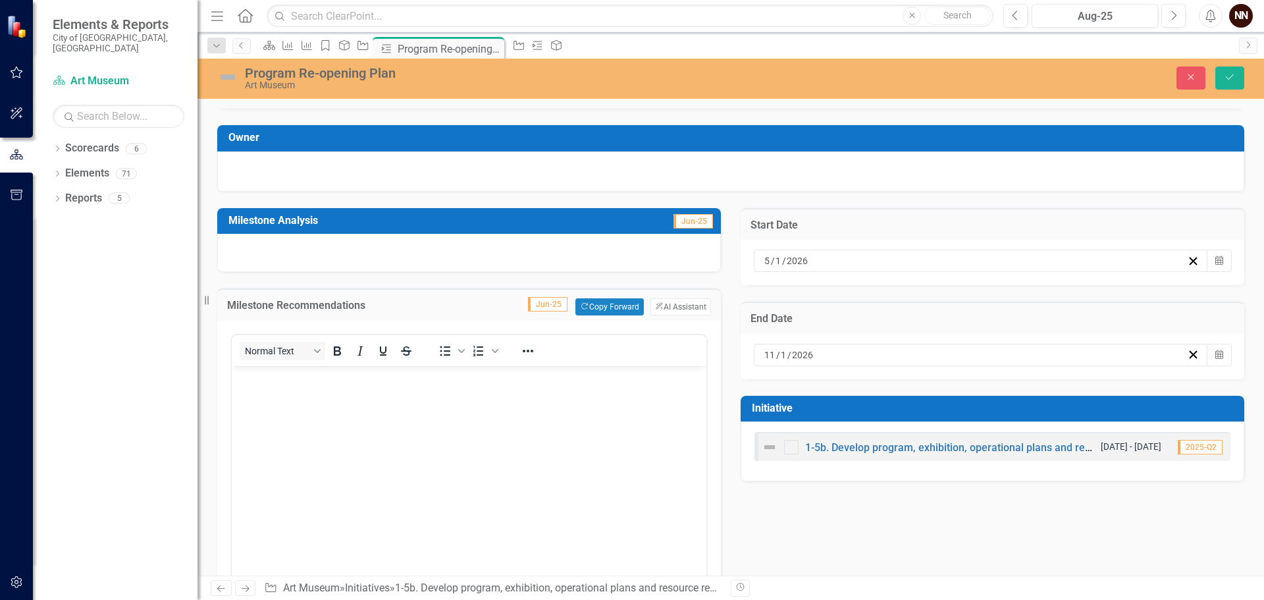
scroll to position [0, 0]
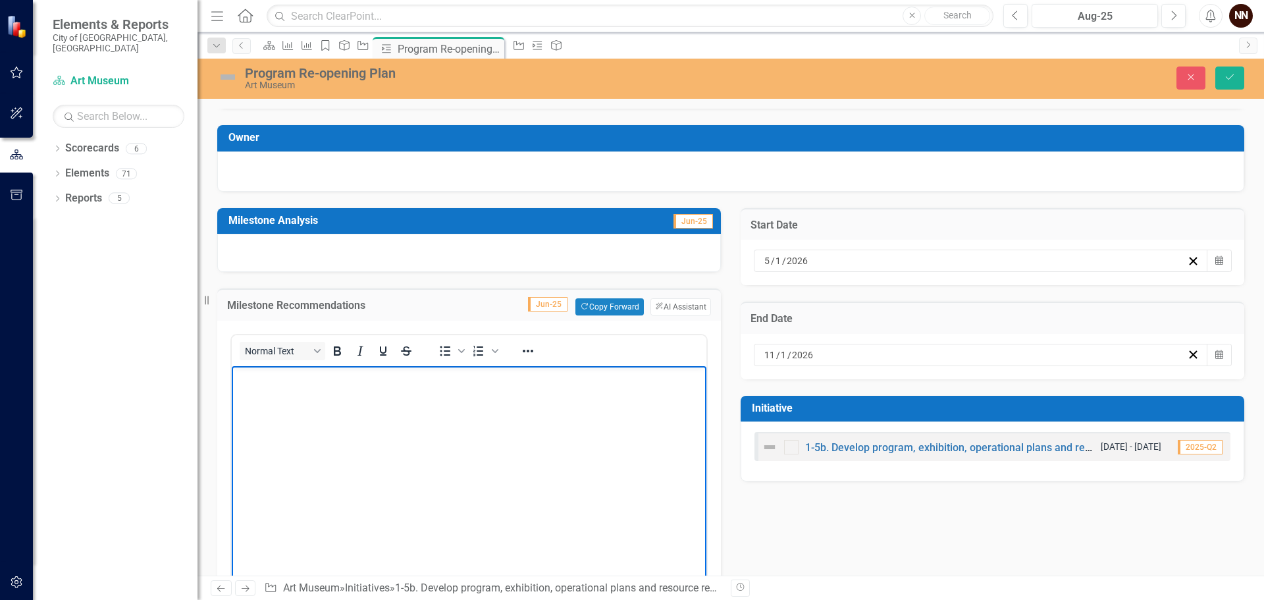
click at [371, 388] on body "Rich Text Area. Press ALT-0 for help." at bounding box center [469, 464] width 475 height 197
click at [371, 379] on p "Will we have opening exhibits by May 2026?" at bounding box center [469, 377] width 468 height 16
click at [373, 232] on td "Milestone Analysis" at bounding box center [395, 222] width 334 height 22
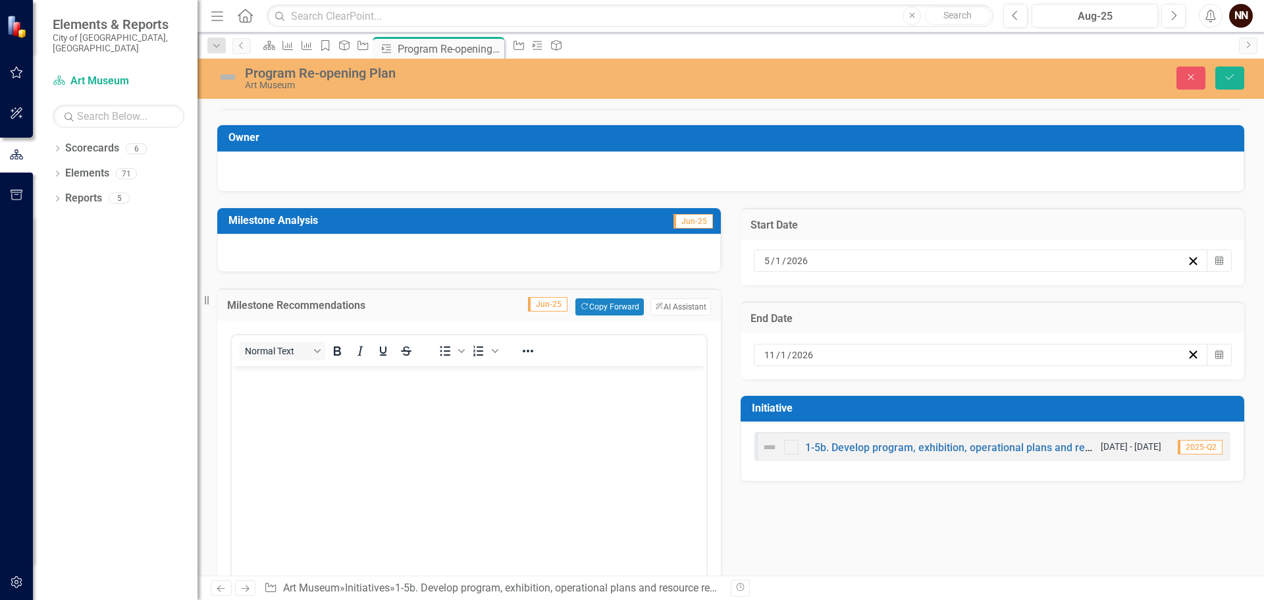
click at [373, 232] on td "Milestone Analysis" at bounding box center [395, 222] width 334 height 22
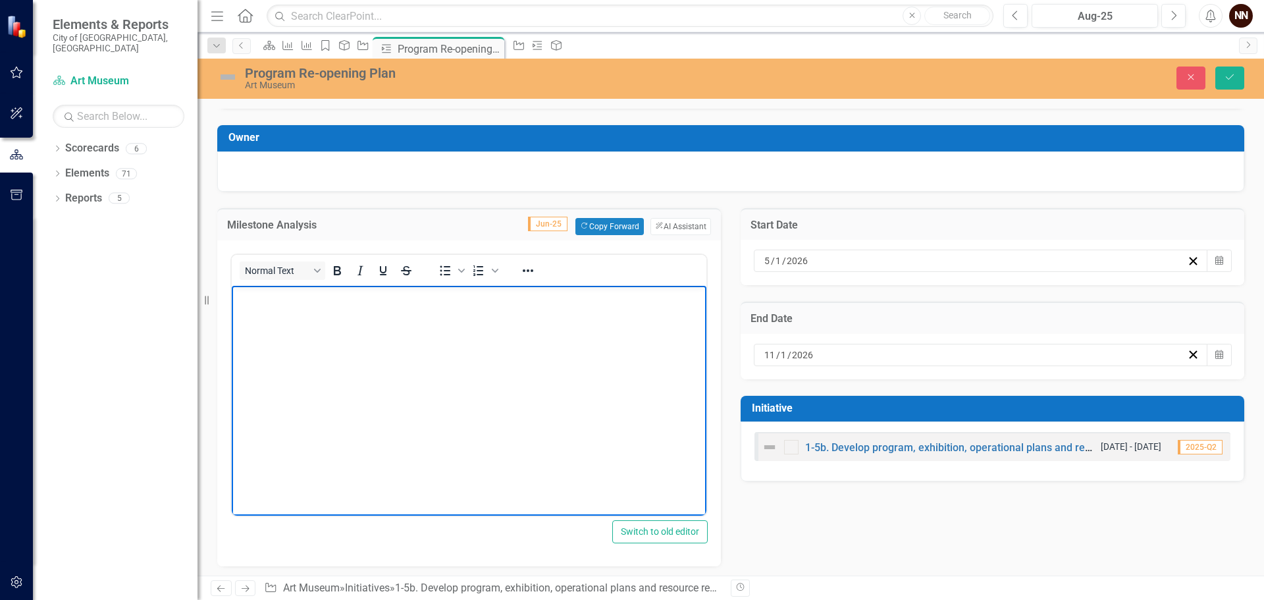
click at [355, 320] on body "Rich Text Area. Press ALT-0 for help." at bounding box center [469, 383] width 475 height 197
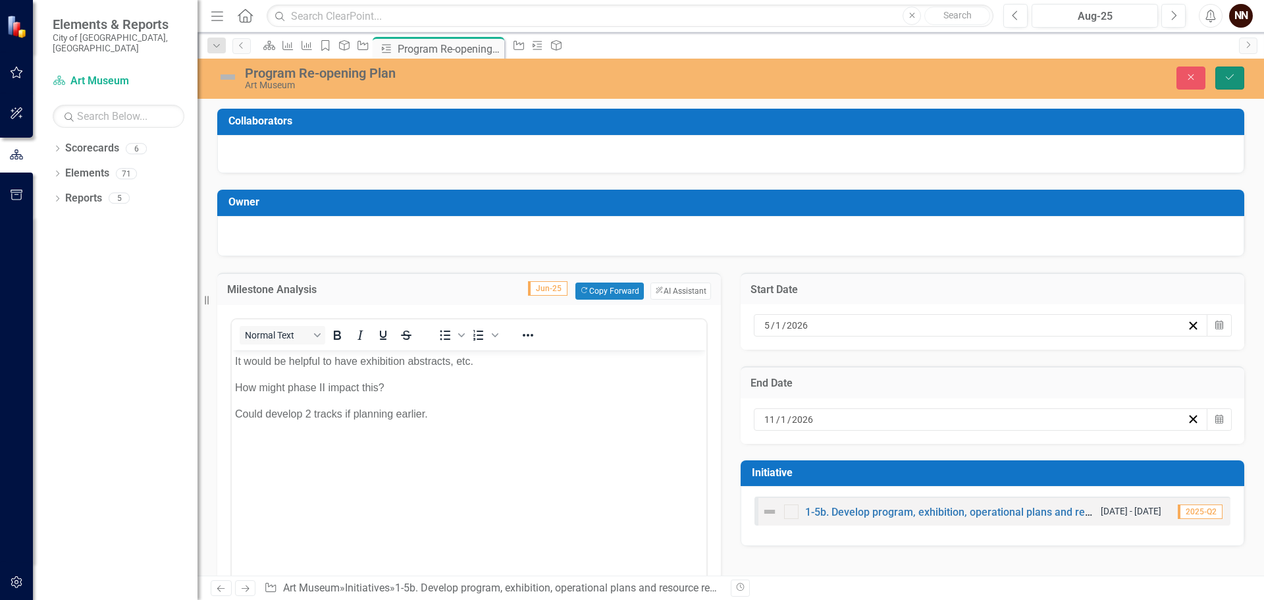
click at [1230, 75] on icon "Save" at bounding box center [1230, 76] width 12 height 9
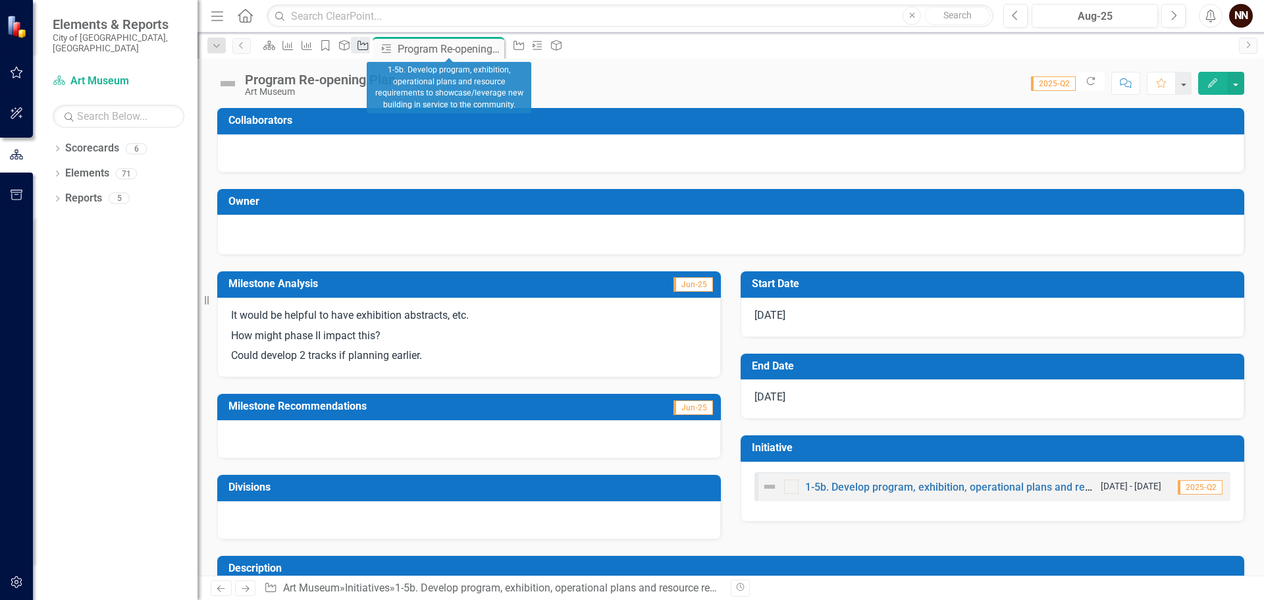
click at [369, 45] on icon "Initiative" at bounding box center [362, 45] width 13 height 11
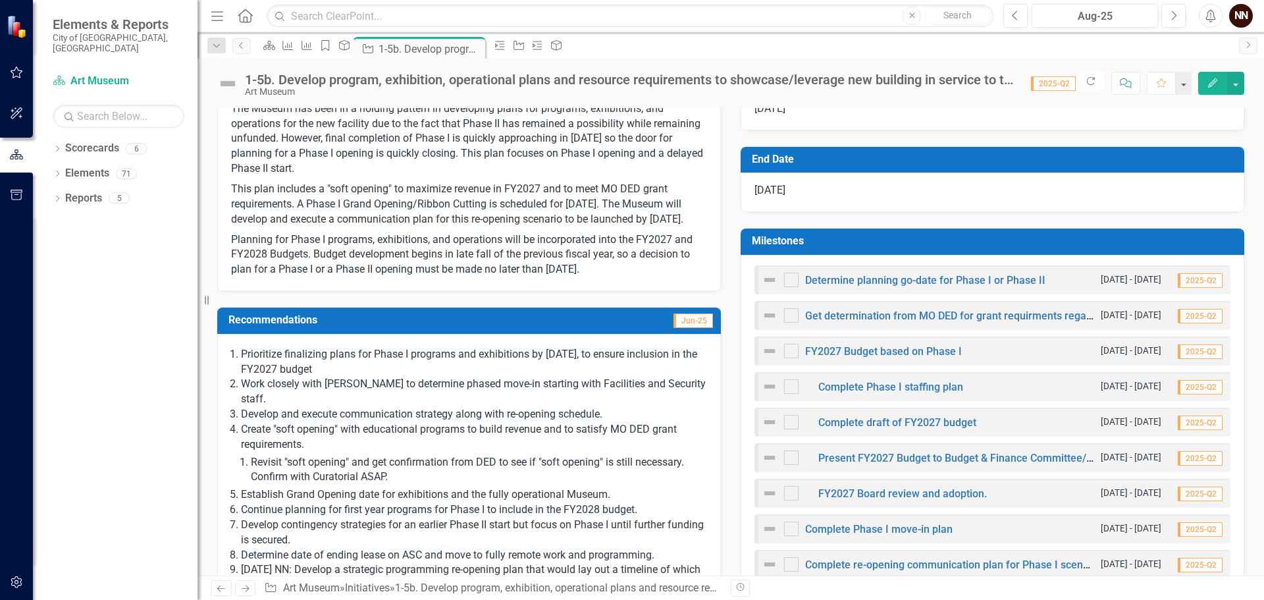
scroll to position [263, 0]
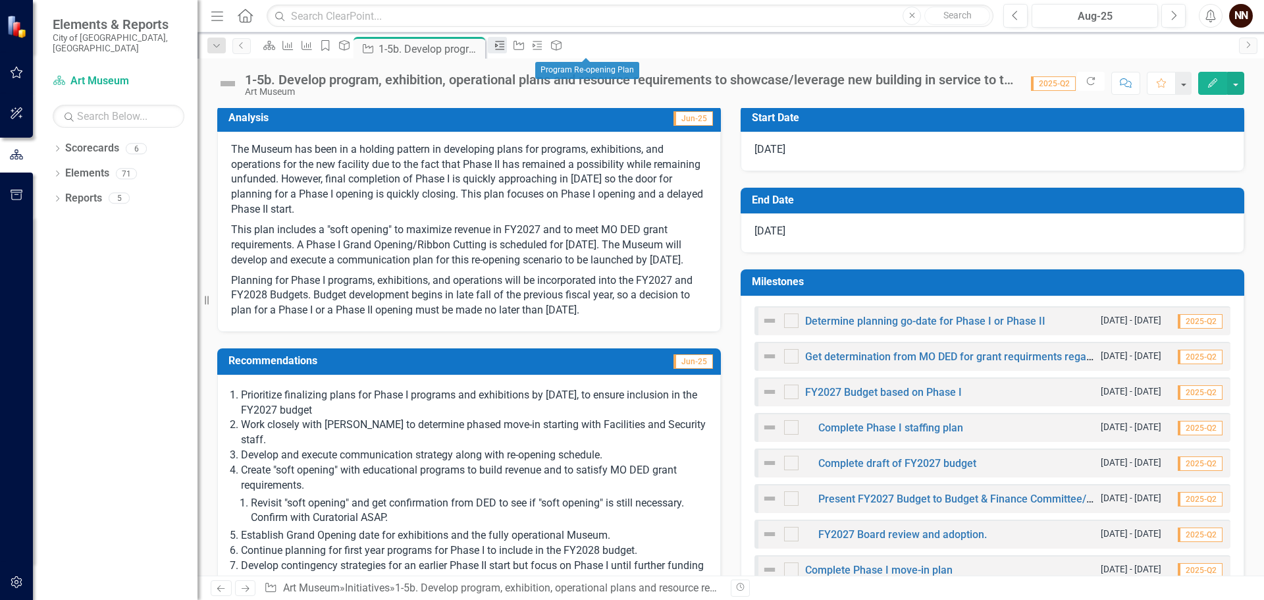
click at [506, 45] on icon "Milestone" at bounding box center [499, 45] width 13 height 11
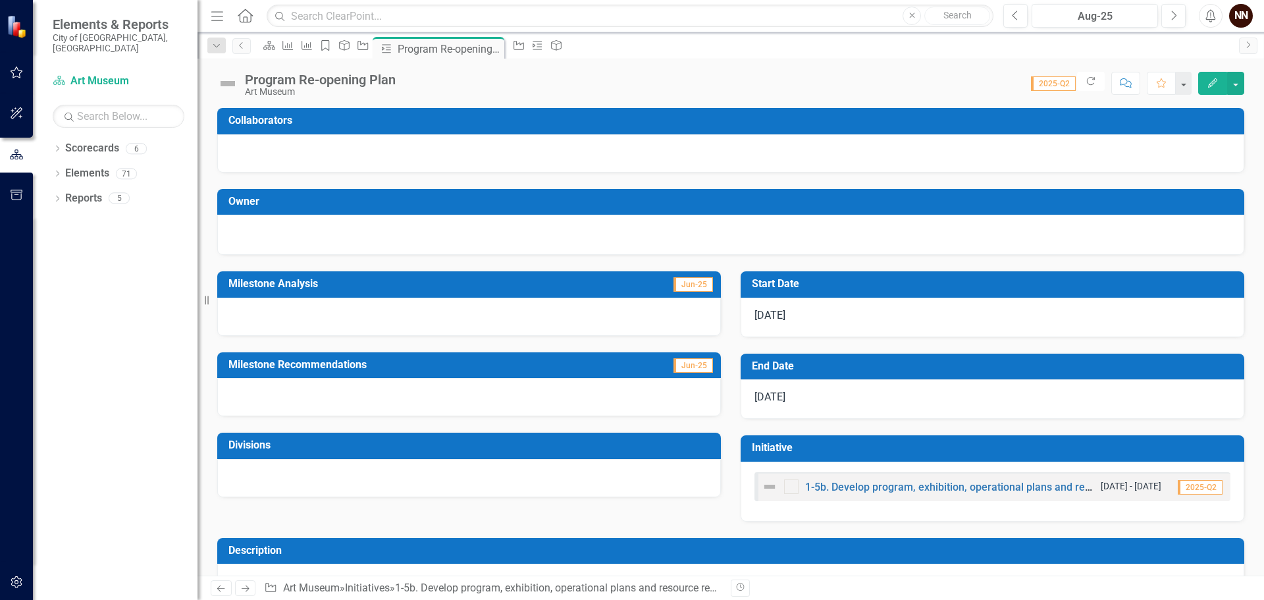
click at [1215, 83] on icon "Edit" at bounding box center [1213, 82] width 12 height 9
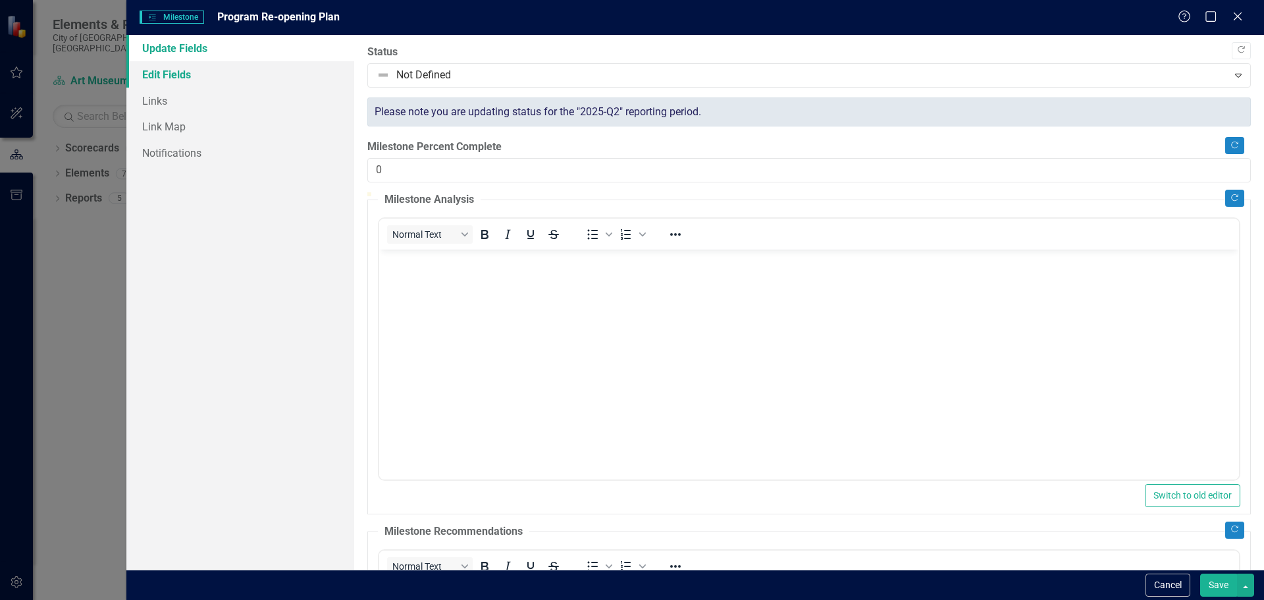
click at [161, 66] on link "Edit Fields" at bounding box center [240, 74] width 228 height 26
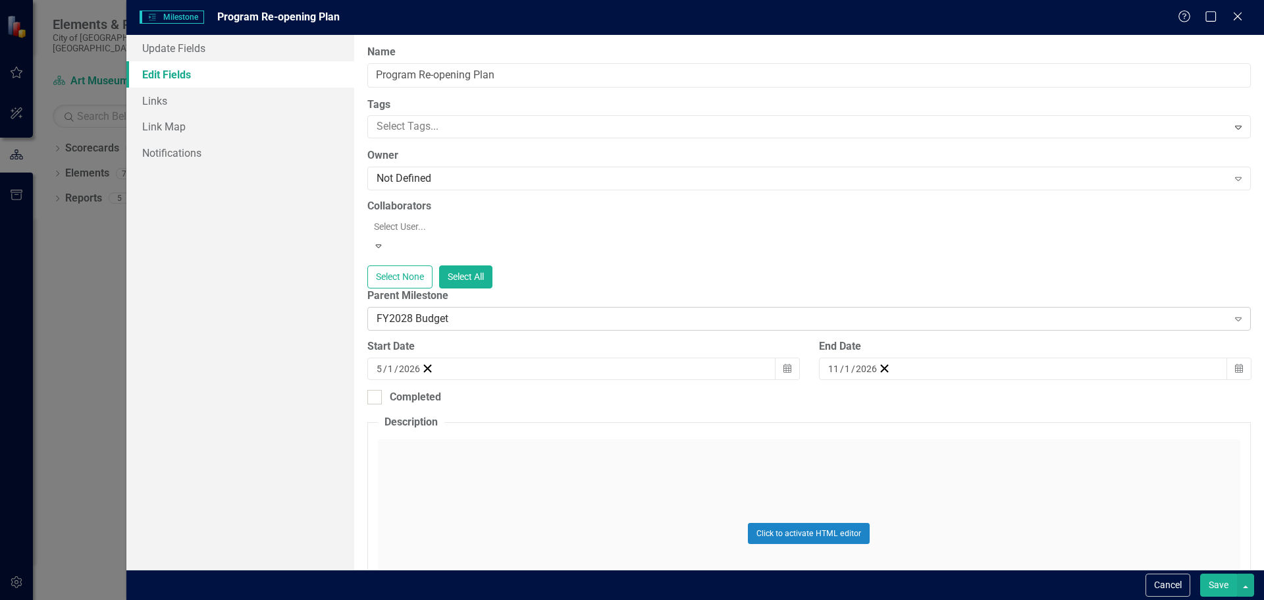
click at [505, 317] on div "FY2028 Budget" at bounding box center [802, 318] width 851 height 15
click at [672, 599] on div "Not Defined" at bounding box center [634, 610] width 1243 height 15
drag, startPoint x: 1213, startPoint y: 593, endPoint x: 1215, endPoint y: 583, distance: 10.7
click at [1213, 593] on button "Save" at bounding box center [1218, 584] width 37 height 23
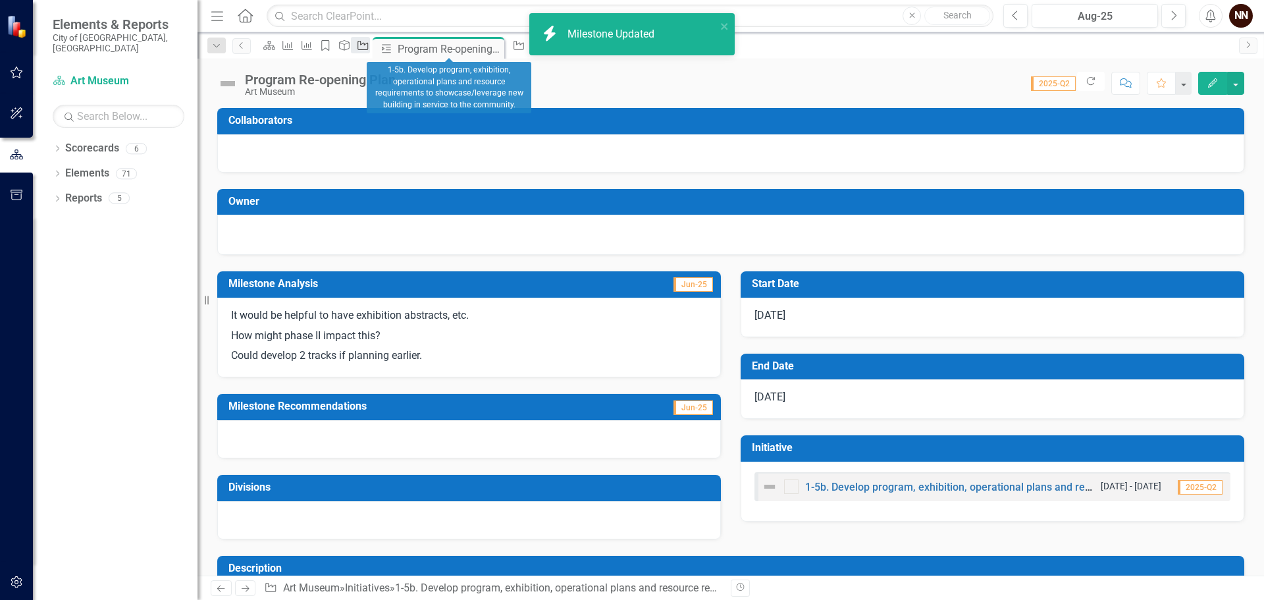
click at [369, 51] on icon "Initiative" at bounding box center [362, 45] width 13 height 11
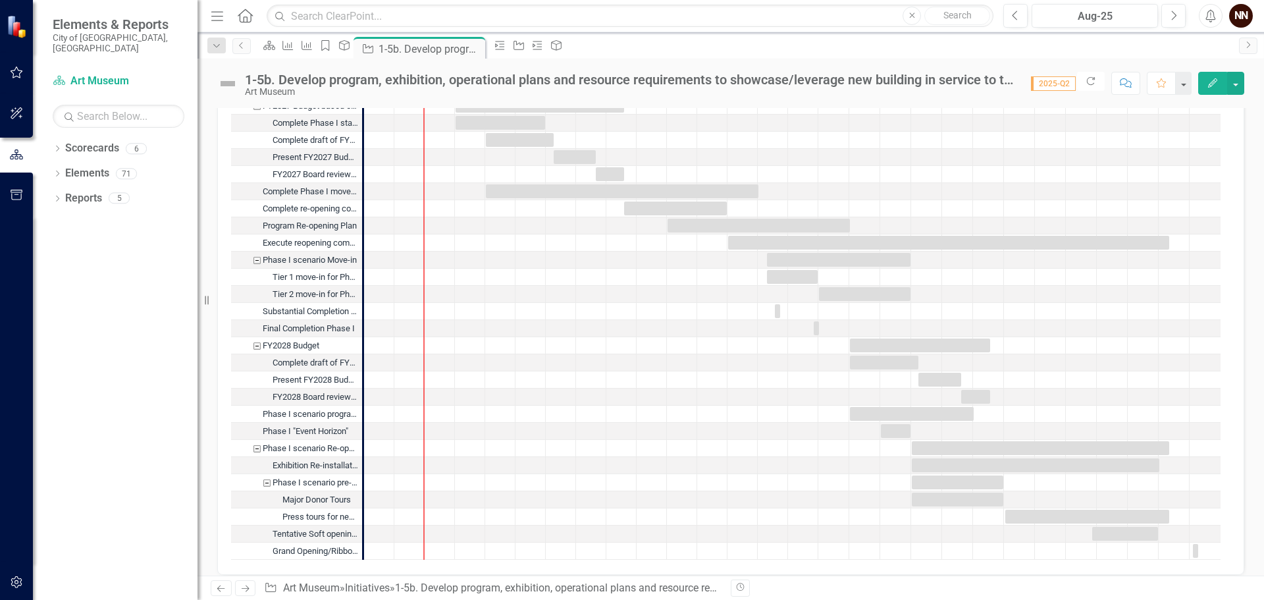
scroll to position [1683, 0]
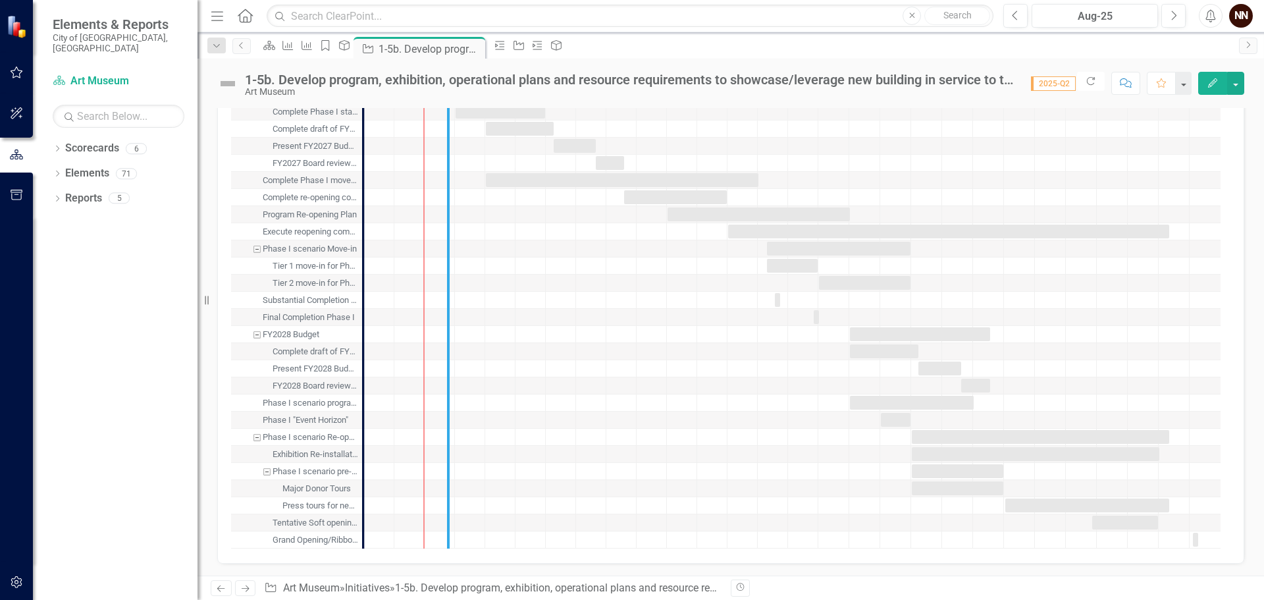
drag, startPoint x: 359, startPoint y: 212, endPoint x: 444, endPoint y: 217, distance: 85.1
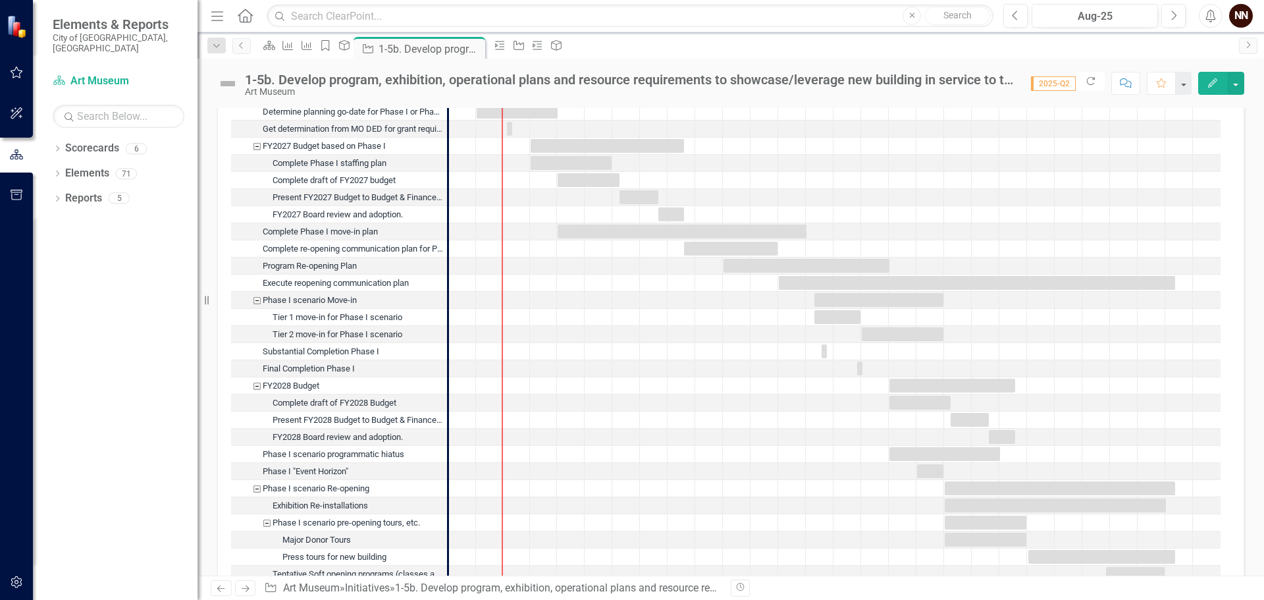
scroll to position [1617, 0]
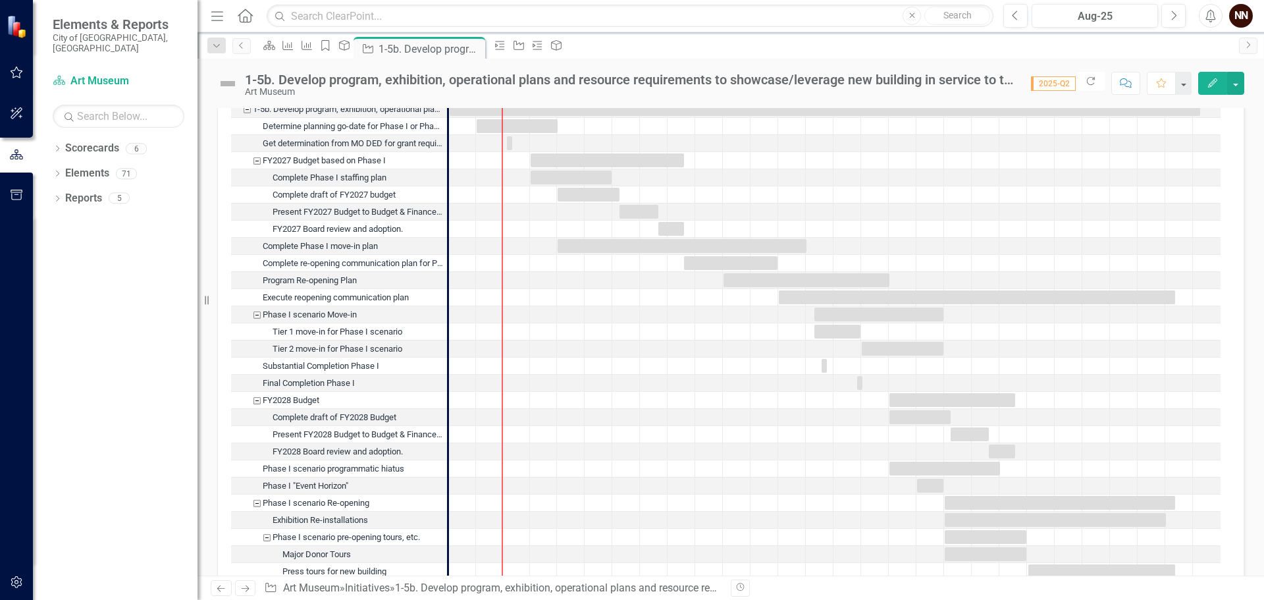
click at [257, 161] on div "FY2027 Budget based on Phase I" at bounding box center [257, 160] width 12 height 17
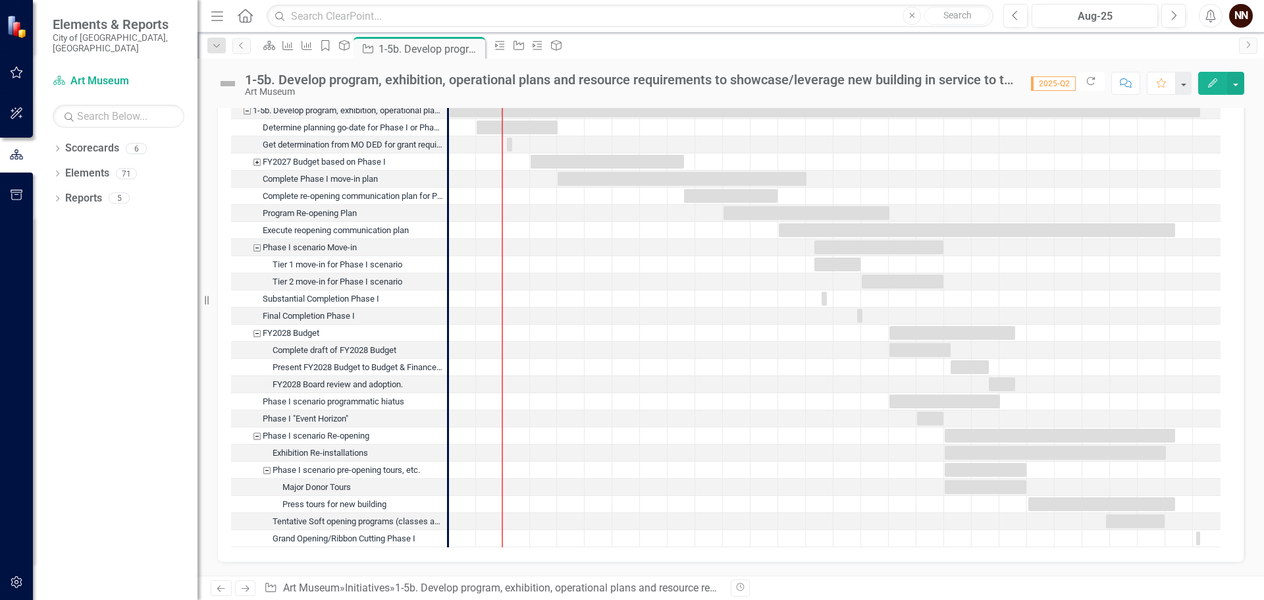
click at [256, 248] on div "Phase I scenario Move-in" at bounding box center [257, 247] width 12 height 17
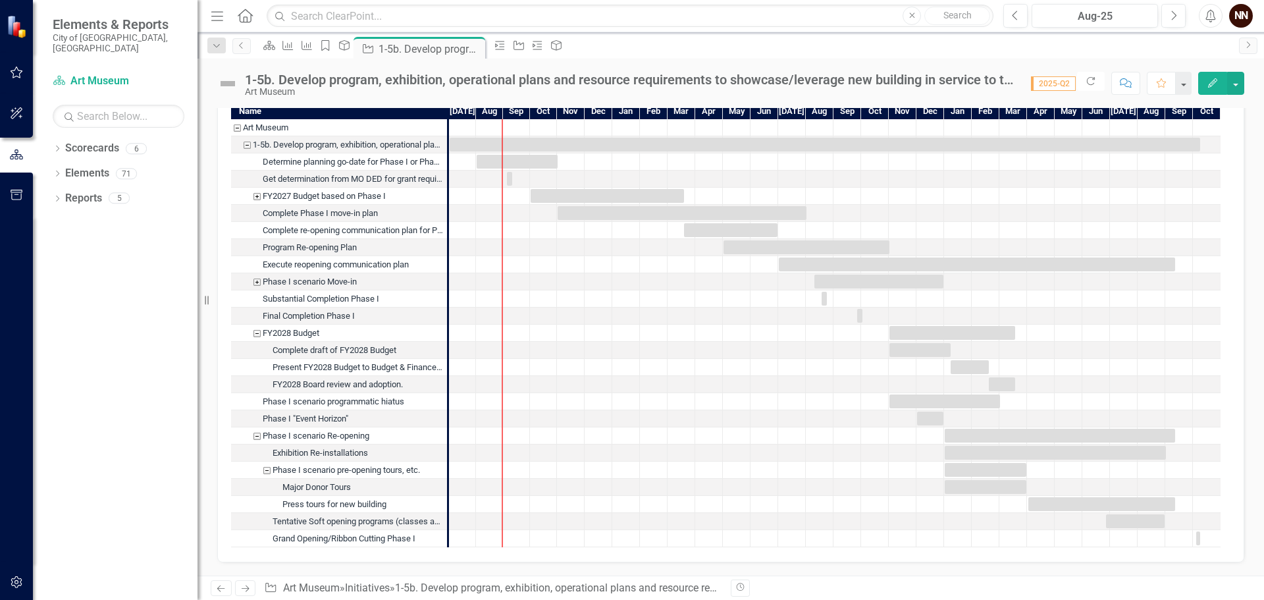
click at [258, 325] on div "FY2028 Budget" at bounding box center [257, 333] width 12 height 17
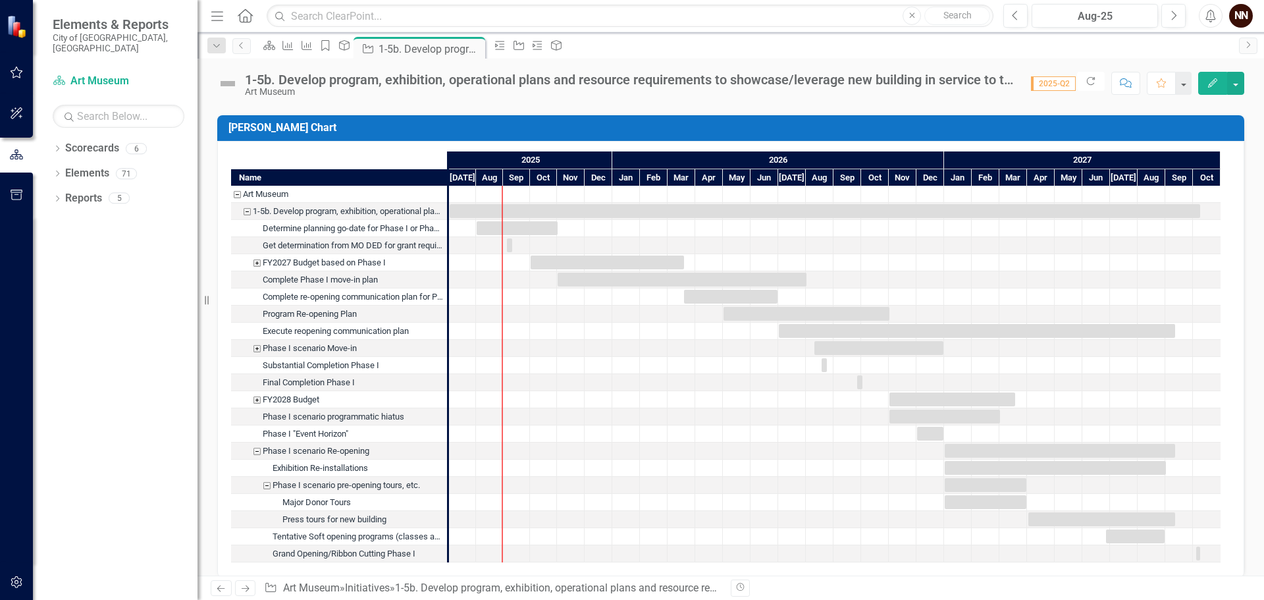
scroll to position [1486, 0]
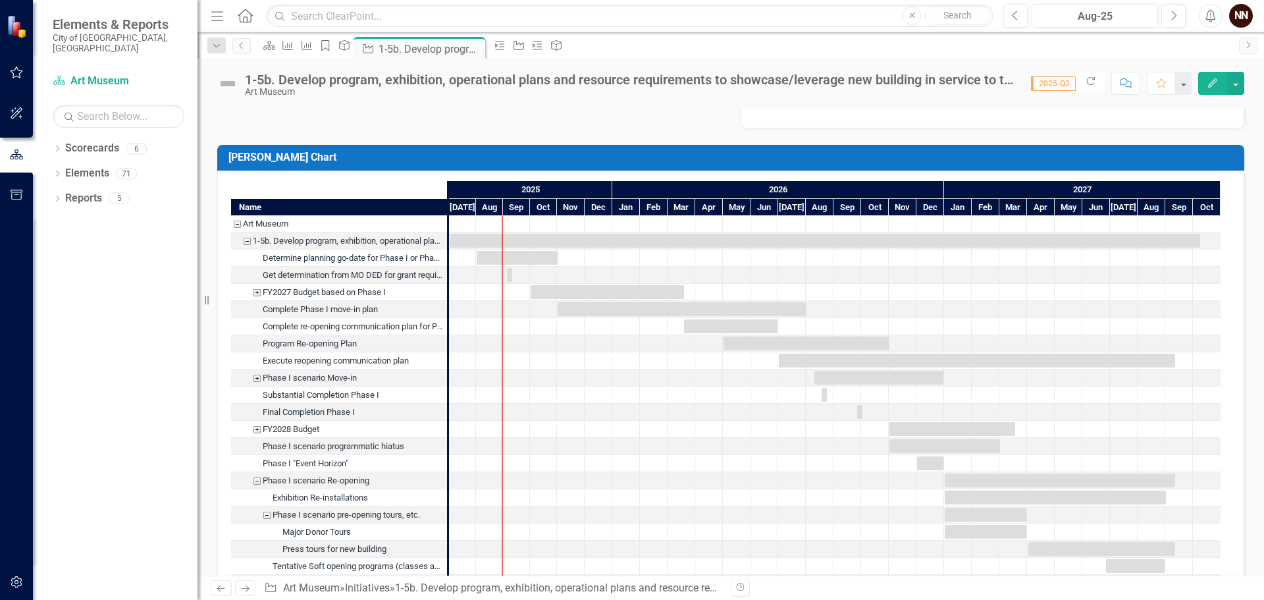
click at [256, 377] on div "Phase I scenario Move-in" at bounding box center [257, 377] width 12 height 17
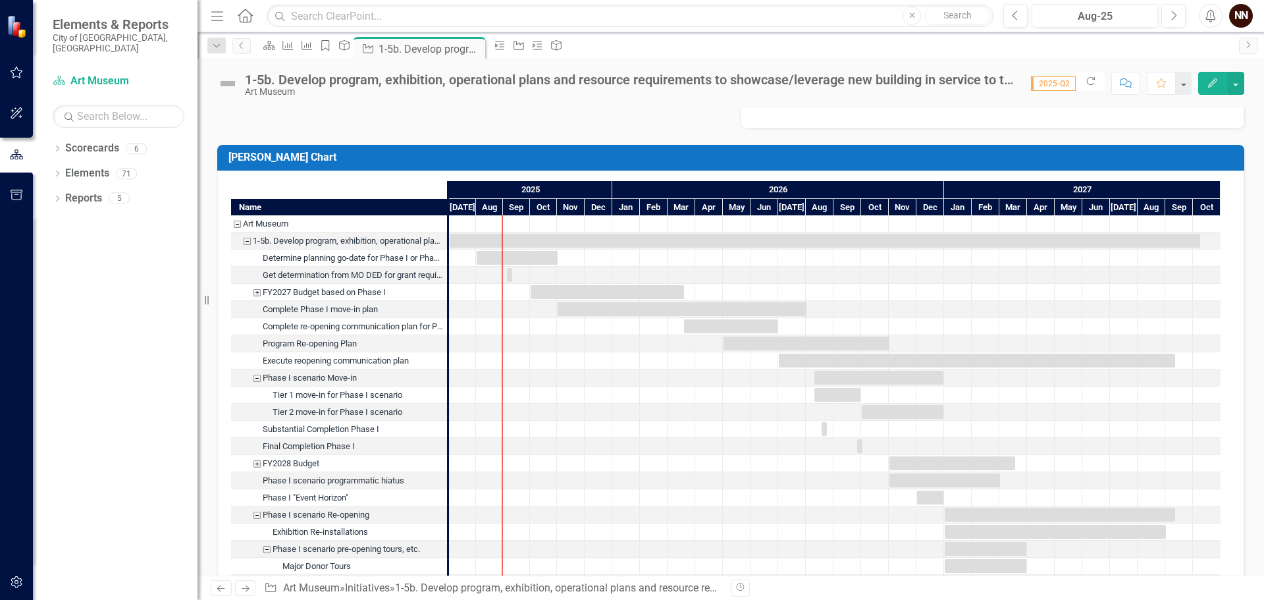
click at [255, 464] on div "FY2028 Budget" at bounding box center [257, 463] width 12 height 17
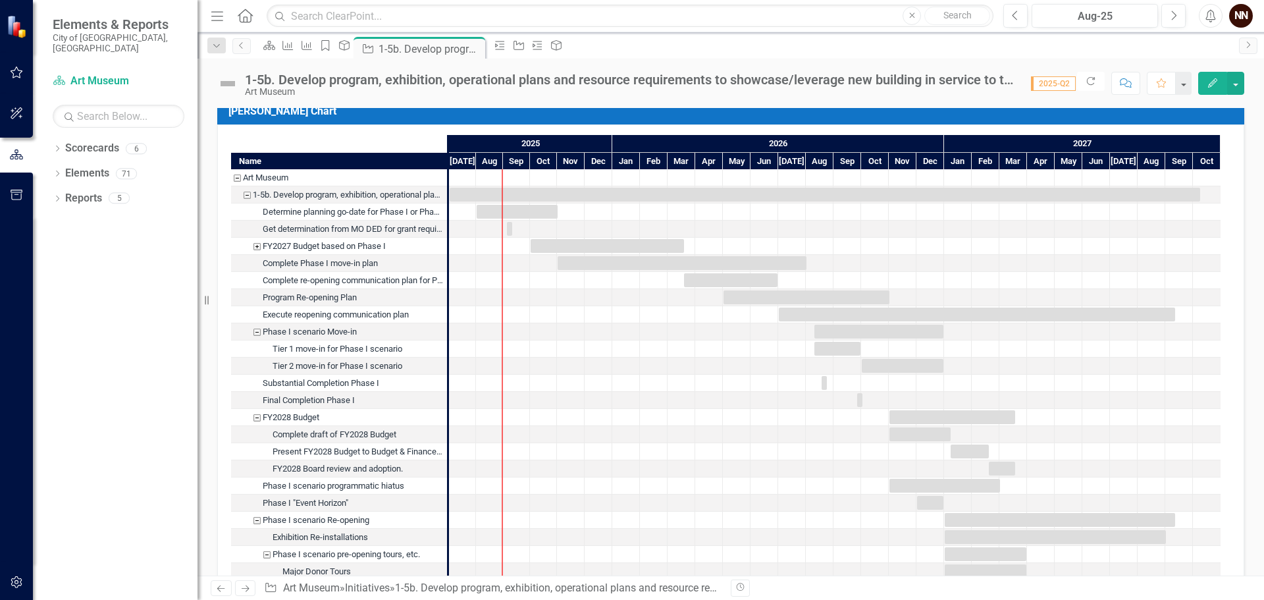
scroll to position [1552, 0]
